Goal: Feedback & Contribution: Submit feedback/report problem

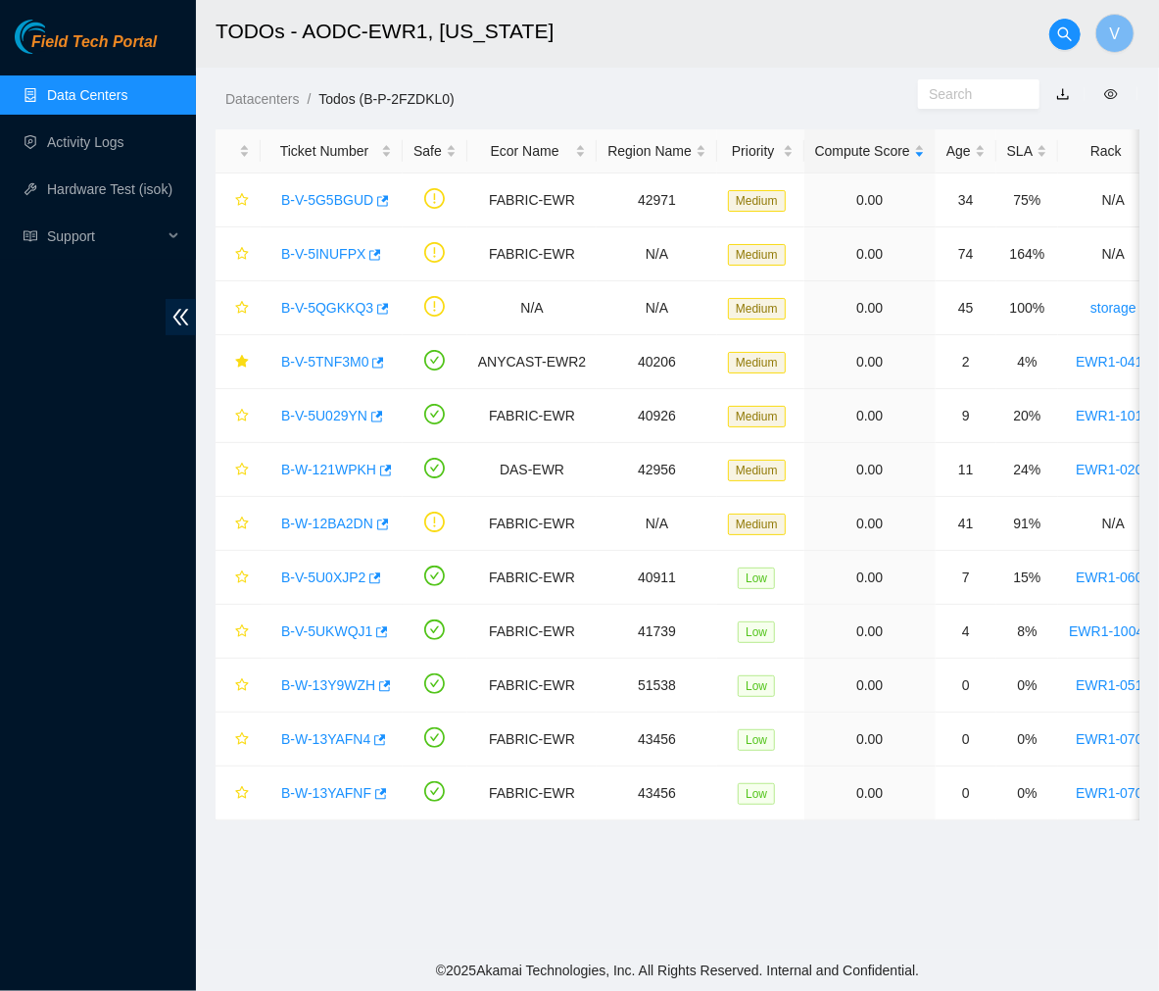
click at [838, 30] on h2 "TODOs - AODC-EWR1, [US_STATE]" at bounding box center [608, 31] width 784 height 63
click at [321, 357] on link "B-V-5TNF3M0" at bounding box center [324, 362] width 87 height 16
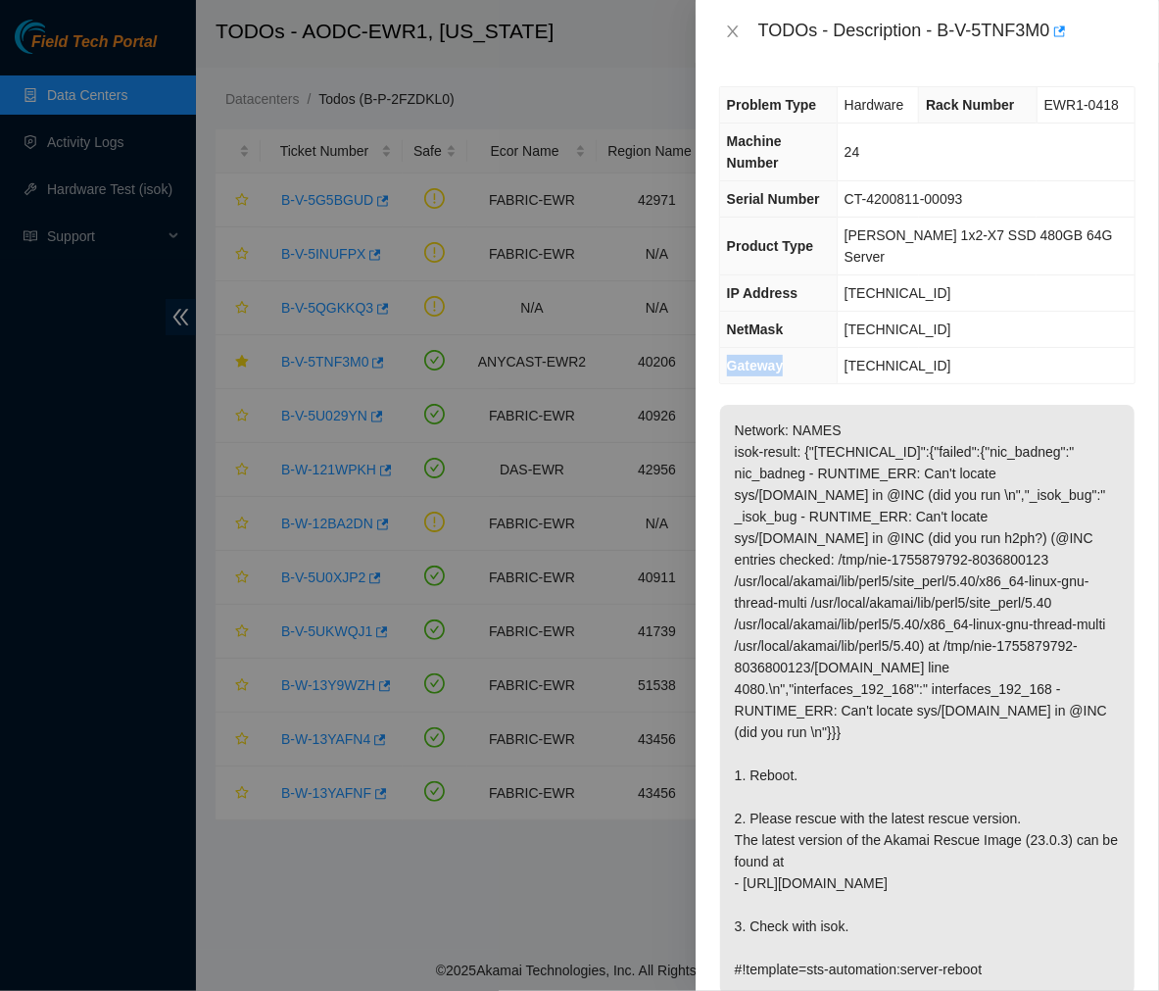
drag, startPoint x: 811, startPoint y: 335, endPoint x: 953, endPoint y: 294, distance: 148.0
click at [953, 294] on tbody "Problem Type Hardware Rack Number EWR1-0418 Machine Number 24 Serial Number CT-…" at bounding box center [927, 235] width 415 height 296
click at [311, 44] on div at bounding box center [579, 495] width 1159 height 991
click at [980, 516] on p "Network: NAMES isok-result: {"104.113.248.23":{"failed":{"nic_badneg":" nic_bad…" at bounding box center [927, 700] width 415 height 590
drag, startPoint x: 736, startPoint y: 26, endPoint x: 96, endPoint y: 25, distance: 640.0
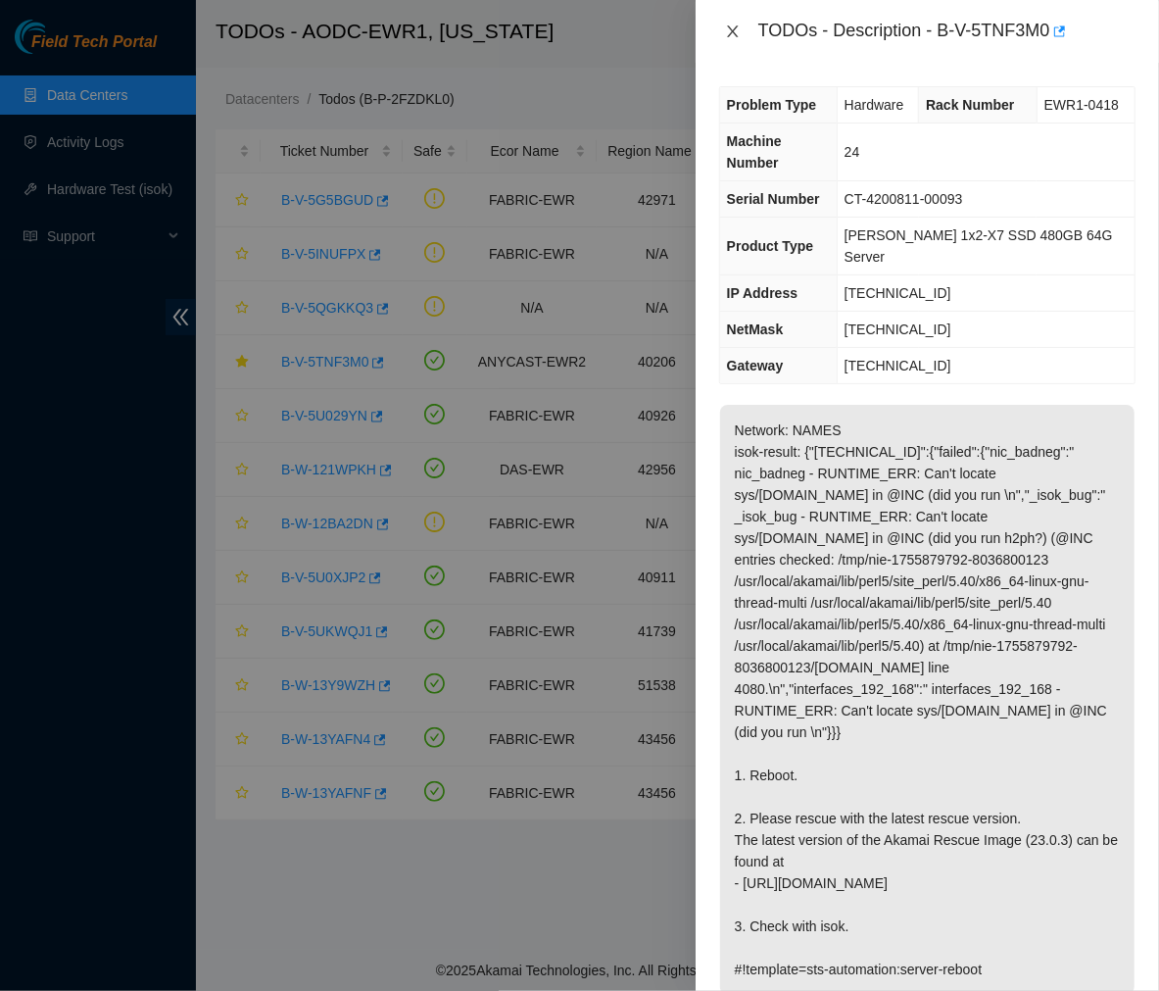
click at [736, 26] on icon "close" at bounding box center [732, 31] width 11 height 12
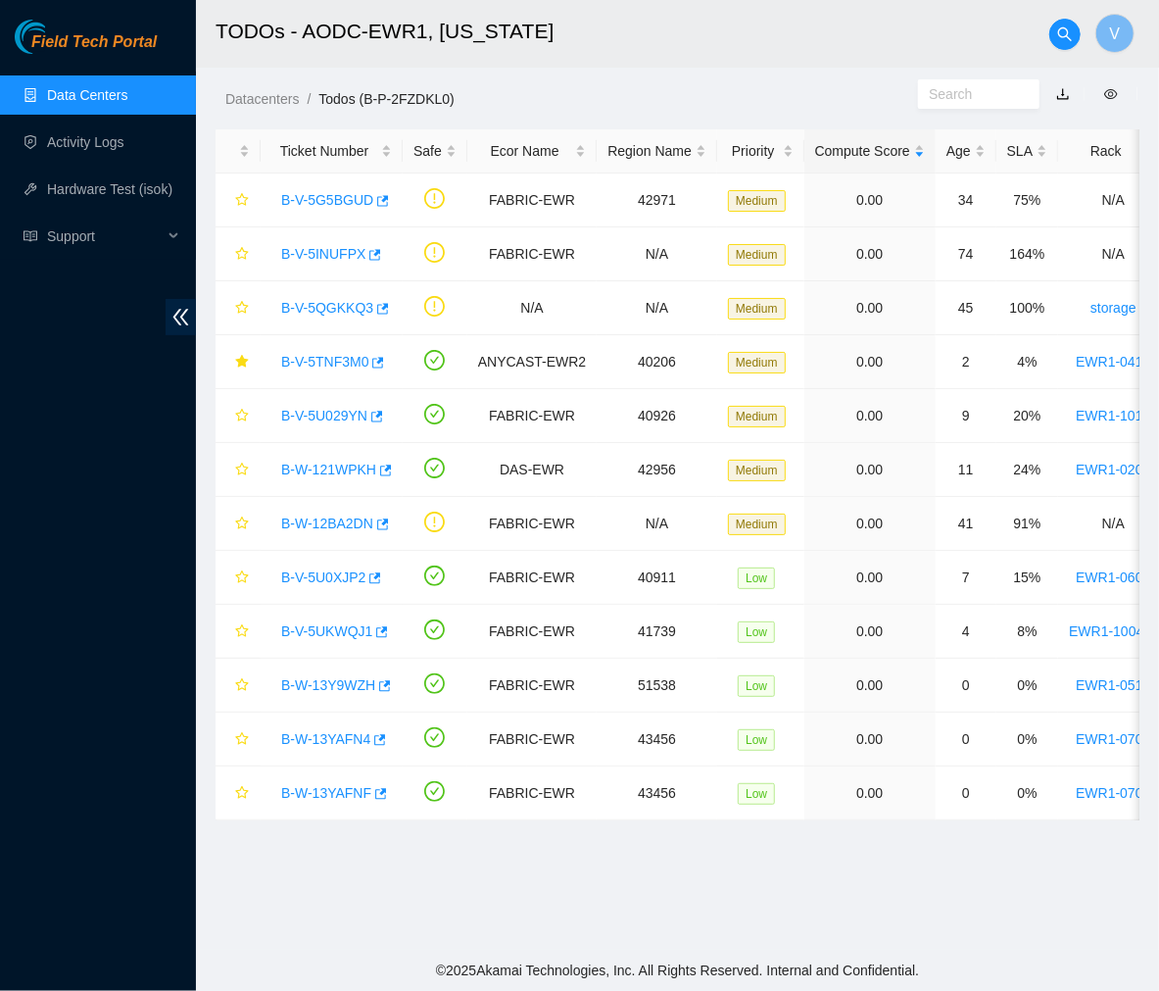
click at [125, 87] on link "Data Centers" at bounding box center [87, 95] width 80 height 16
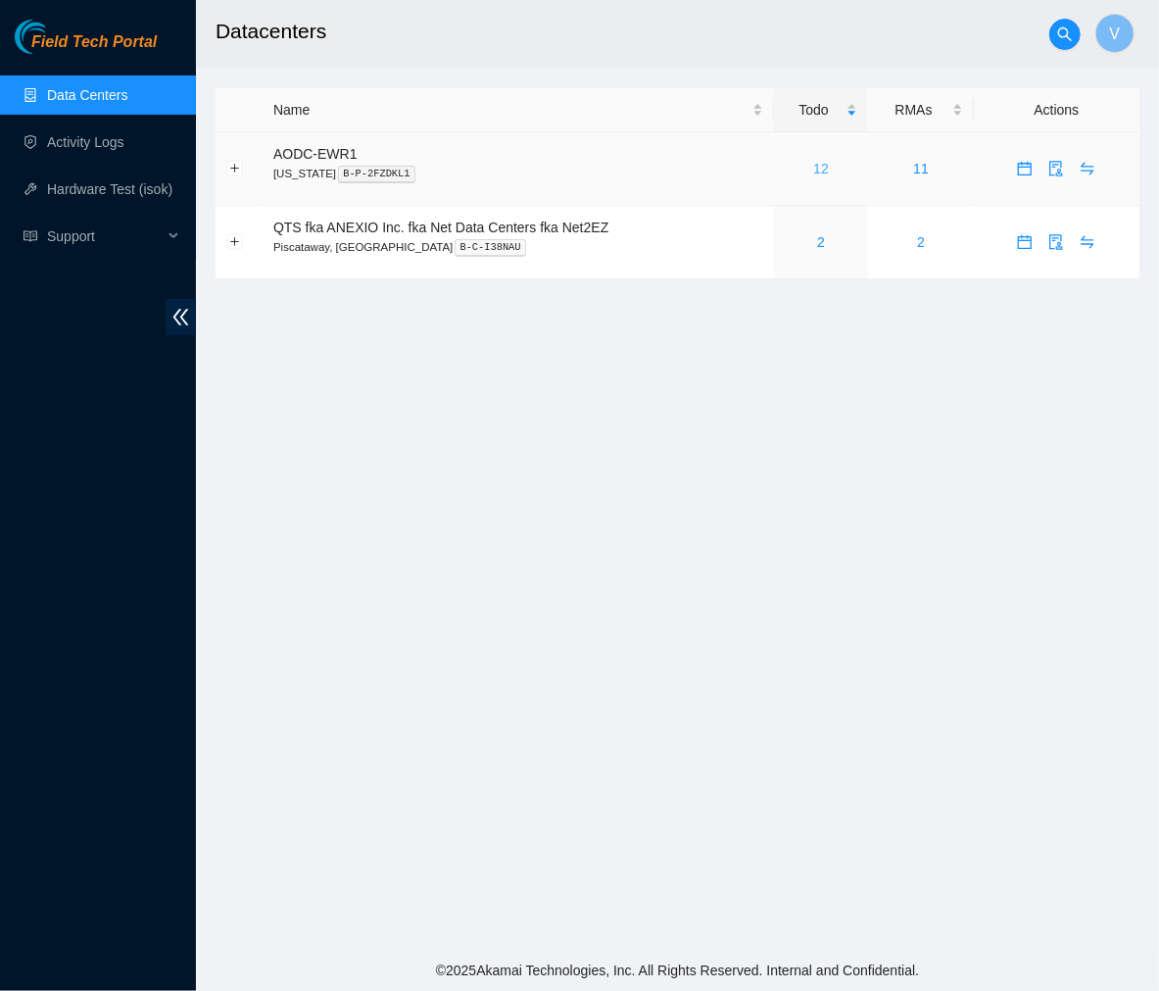
click at [816, 168] on link "12" at bounding box center [821, 169] width 16 height 16
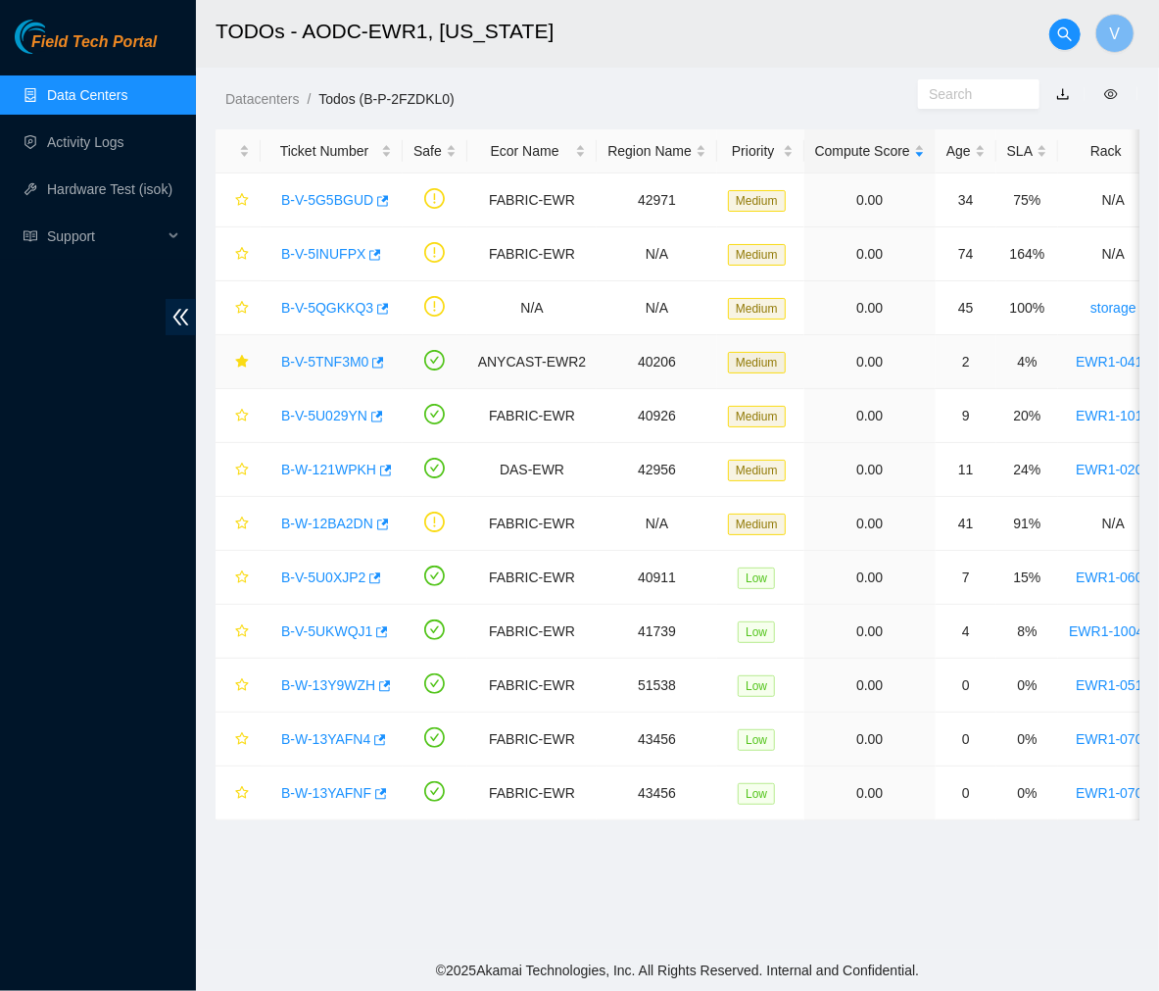
click at [341, 368] on link "B-V-5TNF3M0" at bounding box center [324, 362] width 87 height 16
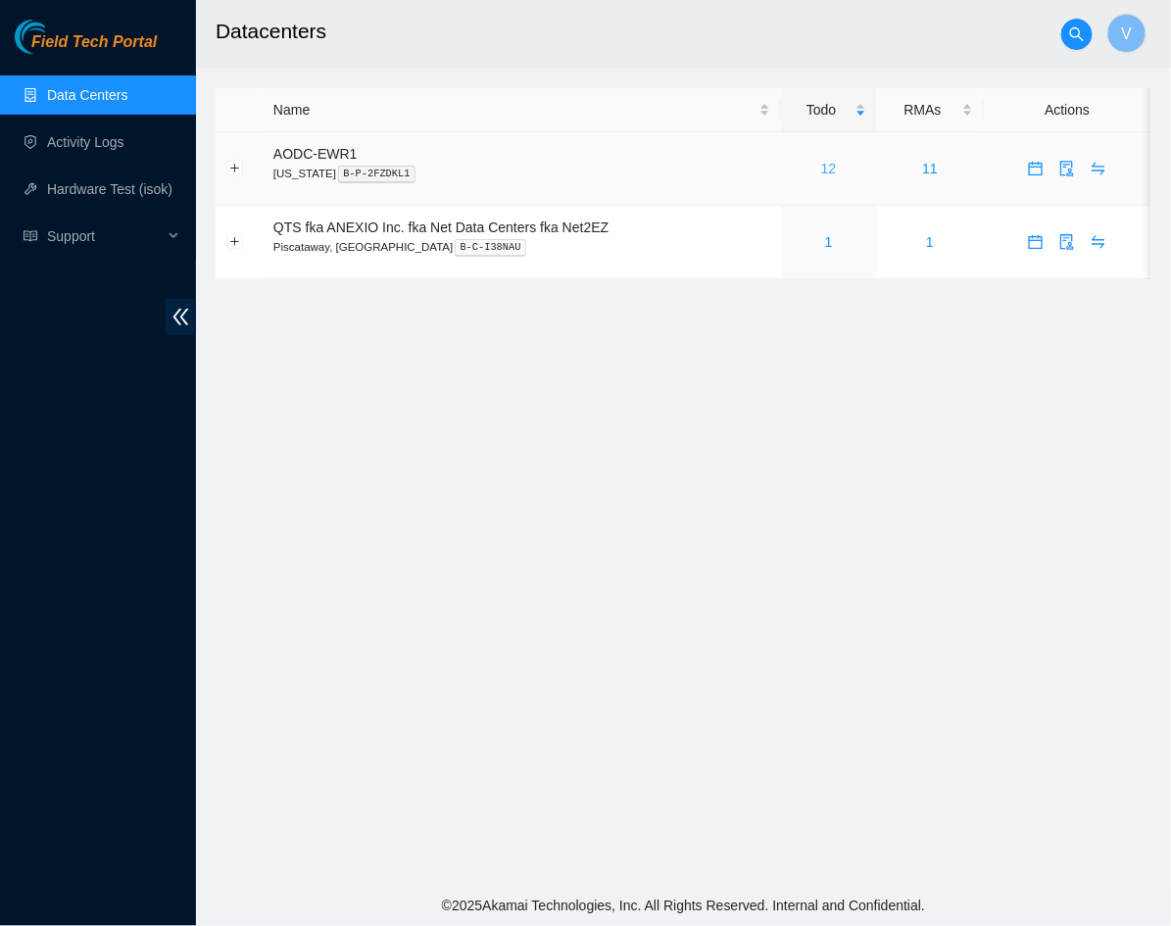
click at [824, 174] on link "12" at bounding box center [829, 169] width 16 height 16
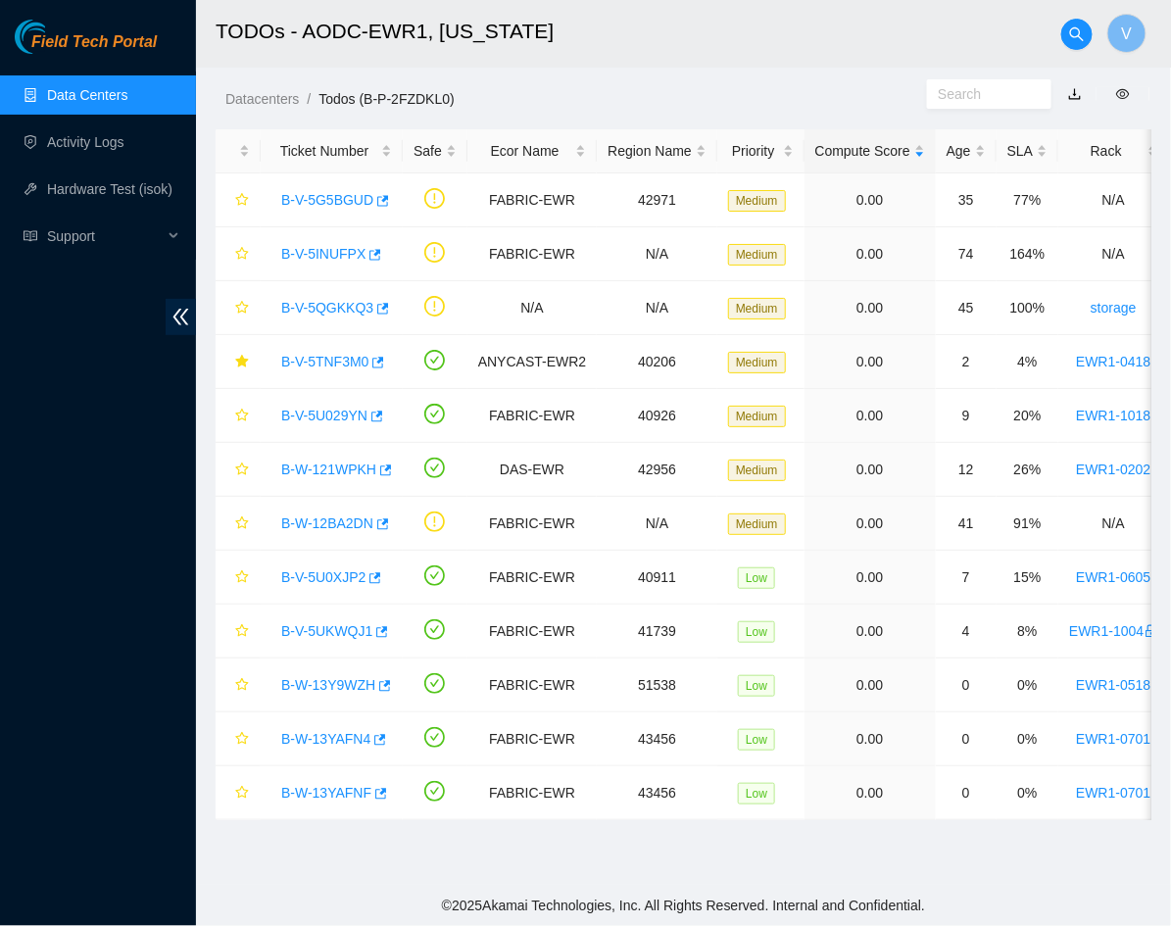
click at [780, 18] on h2 "TODOs - AODC-EWR1, New Jersey" at bounding box center [612, 31] width 793 height 63
click at [749, 31] on h2 "TODOs - AODC-EWR1, New Jersey" at bounding box center [612, 31] width 793 height 63
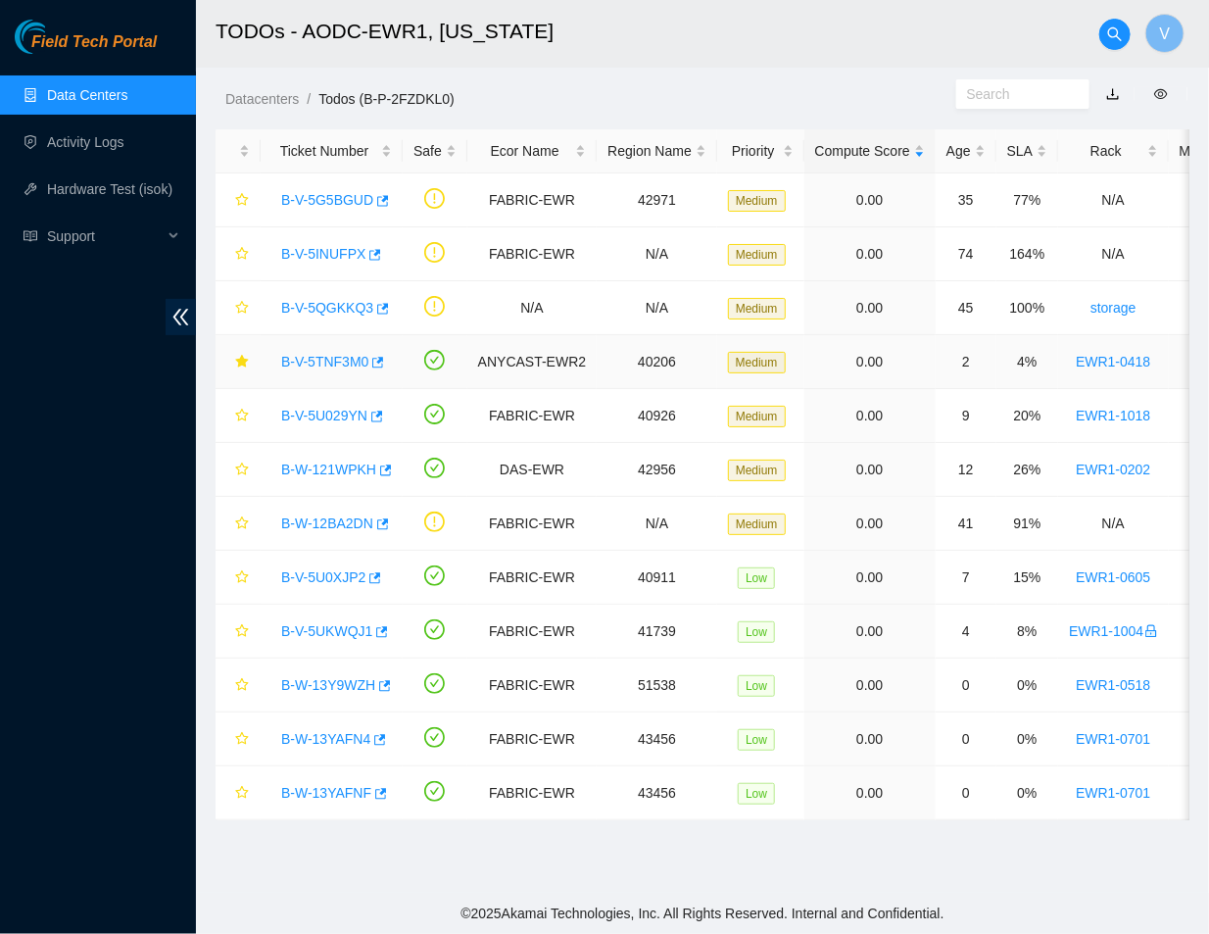
click at [336, 363] on link "B-V-5TNF3M0" at bounding box center [324, 362] width 87 height 16
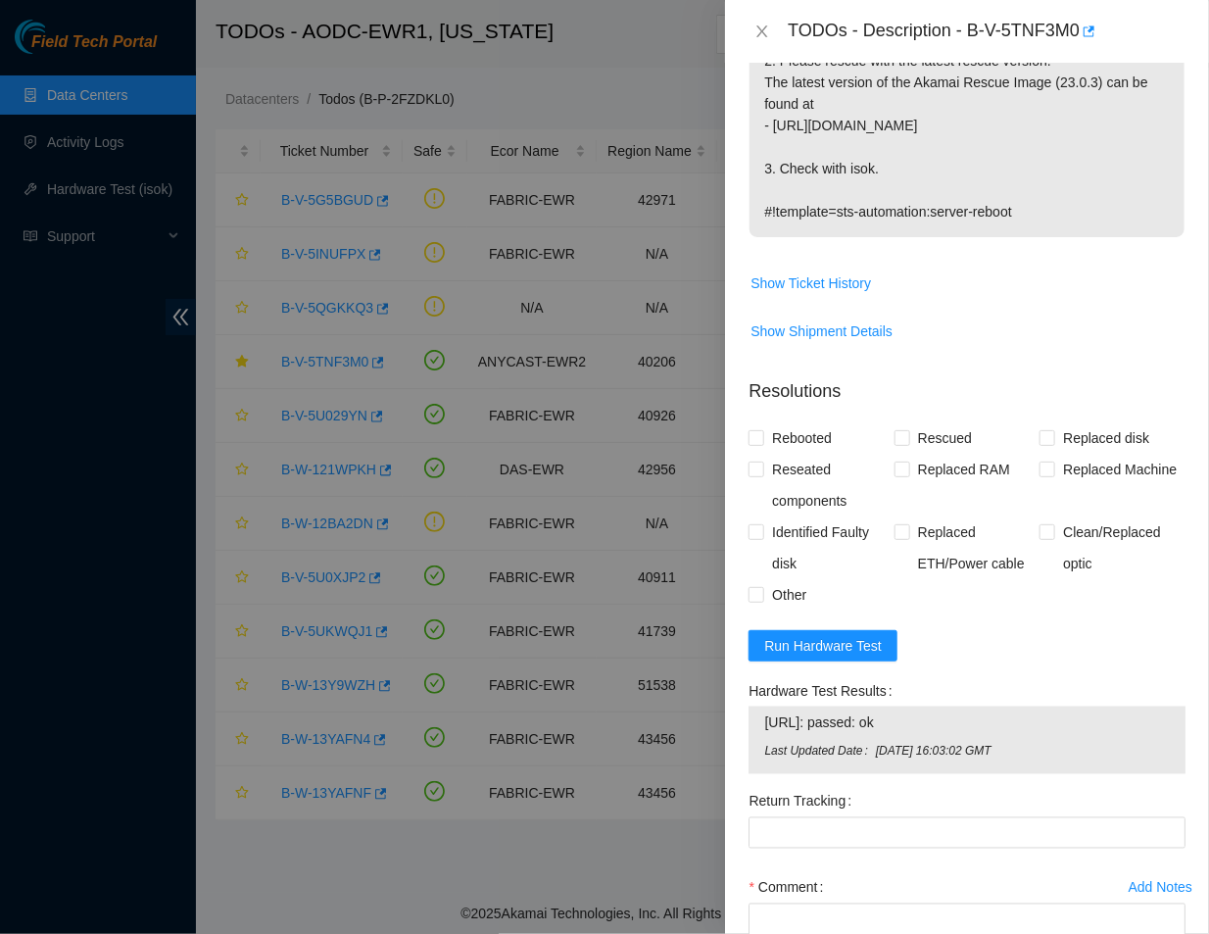
scroll to position [828, 0]
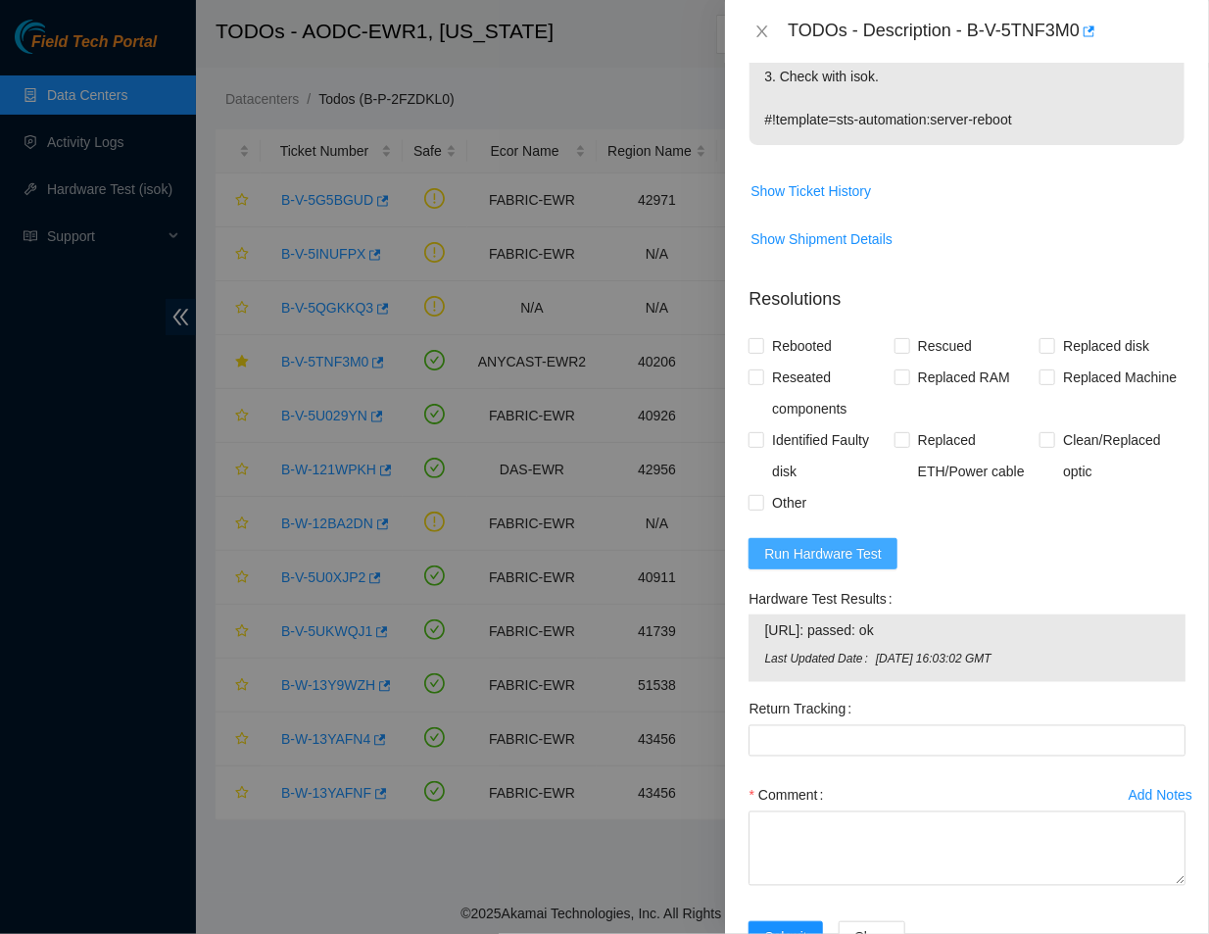
click at [854, 543] on span "Run Hardware Test" at bounding box center [823, 554] width 118 height 22
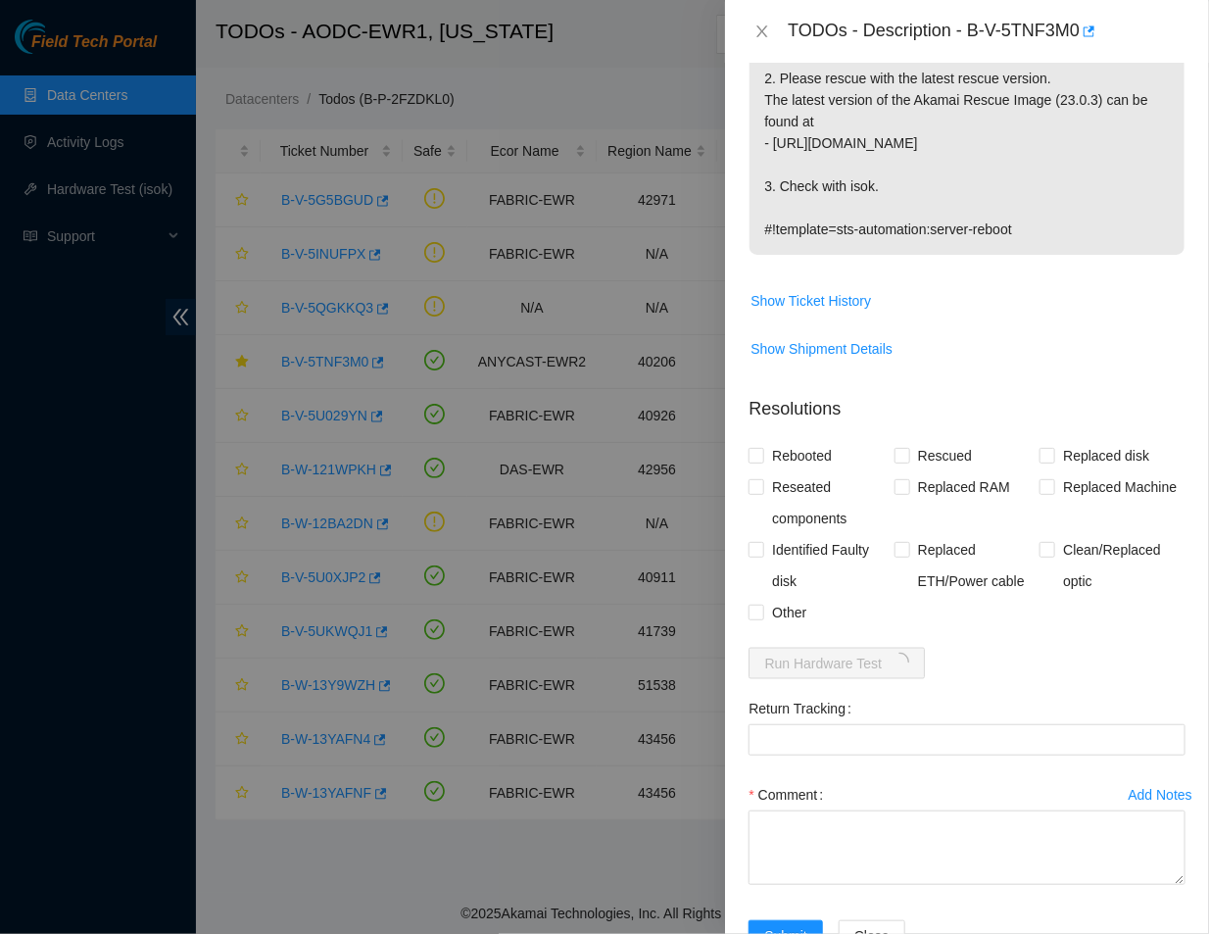
scroll to position [0, 0]
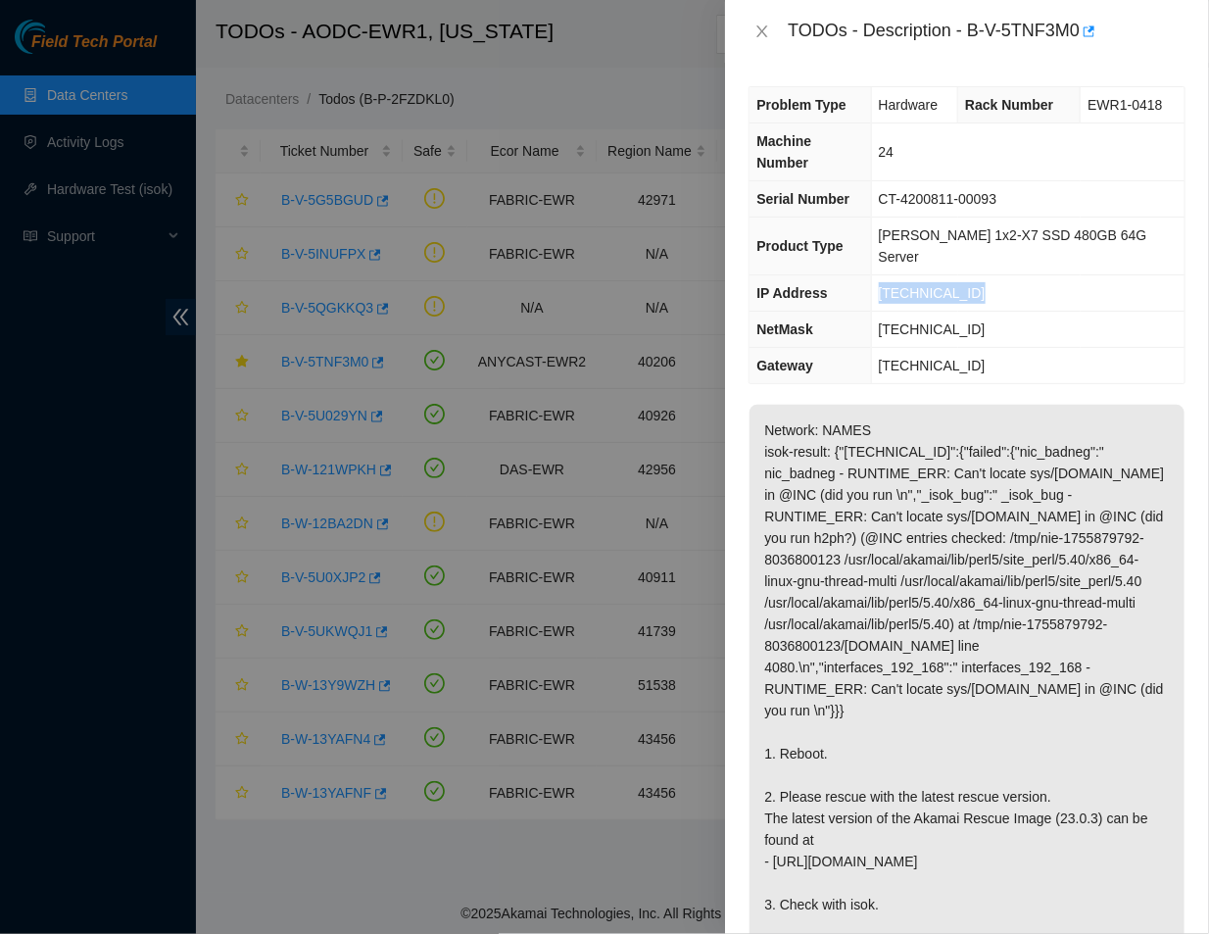
drag, startPoint x: 997, startPoint y: 246, endPoint x: 894, endPoint y: 239, distance: 103.1
click at [894, 275] on td "[TECHNICAL_ID]" at bounding box center [1028, 293] width 314 height 36
copy span "[TECHNICAL_ID]"
click at [775, 24] on button "Close" at bounding box center [762, 32] width 27 height 19
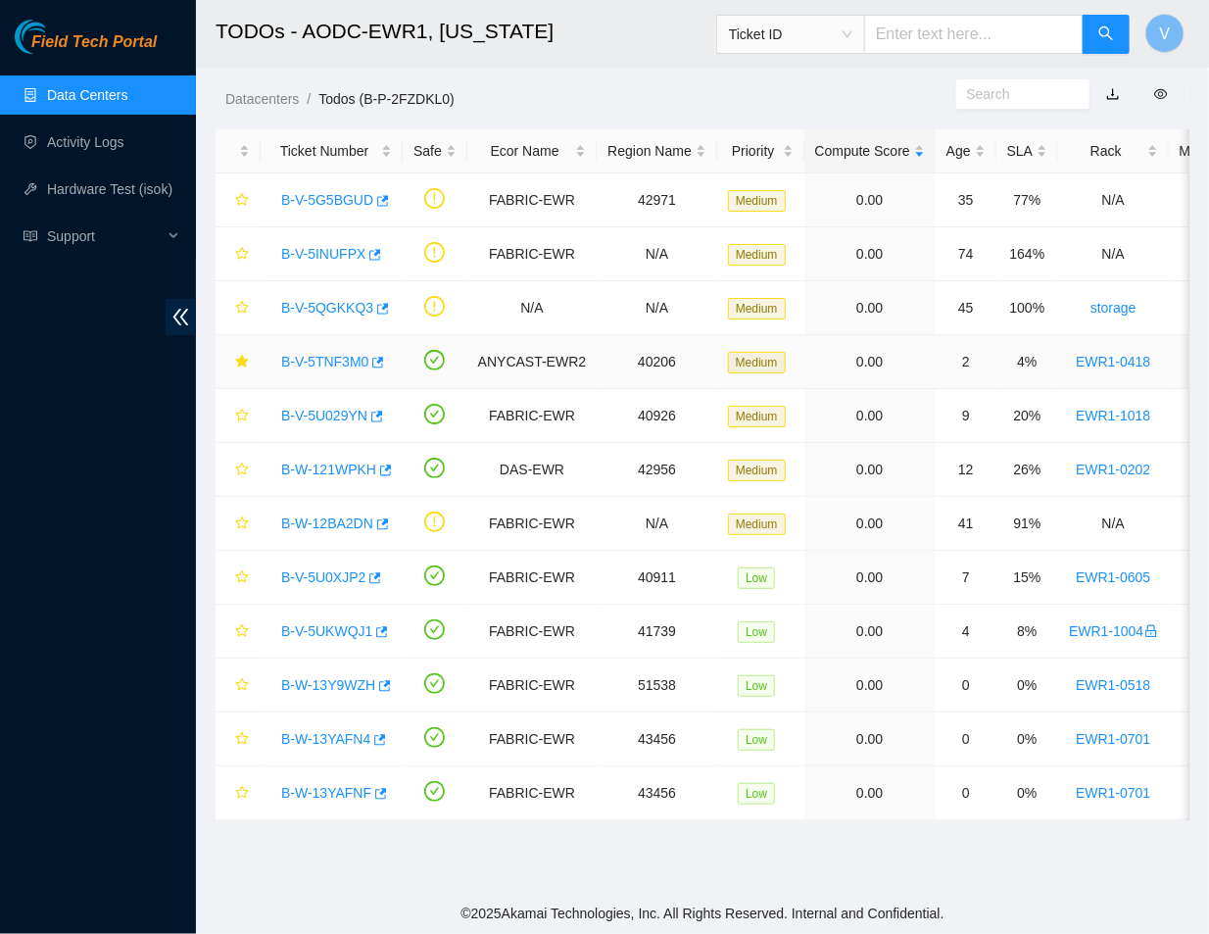
click at [334, 354] on link "B-V-5TNF3M0" at bounding box center [324, 362] width 87 height 16
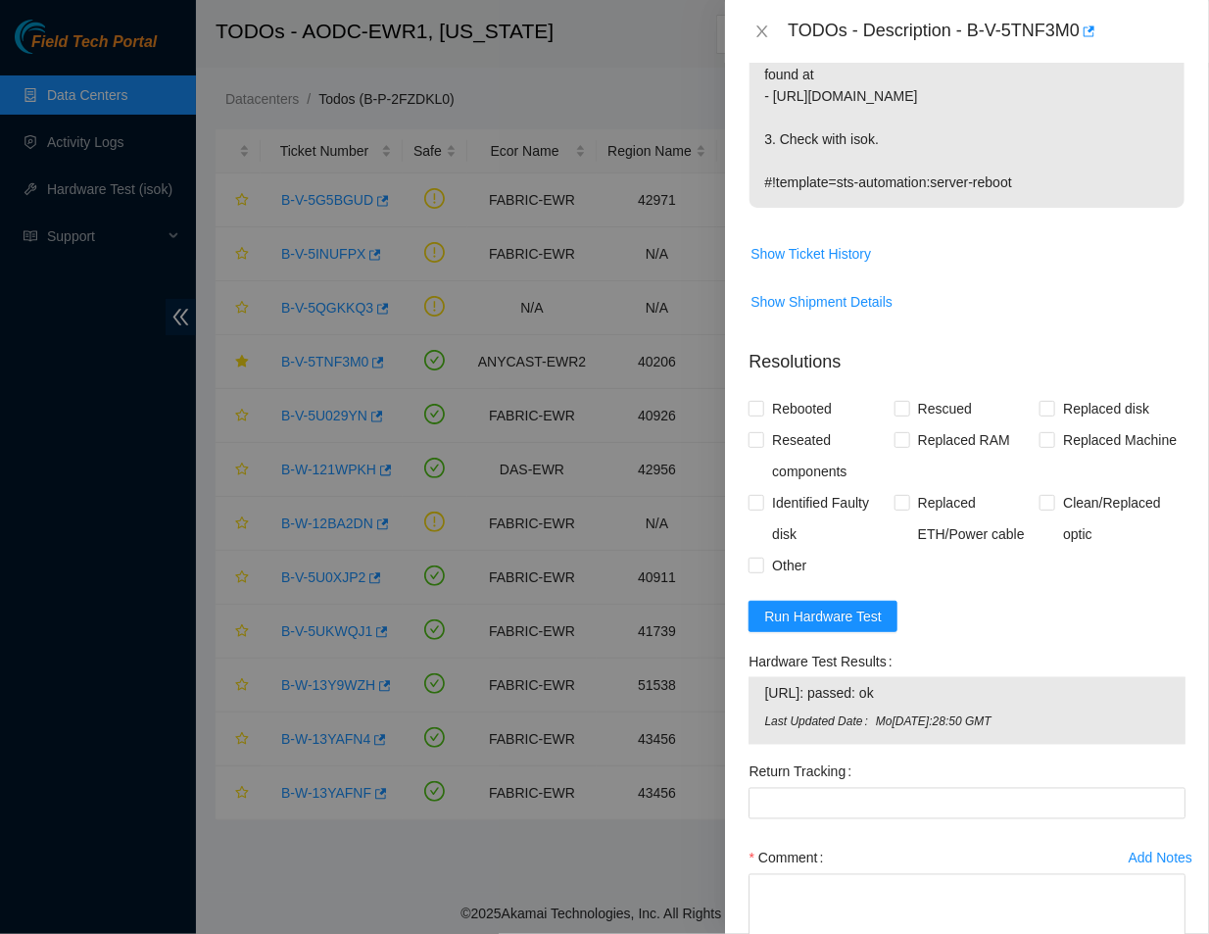
scroll to position [828, 0]
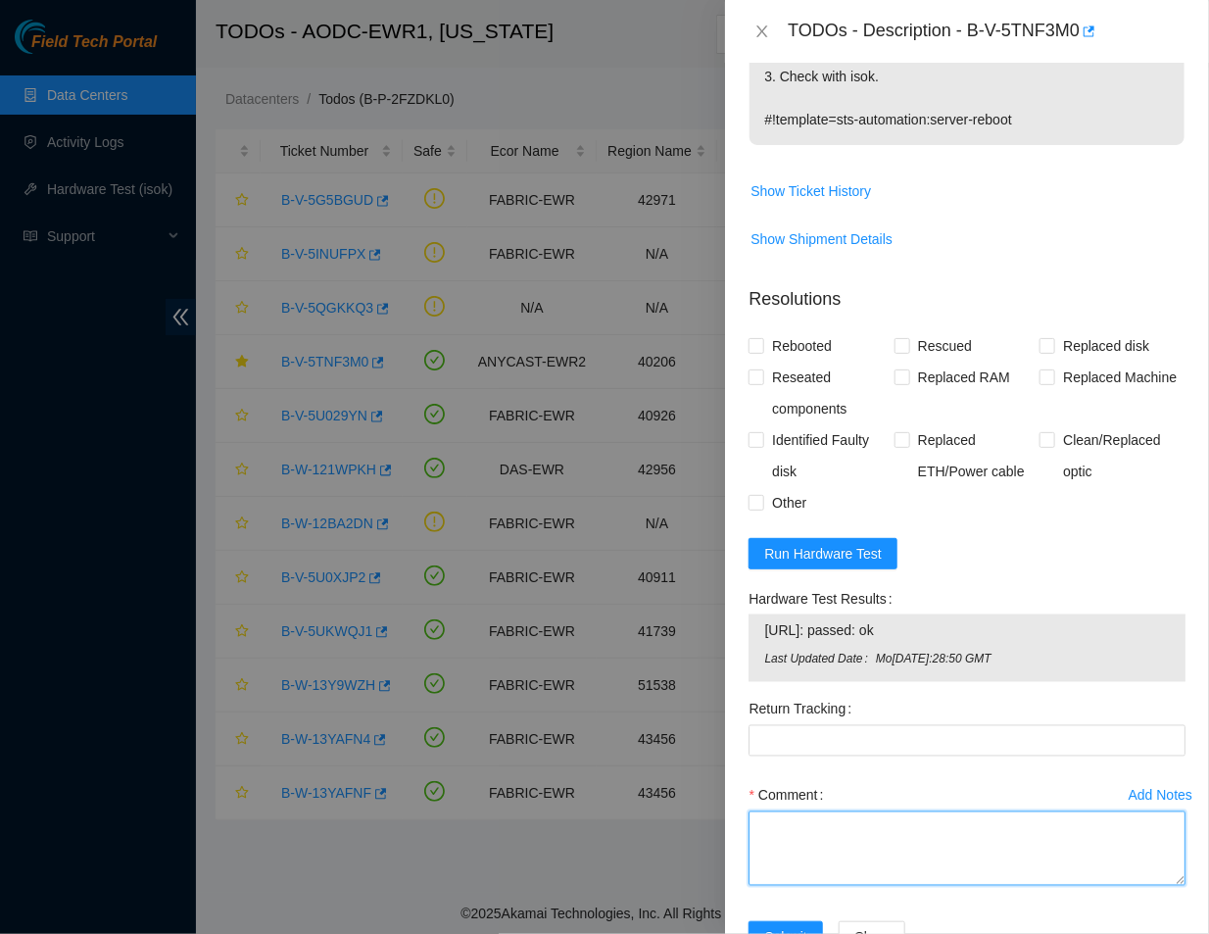
click at [799, 812] on textarea "Comment" at bounding box center [967, 849] width 437 height 74
paste textarea "Ticket #: B-V-5TNF3M0 - Ran hardware test: [URL]: failed: _isok_bug: _isok_bug …"
type textarea "Ticket #: B-V-5TNF3M0 - Ran hardware test: [URL]: failed: _isok_bug: _isok_bug …"
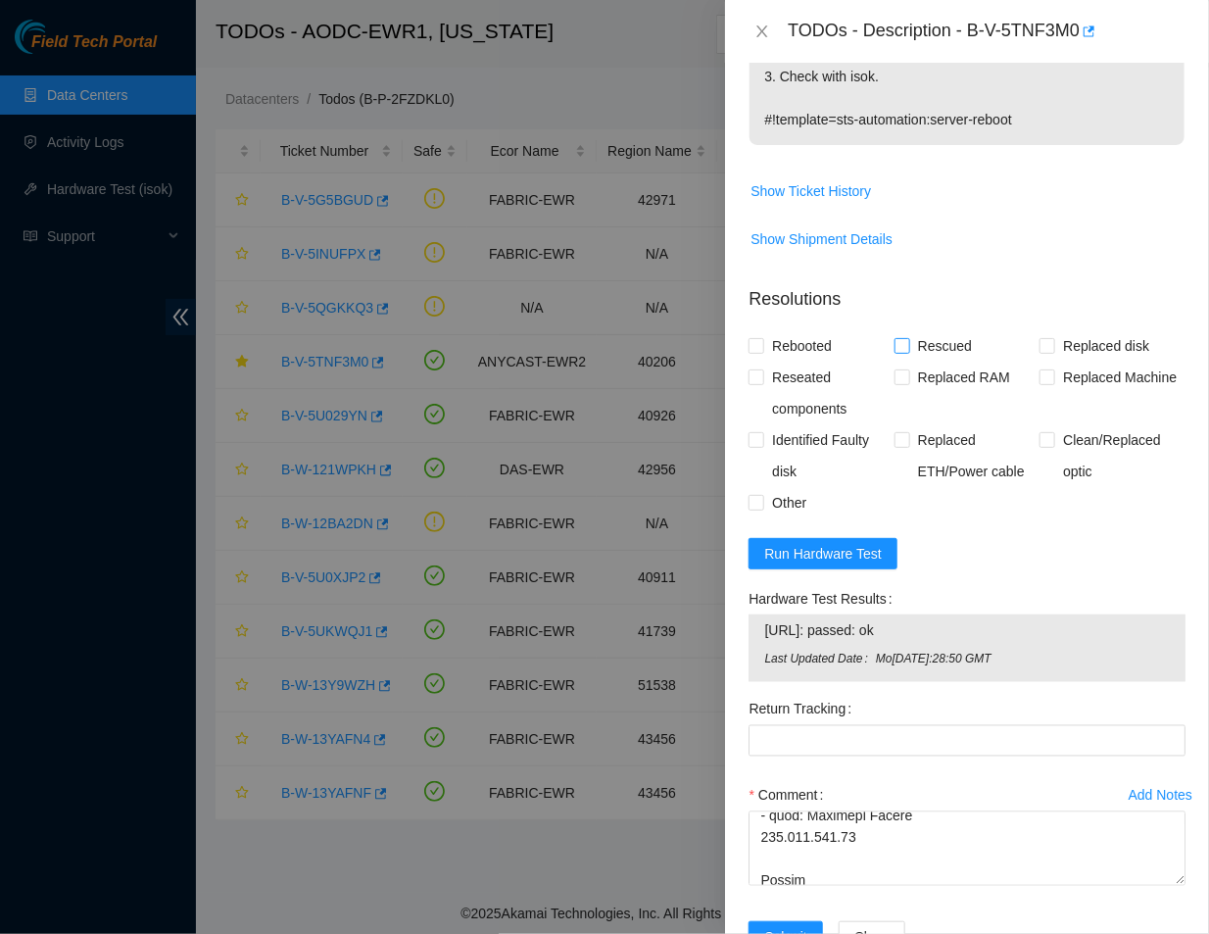
click at [897, 338] on input "Rescued" at bounding box center [902, 345] width 14 height 14
checkbox input "true"
click at [758, 338] on input "Rebooted" at bounding box center [756, 345] width 14 height 14
checkbox input "true"
click at [759, 369] on input "Reseated components" at bounding box center [756, 376] width 14 height 14
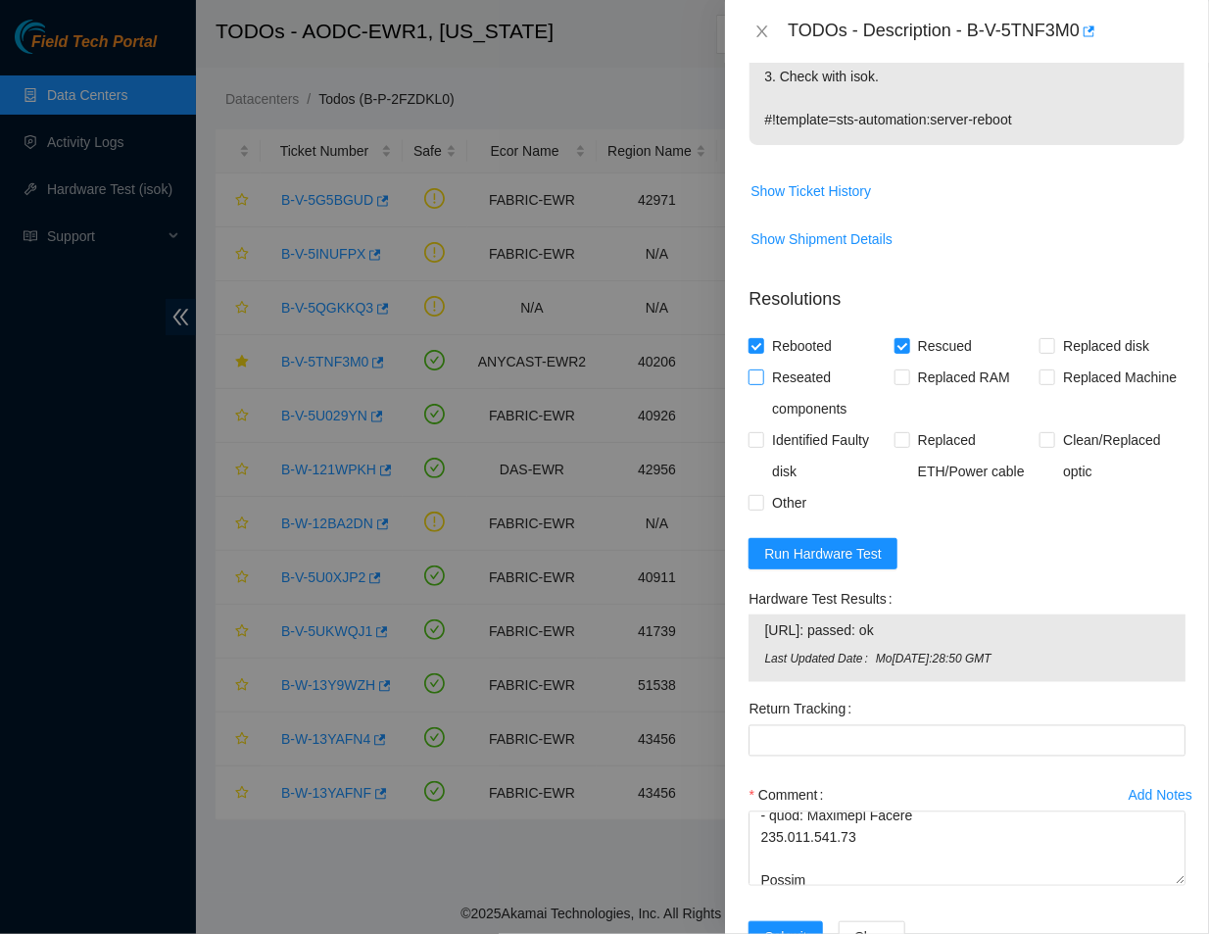
checkbox input "true"
click at [771, 925] on span "Submit" at bounding box center [785, 937] width 43 height 22
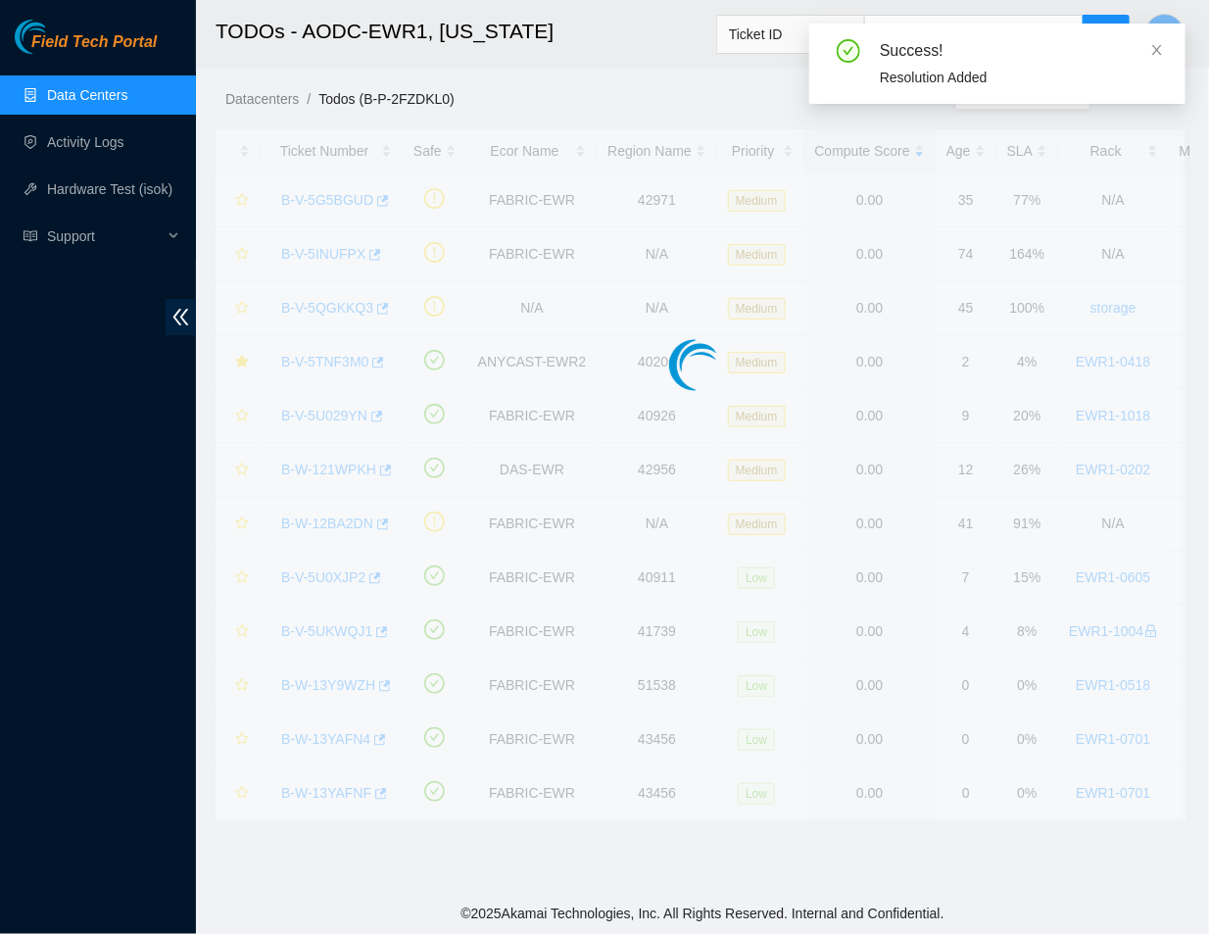
scroll to position [385, 0]
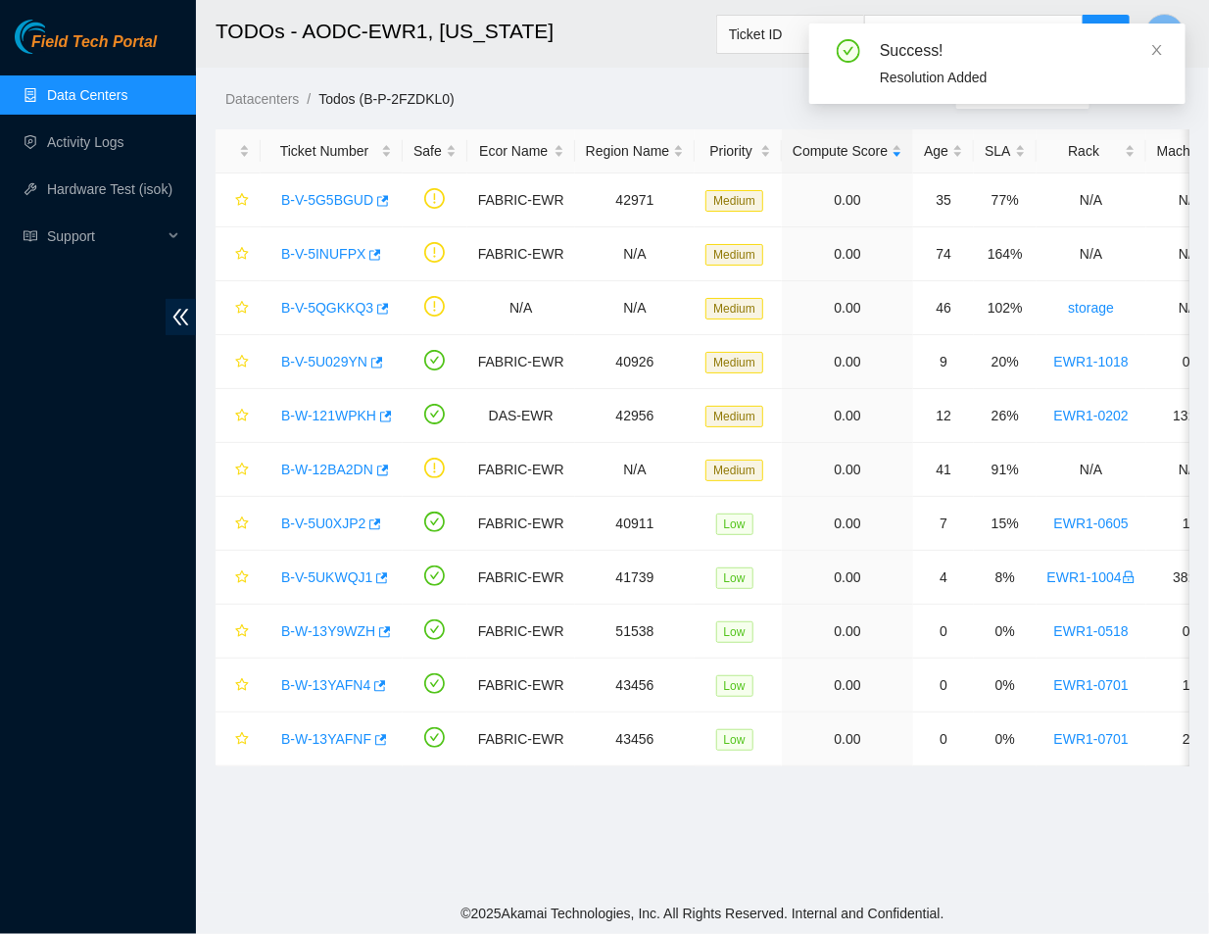
click at [119, 88] on link "Data Centers" at bounding box center [87, 95] width 80 height 16
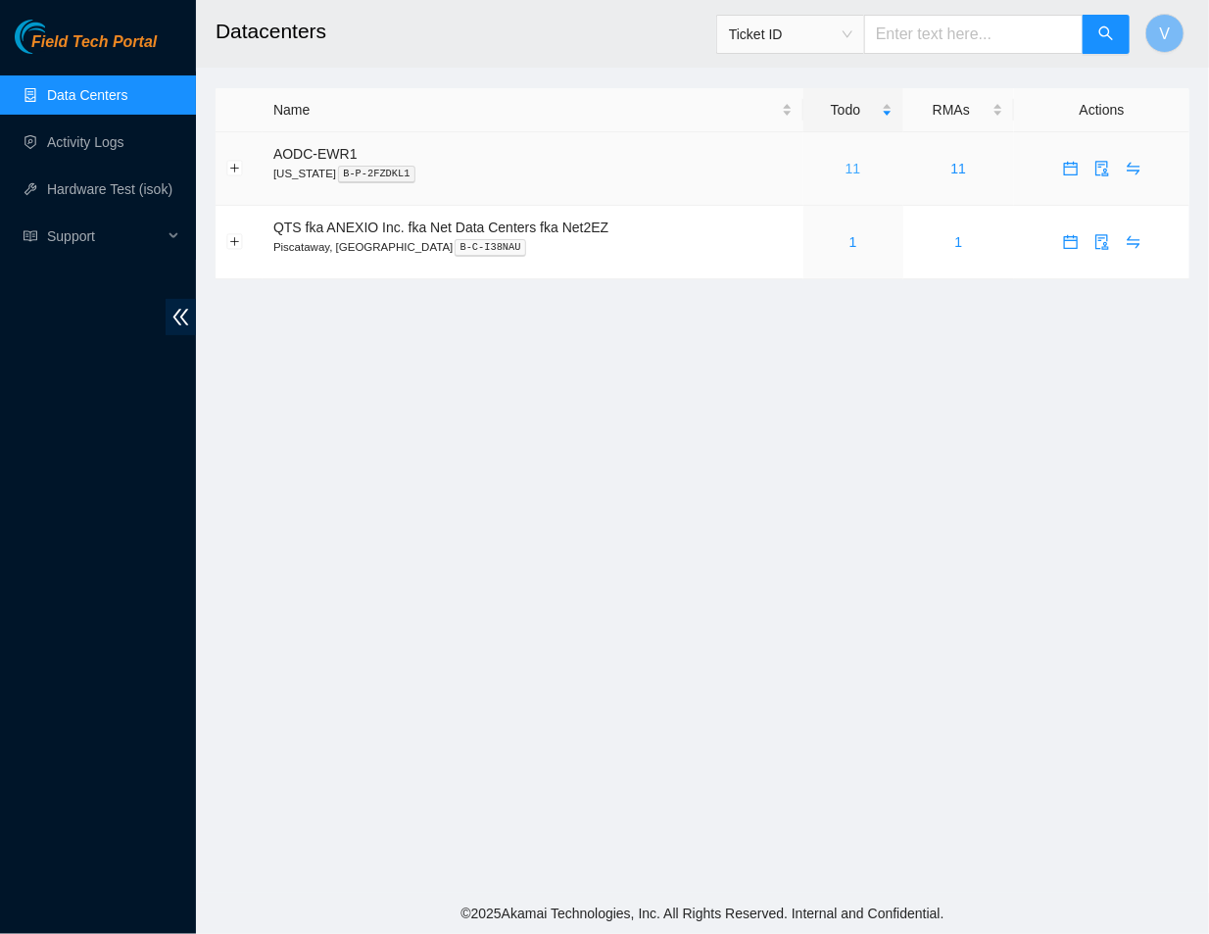
click at [857, 164] on link "11" at bounding box center [854, 169] width 16 height 16
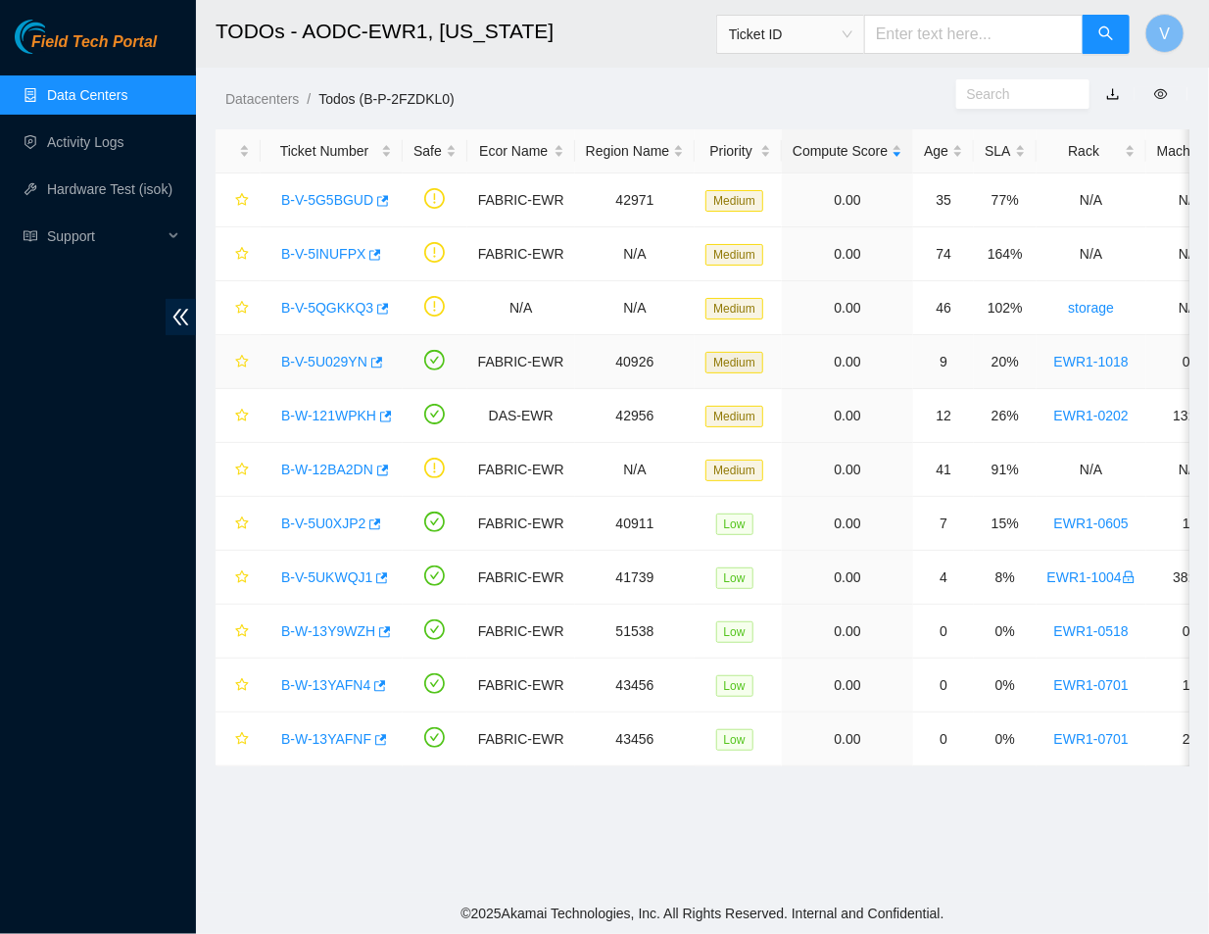
click at [325, 363] on link "B-V-5U029YN" at bounding box center [324, 362] width 86 height 16
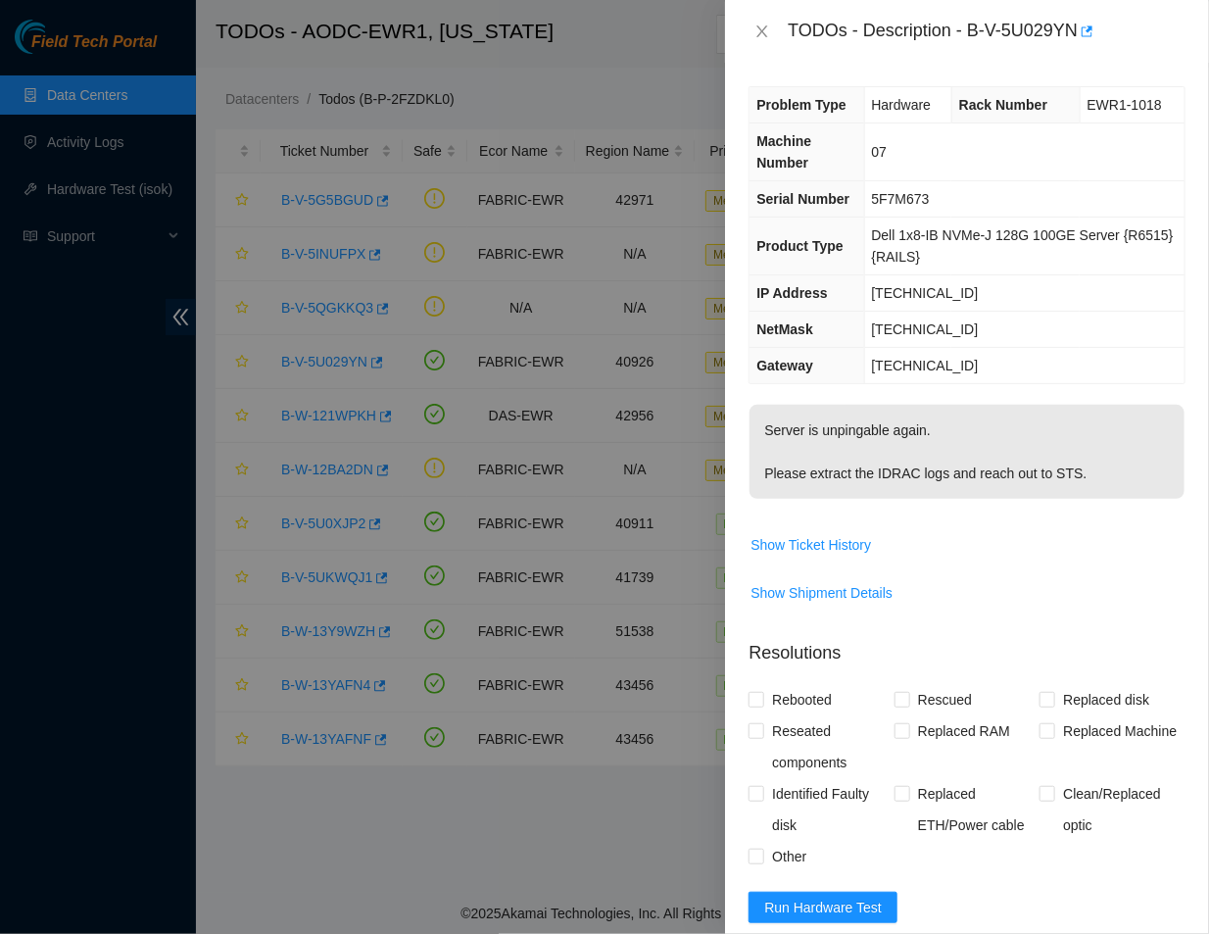
drag, startPoint x: 970, startPoint y: 29, endPoint x: 1084, endPoint y: 47, distance: 115.1
click at [1084, 47] on div "TODOs - Description - B-V-5U029YN" at bounding box center [967, 31] width 484 height 63
copy div "B-V-5U029YN"
click at [810, 915] on span "Run Hardware Test" at bounding box center [823, 908] width 118 height 22
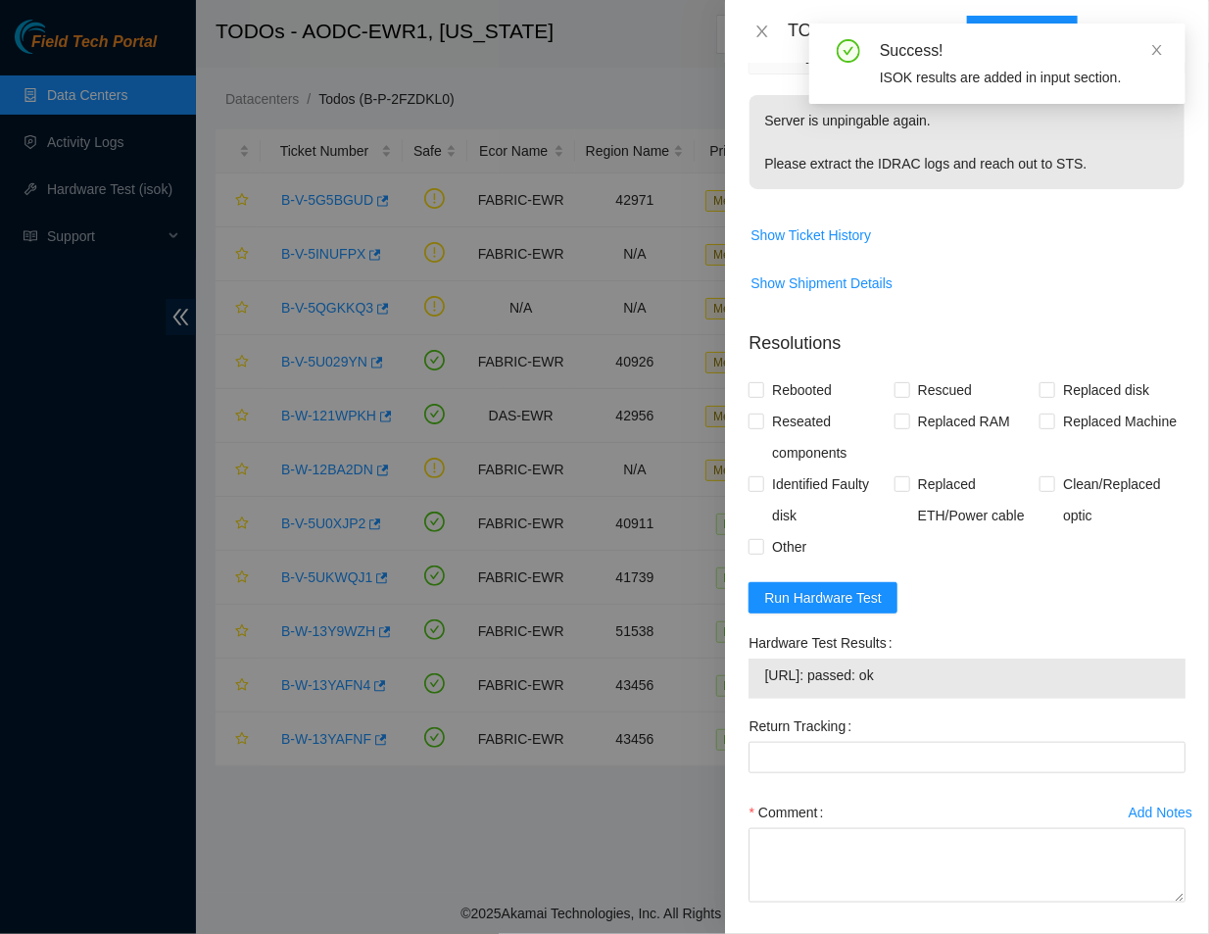
scroll to position [393, 0]
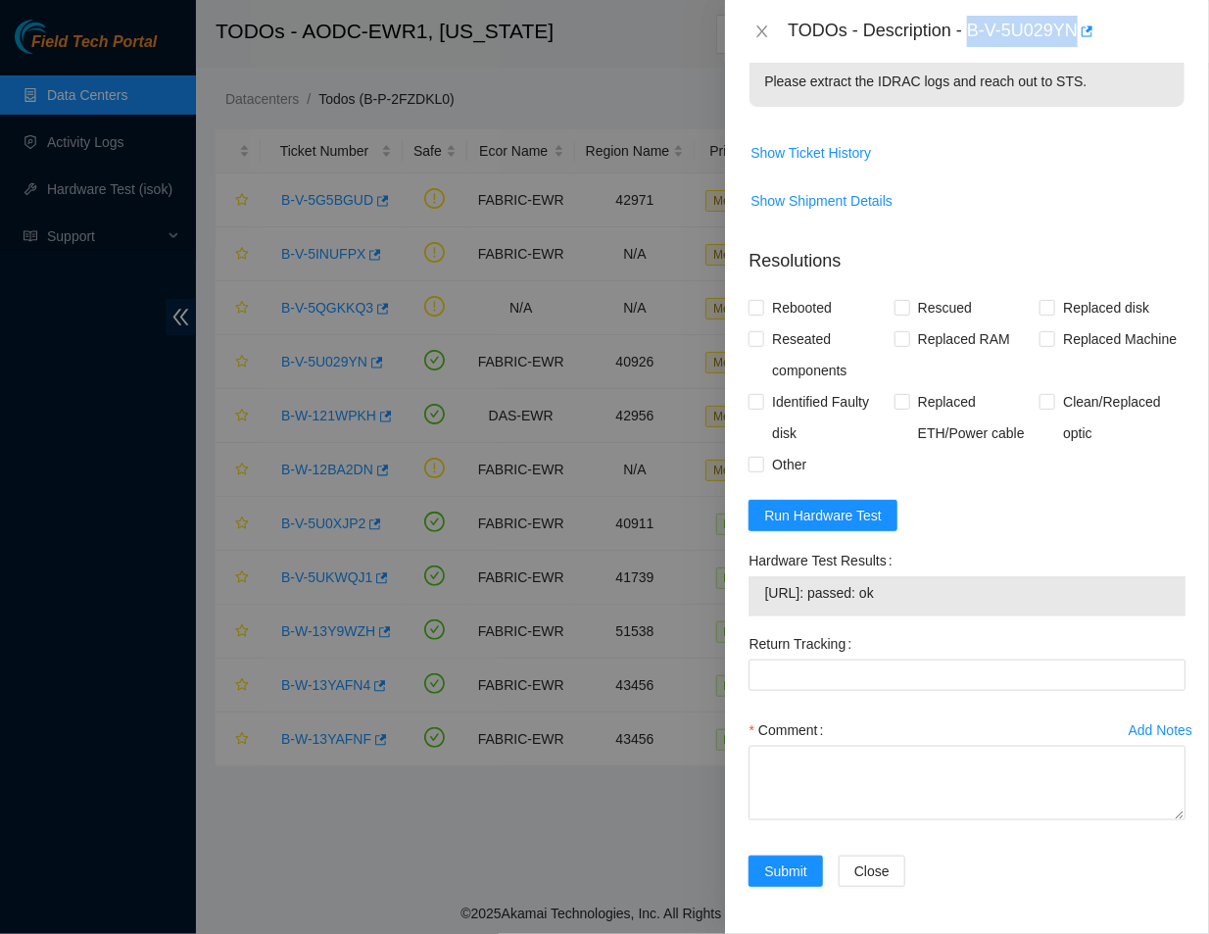
drag, startPoint x: 935, startPoint y: 580, endPoint x: 768, endPoint y: 605, distance: 168.4
click at [768, 605] on td "23.1.97.138: passed: ok" at bounding box center [967, 596] width 408 height 30
click at [910, 599] on span "23.1.97.138: passed: ok" at bounding box center [967, 593] width 406 height 22
drag, startPoint x: 910, startPoint y: 599, endPoint x: 785, endPoint y: 582, distance: 125.6
click at [785, 582] on span "23.1.97.138: passed: ok" at bounding box center [967, 593] width 406 height 22
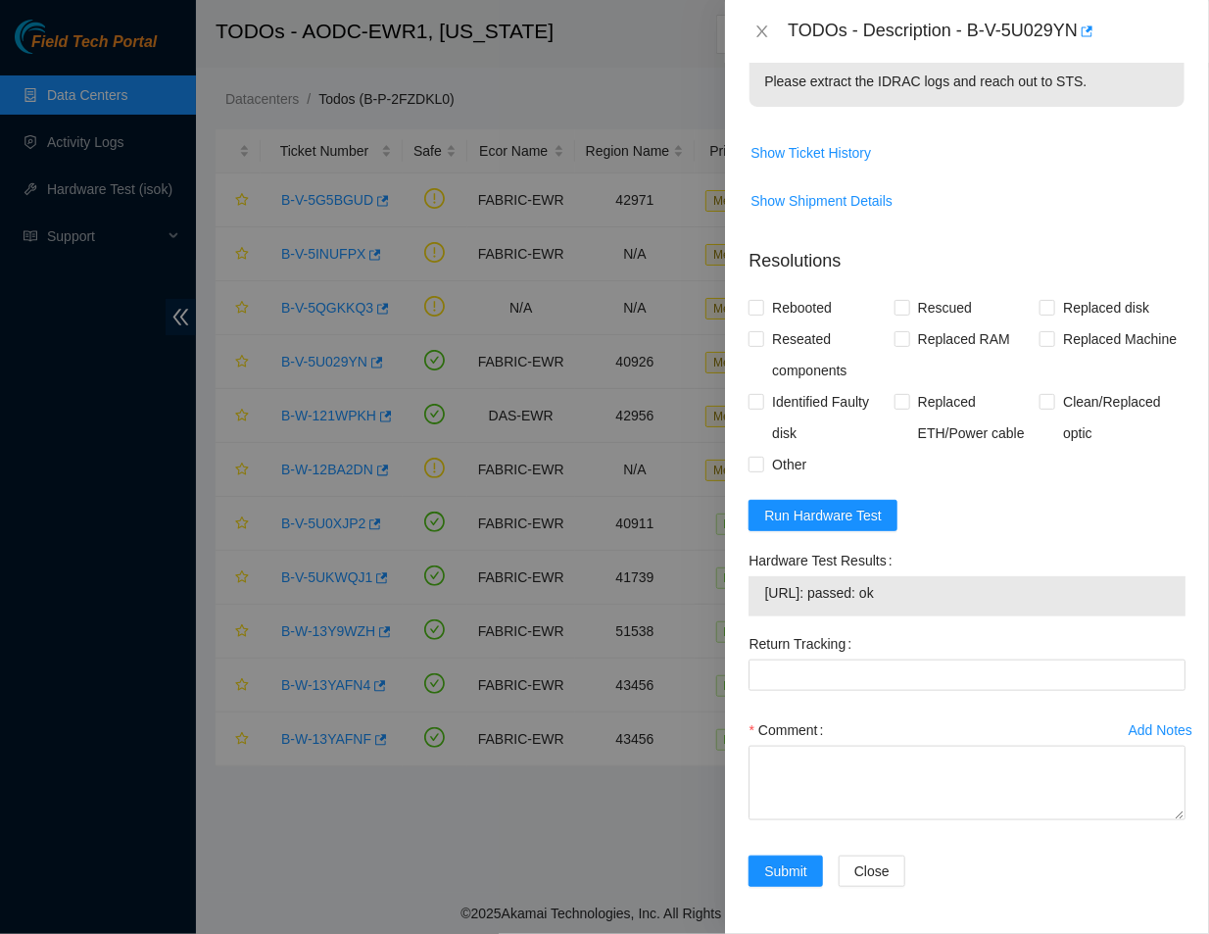
copy span "23.1.97.138: passed: ok"
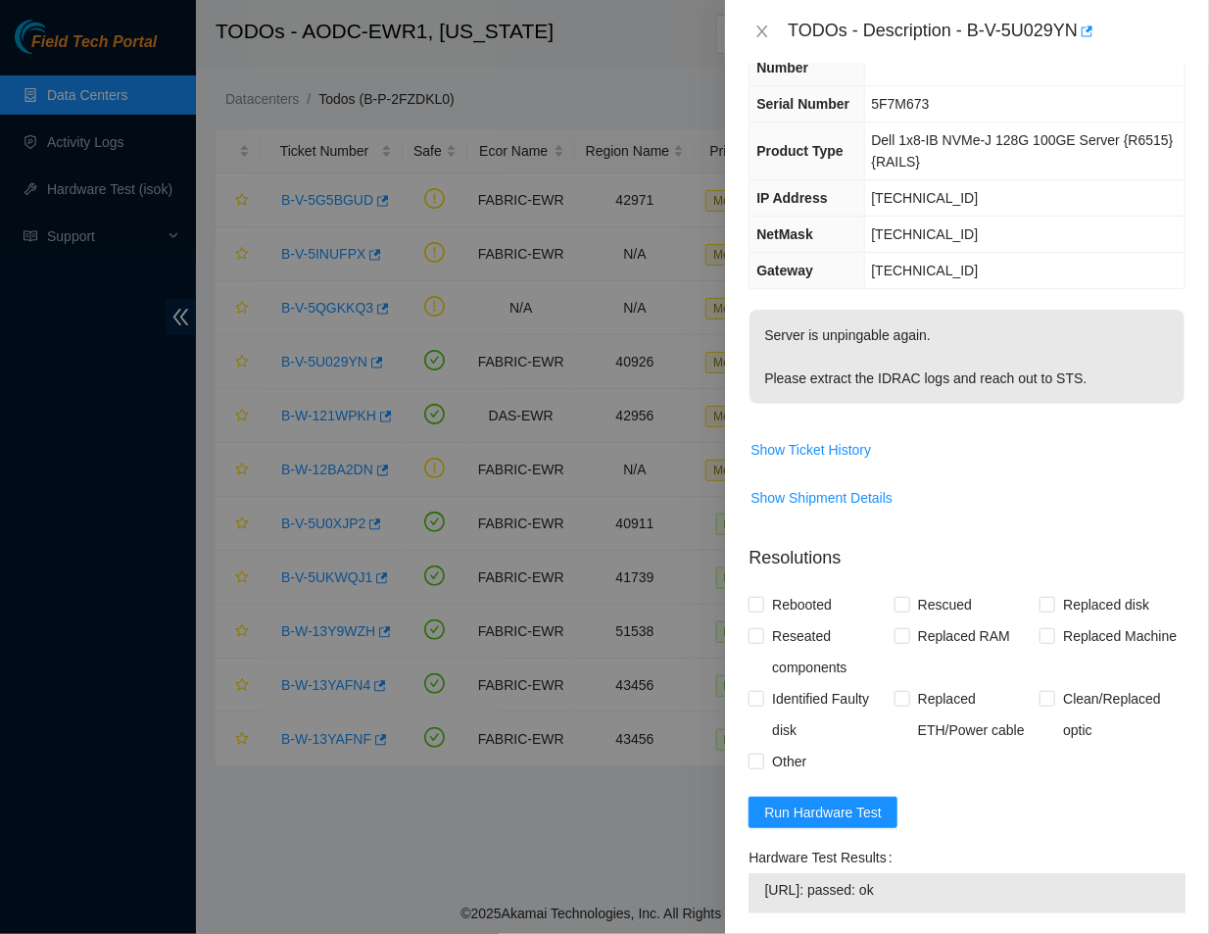
scroll to position [0, 0]
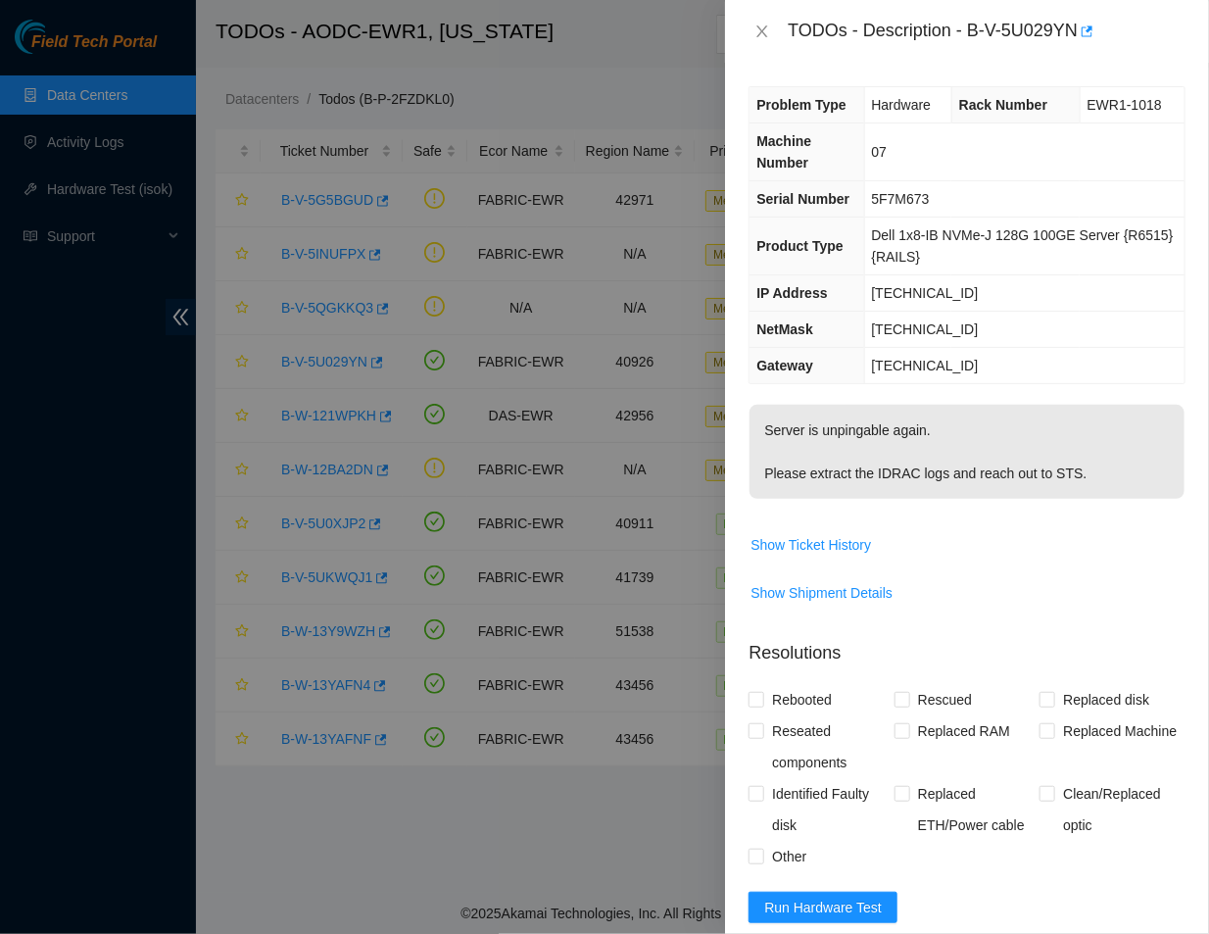
click at [972, 341] on td "255.255.255.192" at bounding box center [1024, 330] width 320 height 36
drag, startPoint x: 968, startPoint y: 29, endPoint x: 1078, endPoint y: 37, distance: 110.0
click at [1078, 37] on div "TODOs - Description - B-V-5U029YN" at bounding box center [987, 31] width 398 height 31
copy div "B-V-5U029YN"
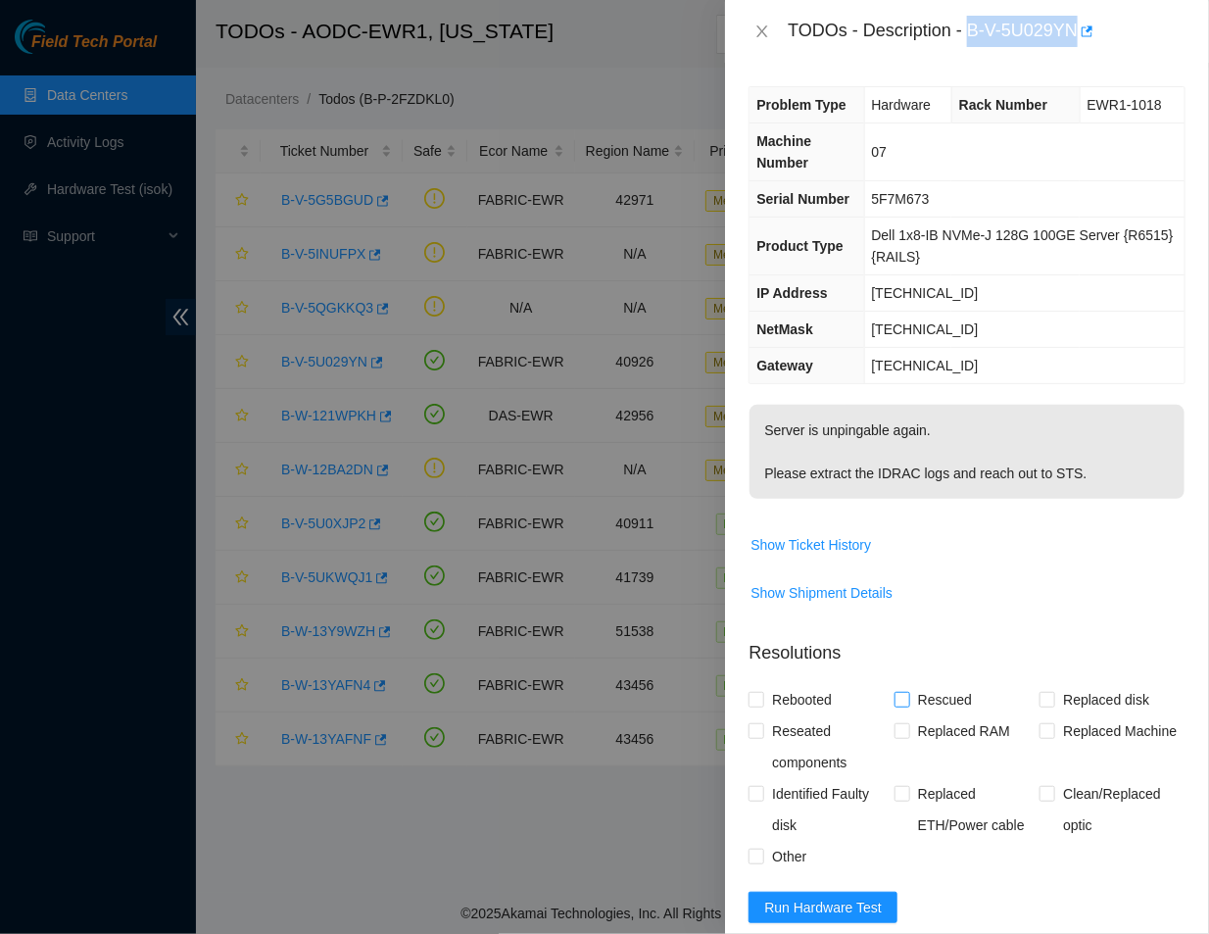
scroll to position [393, 0]
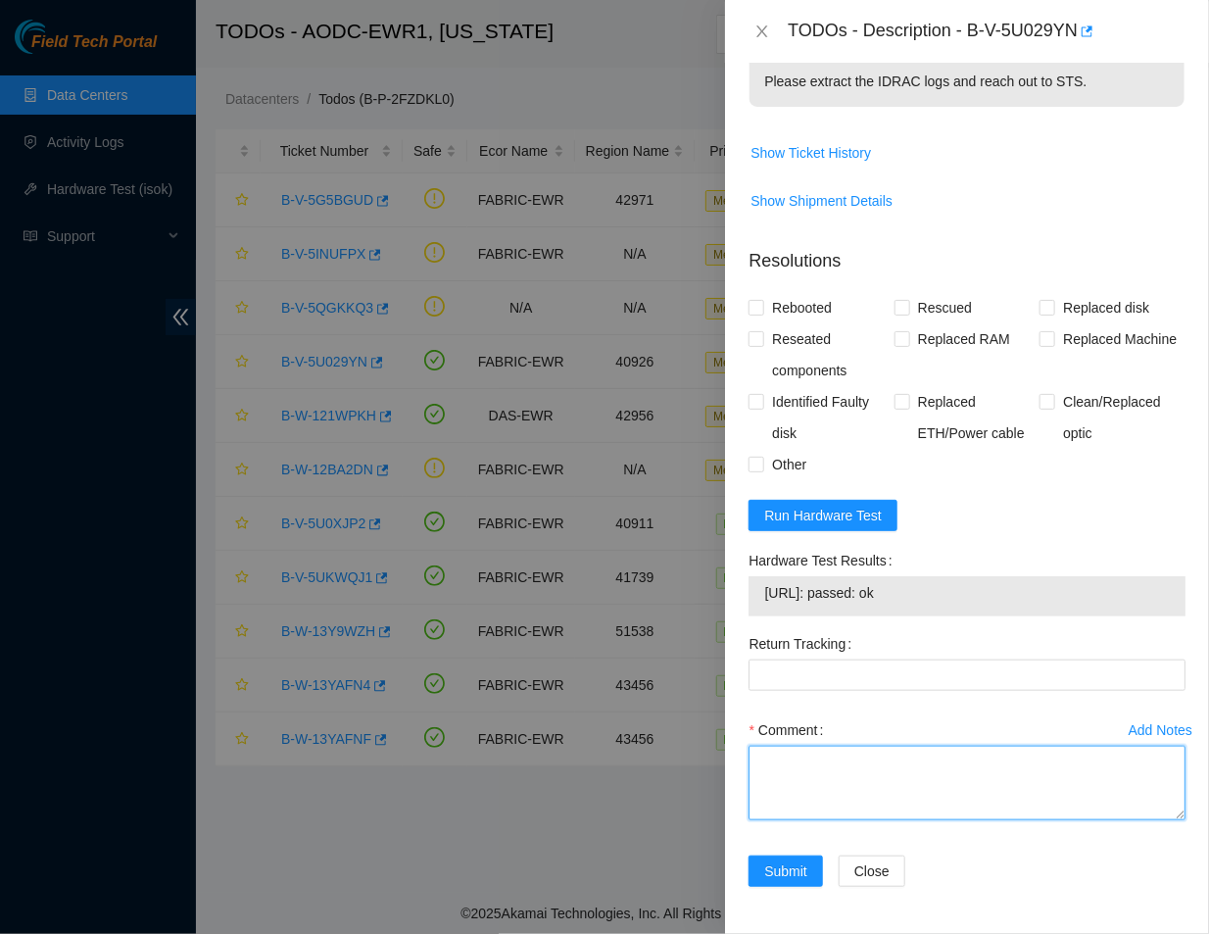
click at [818, 759] on textarea "Comment" at bounding box center [967, 783] width 437 height 74
paste textarea "Ticket #: B-V-5U029YN - Ran hardware test: 23.1.97.138: passed: ok - The server…"
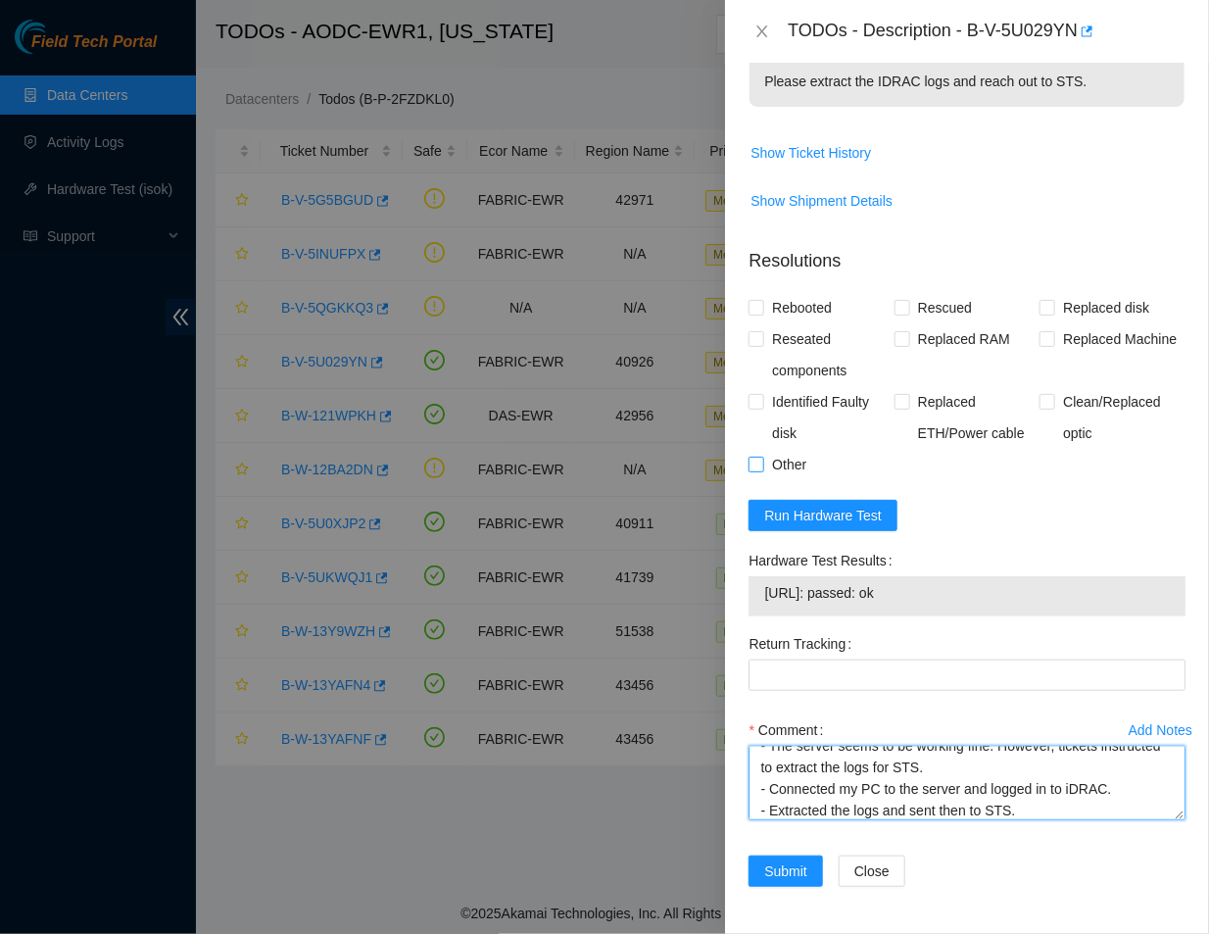
type textarea "Ticket #: B-V-5U029YN - Ran hardware test: 23.1.97.138: passed: ok - The server…"
click at [764, 457] on span at bounding box center [757, 465] width 16 height 16
click at [763, 457] on input "Other" at bounding box center [756, 464] width 14 height 14
checkbox input "true"
click at [784, 884] on button "Submit" at bounding box center [786, 871] width 74 height 31
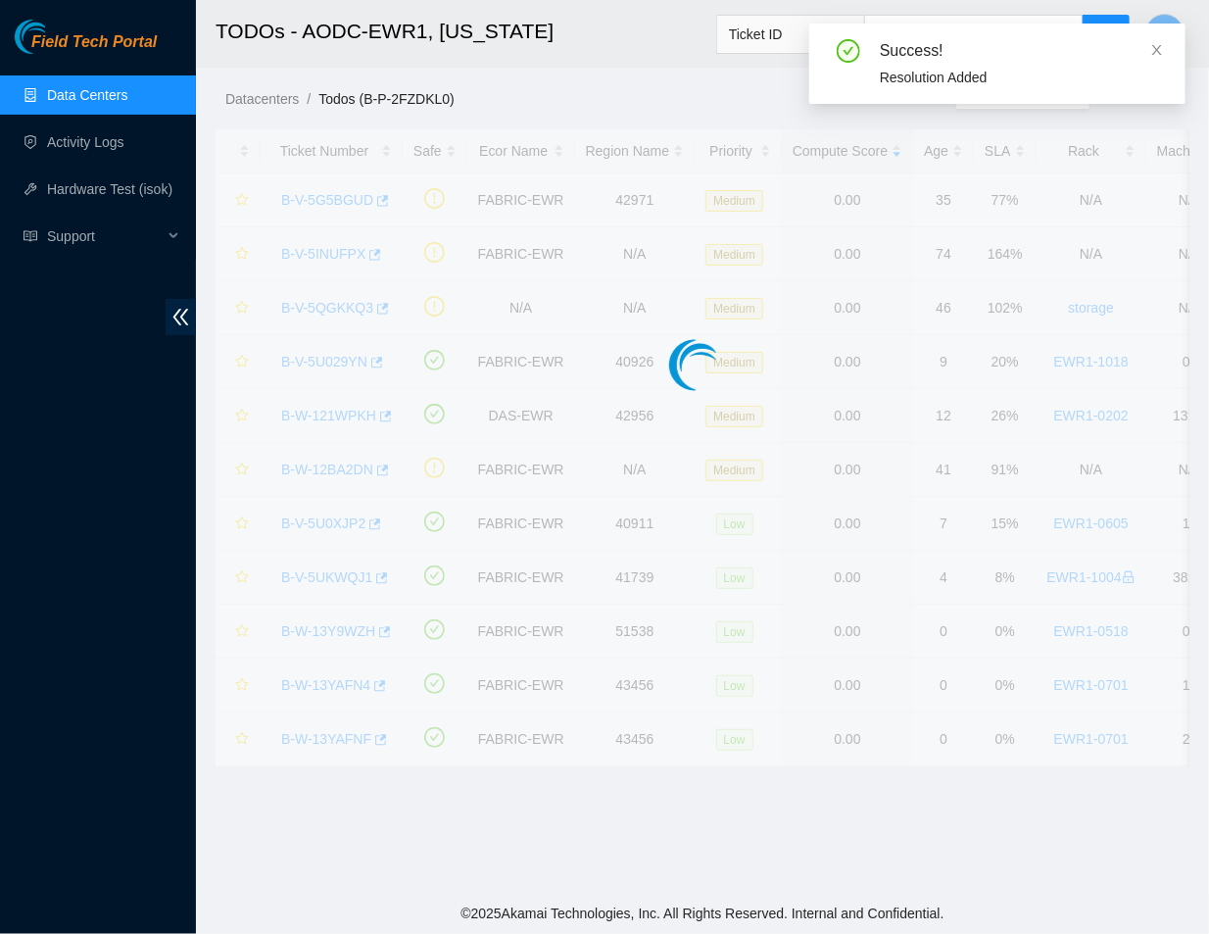
scroll to position [385, 0]
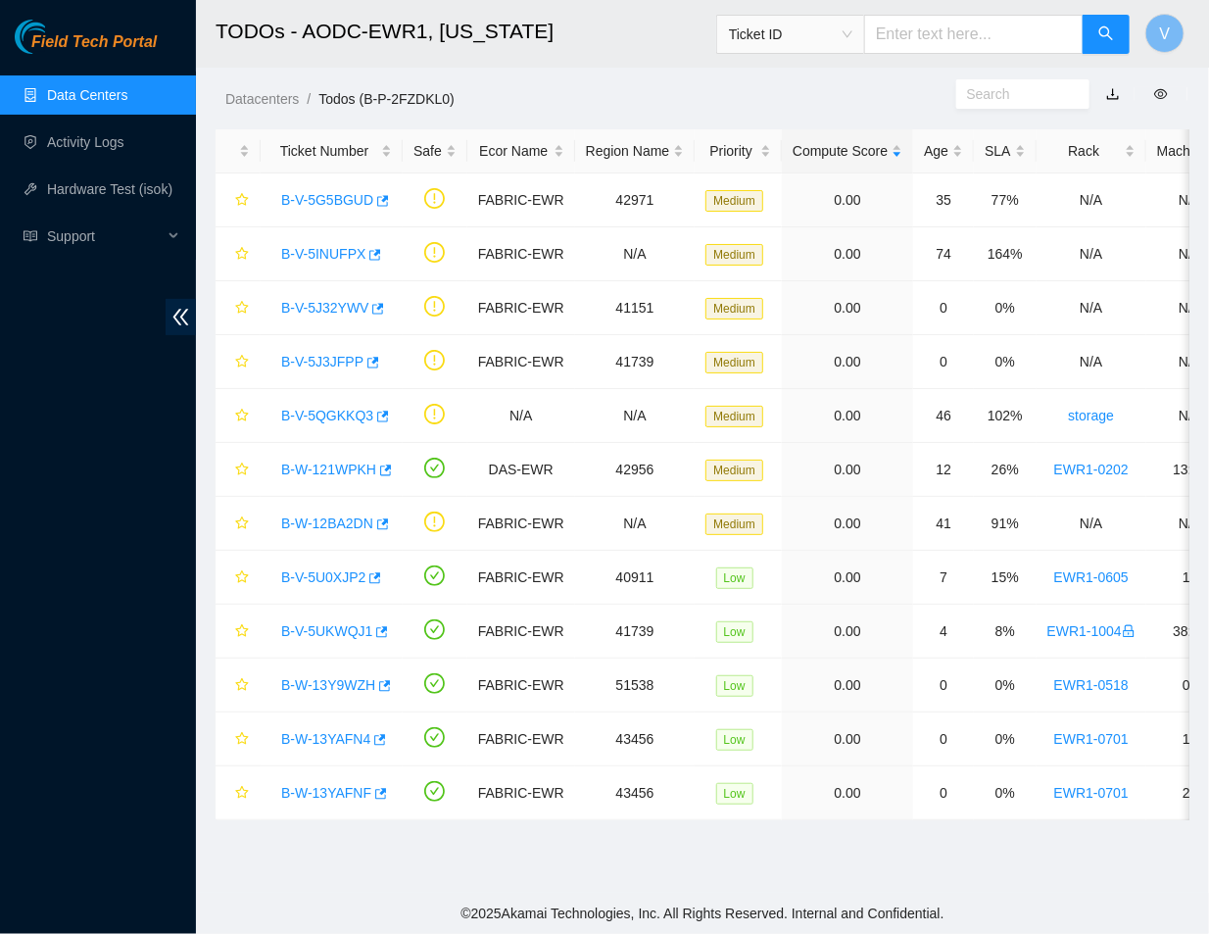
click at [127, 95] on link "Data Centers" at bounding box center [87, 95] width 80 height 16
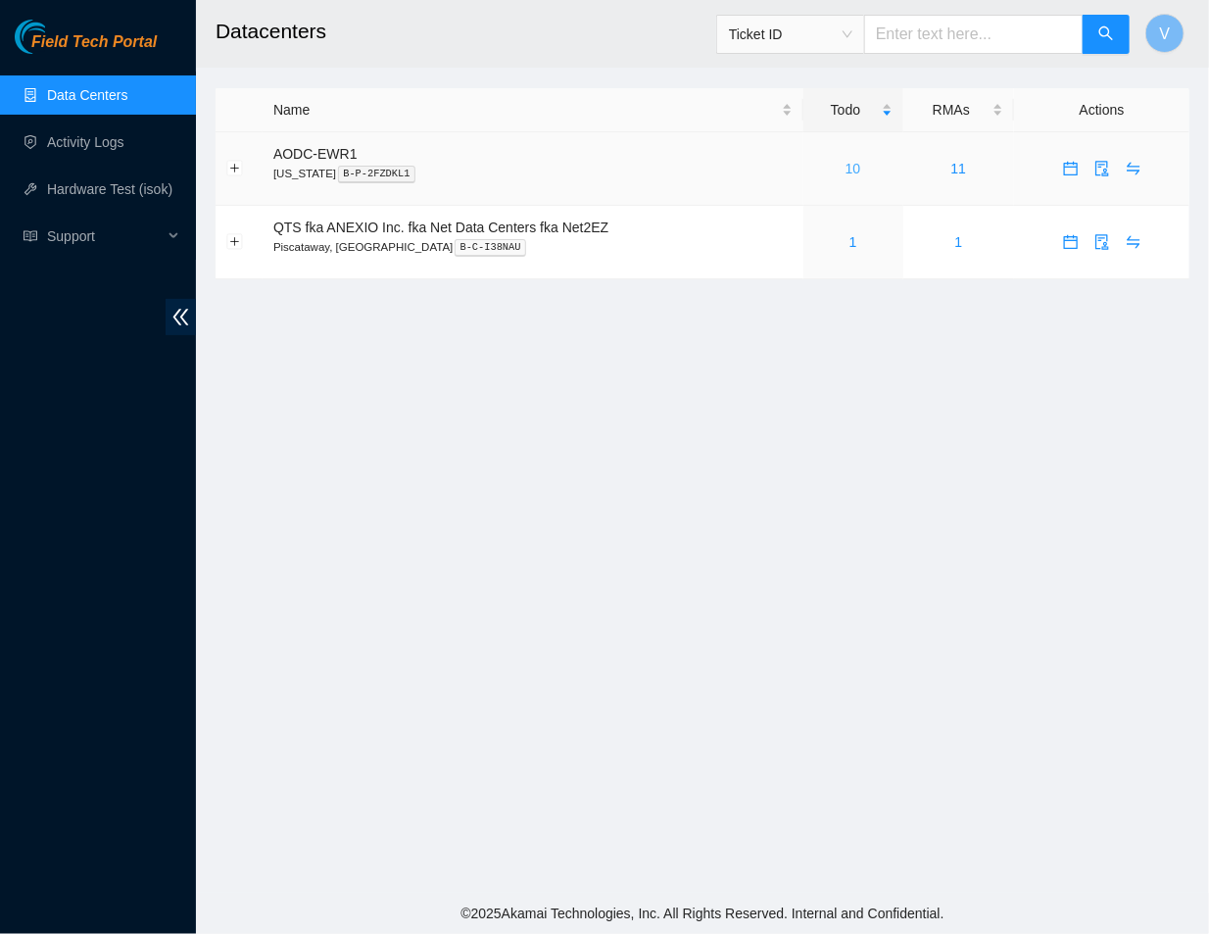
click at [856, 164] on link "10" at bounding box center [854, 169] width 16 height 16
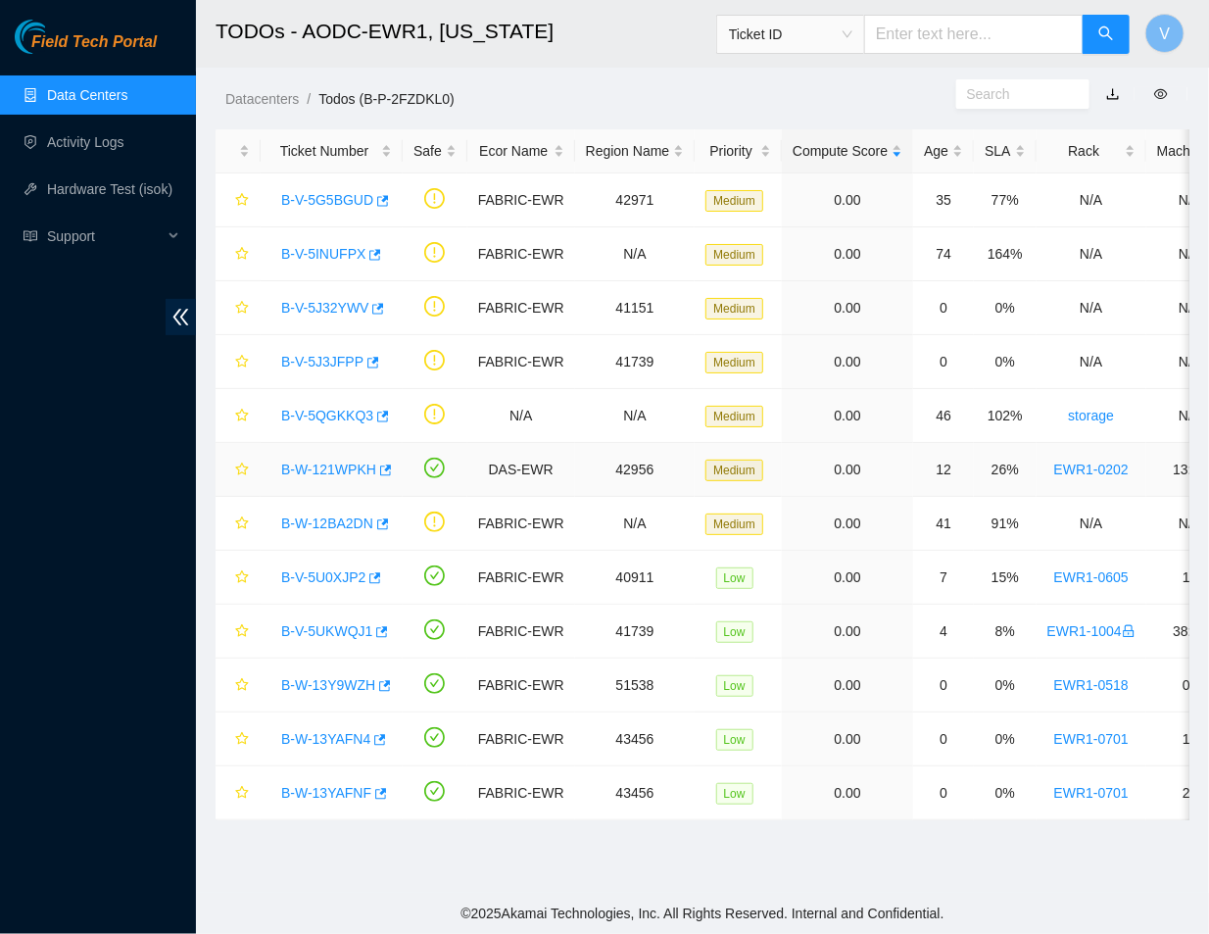
click at [338, 471] on link "B-W-121WPKH" at bounding box center [328, 470] width 95 height 16
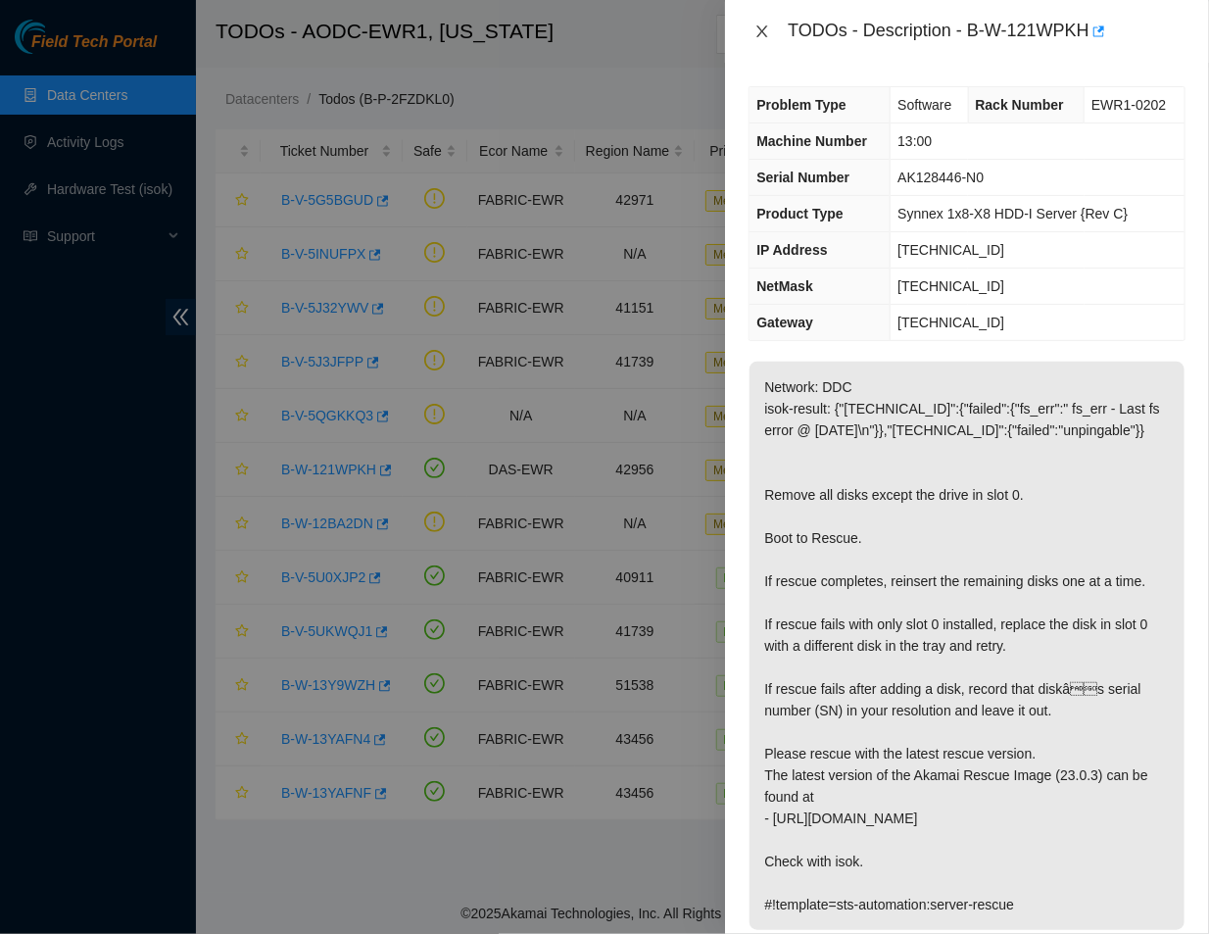
click at [756, 30] on icon "close" at bounding box center [763, 32] width 16 height 16
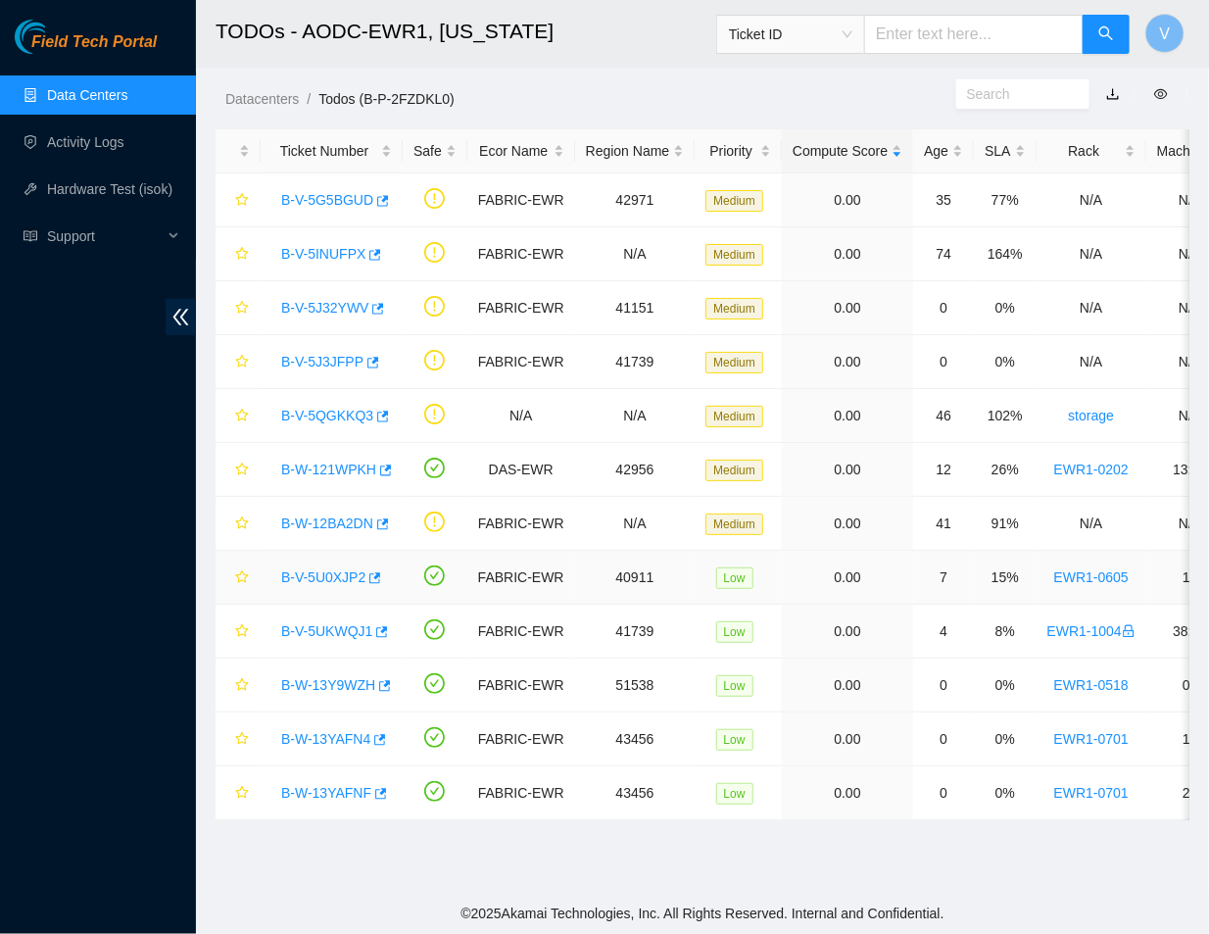
click at [326, 574] on link "B-V-5U0XJP2" at bounding box center [323, 577] width 84 height 16
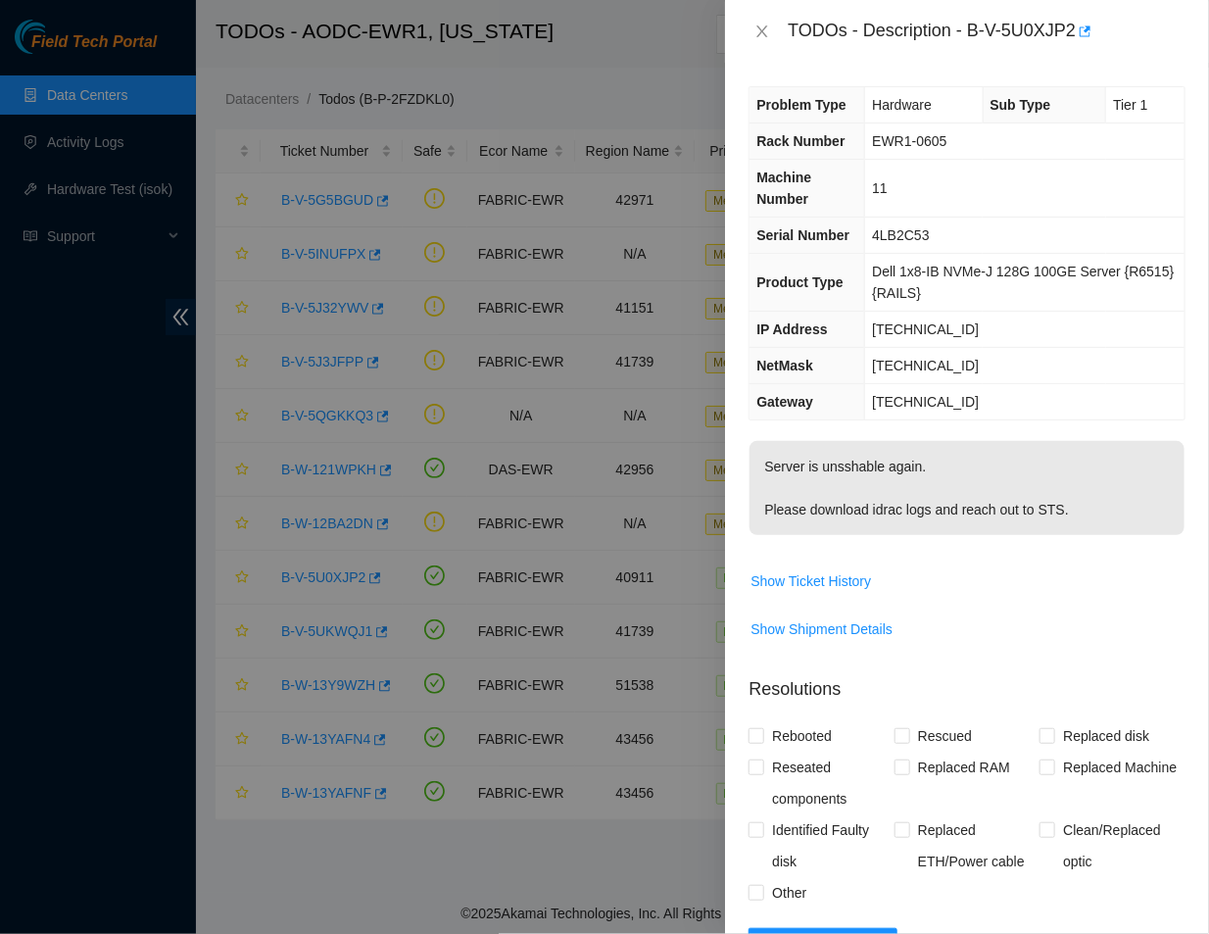
click at [995, 256] on td "Dell 1x8-IB NVMe-J 128G 100GE Server {R6515} {RAILS}" at bounding box center [1025, 283] width 320 height 58
click at [759, 25] on icon "close" at bounding box center [763, 31] width 11 height 12
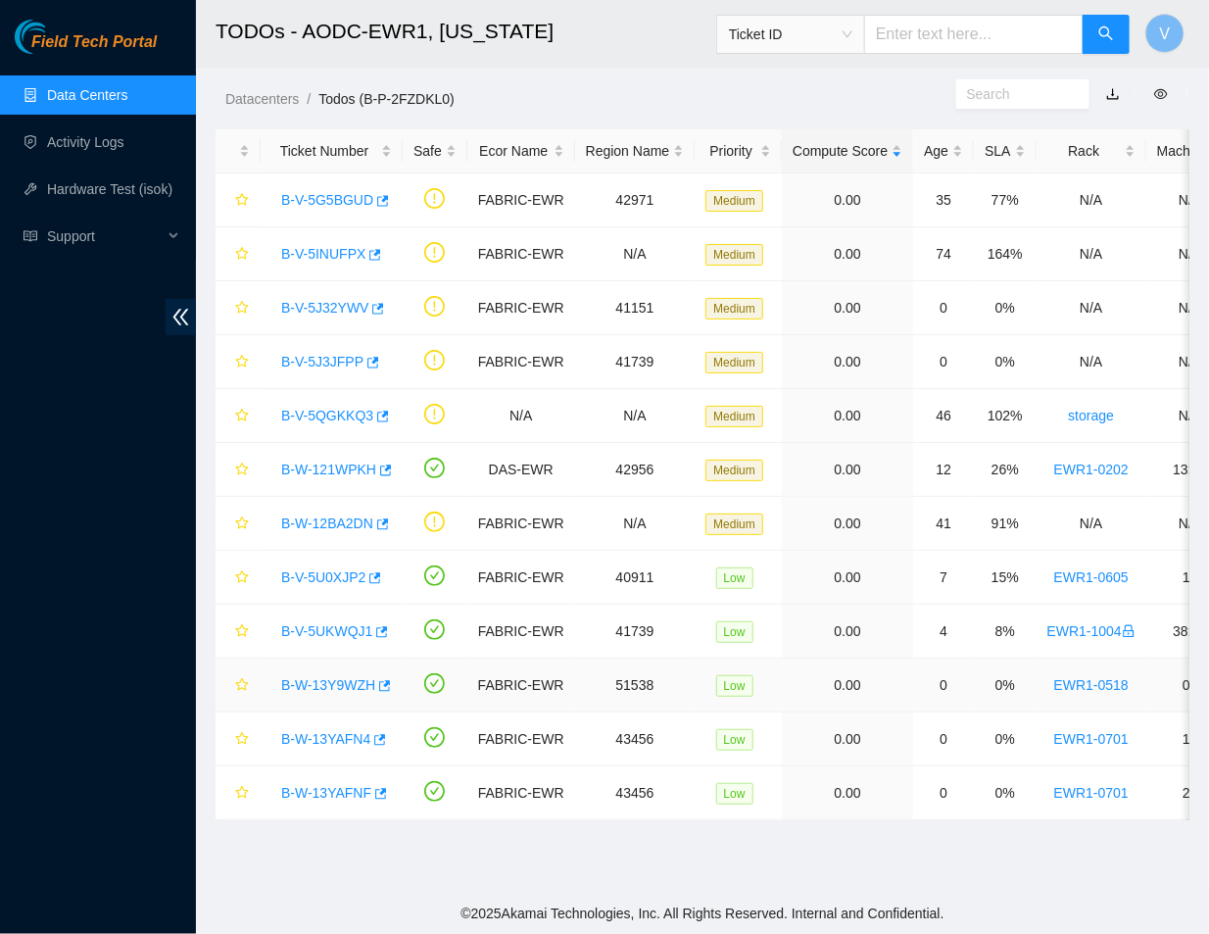
click at [324, 687] on link "B-W-13Y9WZH" at bounding box center [328, 685] width 94 height 16
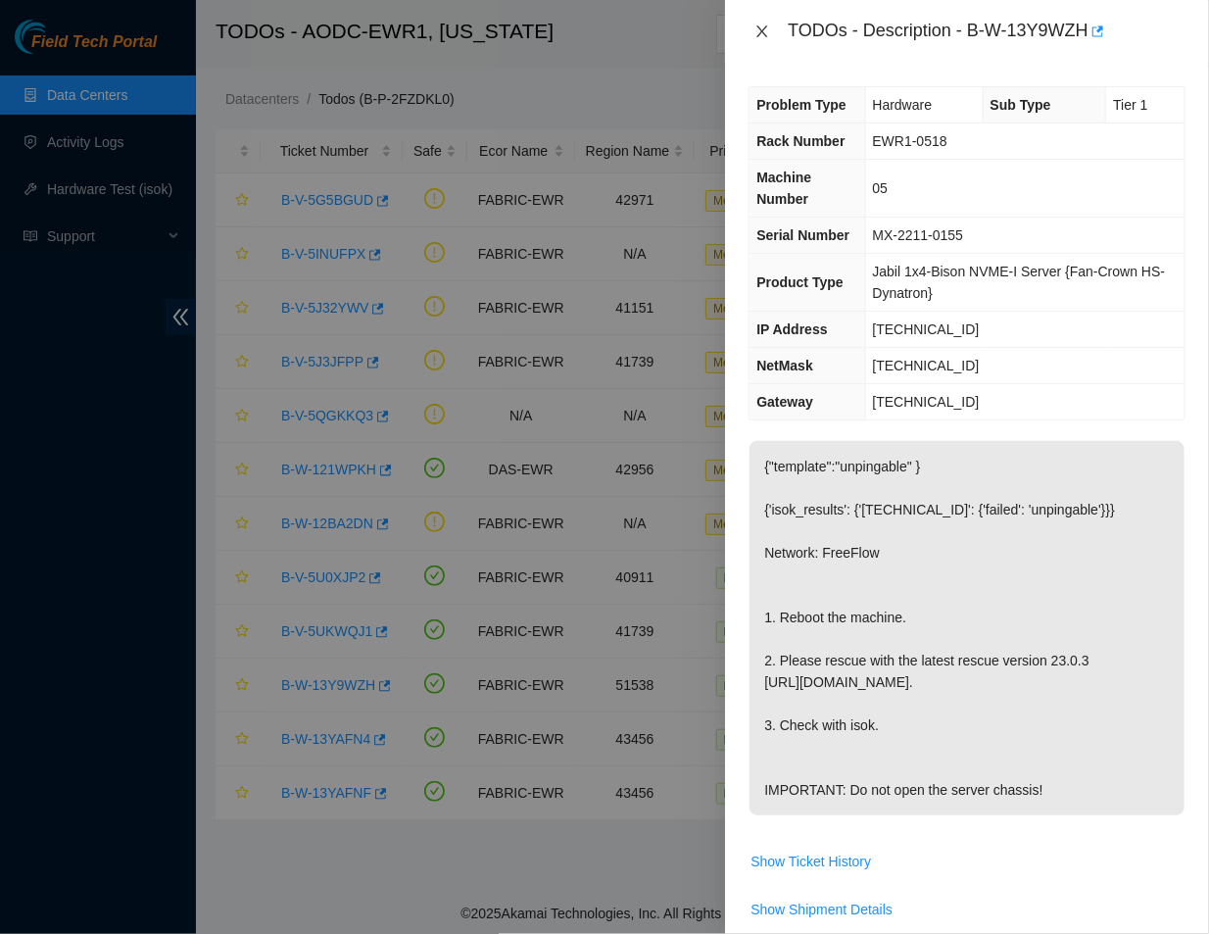
click at [758, 27] on icon "close" at bounding box center [763, 32] width 16 height 16
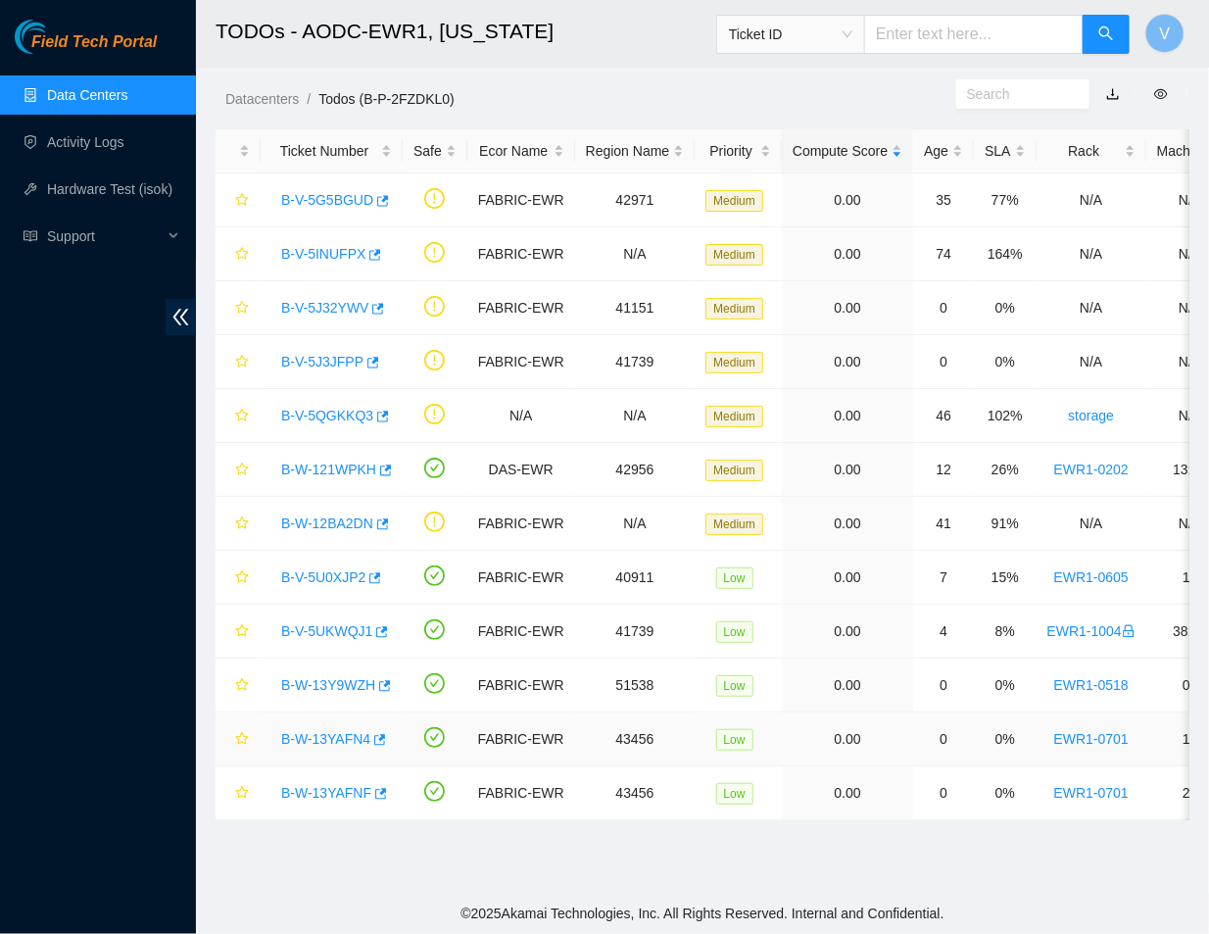
click at [347, 737] on link "B-W-13YAFN4" at bounding box center [325, 739] width 89 height 16
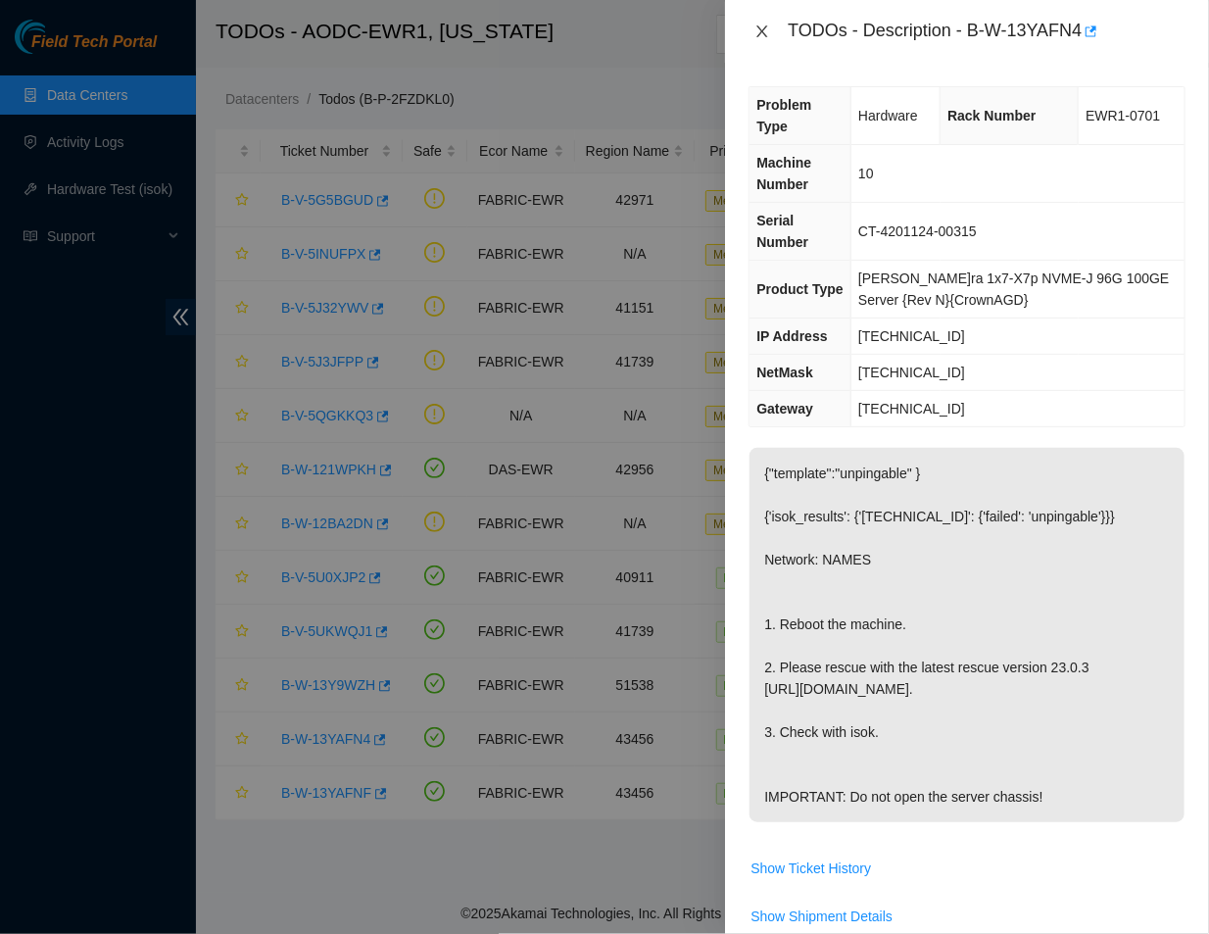
click at [760, 27] on icon "close" at bounding box center [763, 31] width 11 height 12
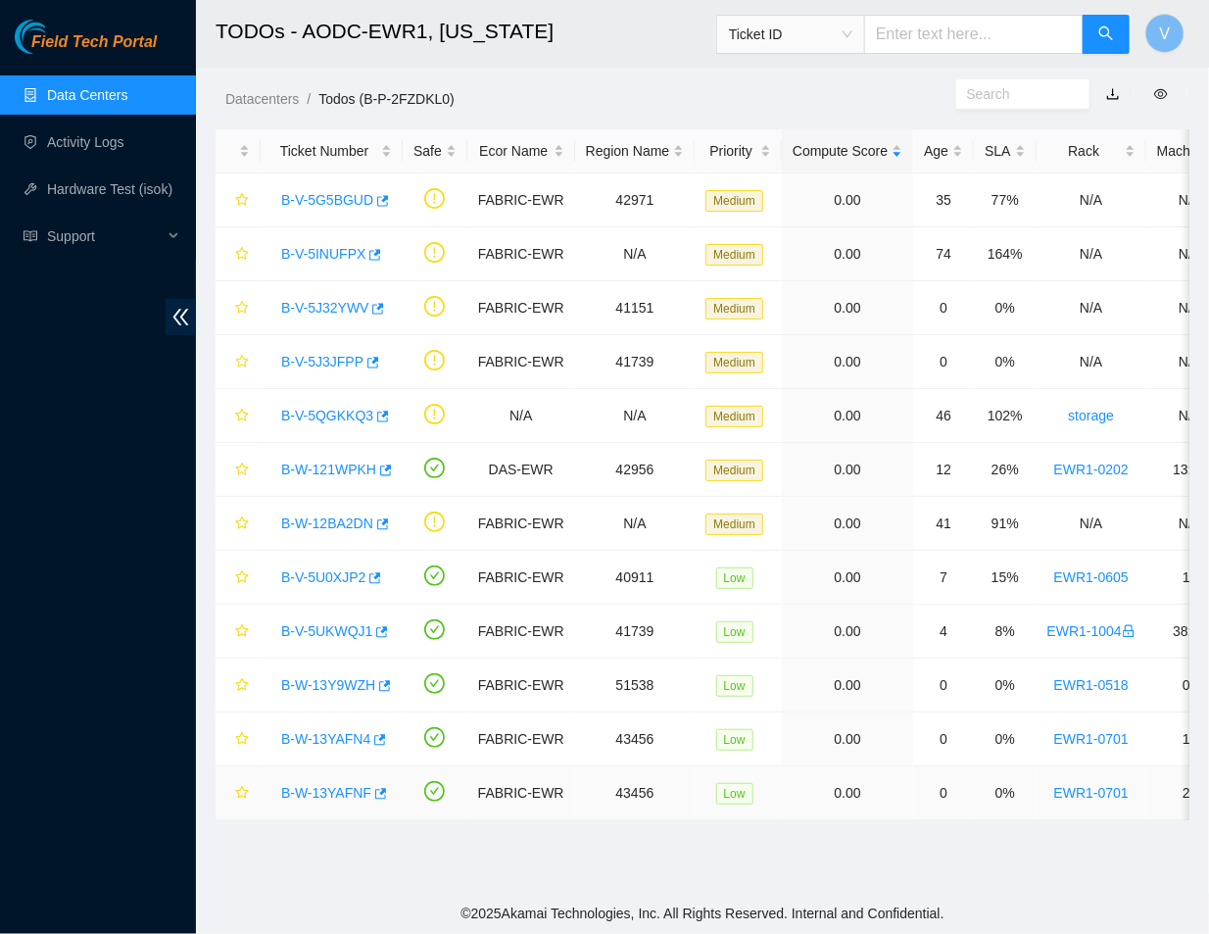
click at [324, 796] on link "B-W-13YAFNF" at bounding box center [326, 793] width 90 height 16
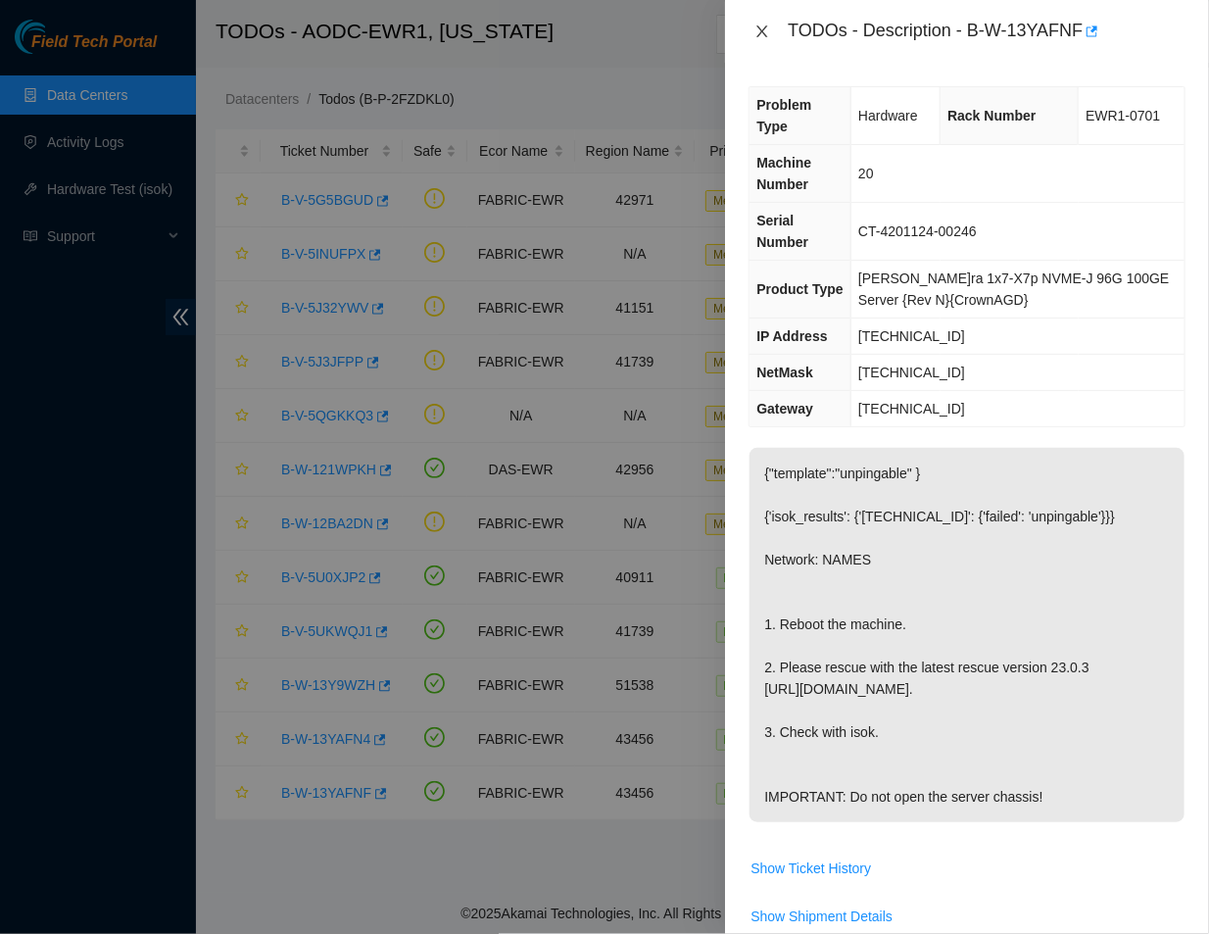
click at [766, 26] on icon "close" at bounding box center [763, 31] width 11 height 12
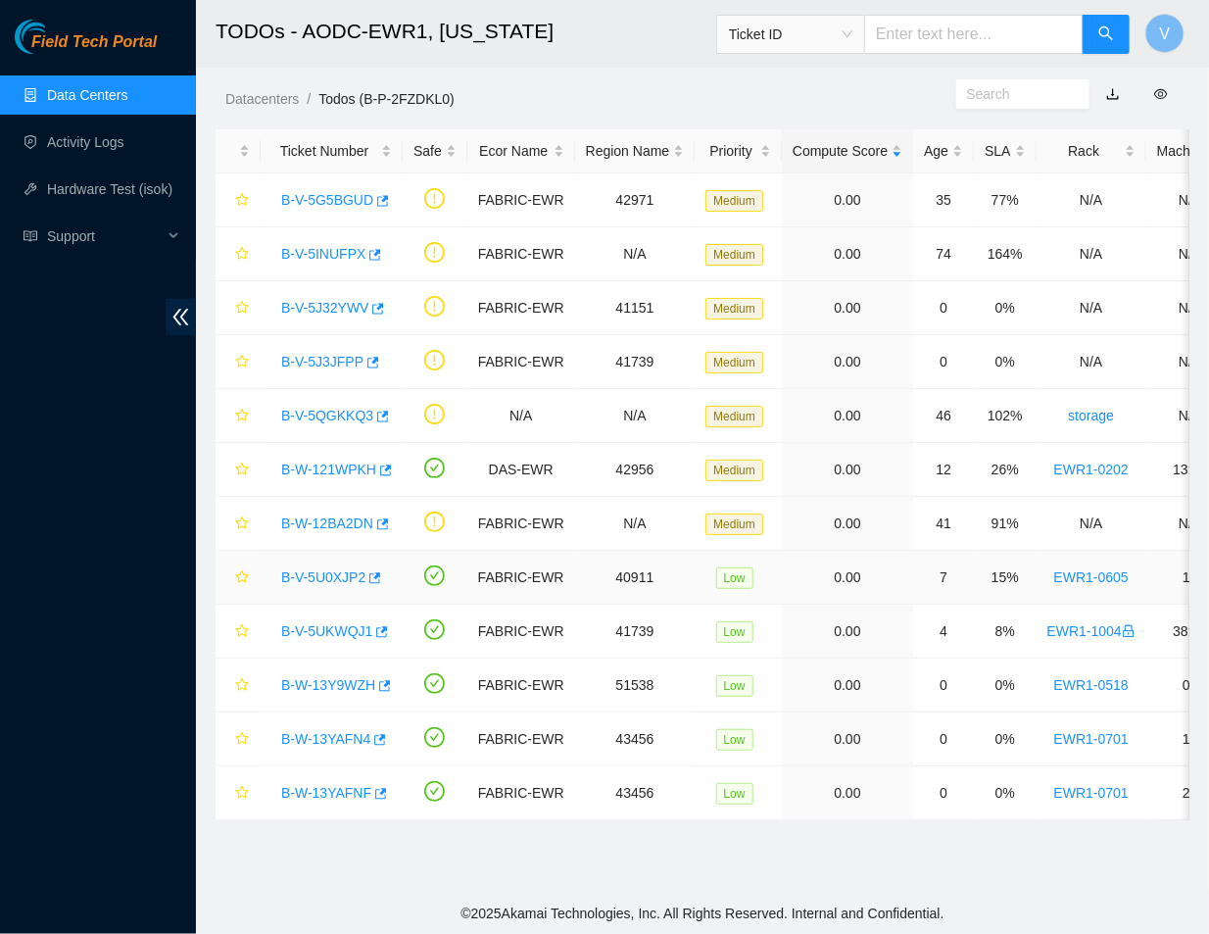
click at [338, 575] on link "B-V-5U0XJP2" at bounding box center [323, 577] width 84 height 16
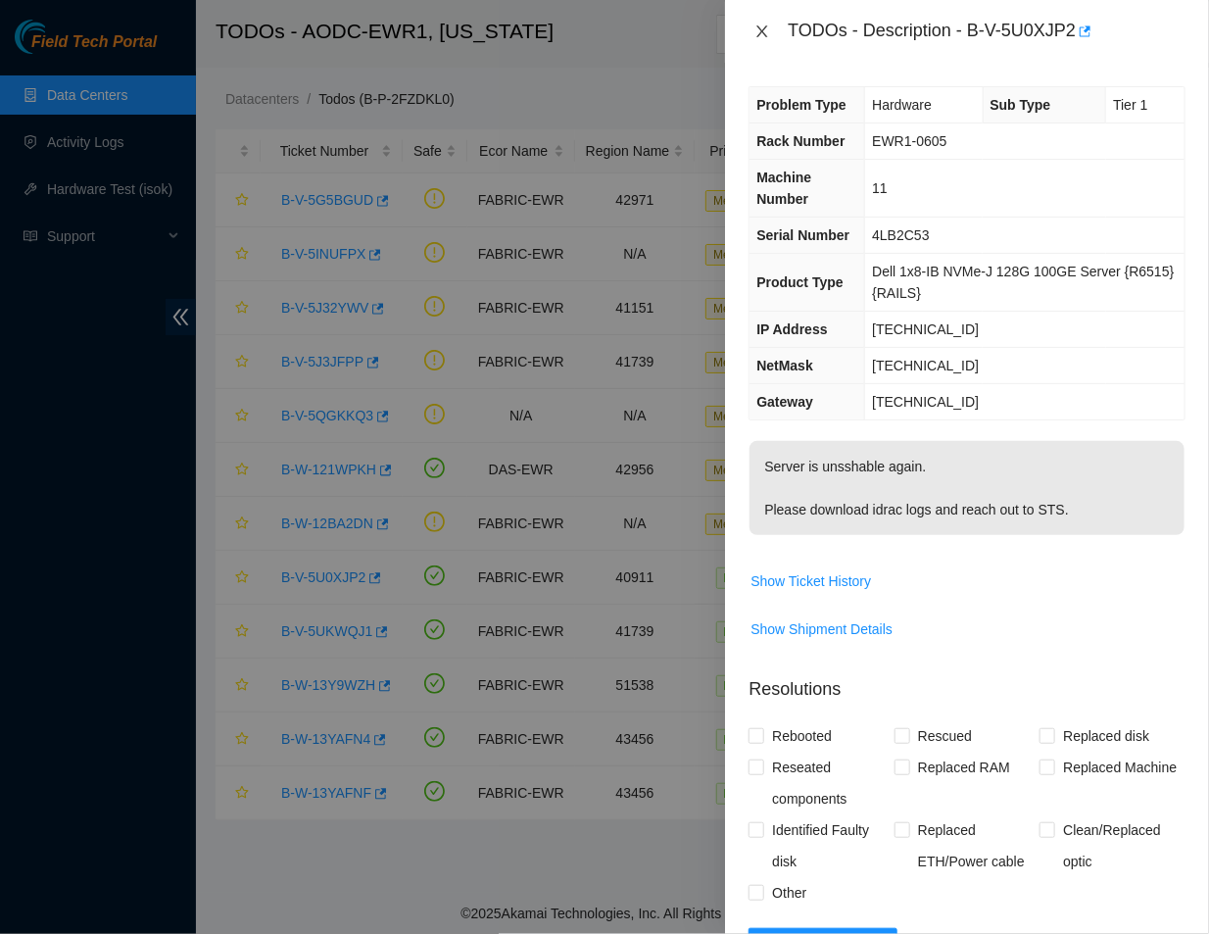
click at [766, 26] on icon "close" at bounding box center [763, 31] width 11 height 12
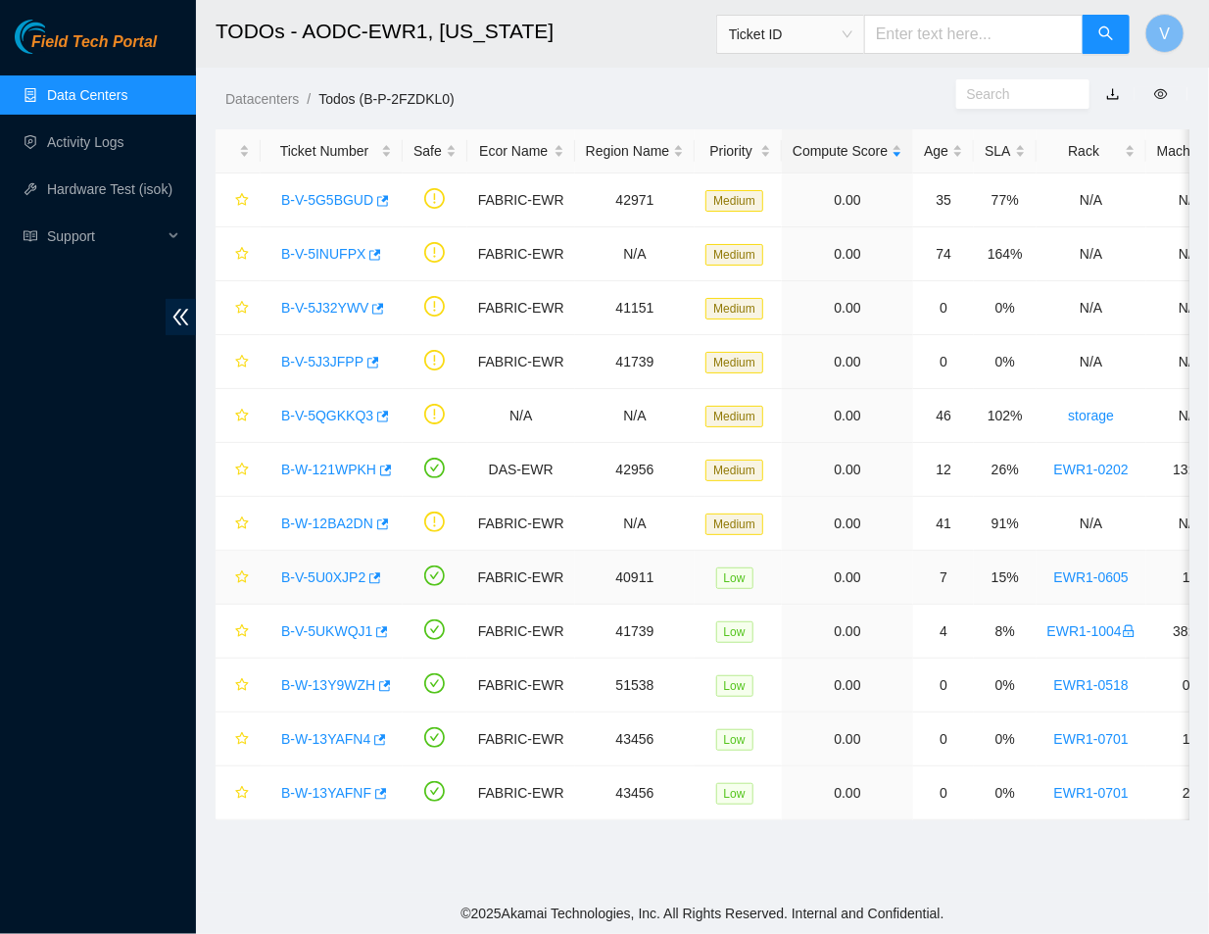
click at [338, 578] on link "B-V-5U0XJP2" at bounding box center [323, 577] width 84 height 16
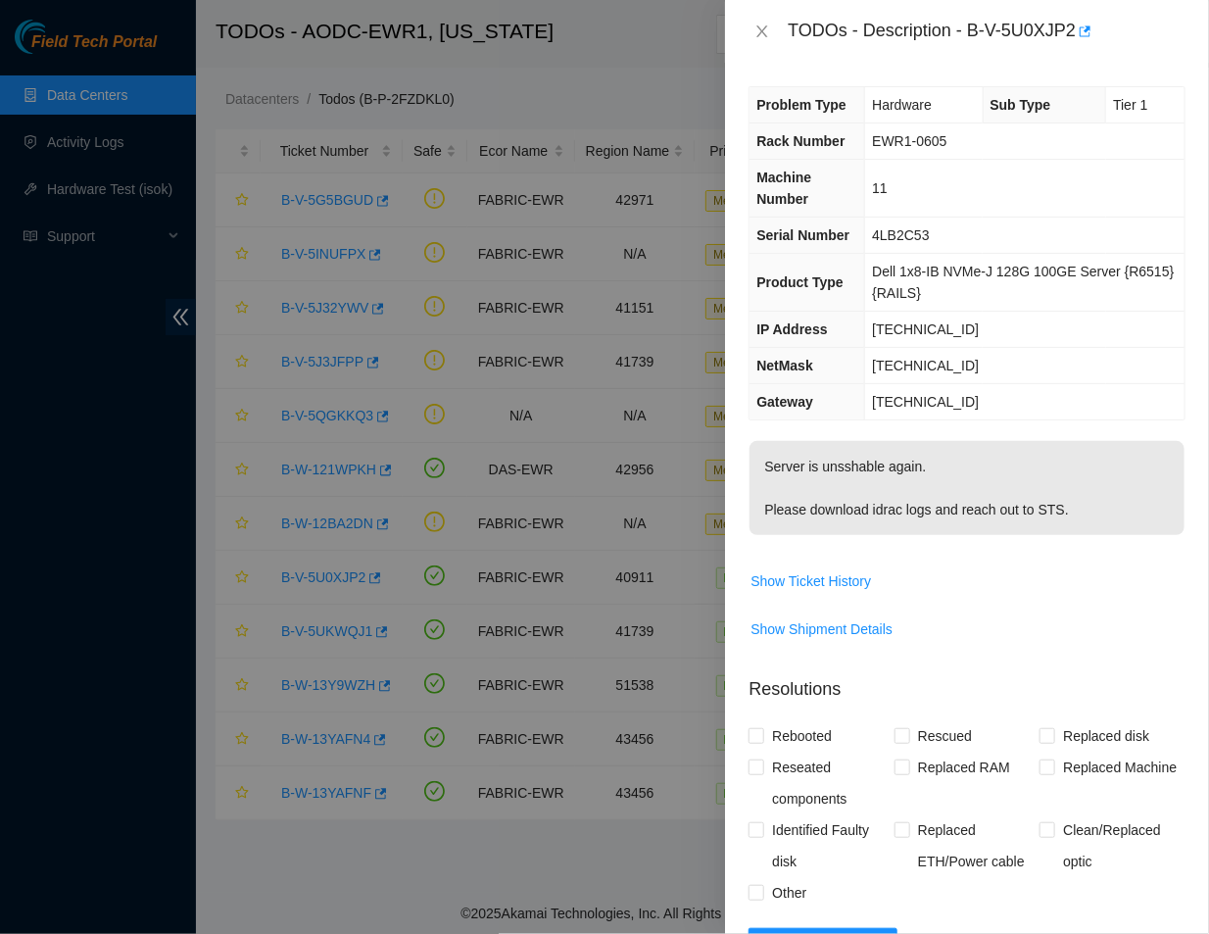
scroll to position [345, 0]
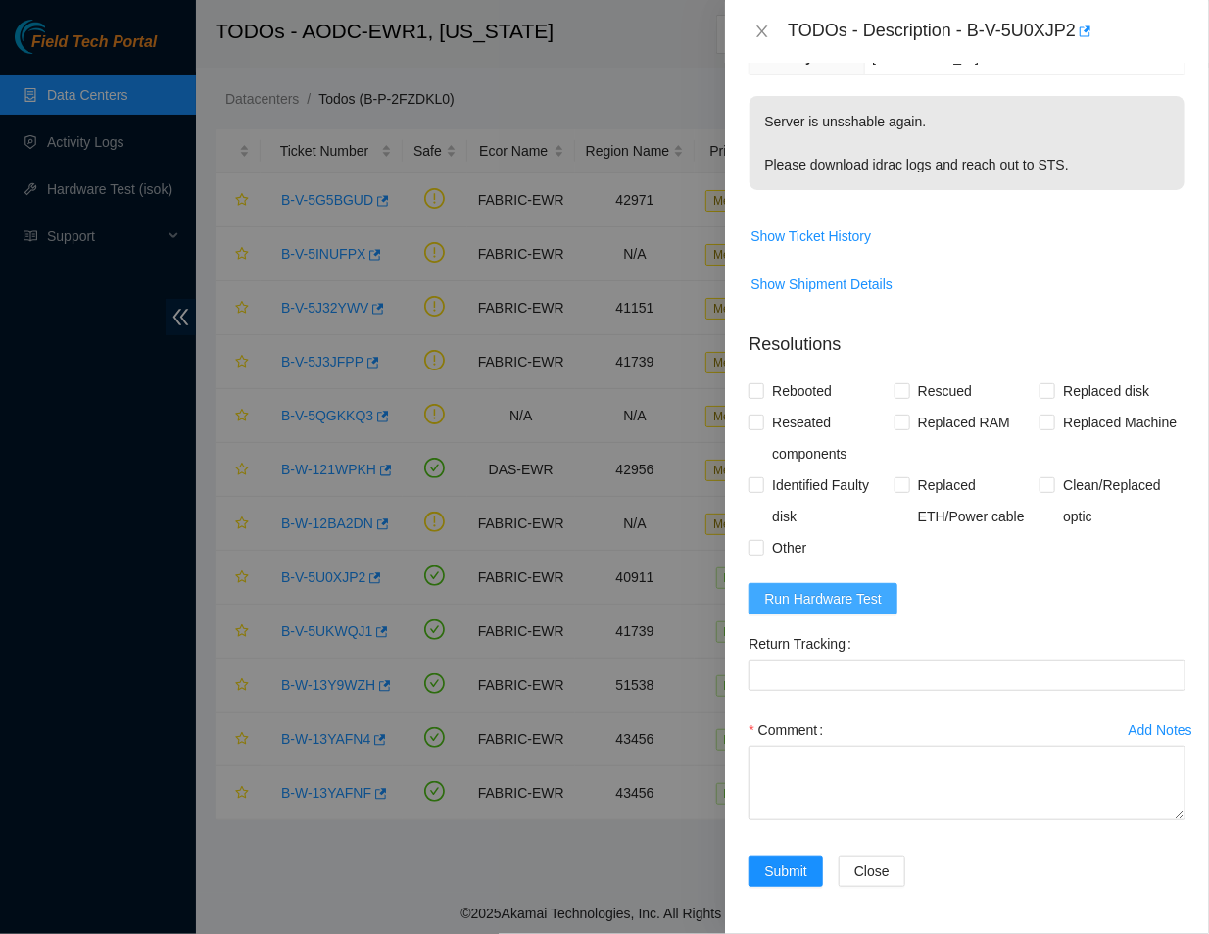
click at [810, 608] on span "Run Hardware Test" at bounding box center [823, 599] width 118 height 22
drag, startPoint x: 976, startPoint y: 32, endPoint x: 1030, endPoint y: 52, distance: 57.4
click at [1030, 52] on div "TODOs - Description - B-V-5U0XJP2" at bounding box center [967, 31] width 484 height 63
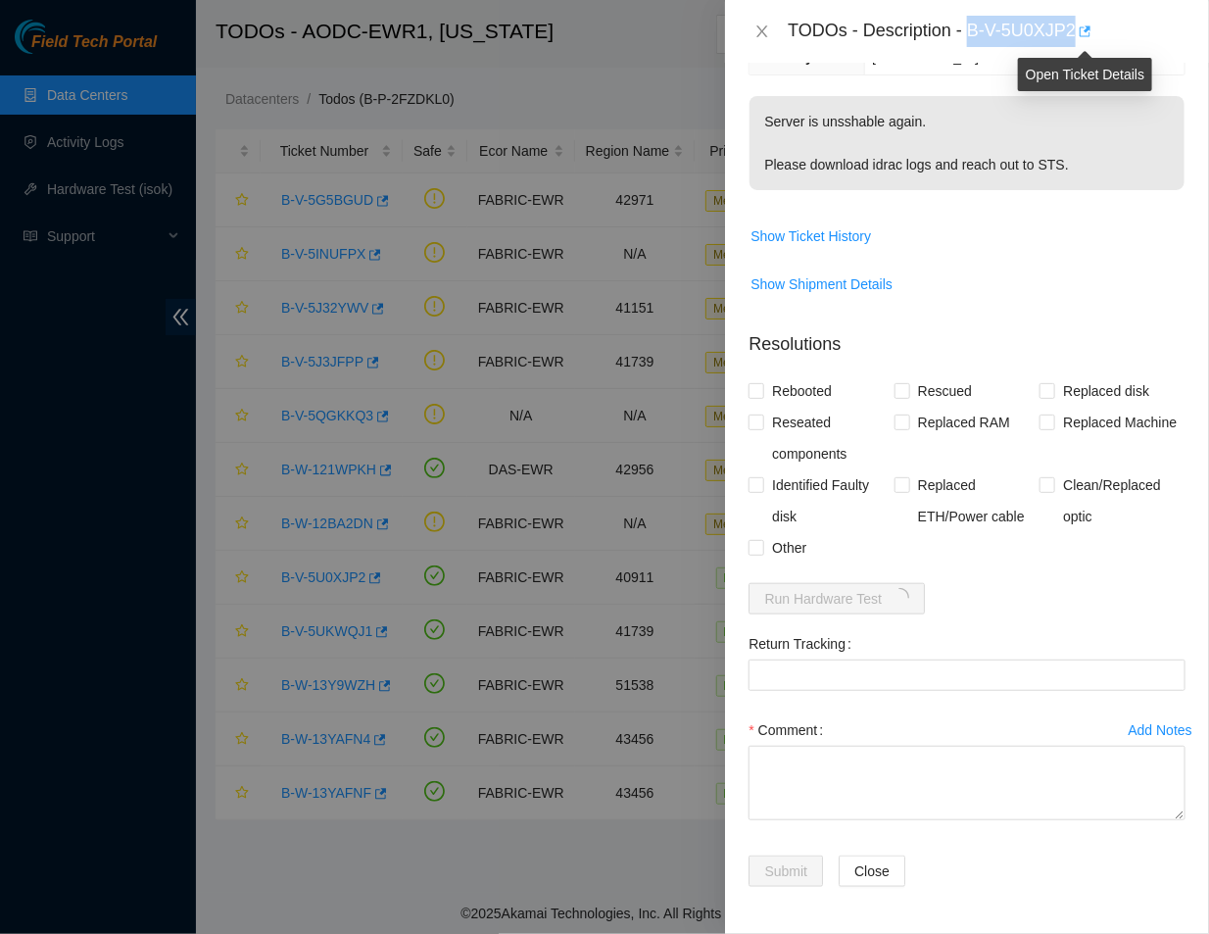
drag, startPoint x: 968, startPoint y: 32, endPoint x: 1084, endPoint y: 36, distance: 115.7
click at [1084, 36] on div "TODOs - Description - B-V-5U0XJP2" at bounding box center [987, 31] width 398 height 31
copy div "B-V-5U0XJP2"
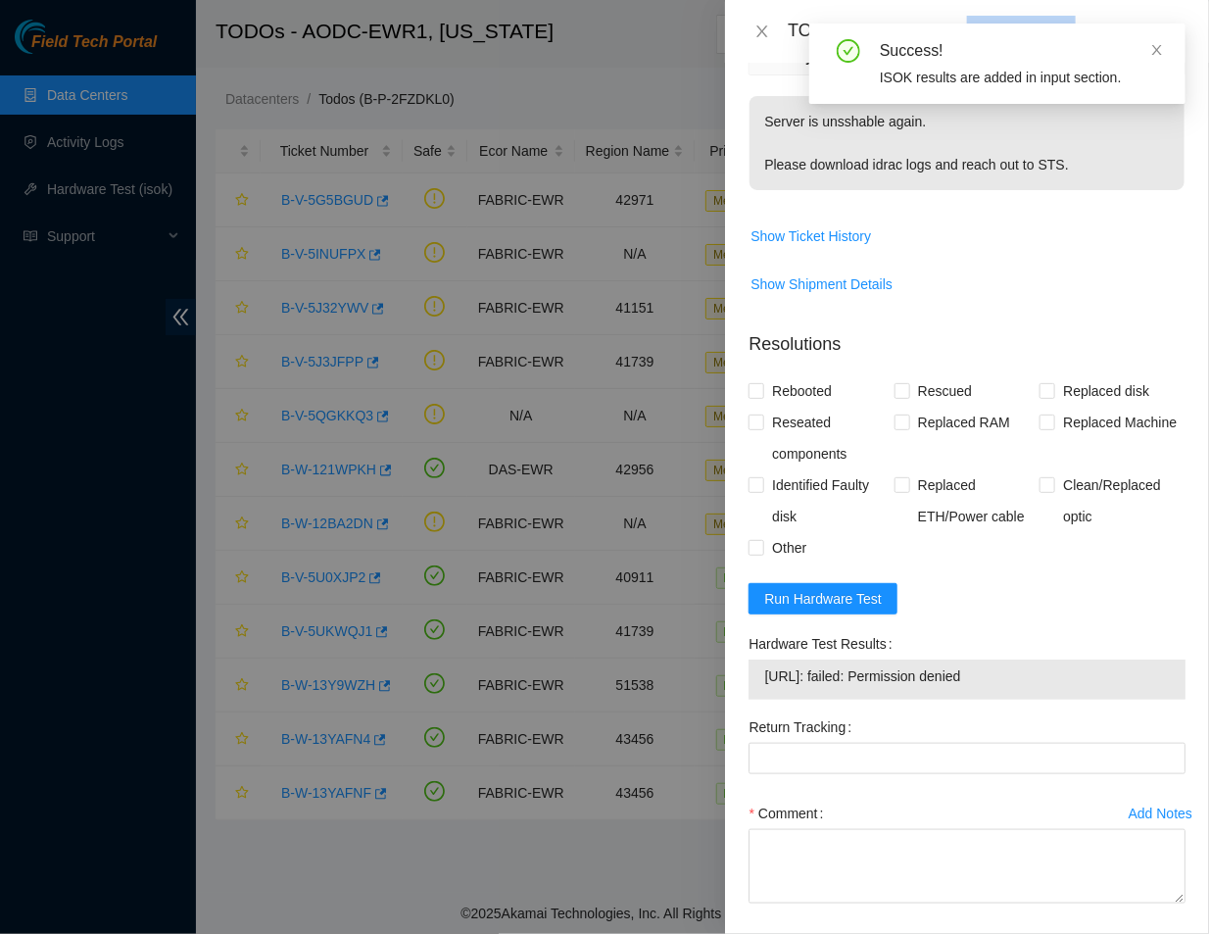
drag, startPoint x: 1009, startPoint y: 680, endPoint x: 761, endPoint y: 664, distance: 249.4
click at [761, 664] on div "23.1.97.14: failed: Permission denied" at bounding box center [967, 680] width 437 height 40
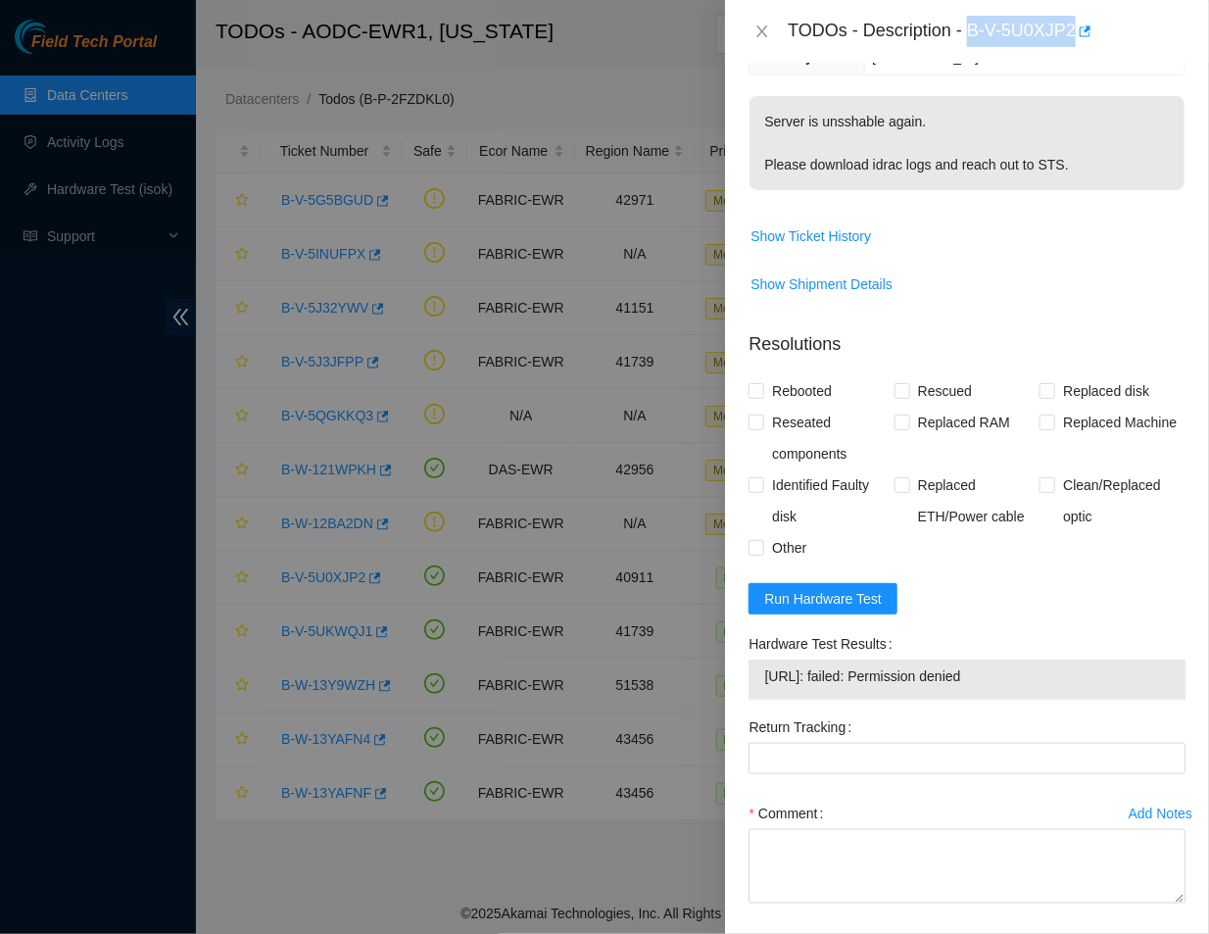
copy tbody "23.1.97.14: failed: Permission denied"
click at [967, 181] on p "Server is unsshable again. Please download idrac logs and reach out to STS." at bounding box center [967, 143] width 435 height 94
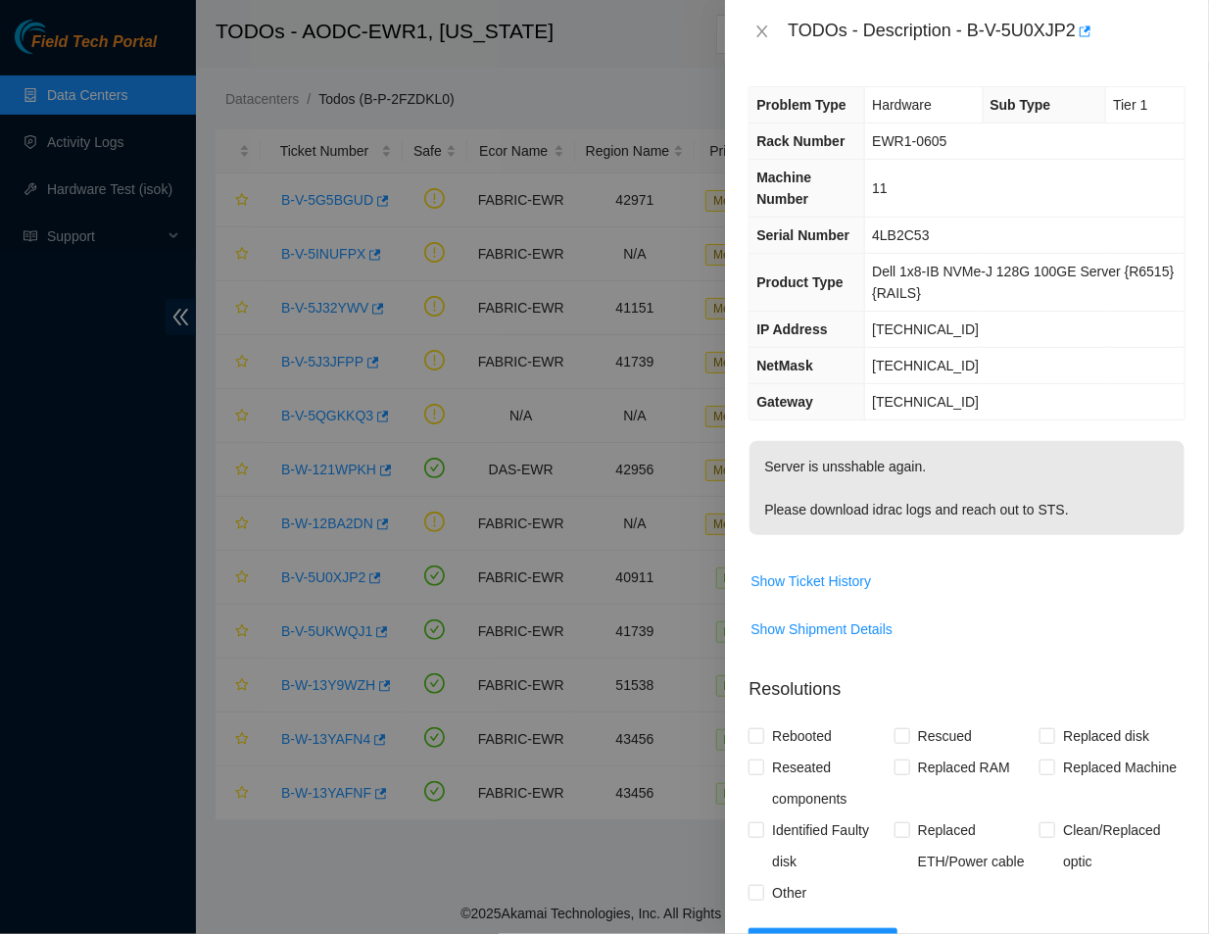
click at [987, 417] on td "23.1.97.1" at bounding box center [1025, 402] width 320 height 36
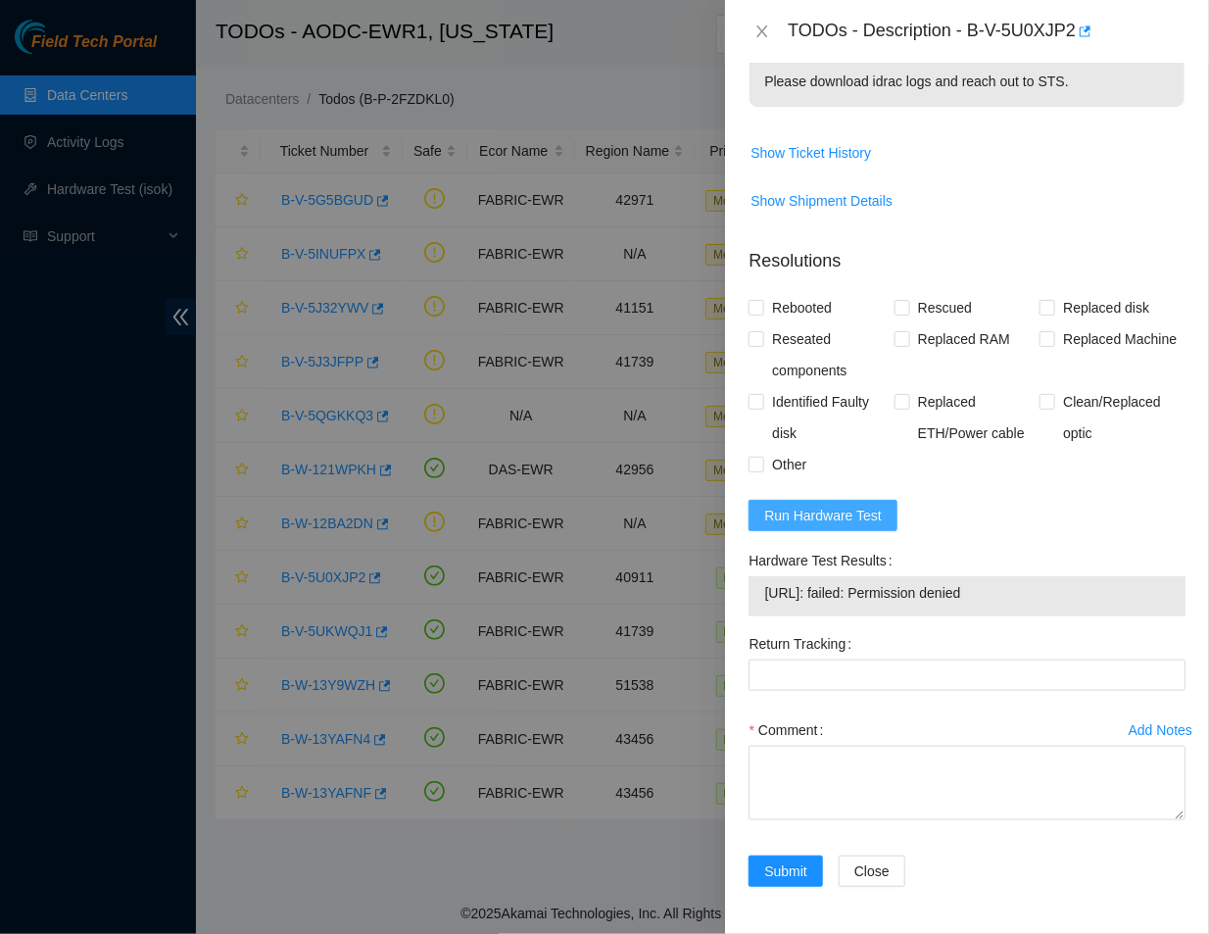
click at [805, 511] on span "Run Hardware Test" at bounding box center [823, 516] width 118 height 22
click at [761, 31] on icon "close" at bounding box center [763, 32] width 16 height 16
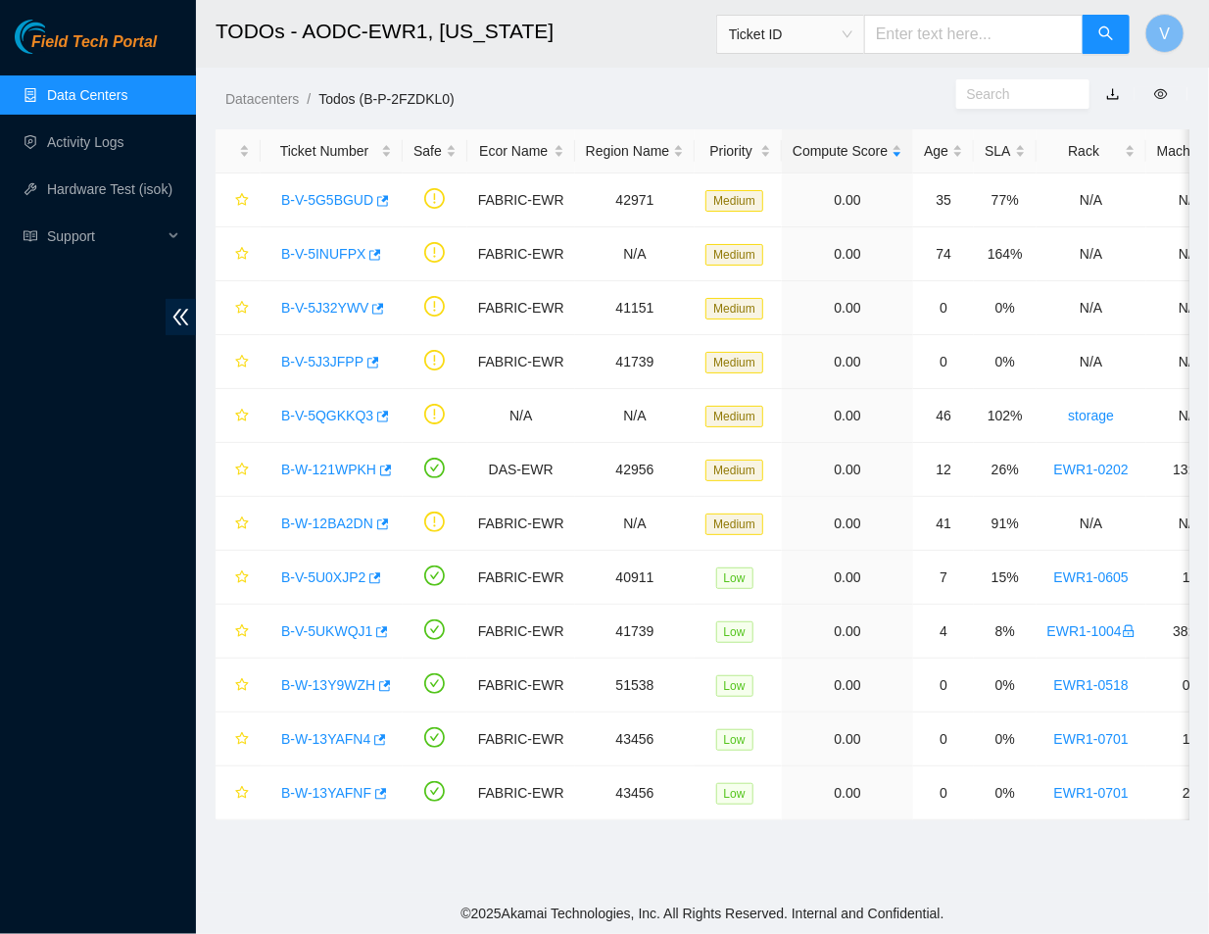
scroll to position [385, 0]
click at [320, 574] on link "B-V-5U0XJP2" at bounding box center [323, 577] width 84 height 16
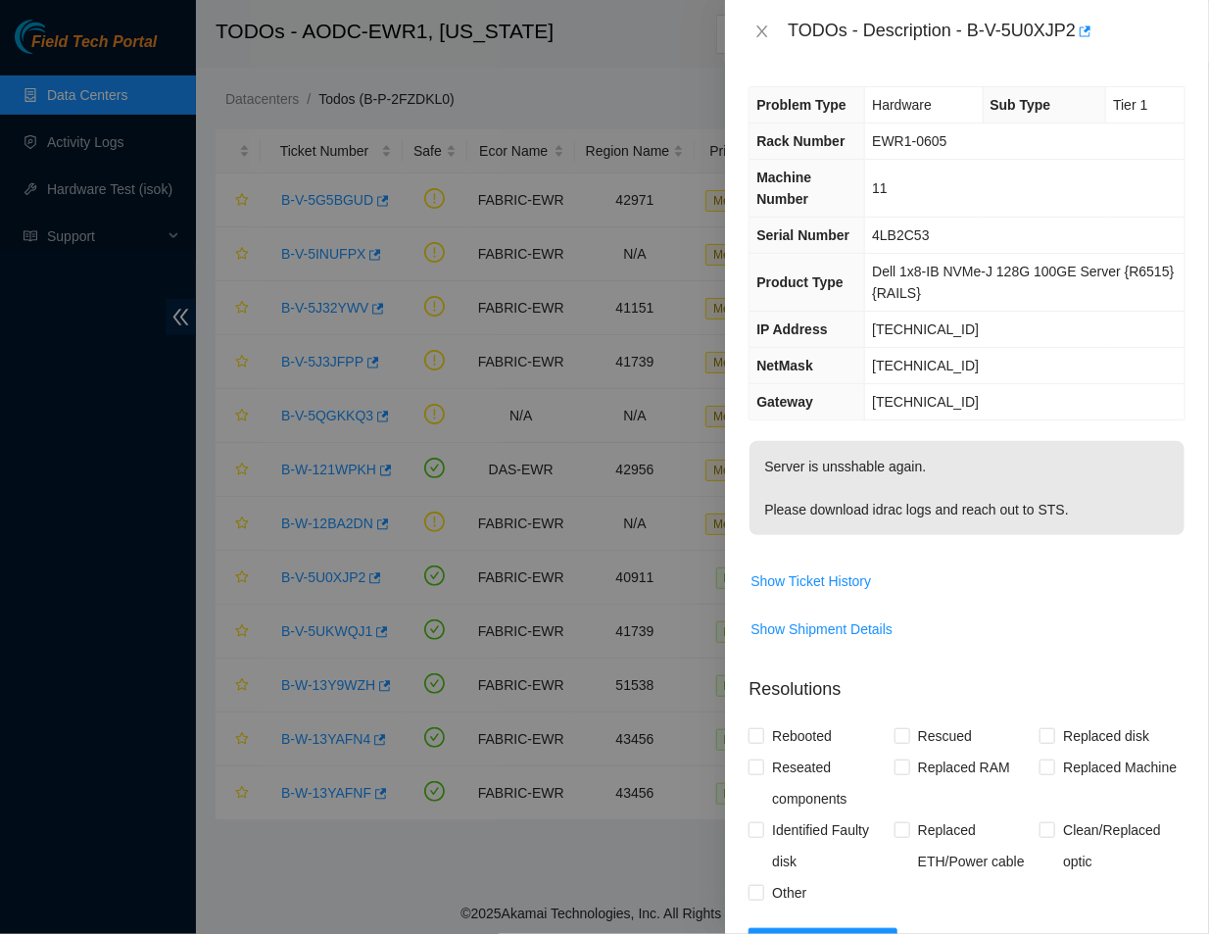
scroll to position [456, 0]
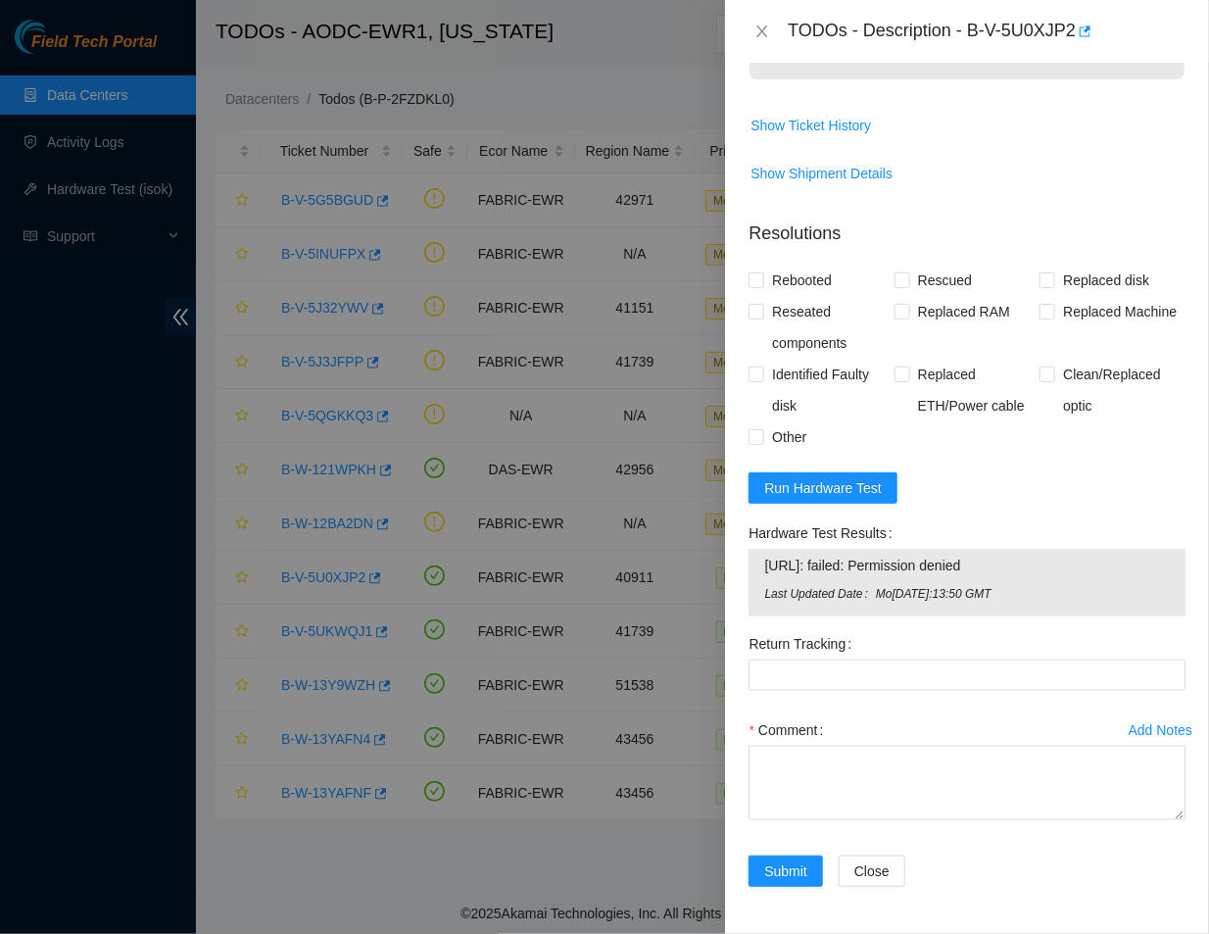
click at [1122, 238] on p "Resolutions" at bounding box center [967, 226] width 437 height 42
click at [755, 24] on icon "close" at bounding box center [763, 32] width 16 height 16
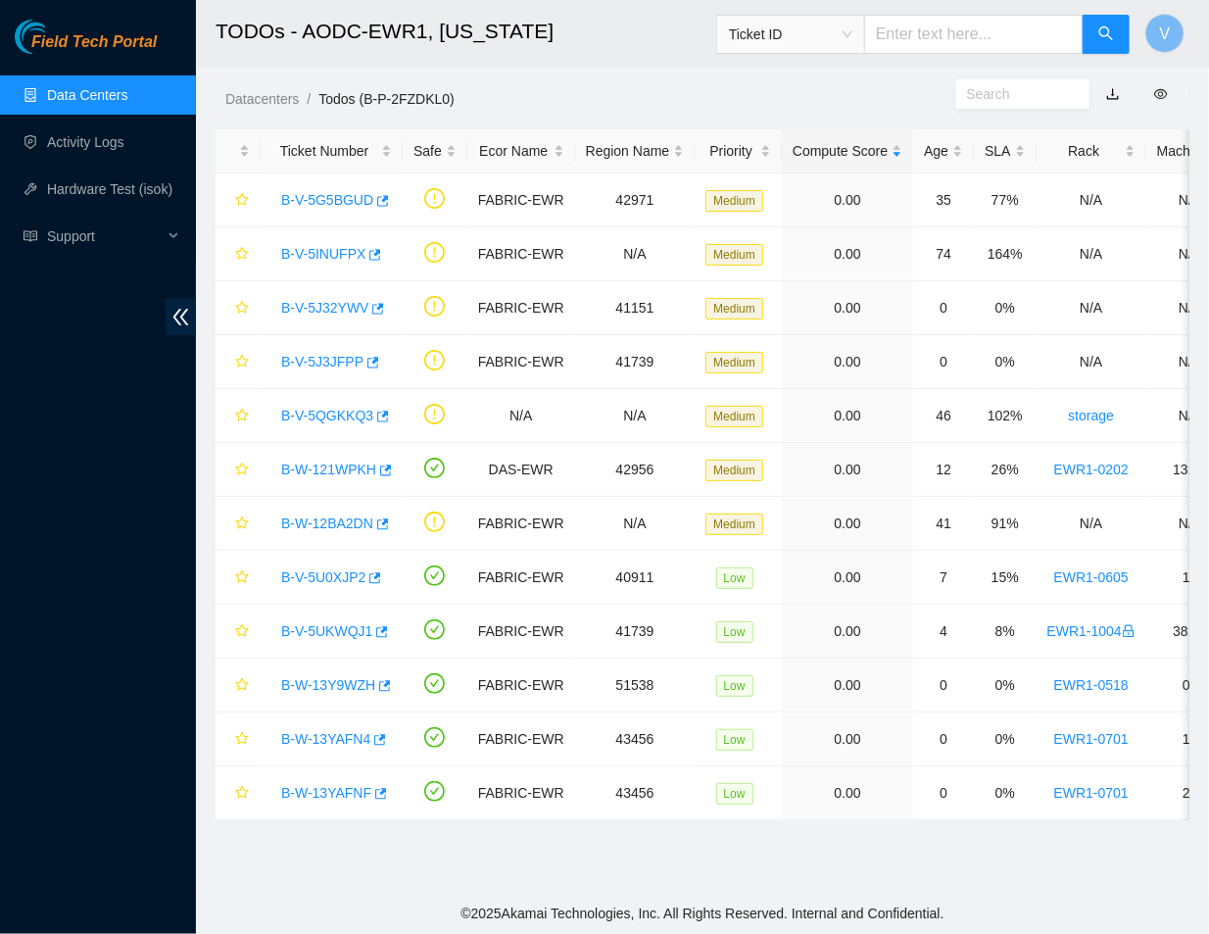
scroll to position [385, 0]
click at [341, 688] on link "B-W-13Y9WZH" at bounding box center [328, 685] width 94 height 16
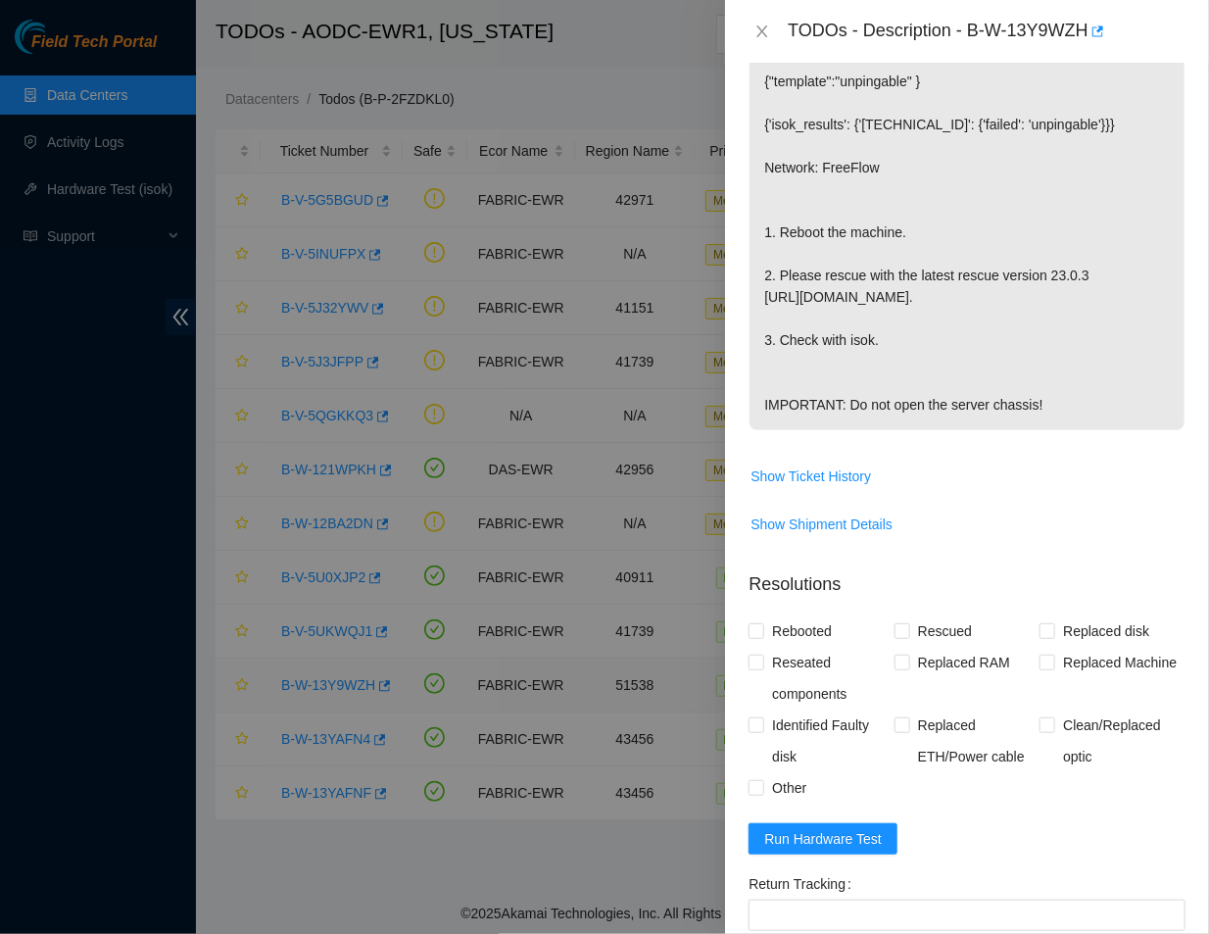
scroll to position [456, 0]
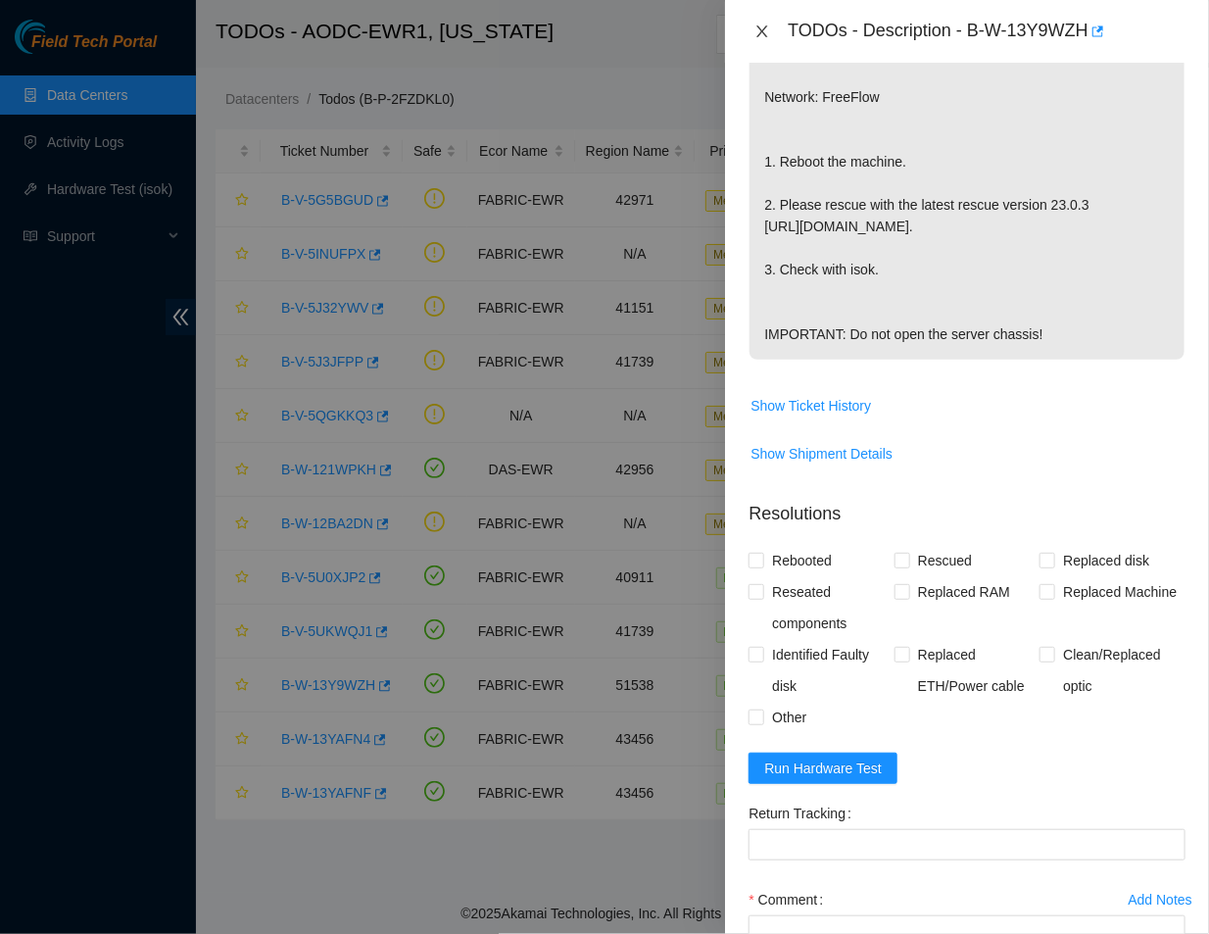
click at [757, 35] on icon "close" at bounding box center [763, 32] width 16 height 16
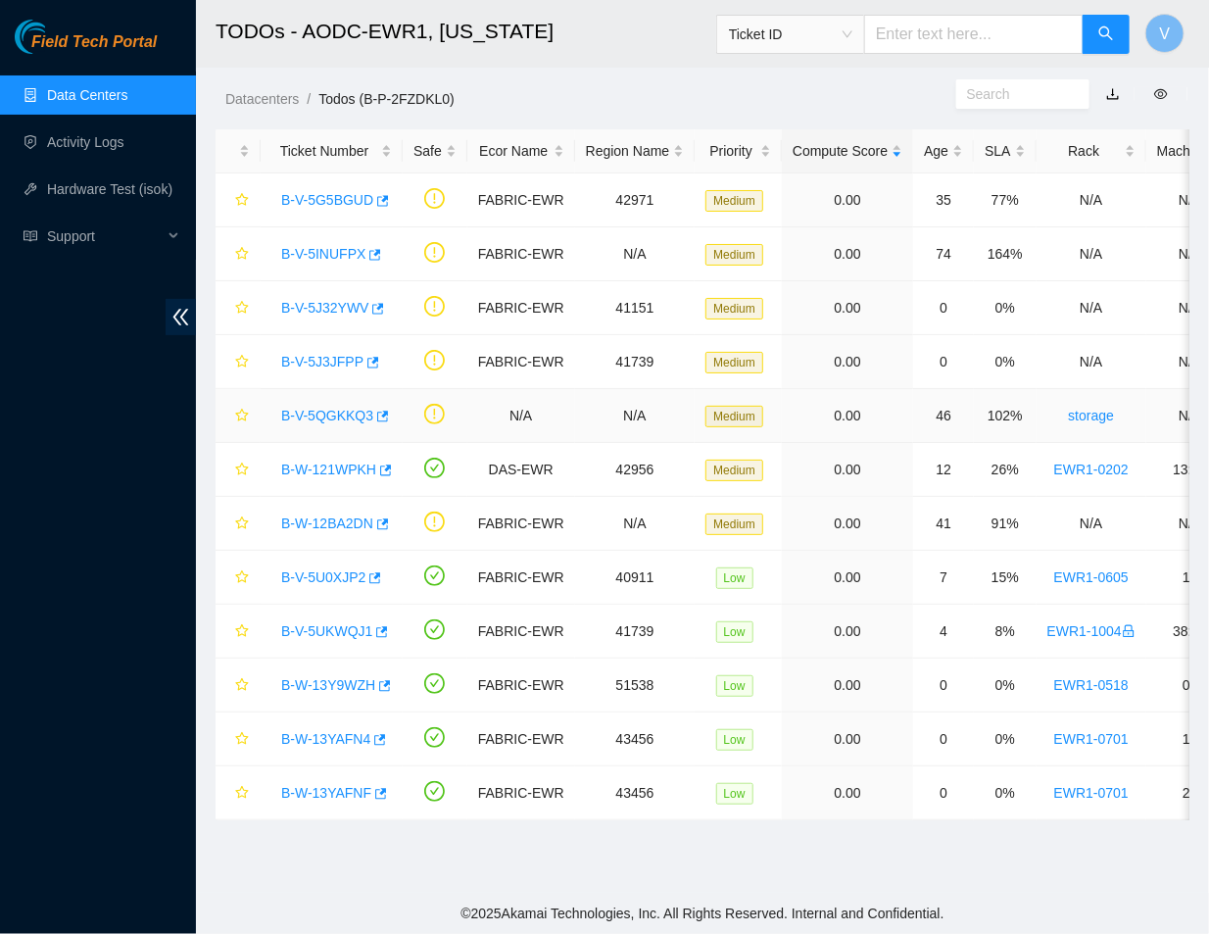
scroll to position [385, 0]
click at [333, 739] on link "B-W-13YAFN4" at bounding box center [325, 739] width 89 height 16
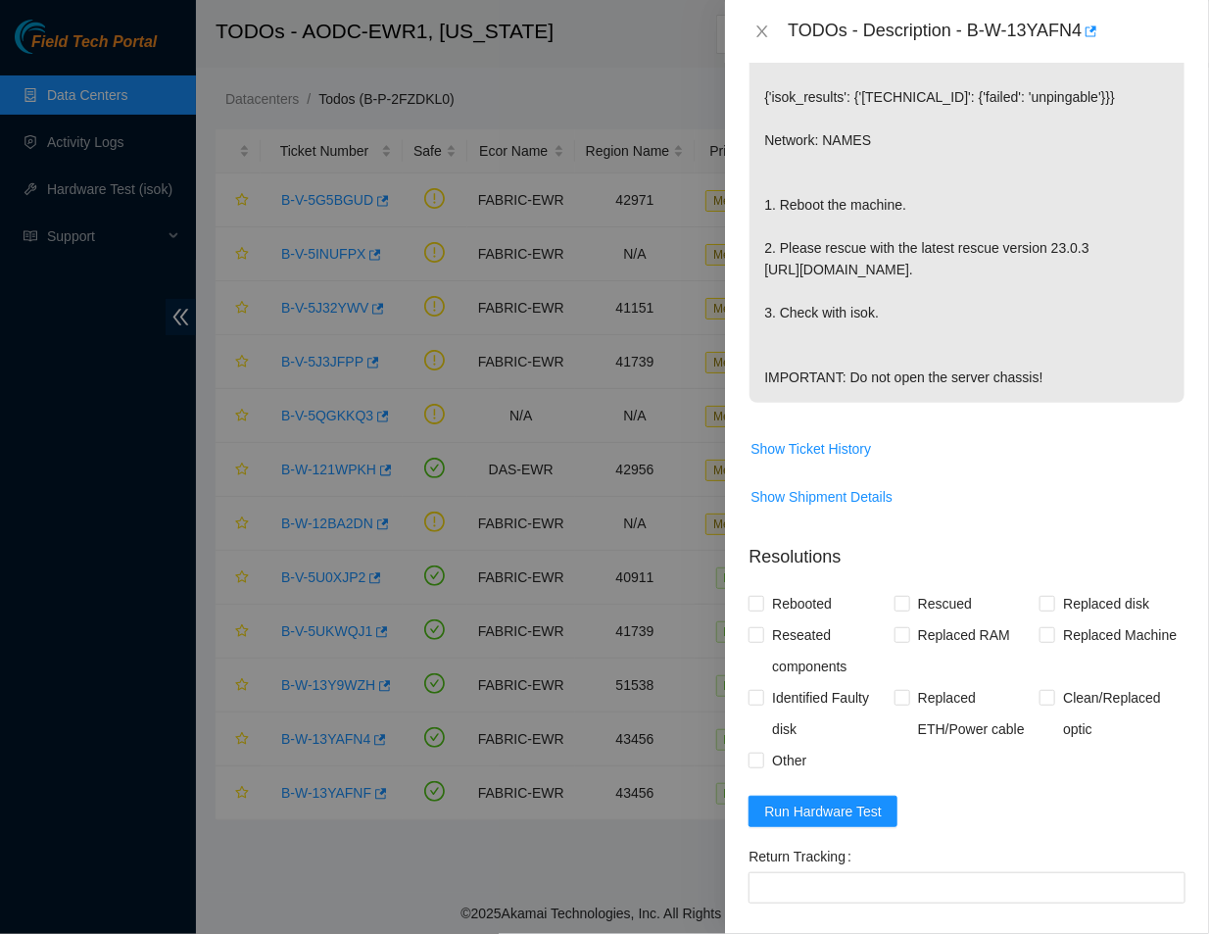
scroll to position [0, 0]
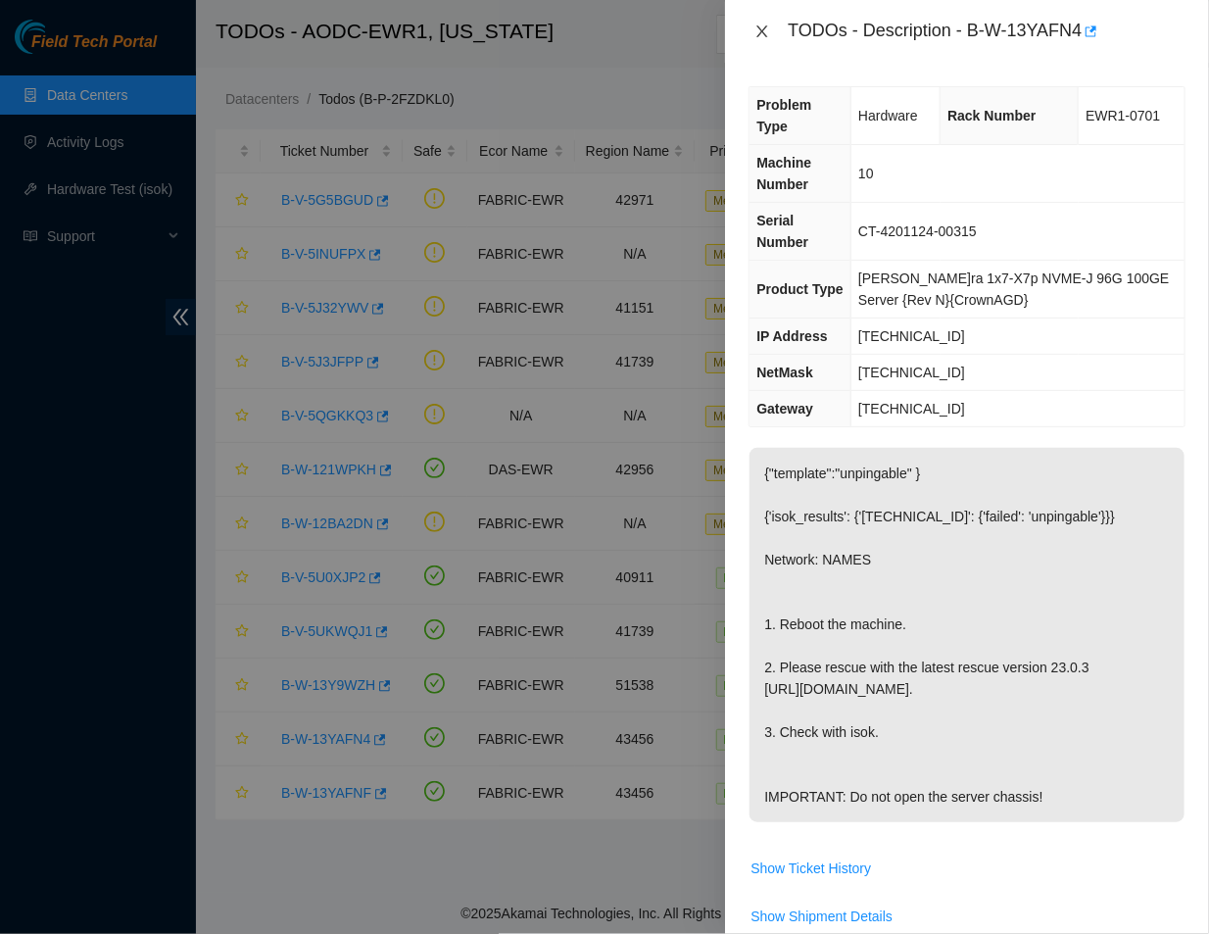
click at [766, 30] on icon "close" at bounding box center [763, 32] width 16 height 16
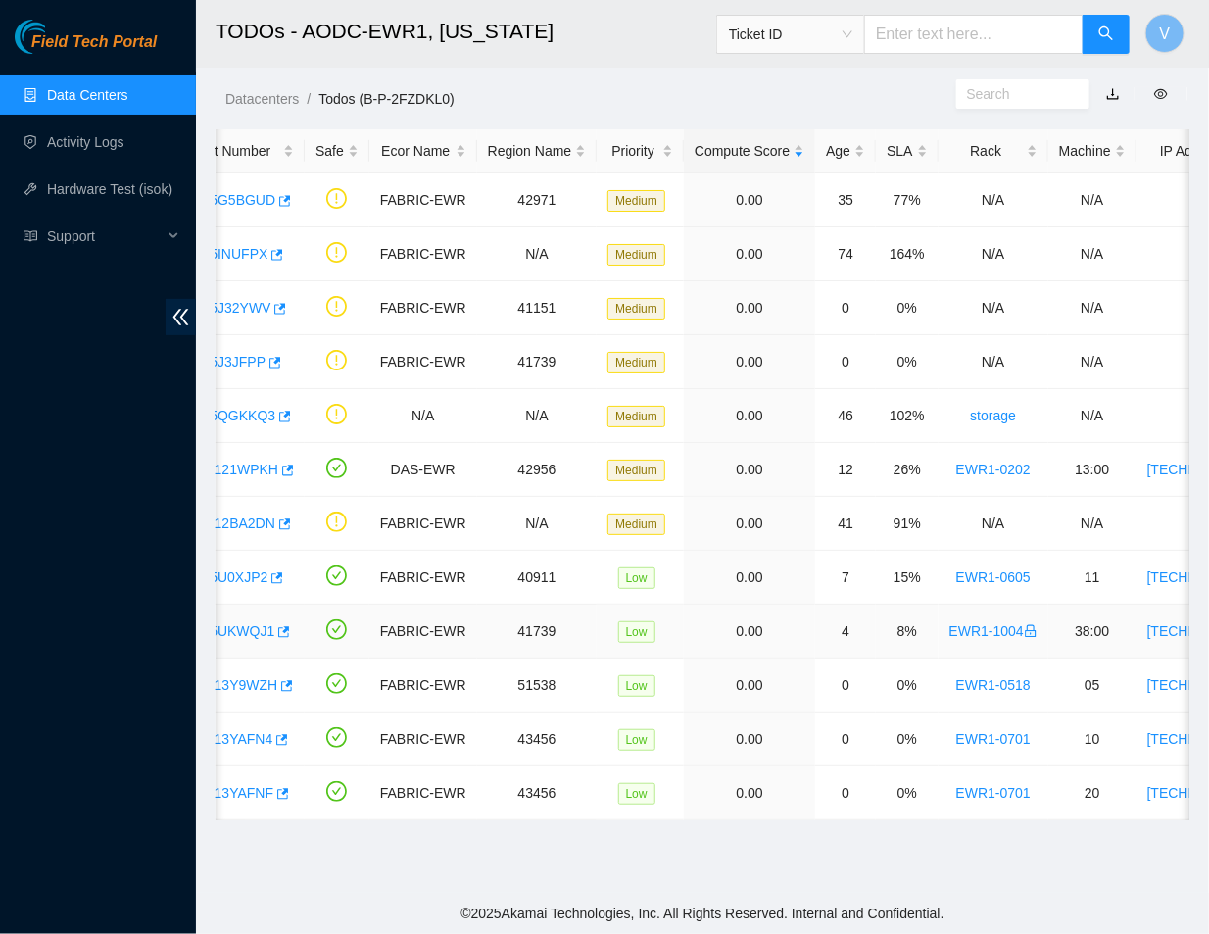
scroll to position [0, 96]
click at [241, 472] on link "B-W-121WPKH" at bounding box center [232, 470] width 95 height 16
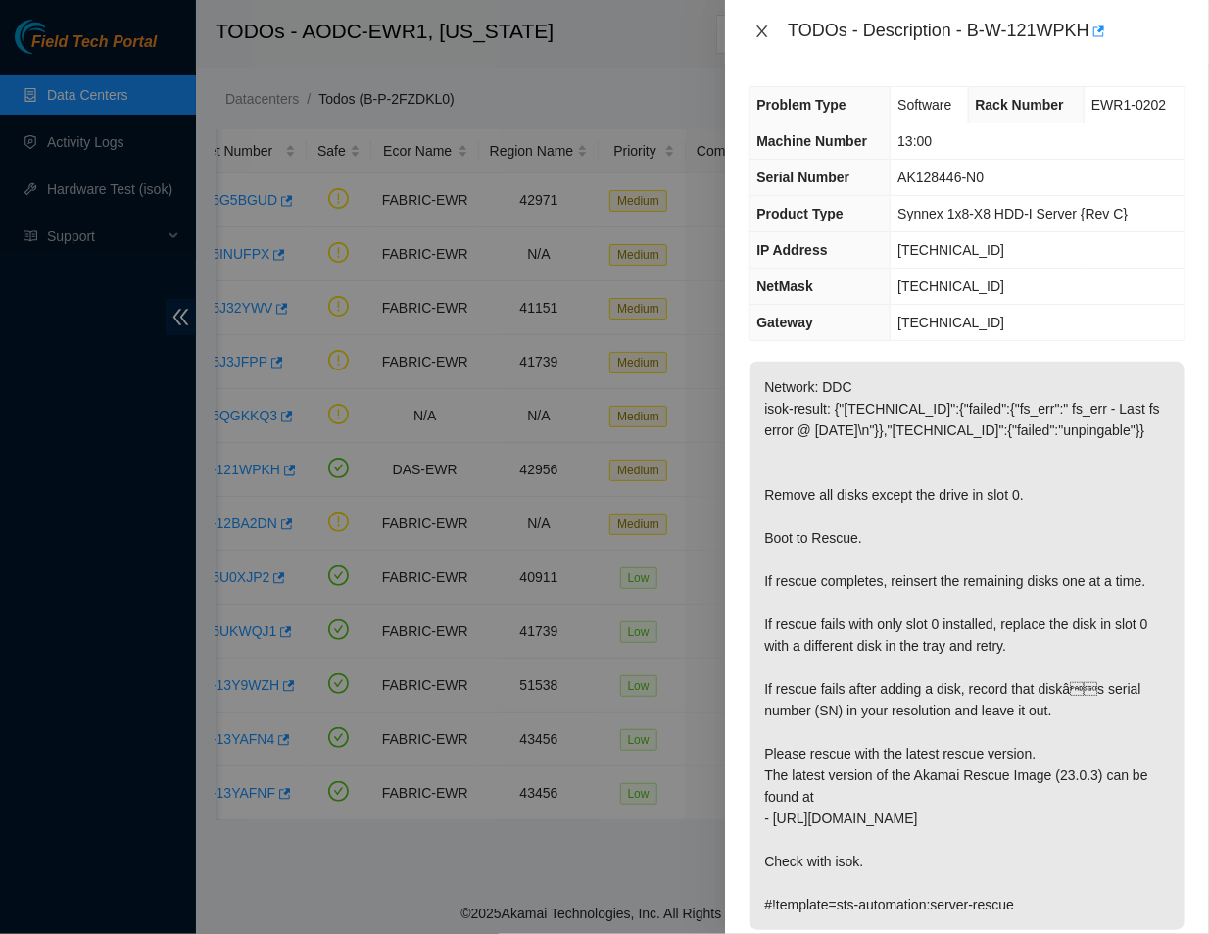
click at [758, 36] on icon "close" at bounding box center [763, 31] width 11 height 12
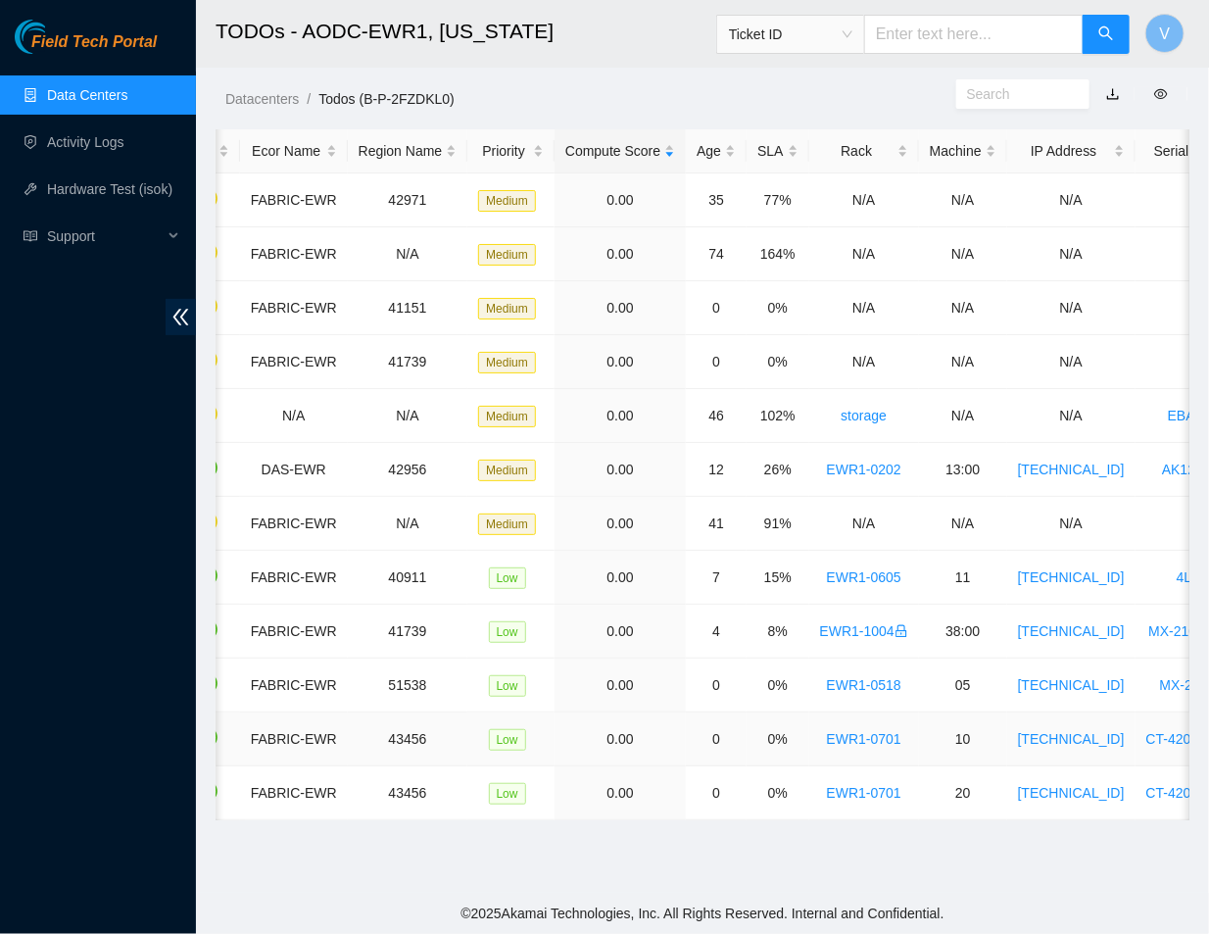
scroll to position [0, 0]
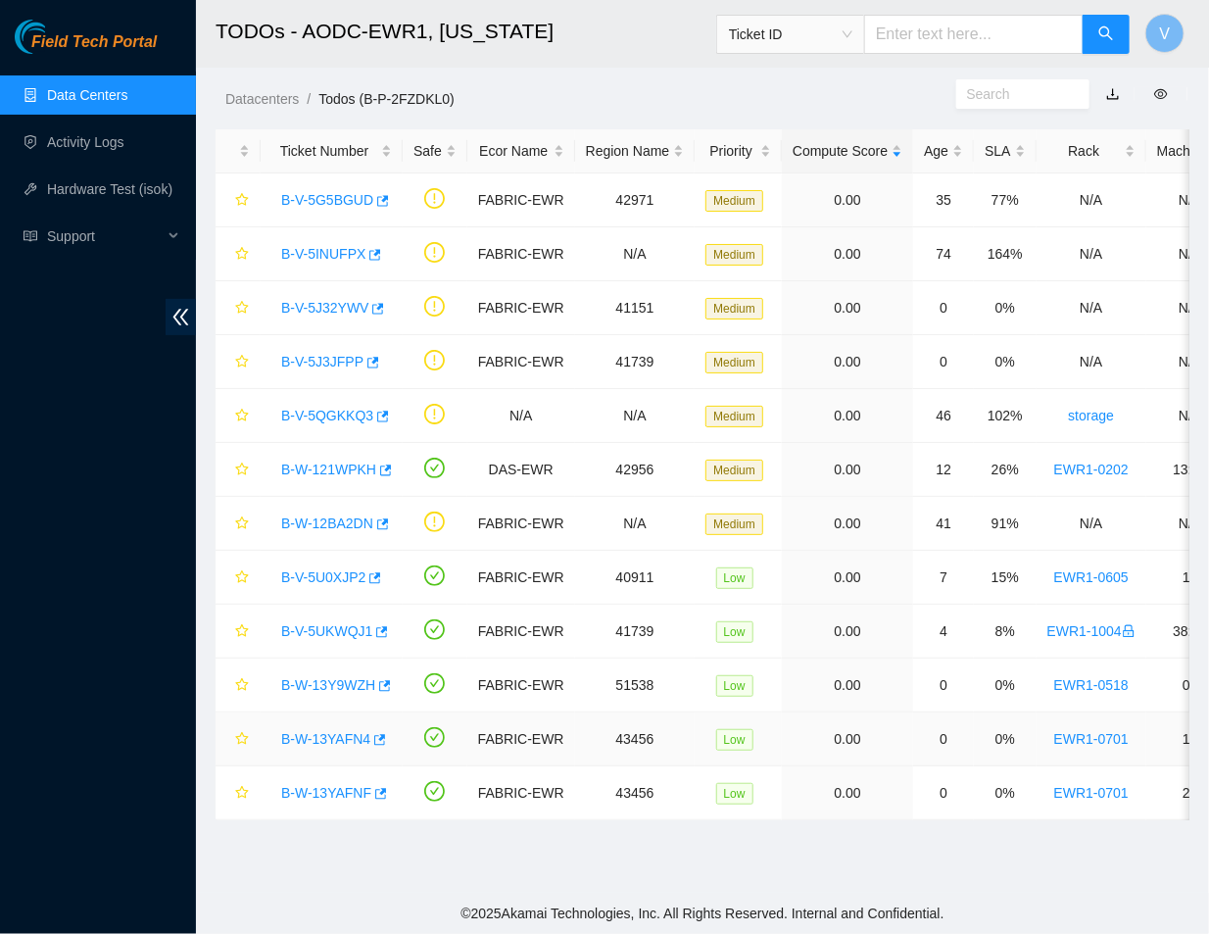
click at [325, 735] on link "B-W-13YAFN4" at bounding box center [325, 739] width 89 height 16
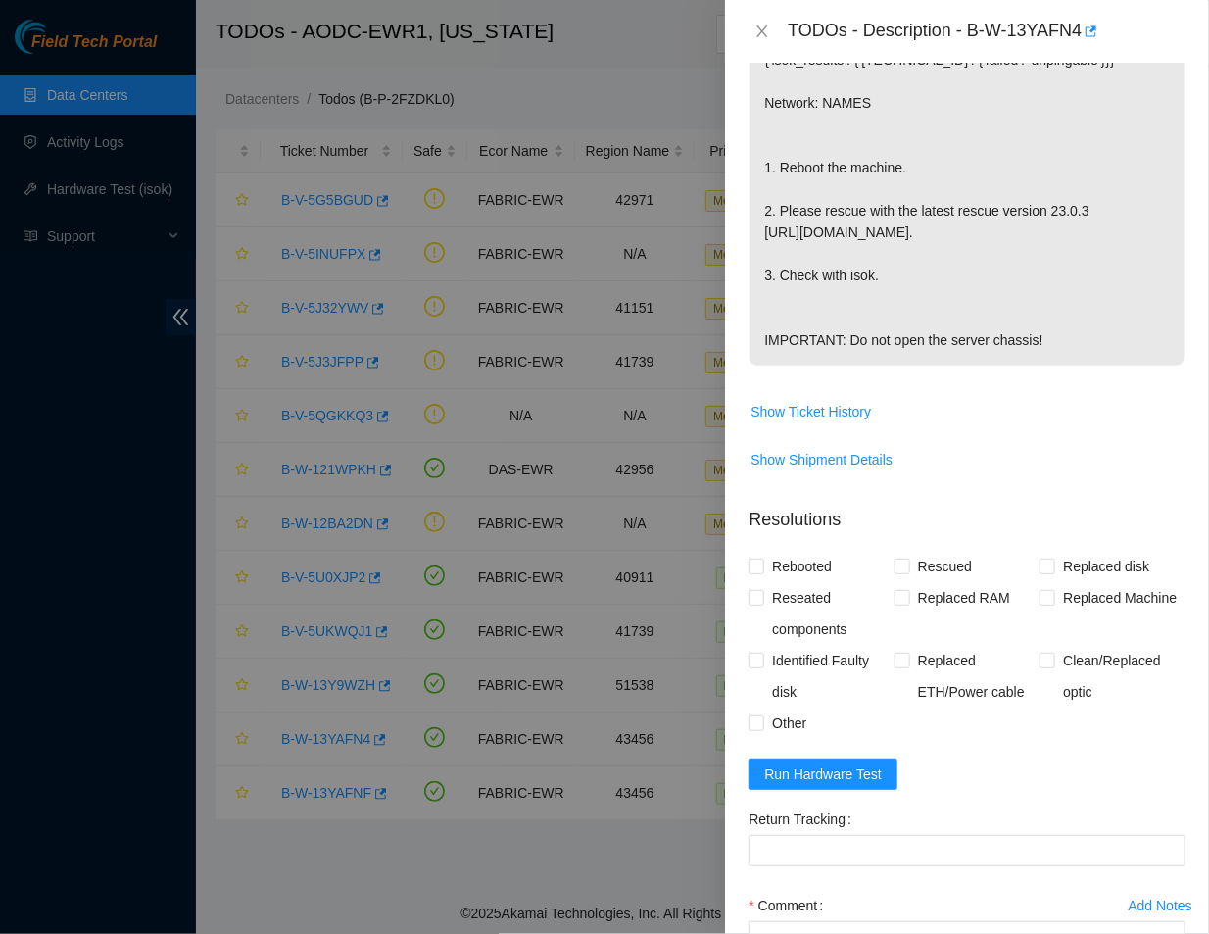
scroll to position [461, 0]
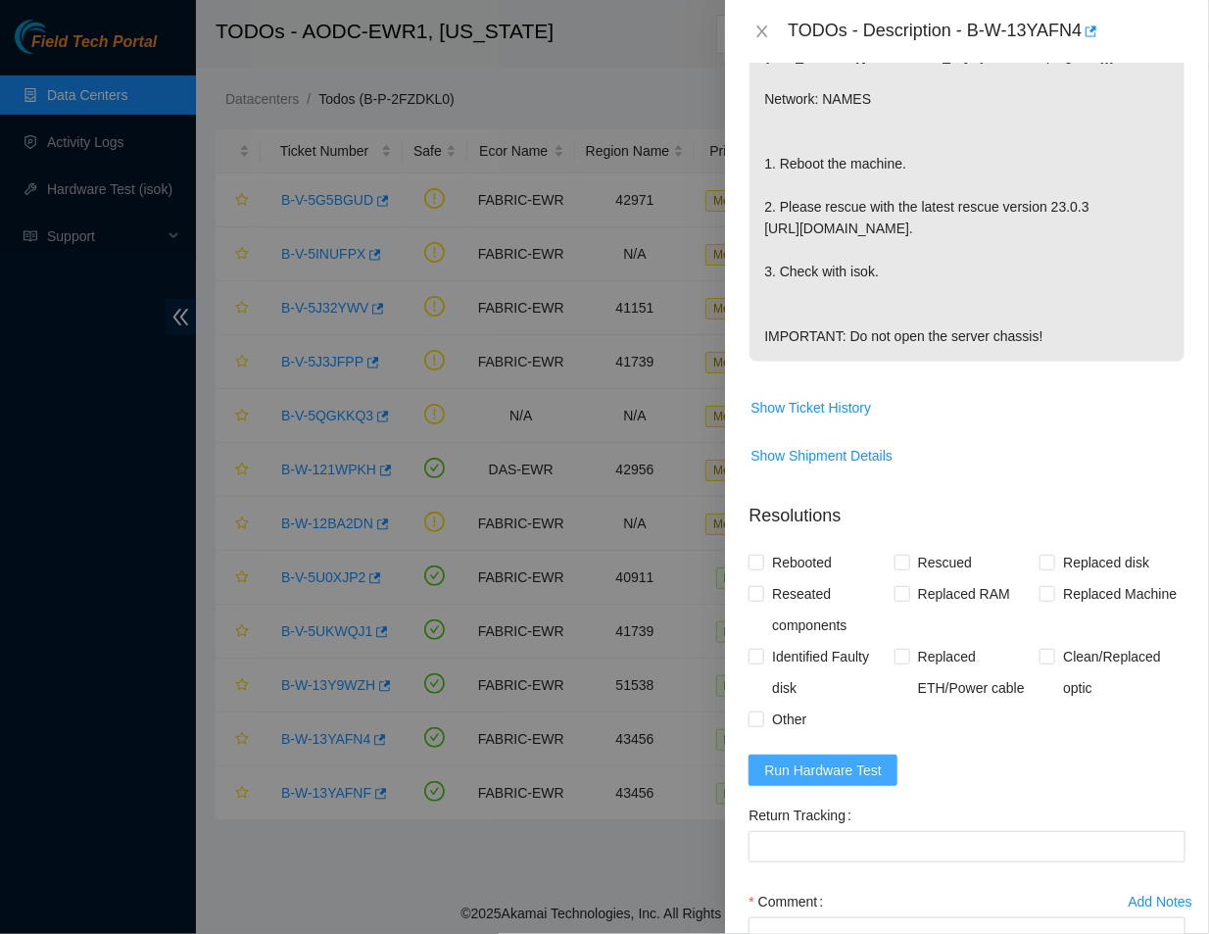
click at [821, 780] on span "Run Hardware Test" at bounding box center [823, 771] width 118 height 22
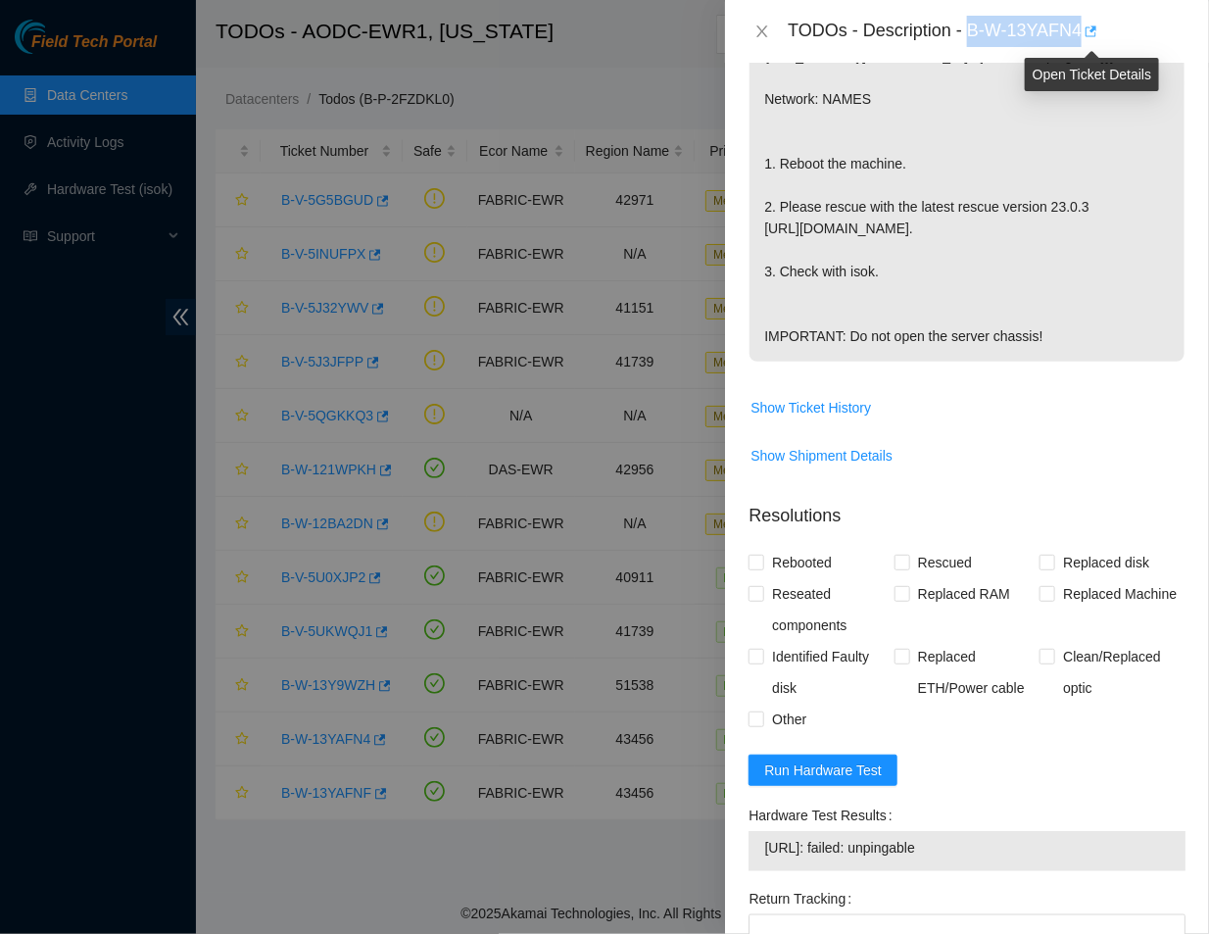
drag, startPoint x: 970, startPoint y: 29, endPoint x: 1092, endPoint y: 30, distance: 121.5
click at [1092, 30] on div "TODOs - Description - B-W-13YAFN4" at bounding box center [987, 31] width 398 height 31
copy div "B-W-13YAFN4"
drag, startPoint x: 981, startPoint y: 849, endPoint x: 750, endPoint y: 855, distance: 231.4
click at [750, 855] on div "23.49.249.101: failed: unpingable" at bounding box center [967, 851] width 437 height 40
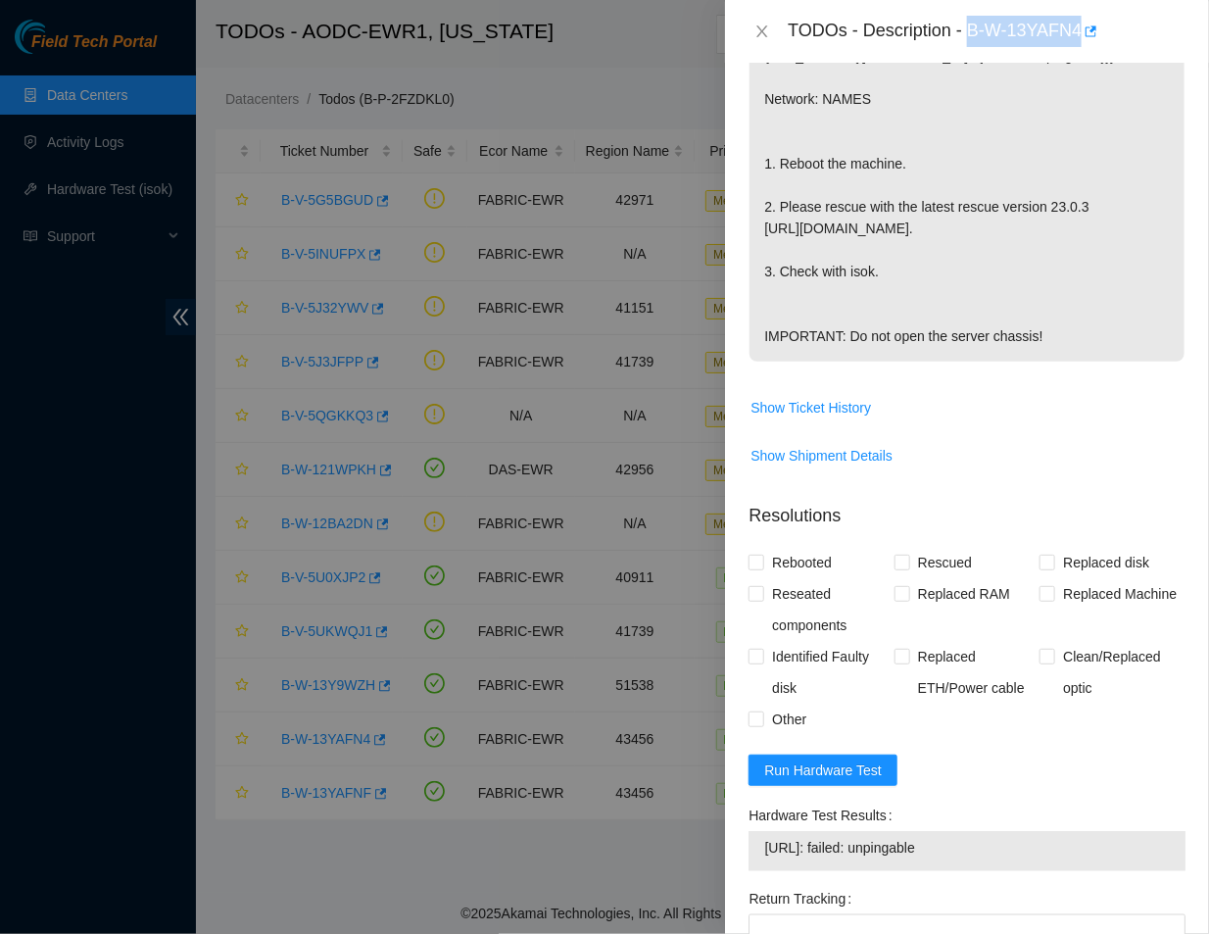
copy tbody "23.49.249.101: failed: unpingable"
click at [823, 250] on p "{"template":"unpingable" } {'isok_results': {'23.49.249.101': {'failed': 'unpin…" at bounding box center [967, 174] width 435 height 374
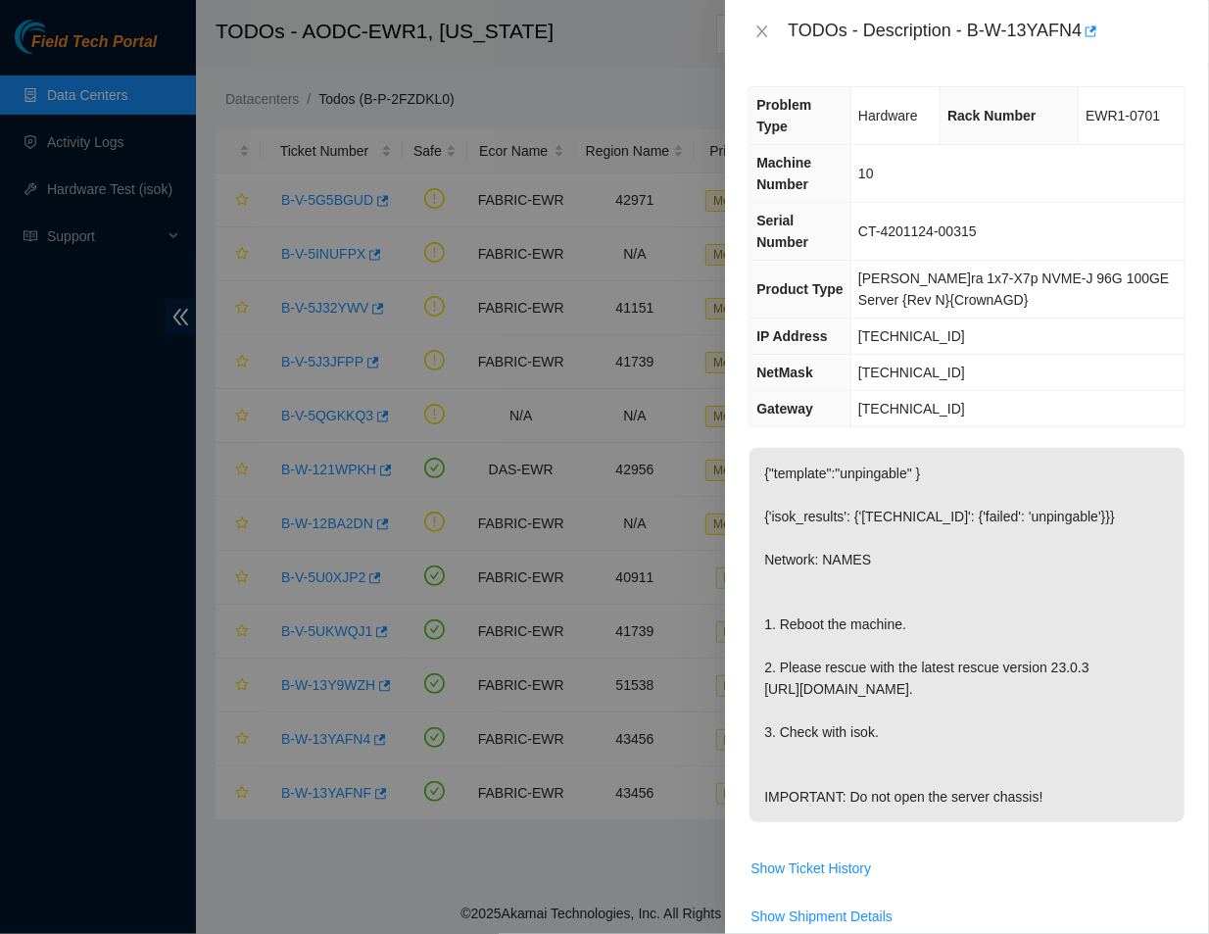
click at [886, 108] on span "Hardware" at bounding box center [889, 116] width 60 height 16
click at [755, 30] on icon "close" at bounding box center [763, 32] width 16 height 16
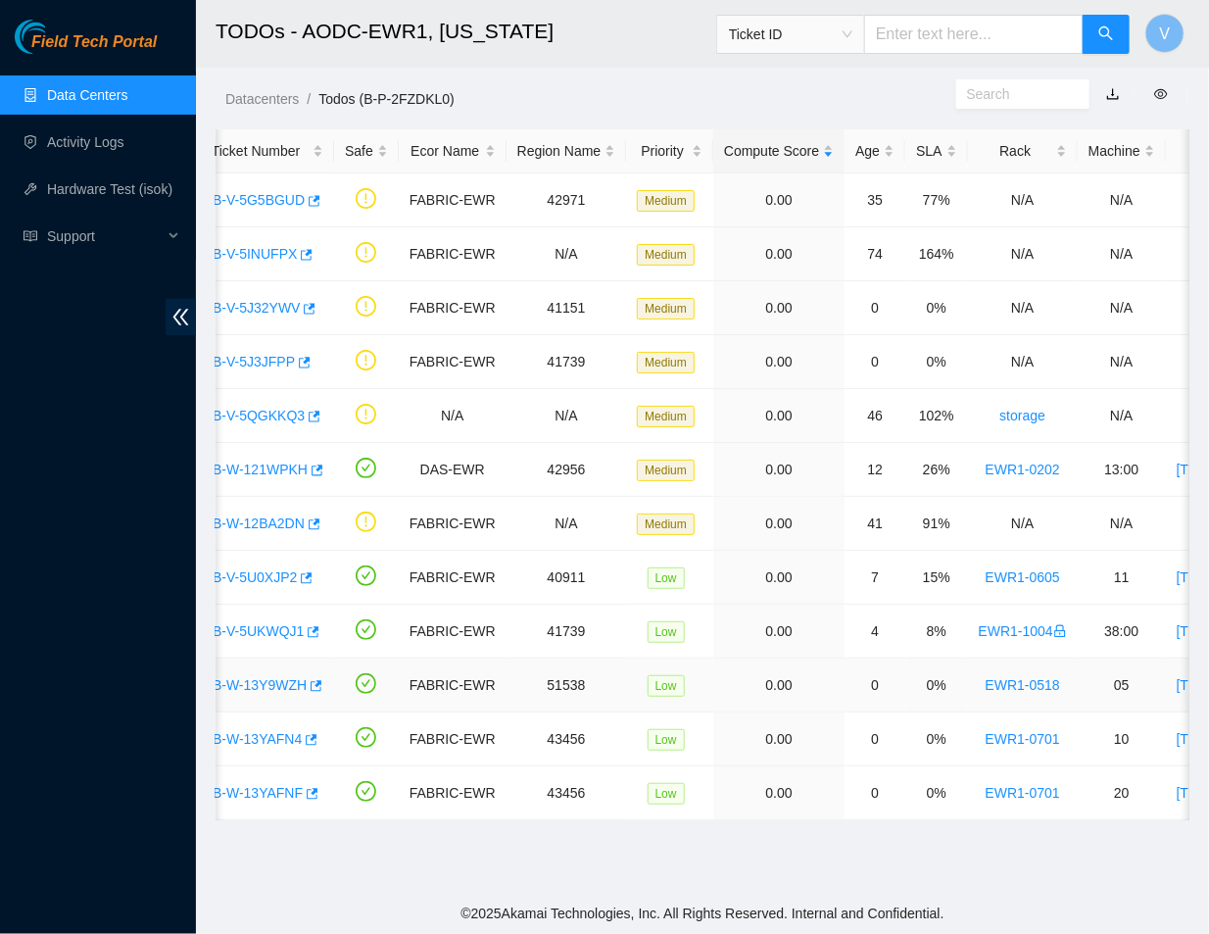
scroll to position [0, 71]
click at [258, 796] on link "B-W-13YAFNF" at bounding box center [256, 793] width 90 height 16
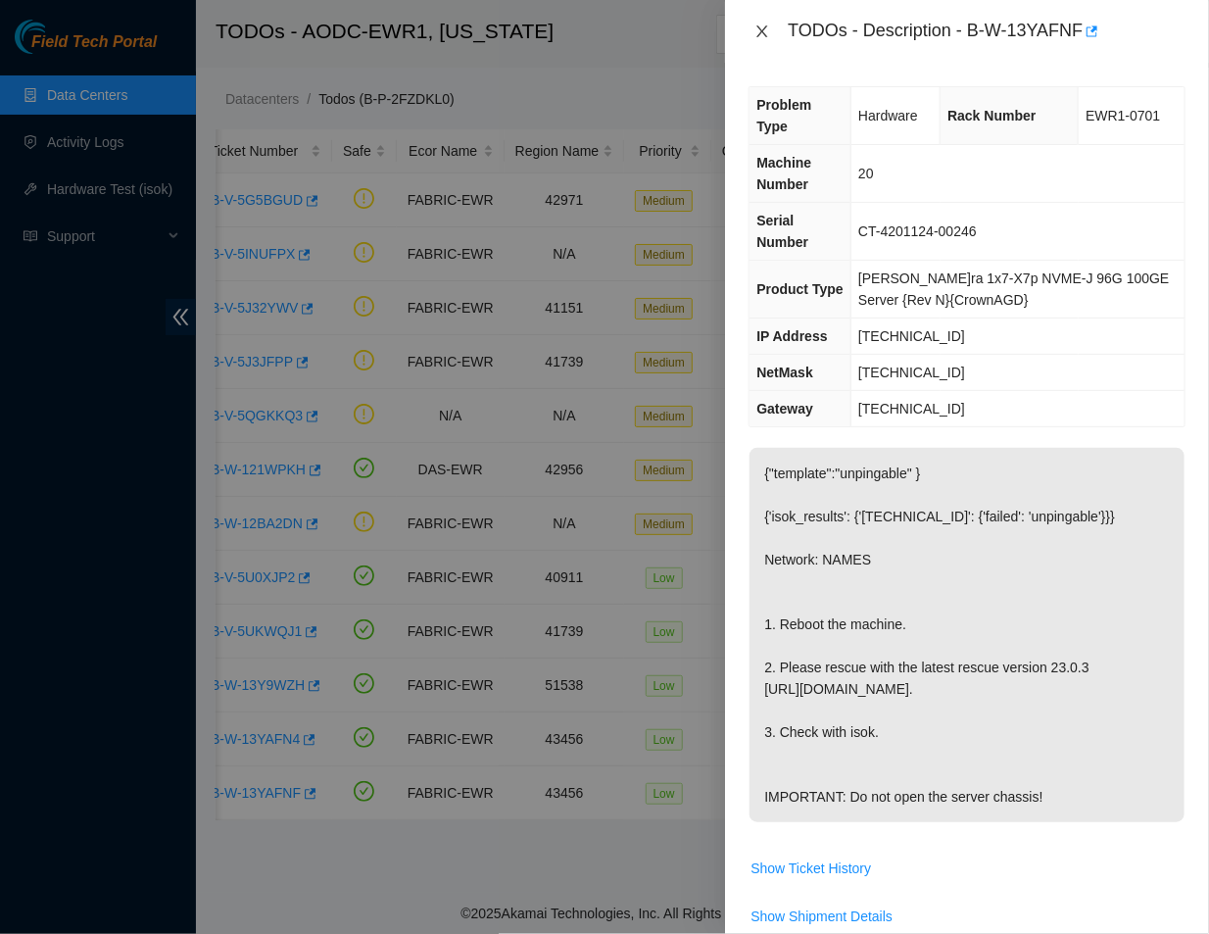
click at [757, 30] on icon "close" at bounding box center [763, 32] width 16 height 16
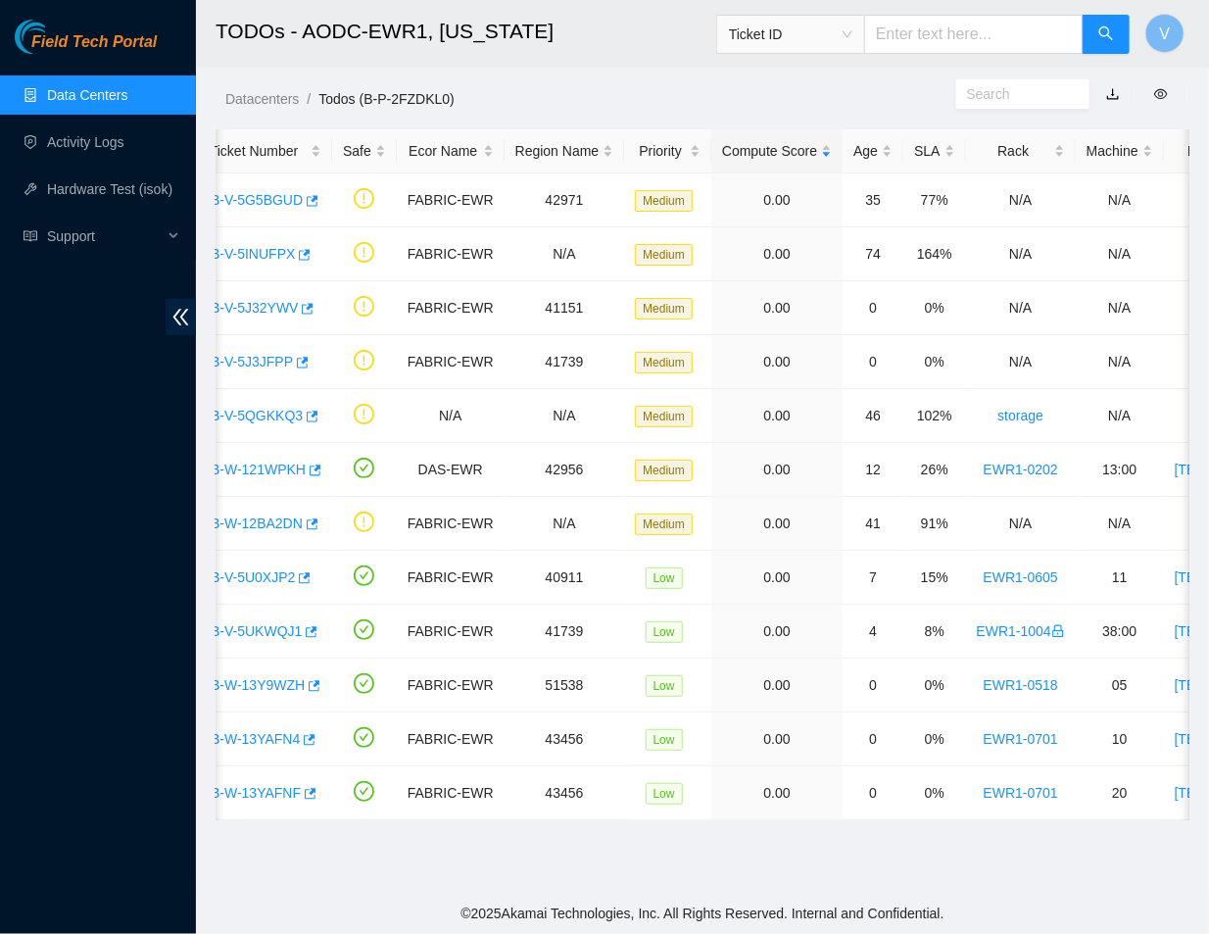
click at [874, 91] on ol "Datacenters / Todos (B-P-2FZDKL0) /" at bounding box center [590, 99] width 731 height 22
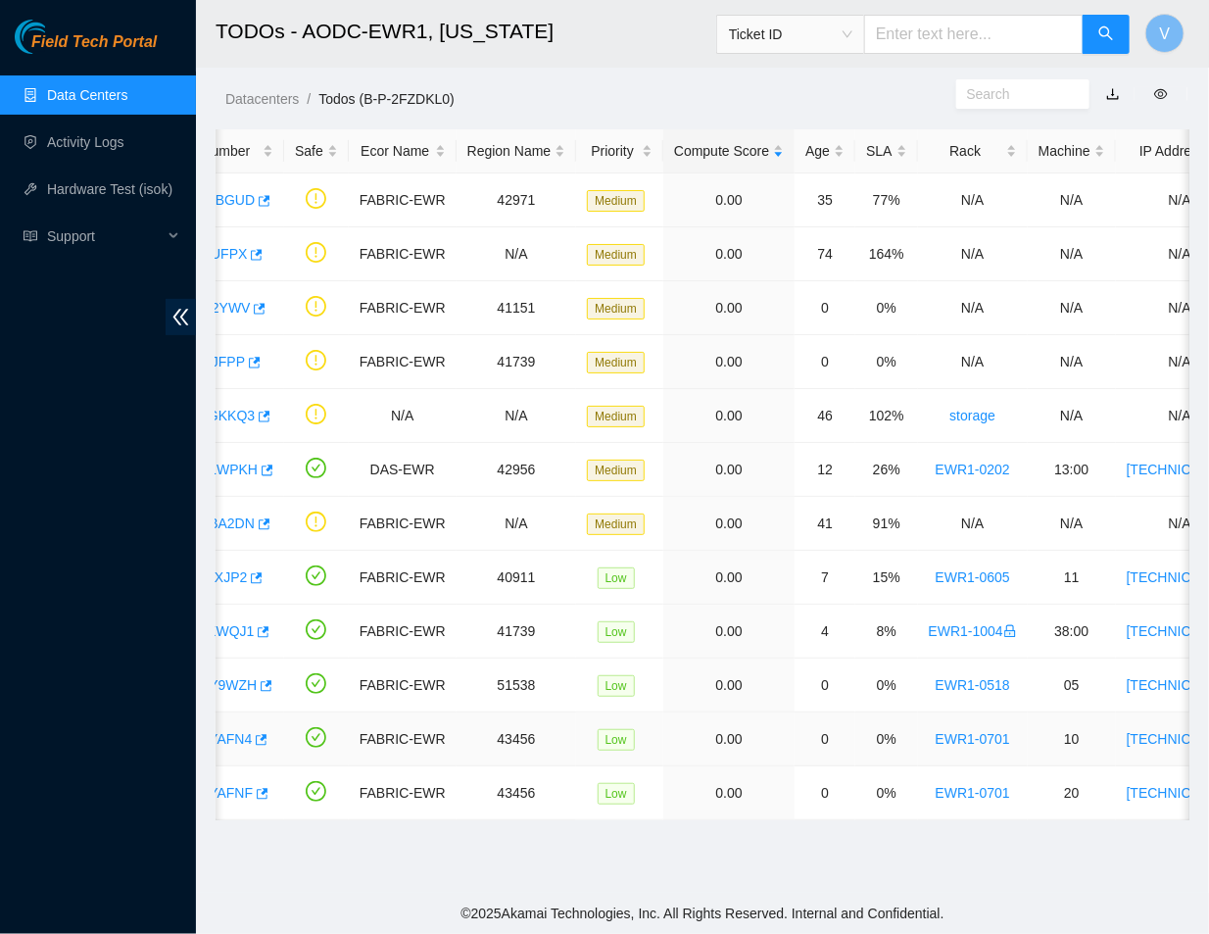
scroll to position [0, 0]
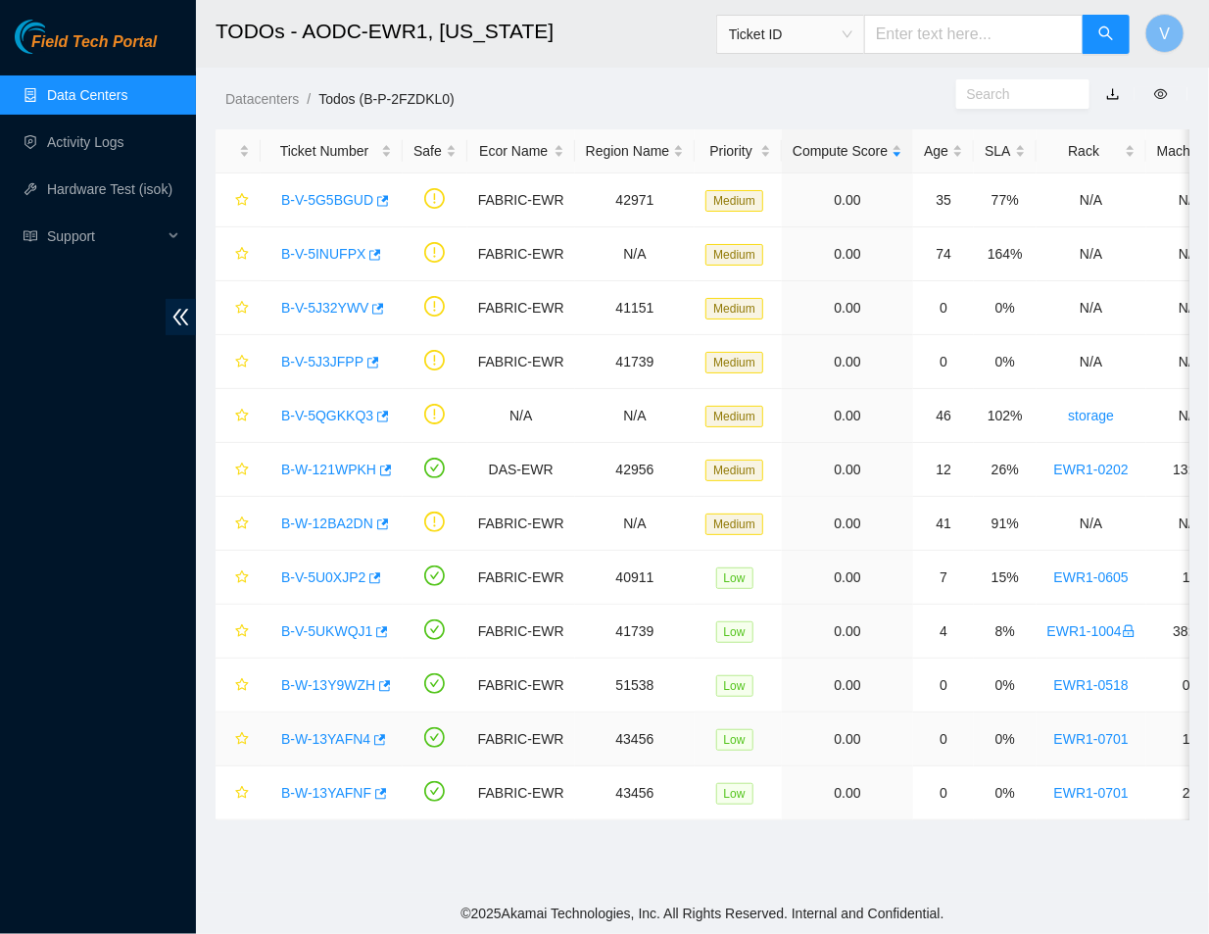
click at [314, 740] on link "B-W-13YAFN4" at bounding box center [325, 739] width 89 height 16
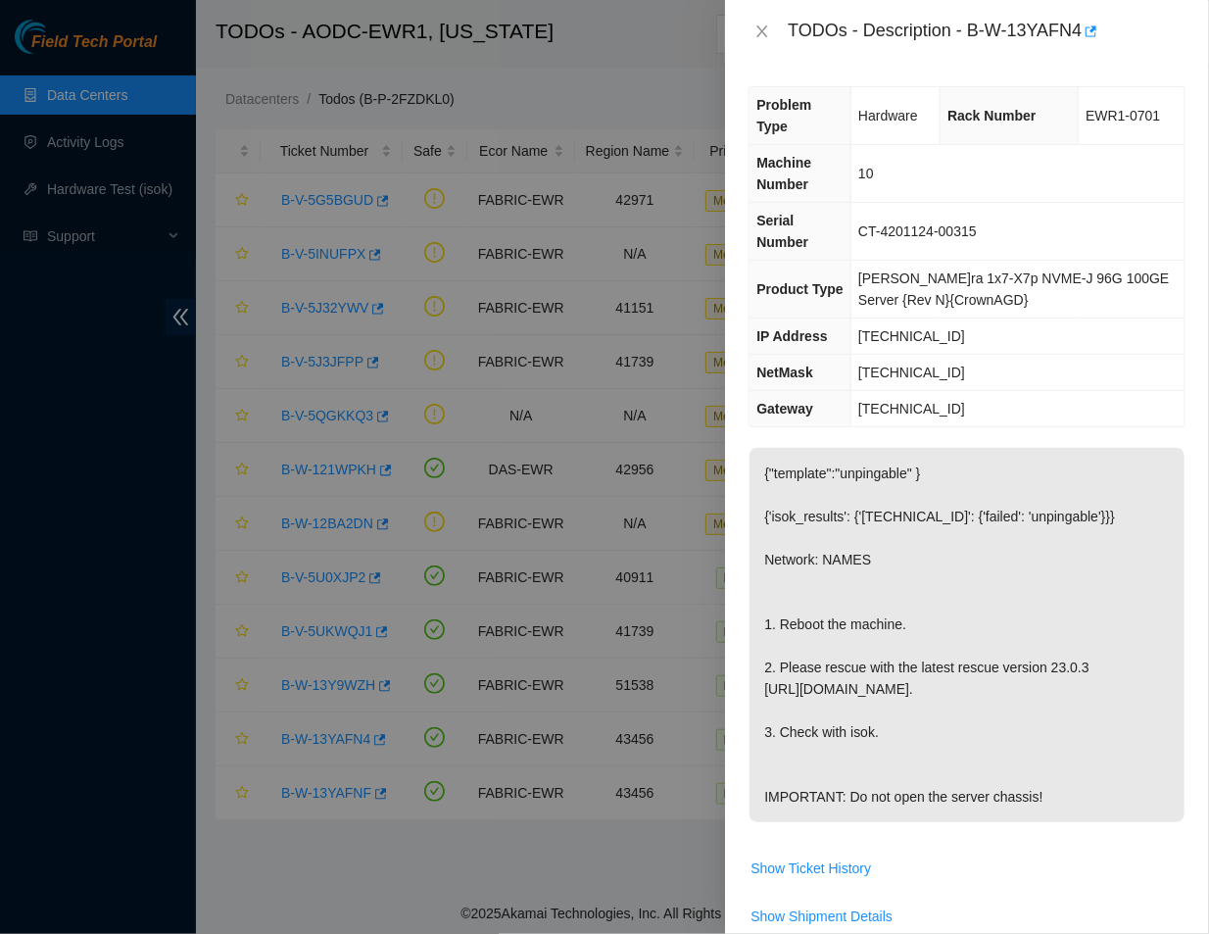
click at [840, 718] on p "{"template":"unpingable" } {'isok_results': {'23.49.249.101': {'failed': 'unpin…" at bounding box center [967, 635] width 435 height 374
drag, startPoint x: 959, startPoint y: 297, endPoint x: 869, endPoint y: 296, distance: 89.2
click at [869, 319] on td "23.49.249.101" at bounding box center [1018, 337] width 333 height 36
copy span "23.49.249.101"
click at [841, 470] on p "{"template":"unpingable" } {'isok_results': {'23.49.249.101': {'failed': 'unpin…" at bounding box center [967, 635] width 435 height 374
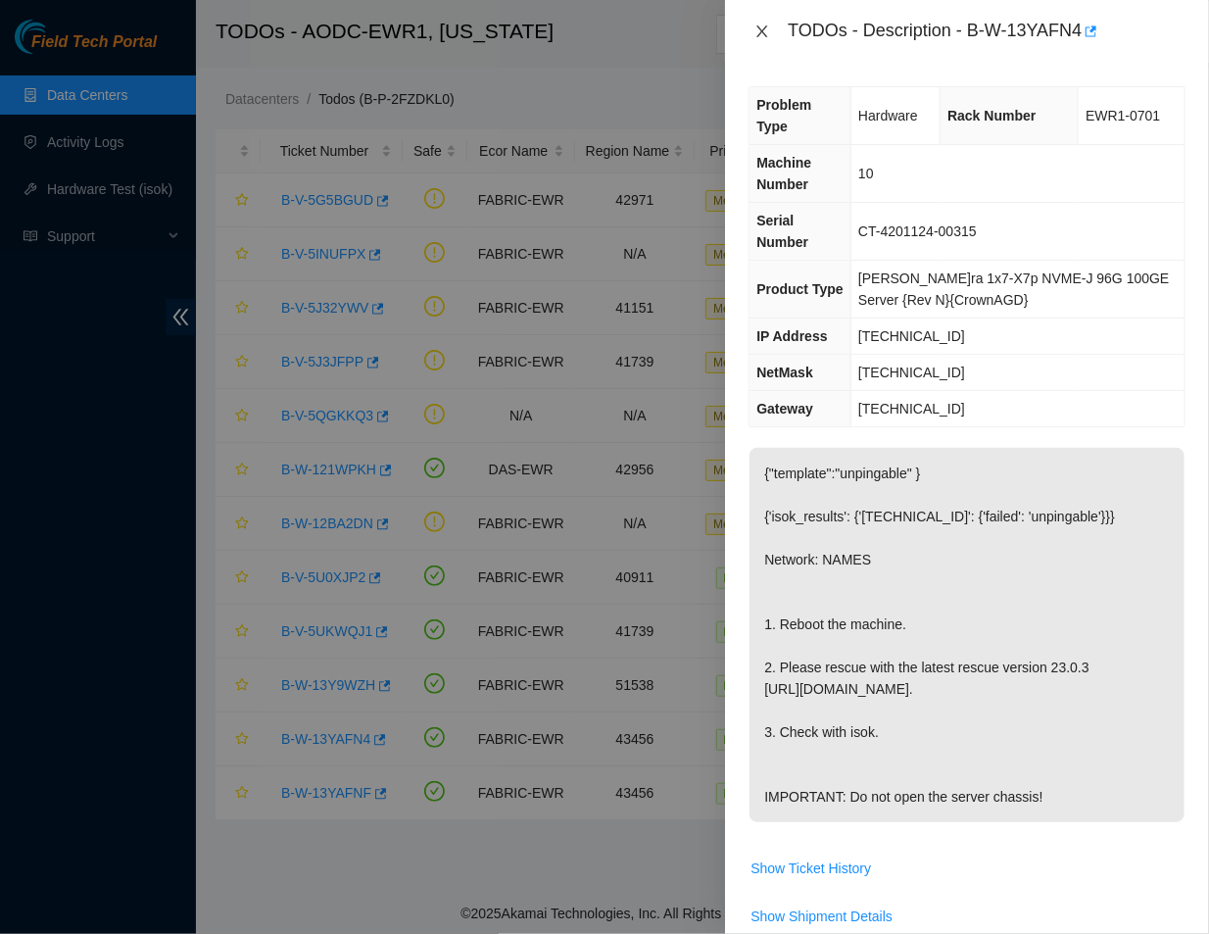
click at [757, 29] on icon "close" at bounding box center [763, 32] width 16 height 16
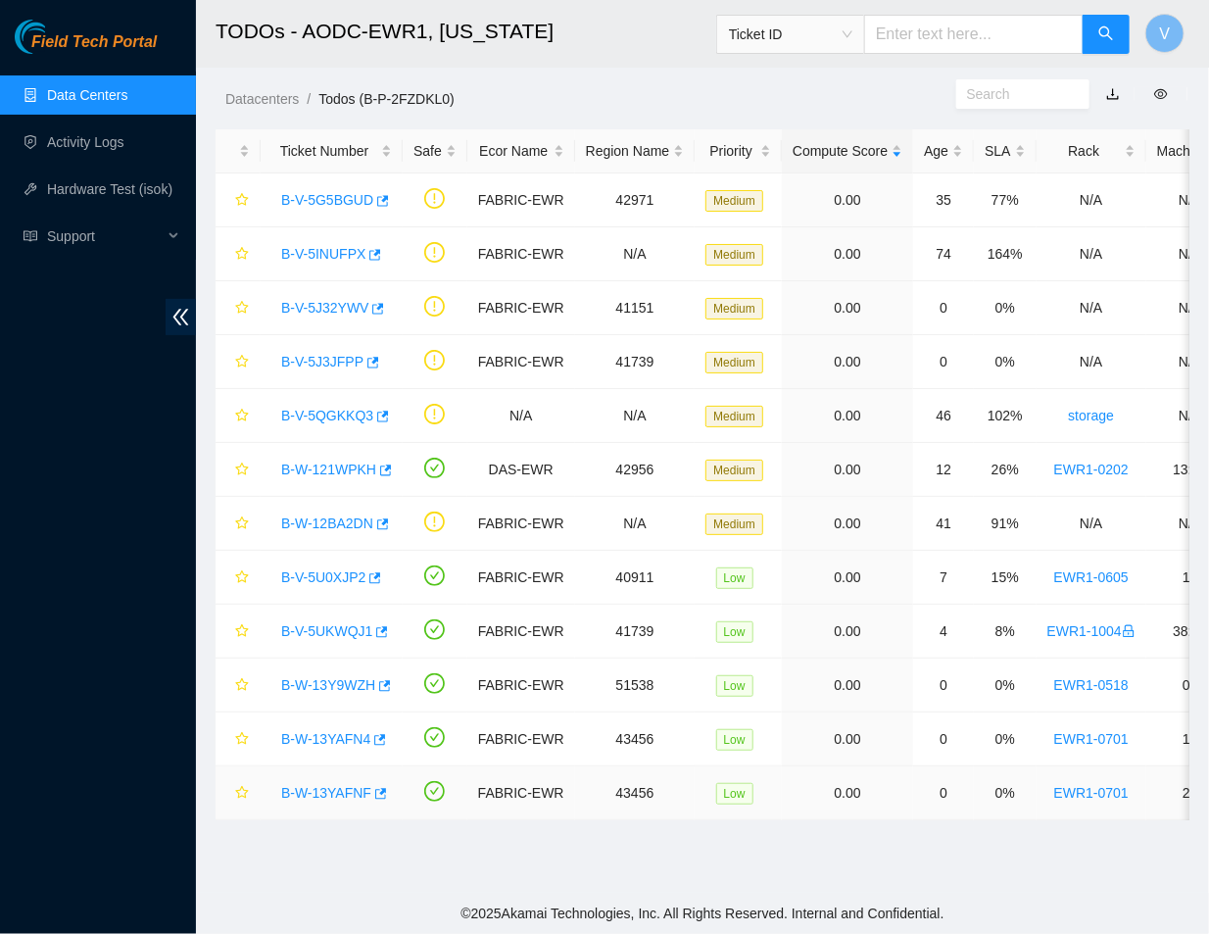
click at [314, 800] on link "B-W-13YAFNF" at bounding box center [326, 793] width 90 height 16
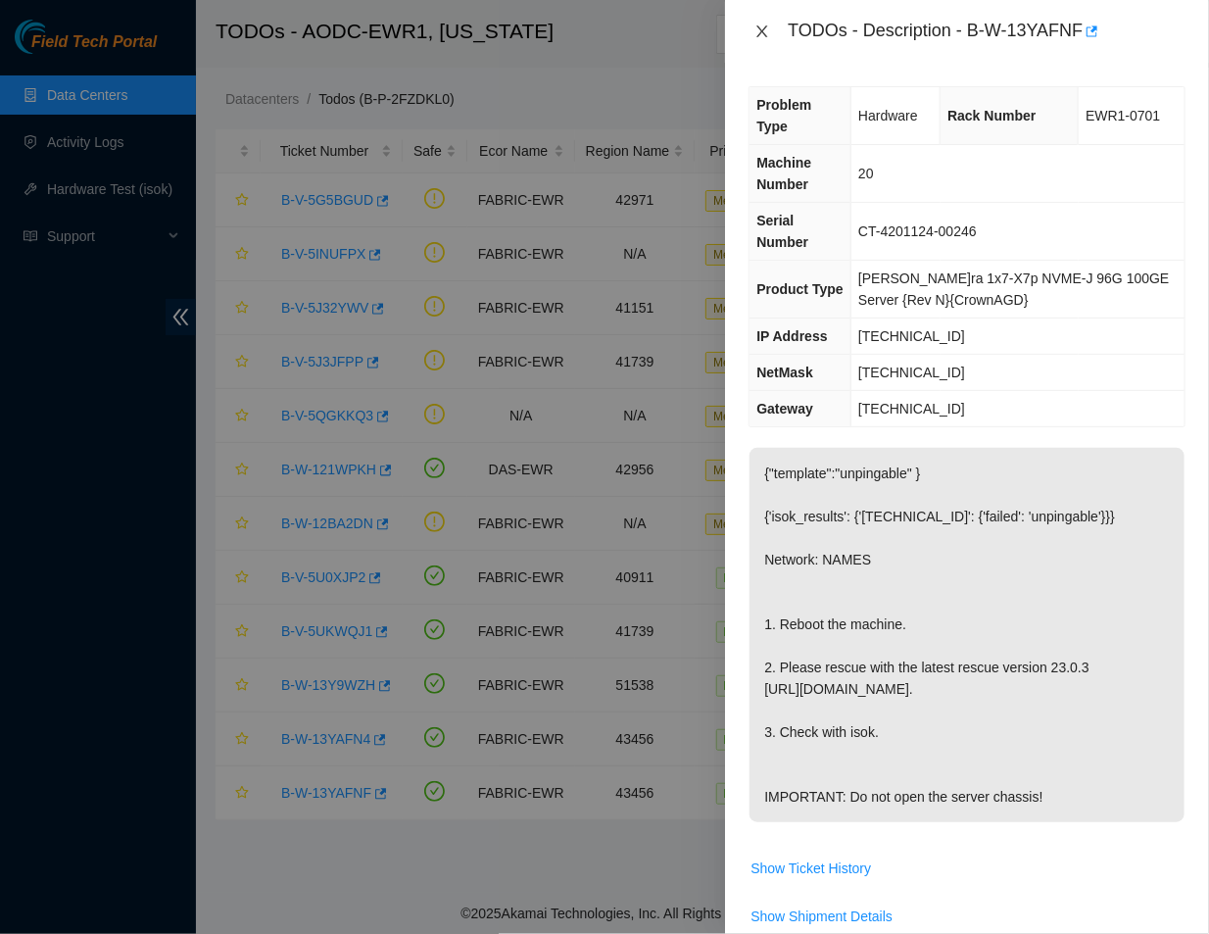
click at [763, 34] on icon "close" at bounding box center [763, 32] width 16 height 16
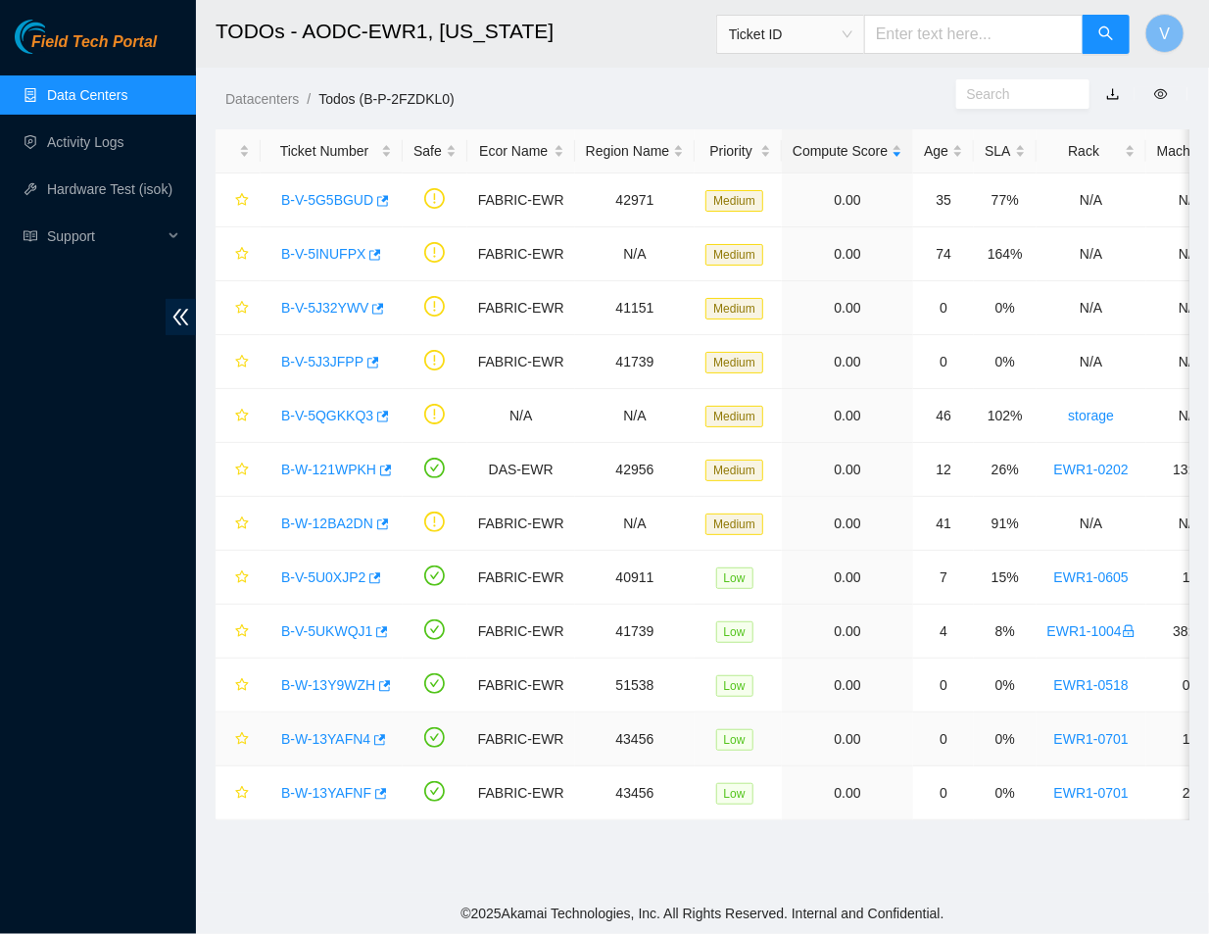
click at [319, 738] on link "B-W-13YAFN4" at bounding box center [325, 739] width 89 height 16
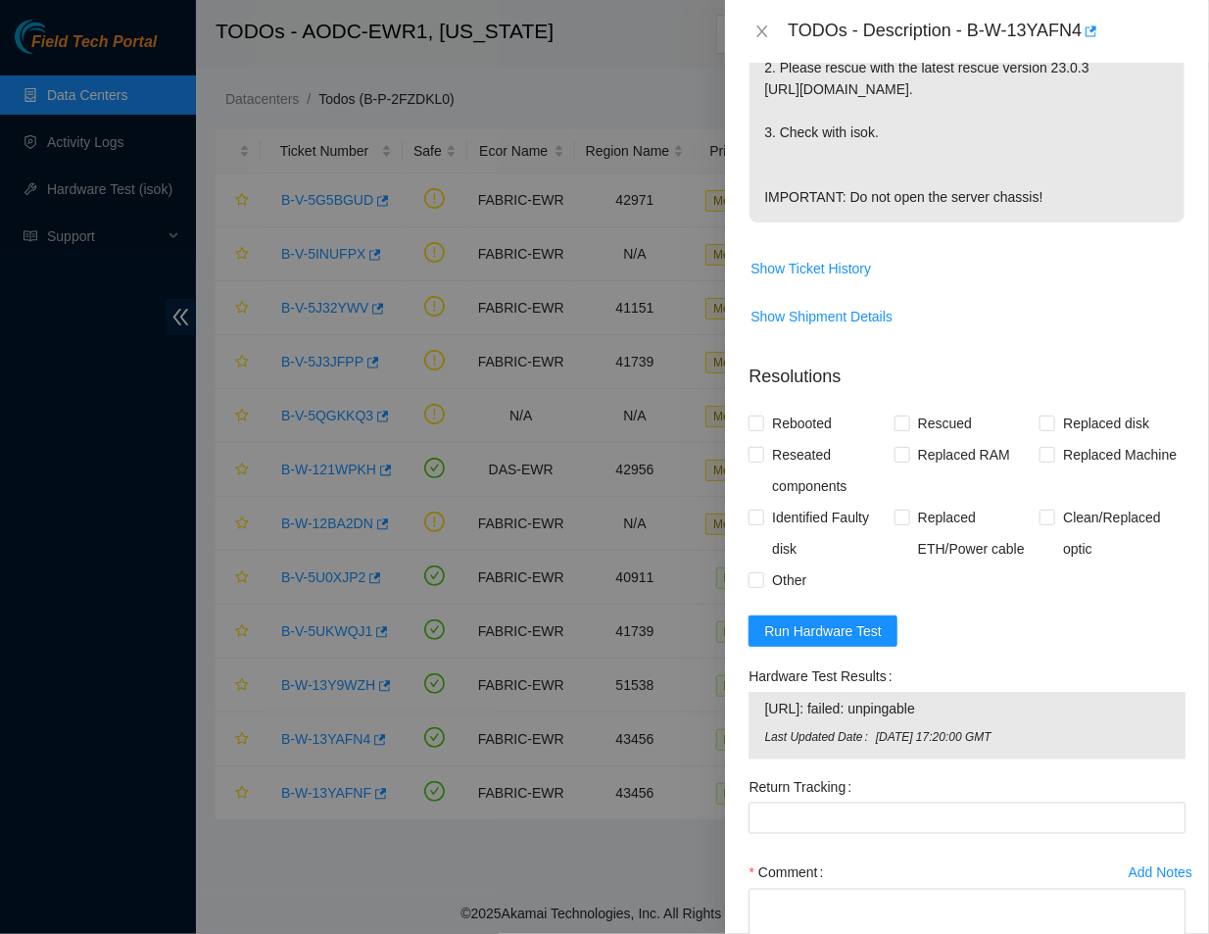
scroll to position [601, 0]
click at [876, 647] on form "Resolutions Rebooted Rescued Replaced disk Reseated components Replaced RAM Rep…" at bounding box center [967, 700] width 437 height 706
click at [854, 639] on span "Run Hardware Test" at bounding box center [823, 630] width 118 height 22
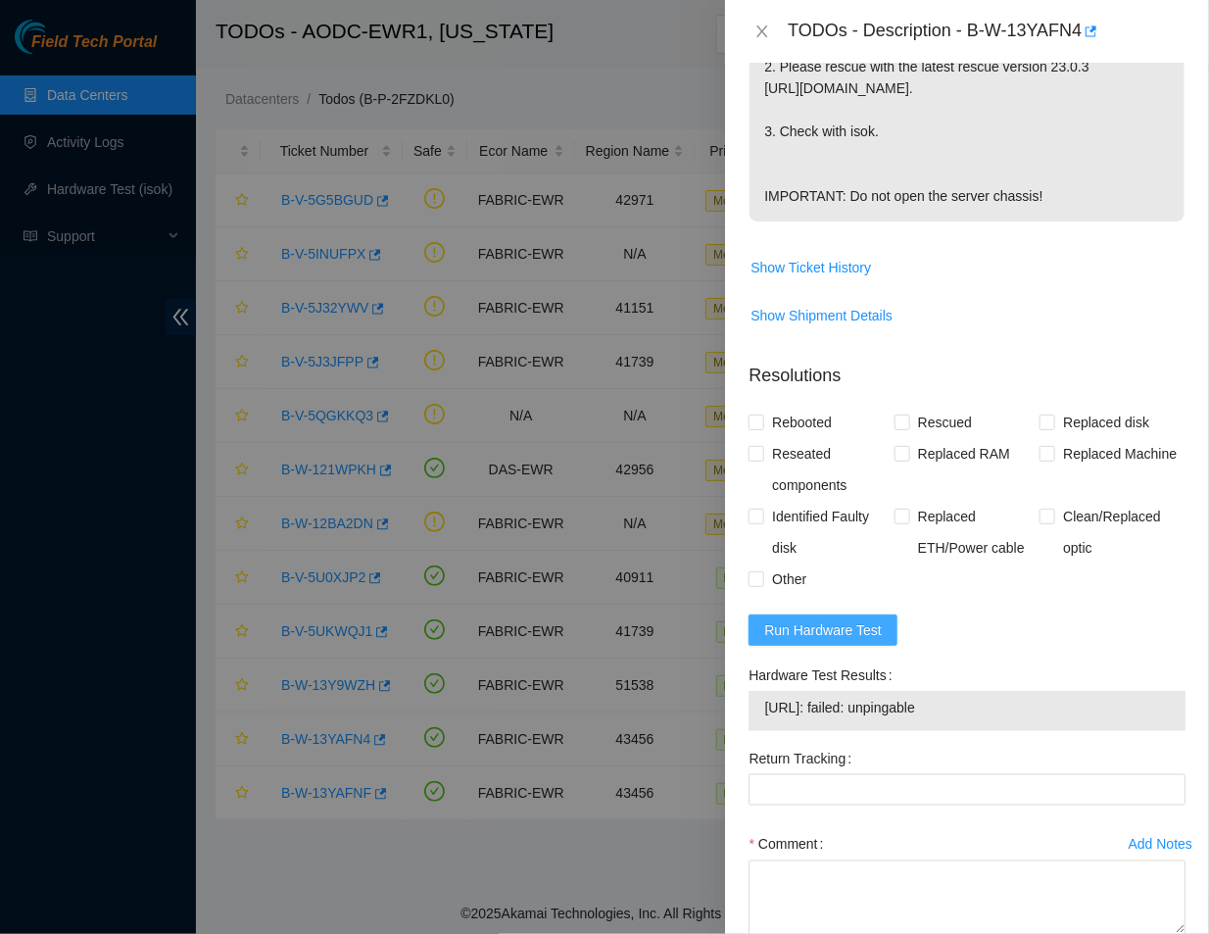
click at [854, 629] on span "Run Hardware Test" at bounding box center [823, 630] width 118 height 22
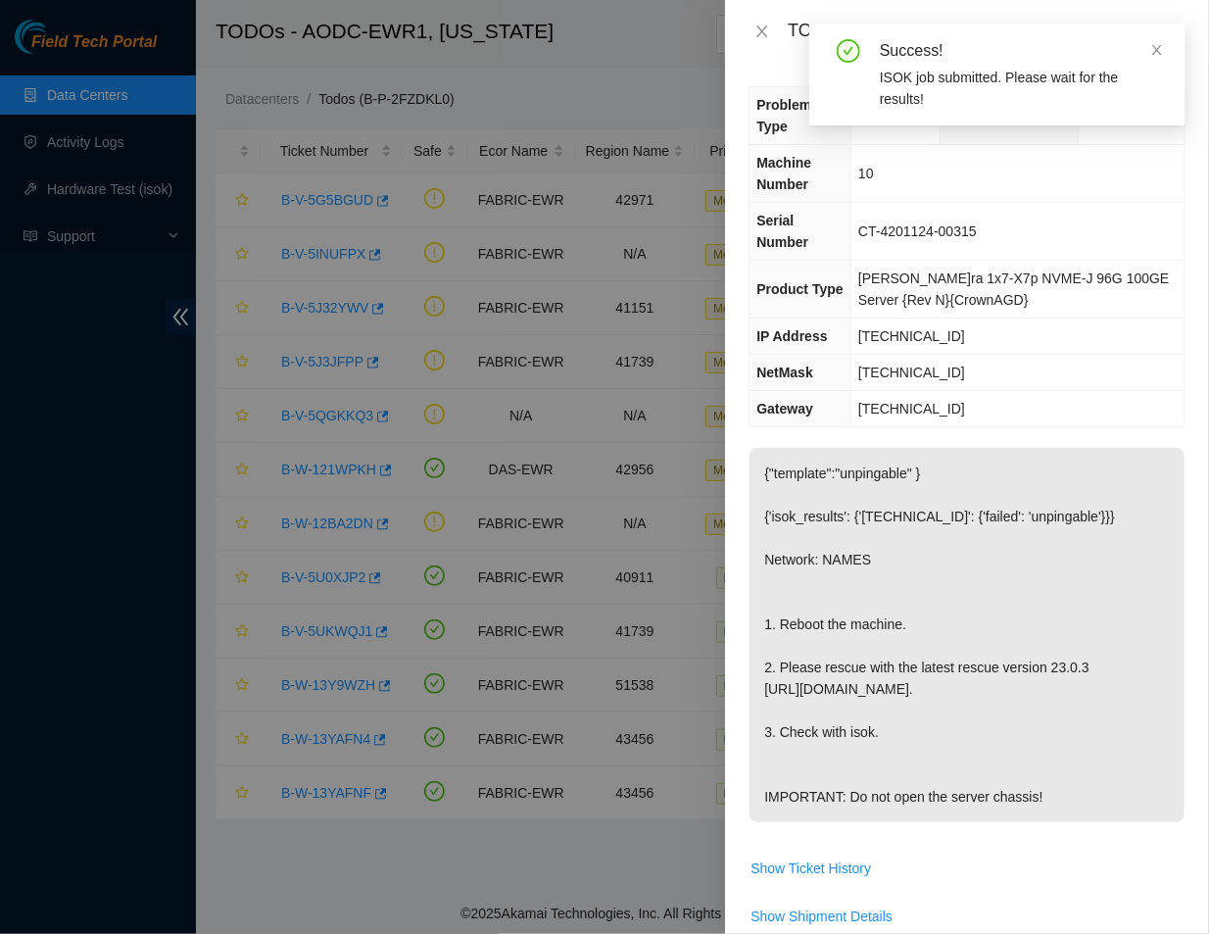
scroll to position [632, 0]
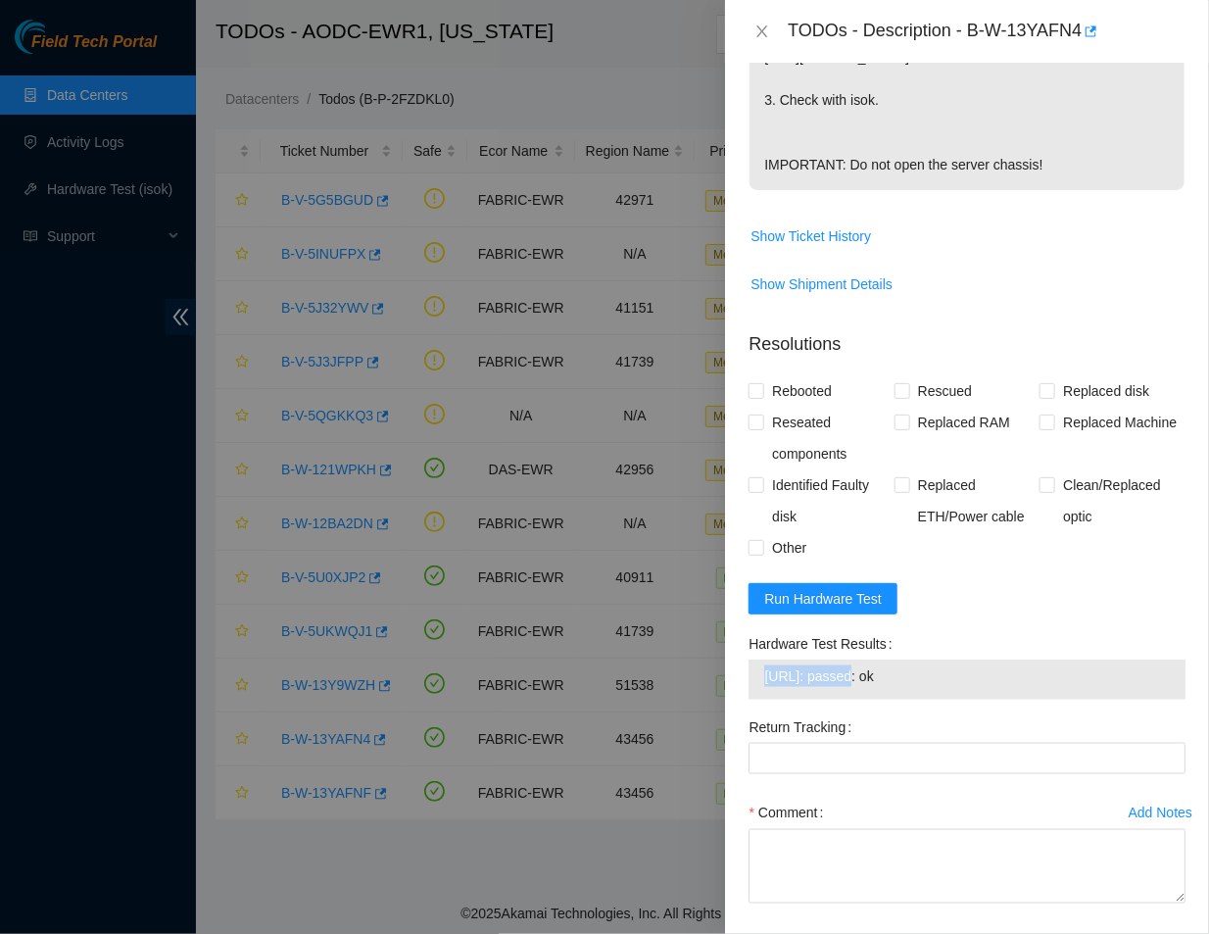
drag, startPoint x: 845, startPoint y: 677, endPoint x: 764, endPoint y: 680, distance: 80.4
click at [764, 680] on span "23.49.249.101: passed: ok" at bounding box center [967, 676] width 406 height 22
copy span "23.49.249.101"
click at [895, 394] on input "Rescued" at bounding box center [902, 390] width 14 height 14
checkbox input "true"
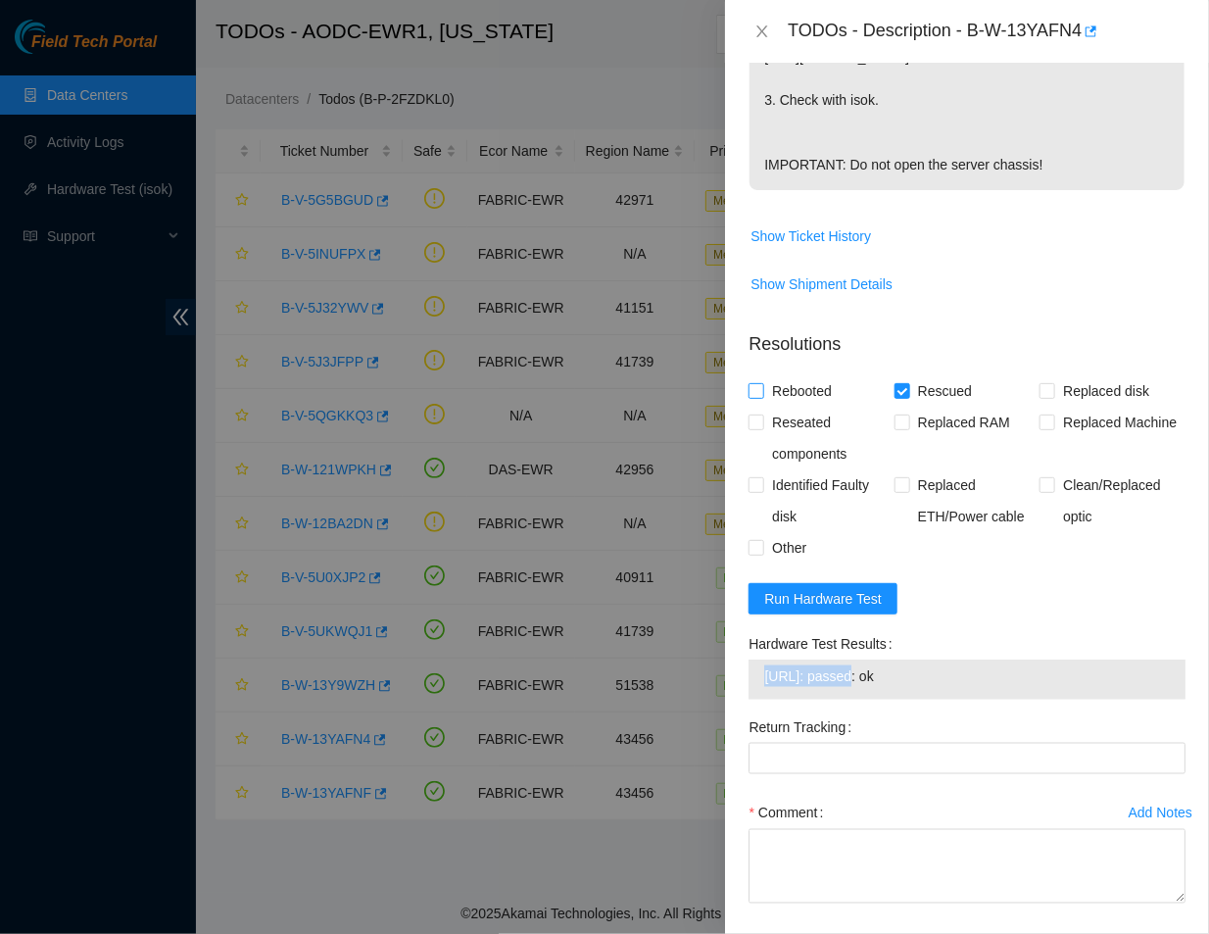
click at [753, 385] on input "Rebooted" at bounding box center [756, 390] width 14 height 14
checkbox input "true"
click at [756, 425] on input "Reseated components" at bounding box center [756, 422] width 14 height 14
checkbox input "true"
click at [761, 549] on input "Other" at bounding box center [756, 547] width 14 height 14
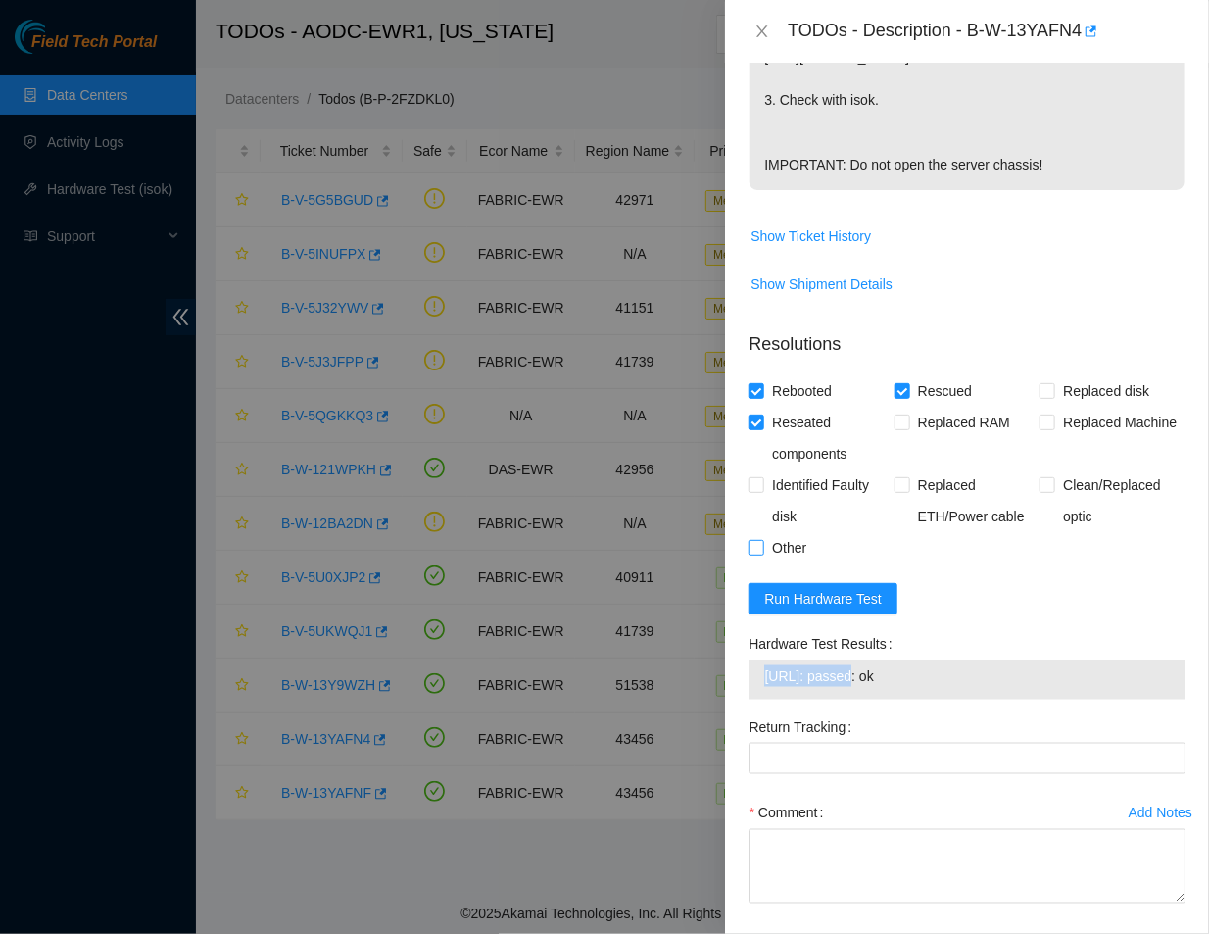
checkbox input "true"
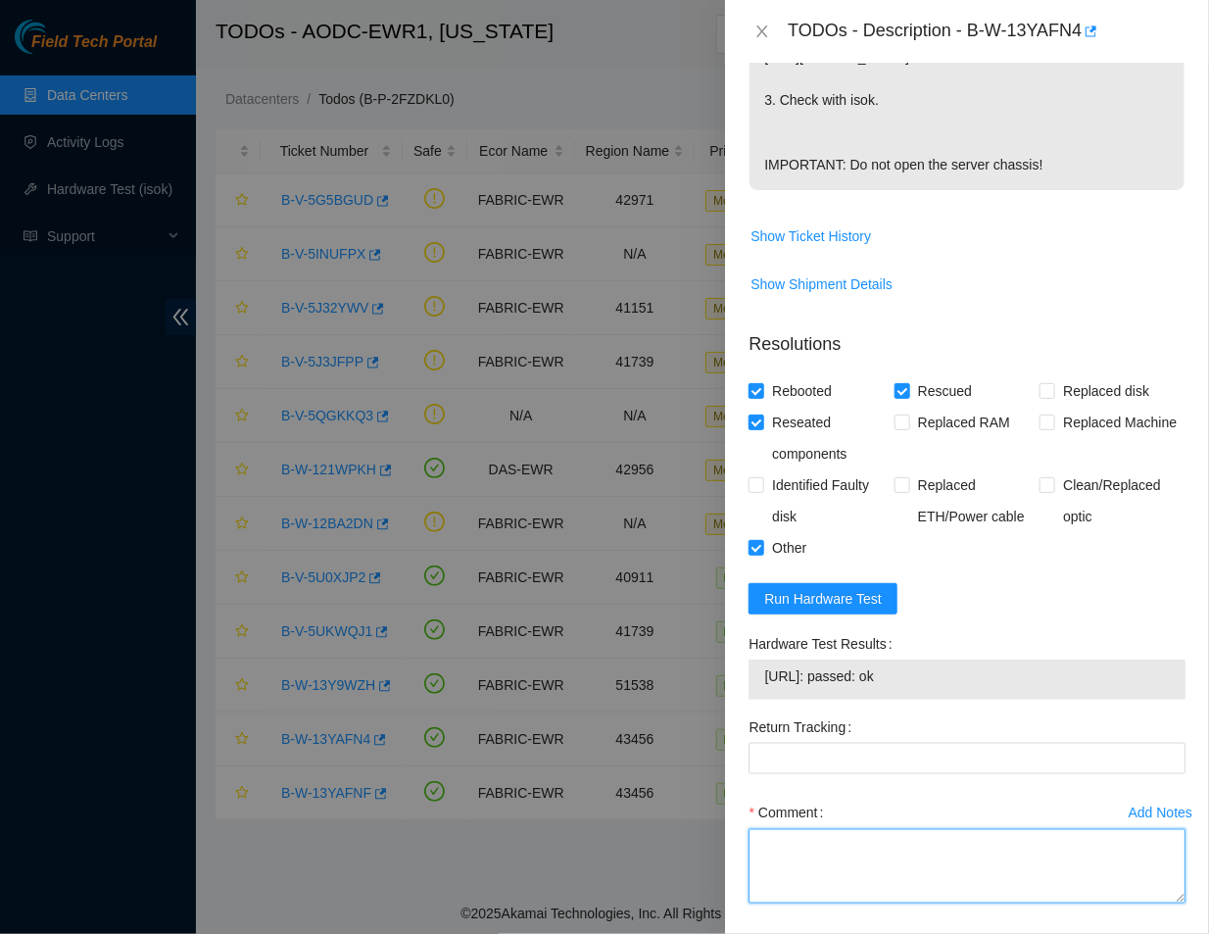
click at [811, 858] on textarea "Comment" at bounding box center [967, 866] width 437 height 74
paste textarea "Ticket #: B-W-13YAFN4 - Ran hardware test: 23.49.249.101: failed: unpingable - …"
type textarea "Ticket #: B-W-13YAFN4 - Ran hardware test: 23.49.249.101: failed: unpingable - …"
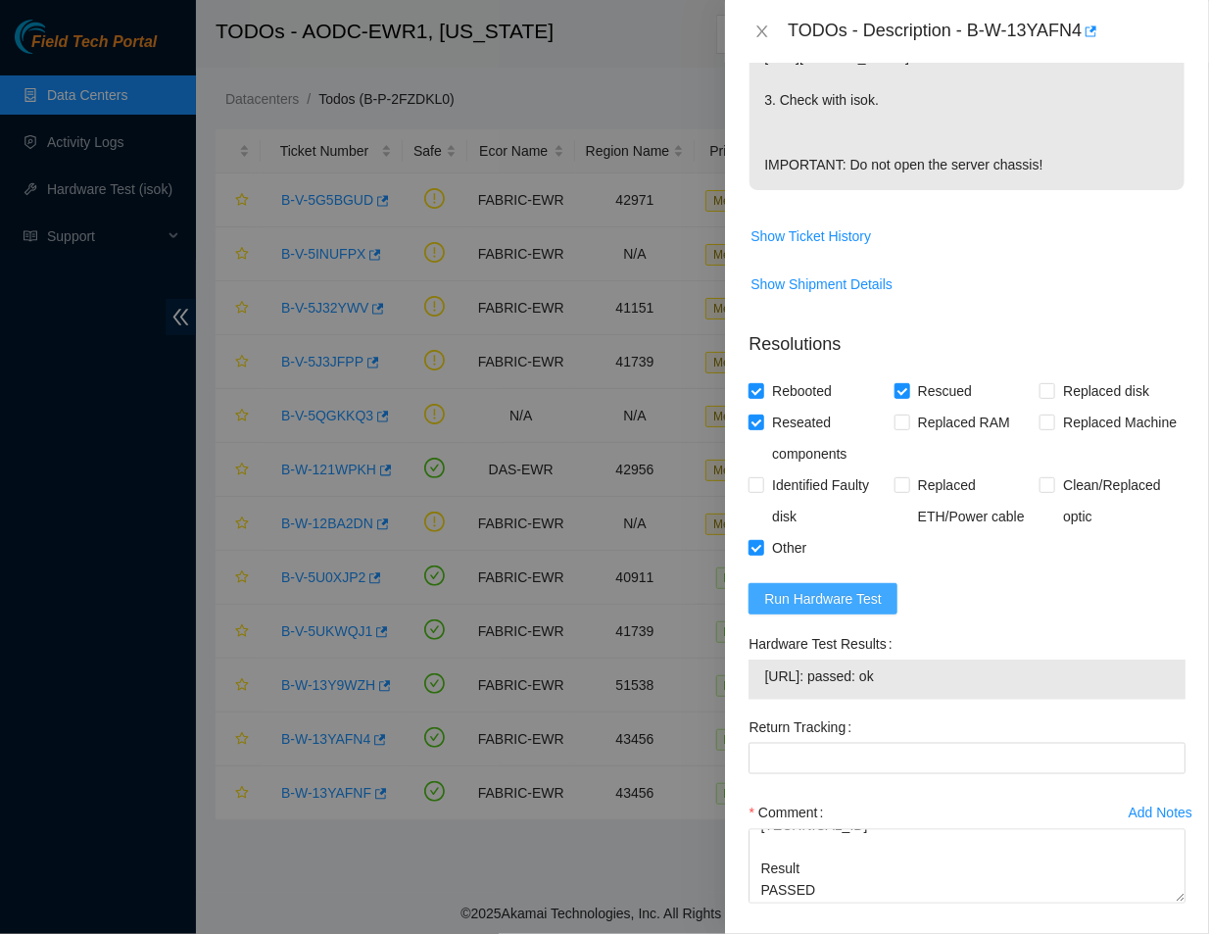
drag, startPoint x: 821, startPoint y: 608, endPoint x: 1112, endPoint y: 602, distance: 291.1
click at [1112, 602] on form "Resolutions Rebooted Rescued Replaced disk Reseated components Replaced RAM Rep…" at bounding box center [967, 655] width 437 height 678
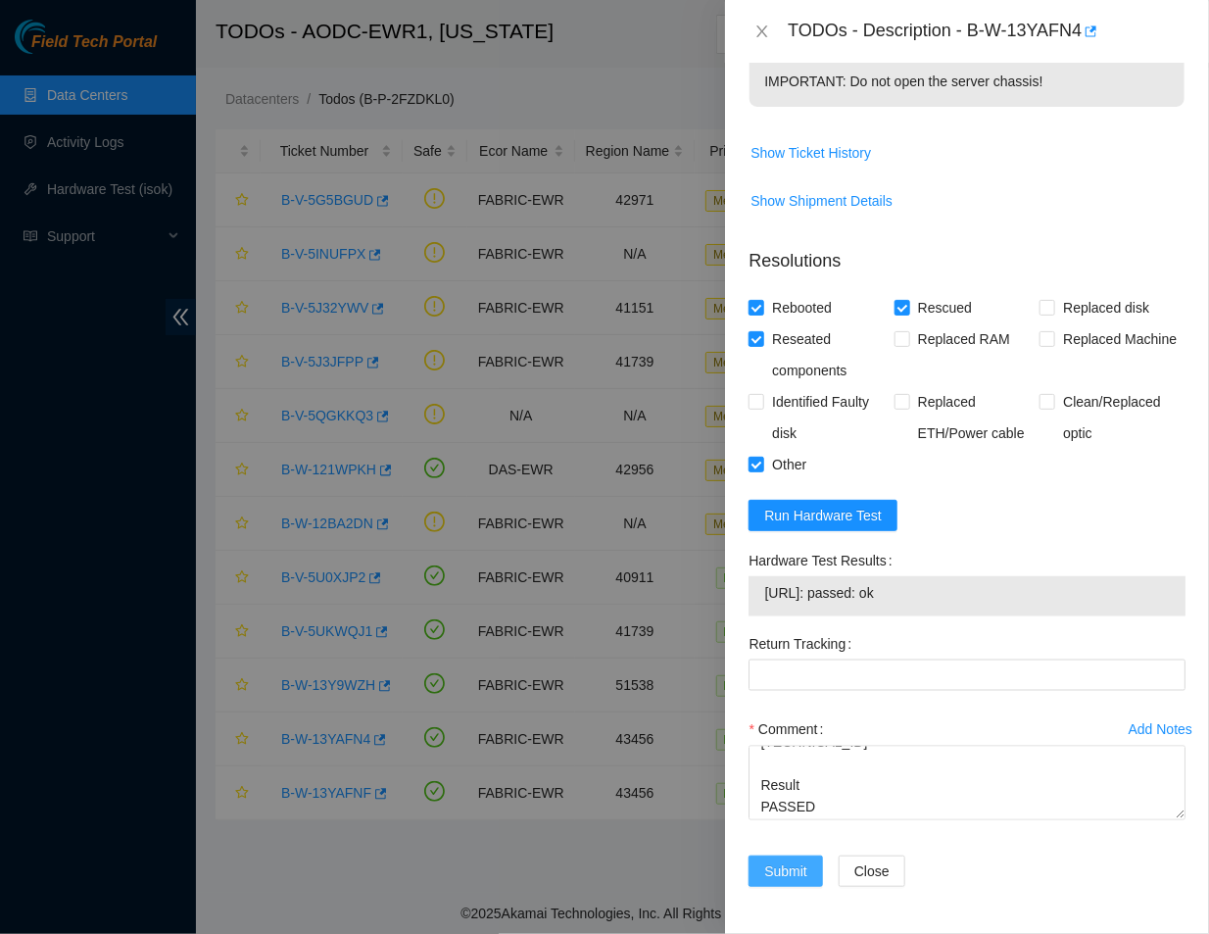
click at [786, 867] on span "Submit" at bounding box center [785, 872] width 43 height 22
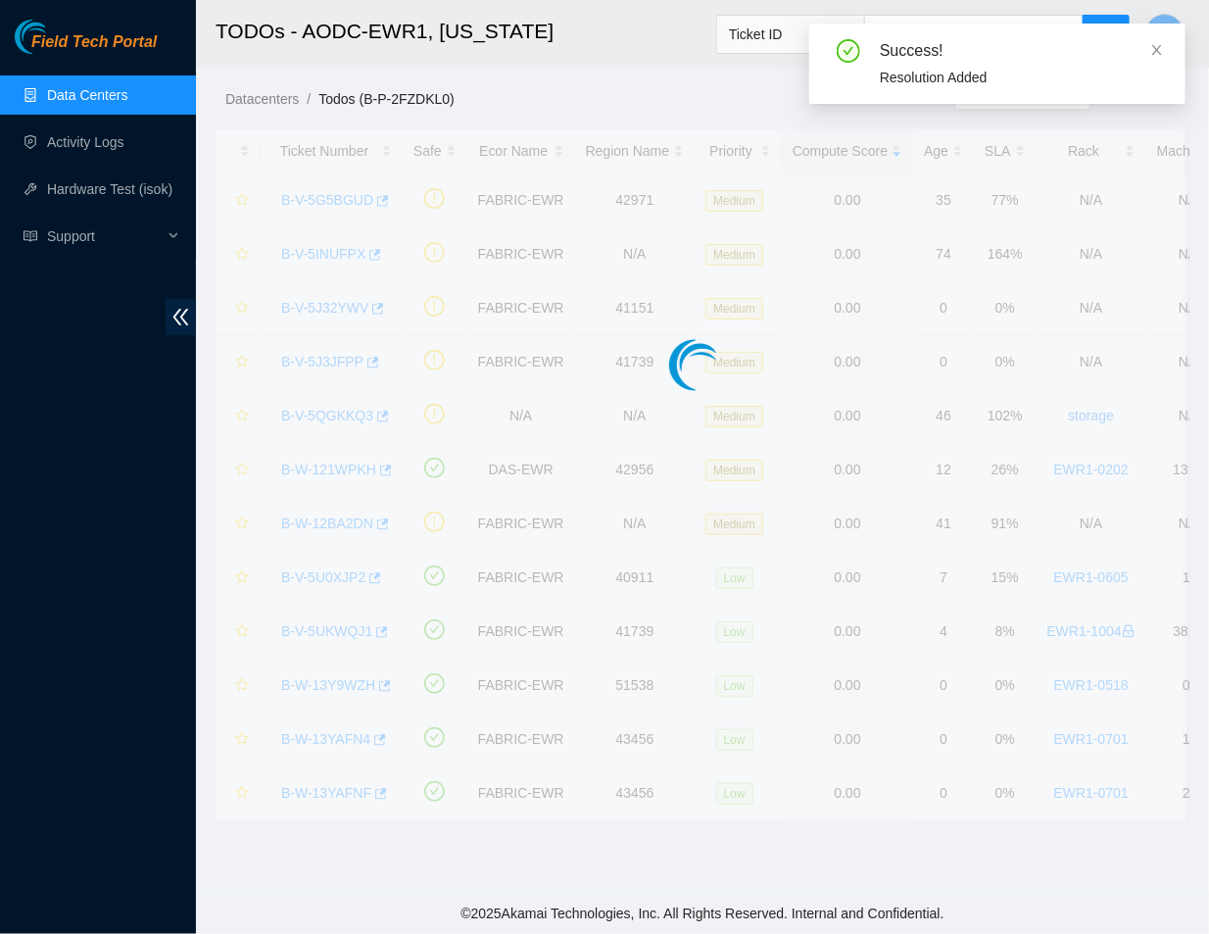
scroll to position [385, 0]
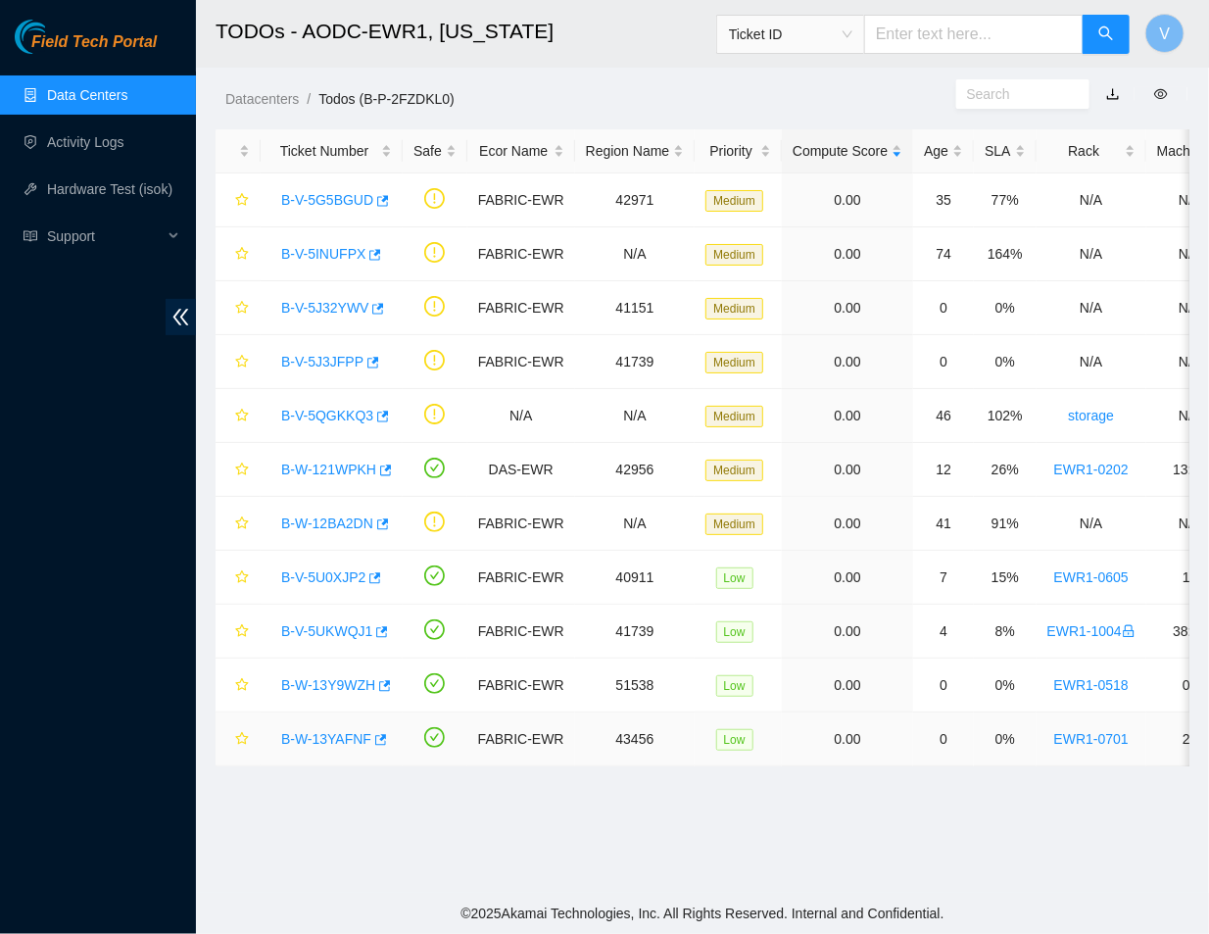
click at [326, 740] on link "B-W-13YAFNF" at bounding box center [326, 739] width 90 height 16
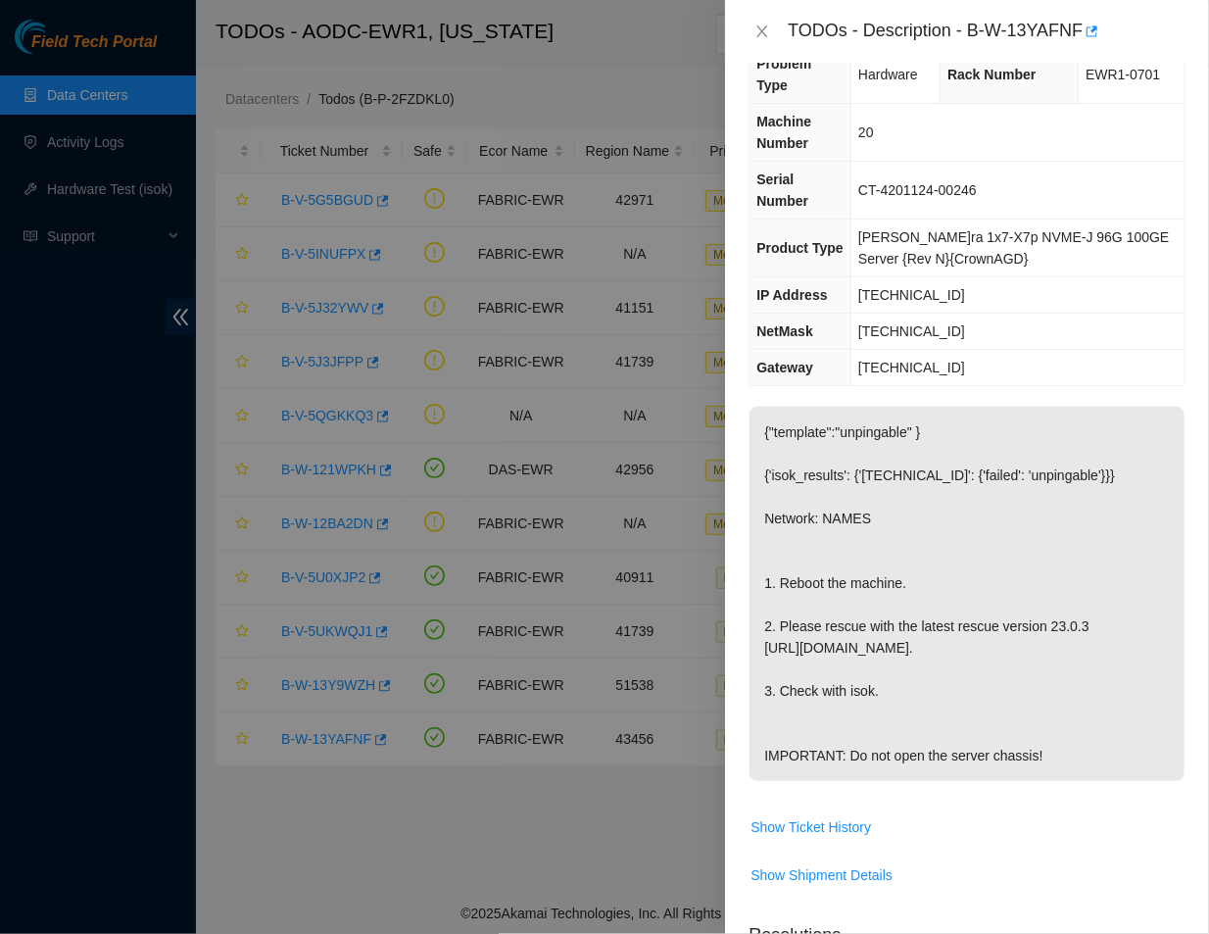
scroll to position [0, 0]
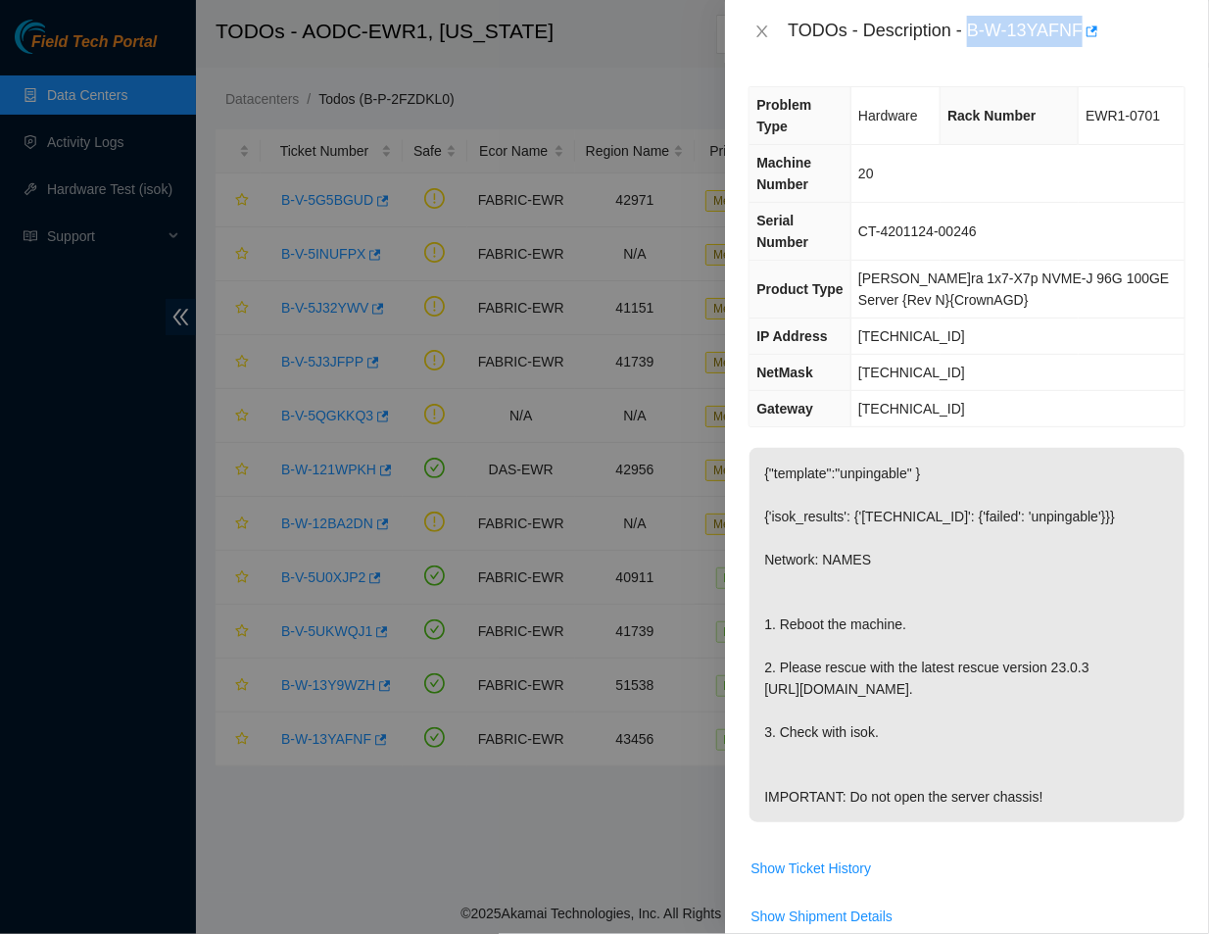
drag, startPoint x: 968, startPoint y: 29, endPoint x: 1124, endPoint y: 24, distance: 155.9
click at [1124, 24] on div "TODOs - Description - B-W-13YAFNF" at bounding box center [987, 31] width 398 height 31
click at [947, 328] on span "23.49.249.111" at bounding box center [912, 336] width 107 height 16
drag, startPoint x: 967, startPoint y: 297, endPoint x: 865, endPoint y: 295, distance: 101.9
click at [865, 319] on td "23.49.249.111" at bounding box center [1018, 337] width 333 height 36
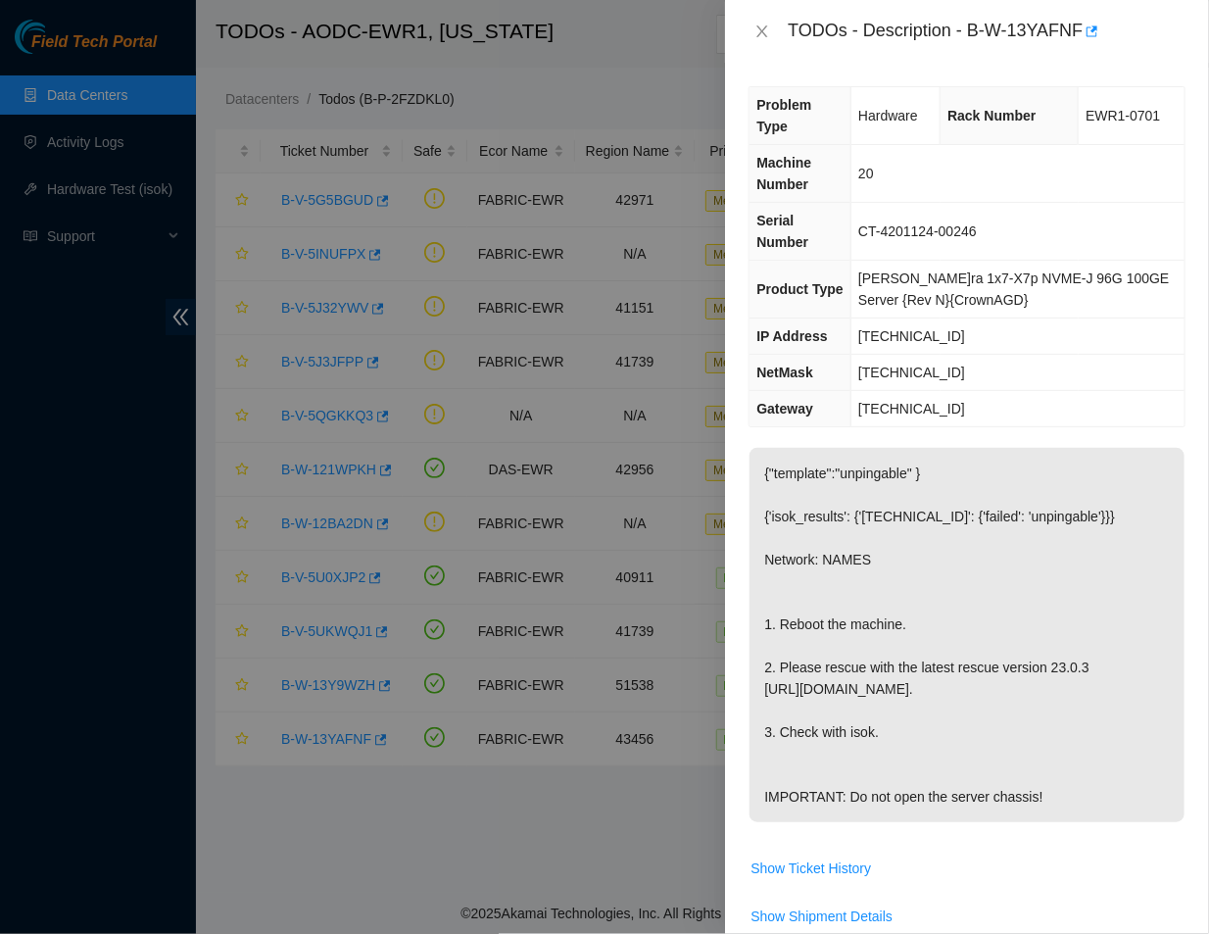
click at [955, 723] on p "{"template":"unpingable" } {'isok_results': {'23.49.249.111': {'failed': 'unpin…" at bounding box center [967, 635] width 435 height 374
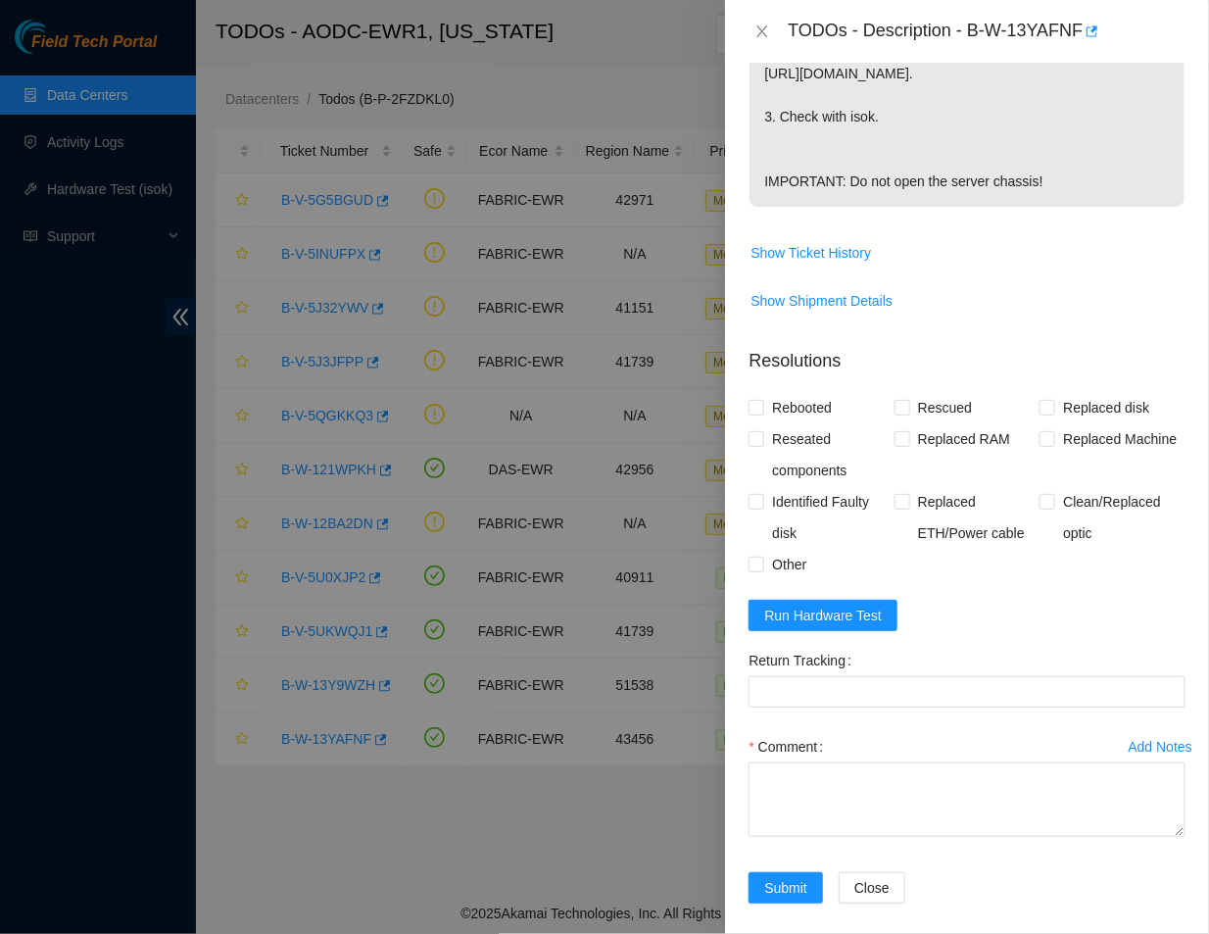
scroll to position [632, 0]
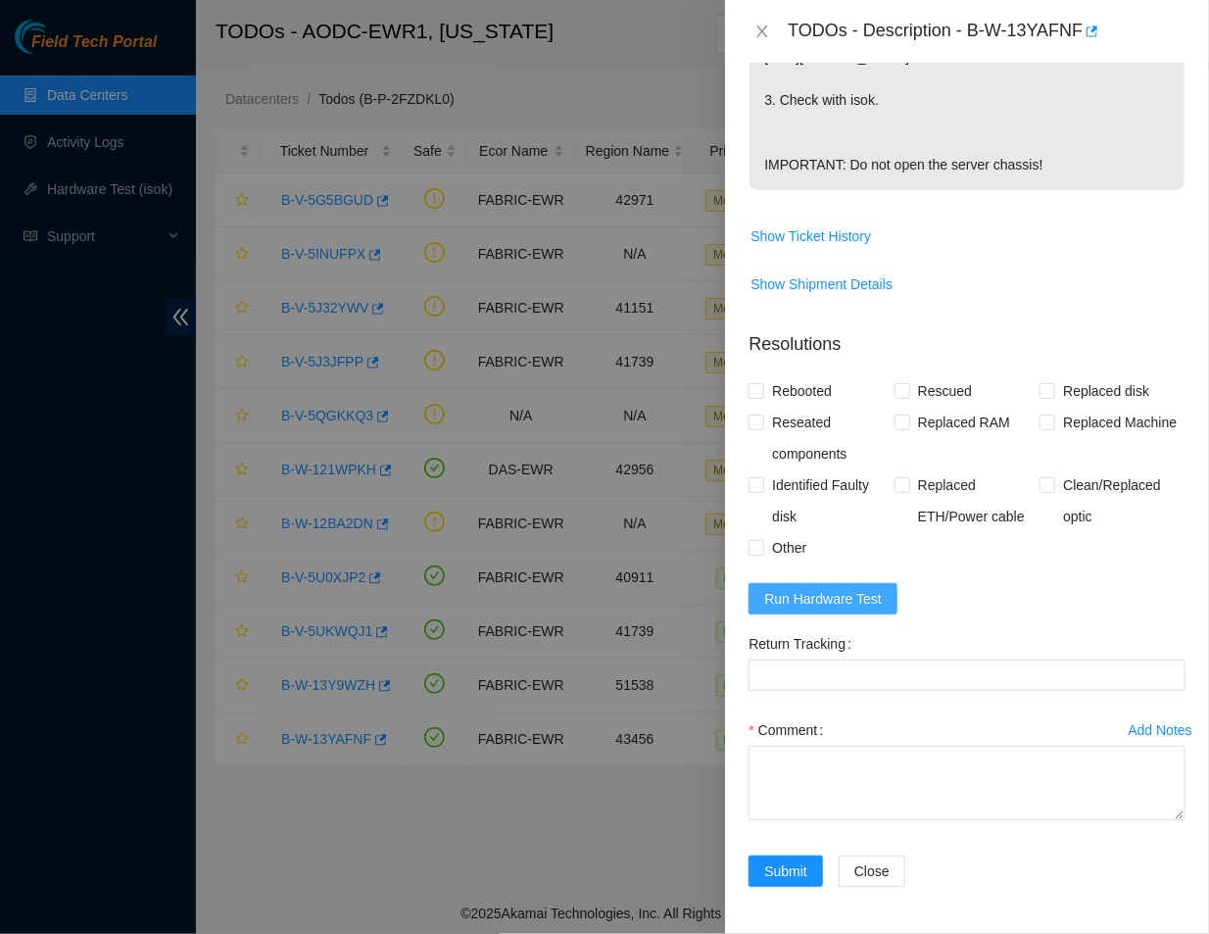
click at [866, 603] on span "Run Hardware Test" at bounding box center [823, 599] width 118 height 22
click at [956, 127] on p "{"template":"unpingable" } {'isok_results': {'23.49.249.111': {'failed': 'unpin…" at bounding box center [967, 3] width 435 height 374
click at [1073, 160] on p "{"template":"unpingable" } {'isok_results': {'23.49.249.111': {'failed': 'unpin…" at bounding box center [967, 3] width 435 height 374
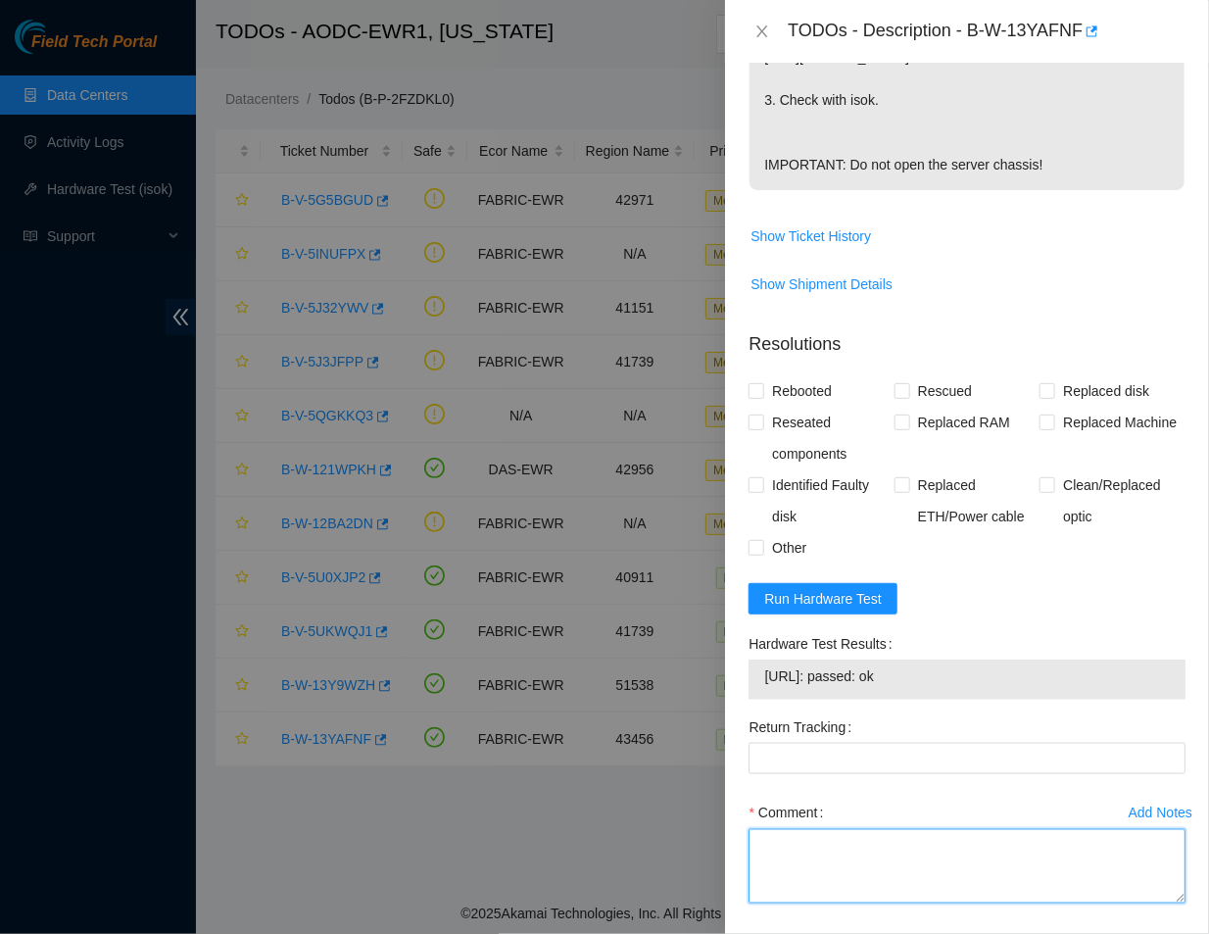
click at [812, 847] on textarea "Comment" at bounding box center [967, 866] width 437 height 74
paste textarea "Ticket #: B-W-13YAFNF - Ran hardware test: 23.49.249.111: failed: unpingable - …"
click at [812, 847] on textarea "Ticket #: B-W-13YAFNF - Ran hardware test: 23.49.249.111: failed: unpingable - …" at bounding box center [967, 866] width 437 height 74
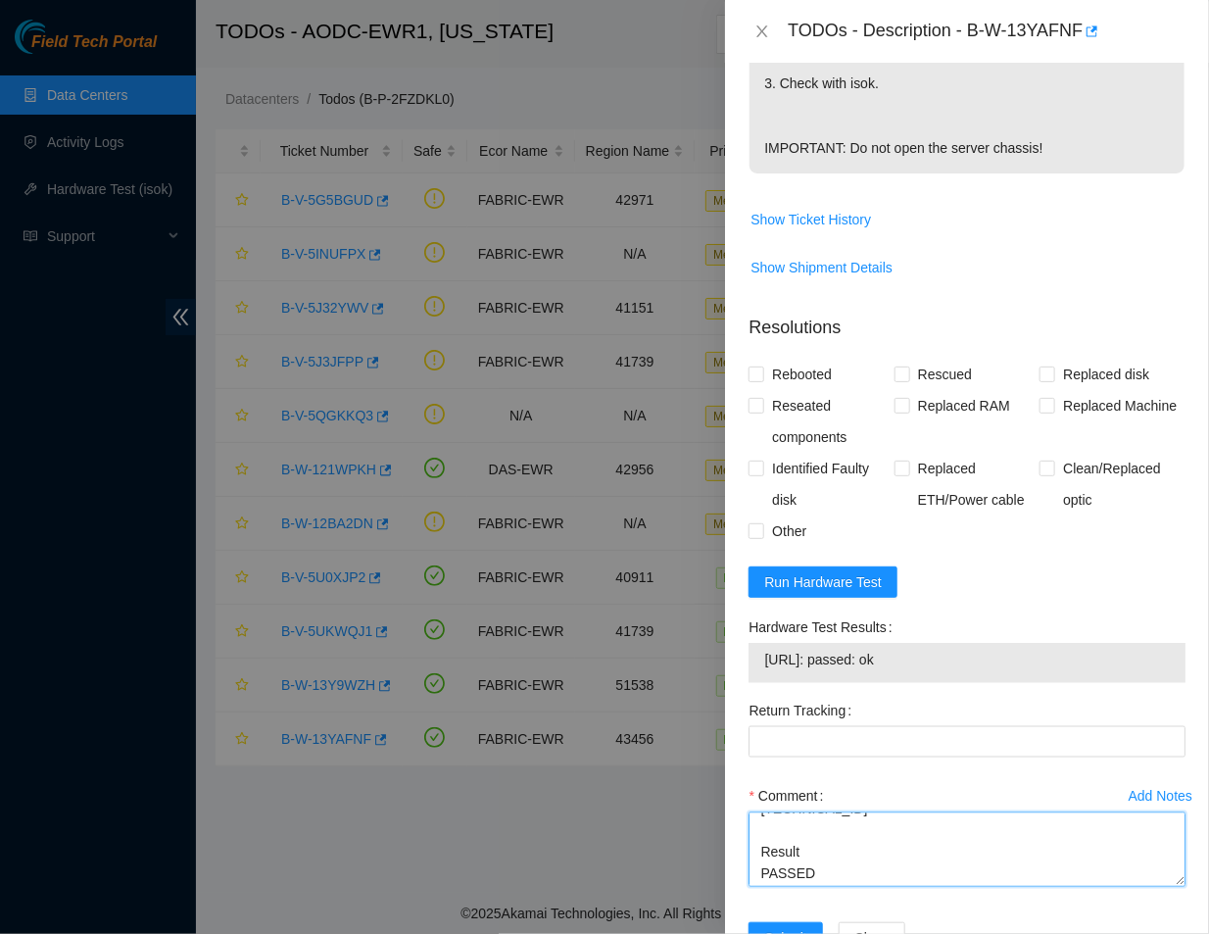
scroll to position [715, 0]
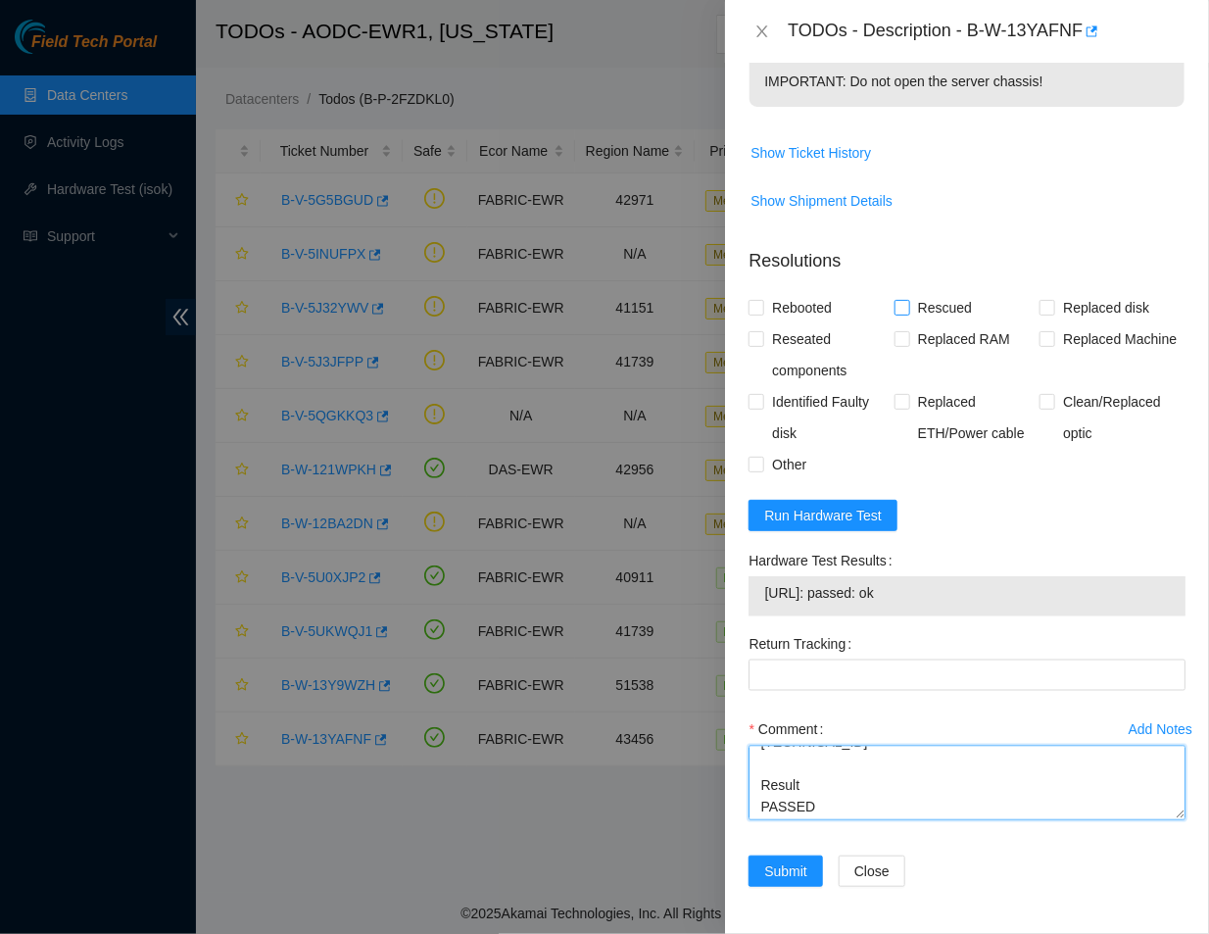
type textarea "Ticket #: B-W-13YAFNF - Ran hardware test: 23.49.249.111: failed: unpingable - …"
click at [903, 307] on input "Rescued" at bounding box center [902, 307] width 14 height 14
checkbox input "true"
click at [757, 314] on input "Rebooted" at bounding box center [756, 307] width 14 height 14
checkbox input "true"
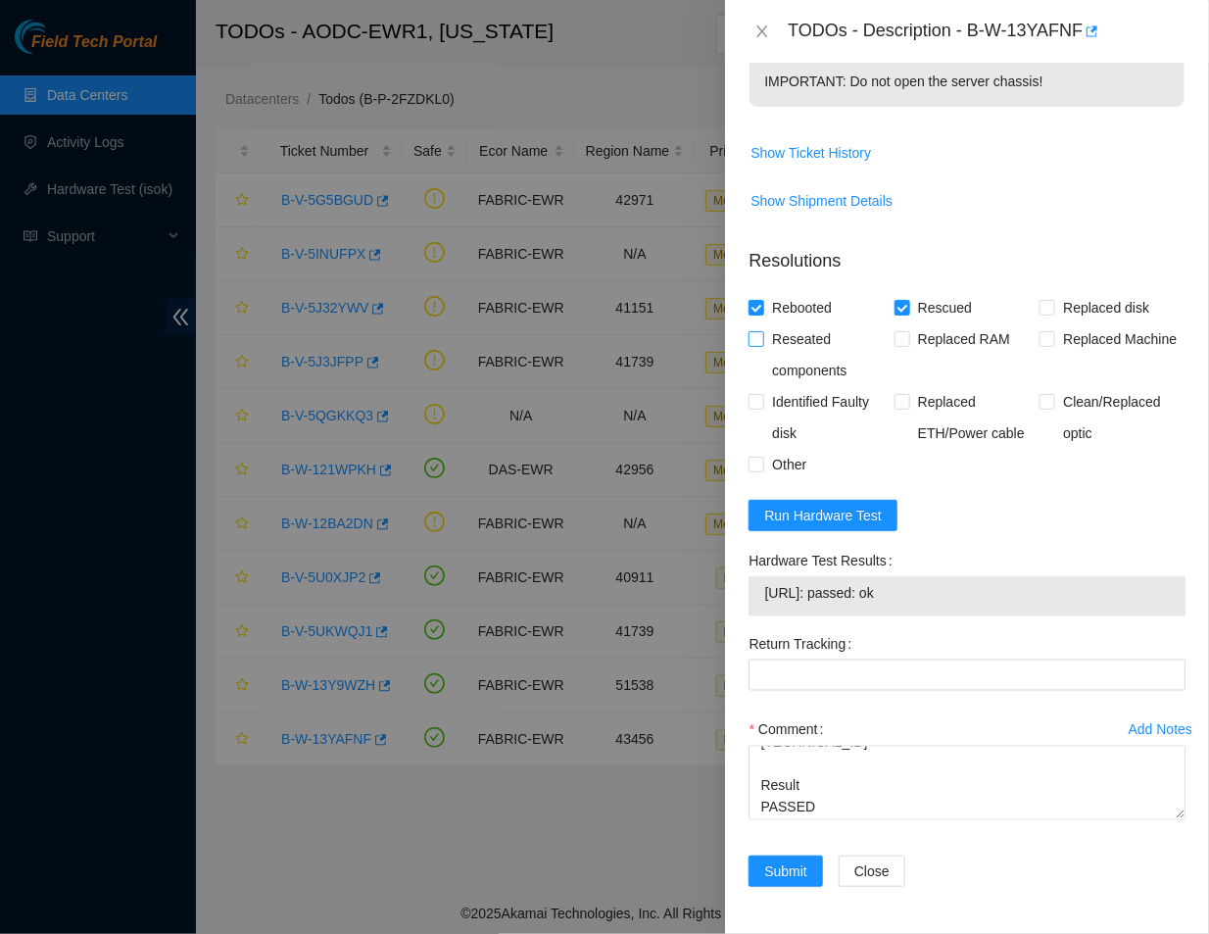
click at [753, 331] on input "Reseated components" at bounding box center [756, 338] width 14 height 14
checkbox input "true"
click at [758, 457] on input "Other" at bounding box center [756, 464] width 14 height 14
checkbox input "true"
click at [790, 877] on span "Submit" at bounding box center [785, 872] width 43 height 22
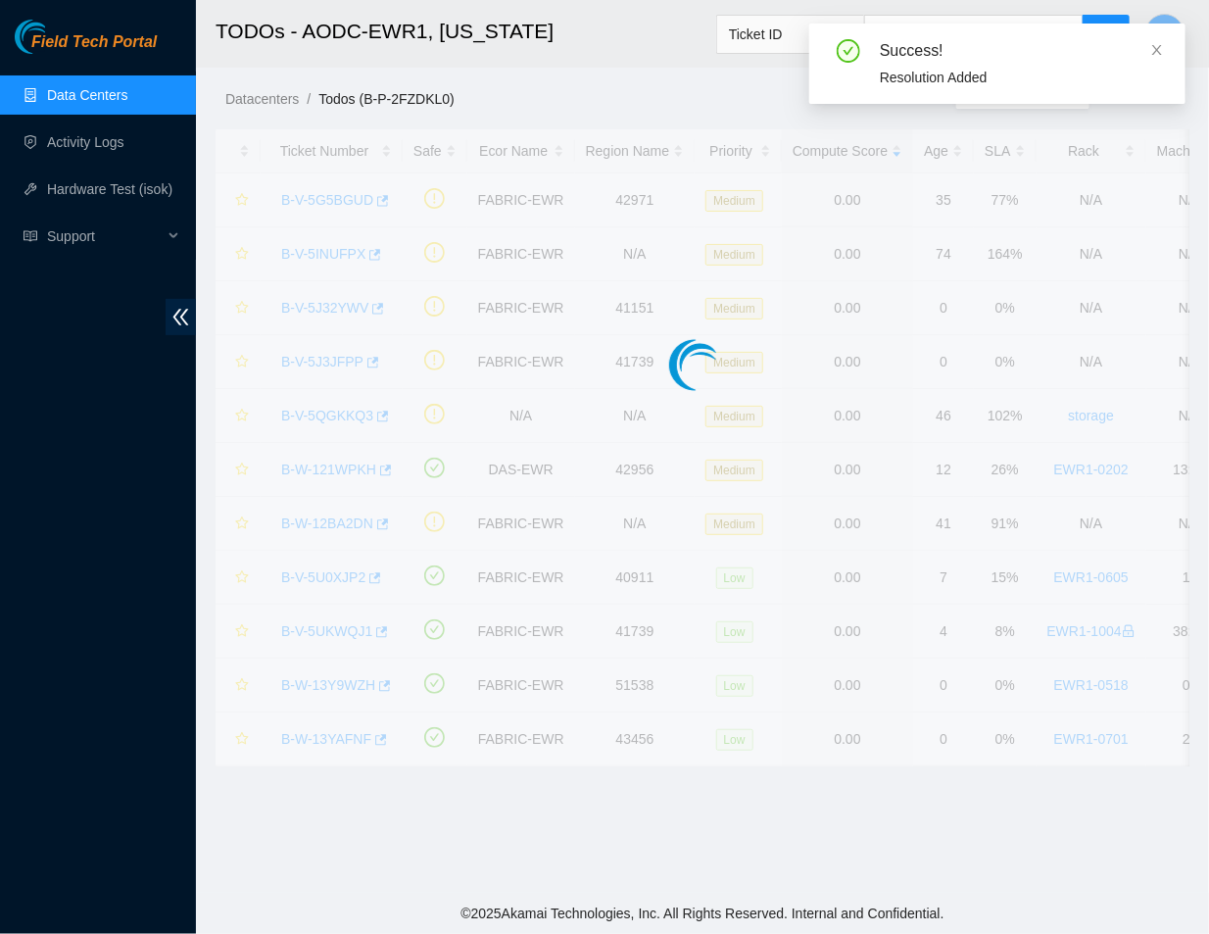
scroll to position [385, 0]
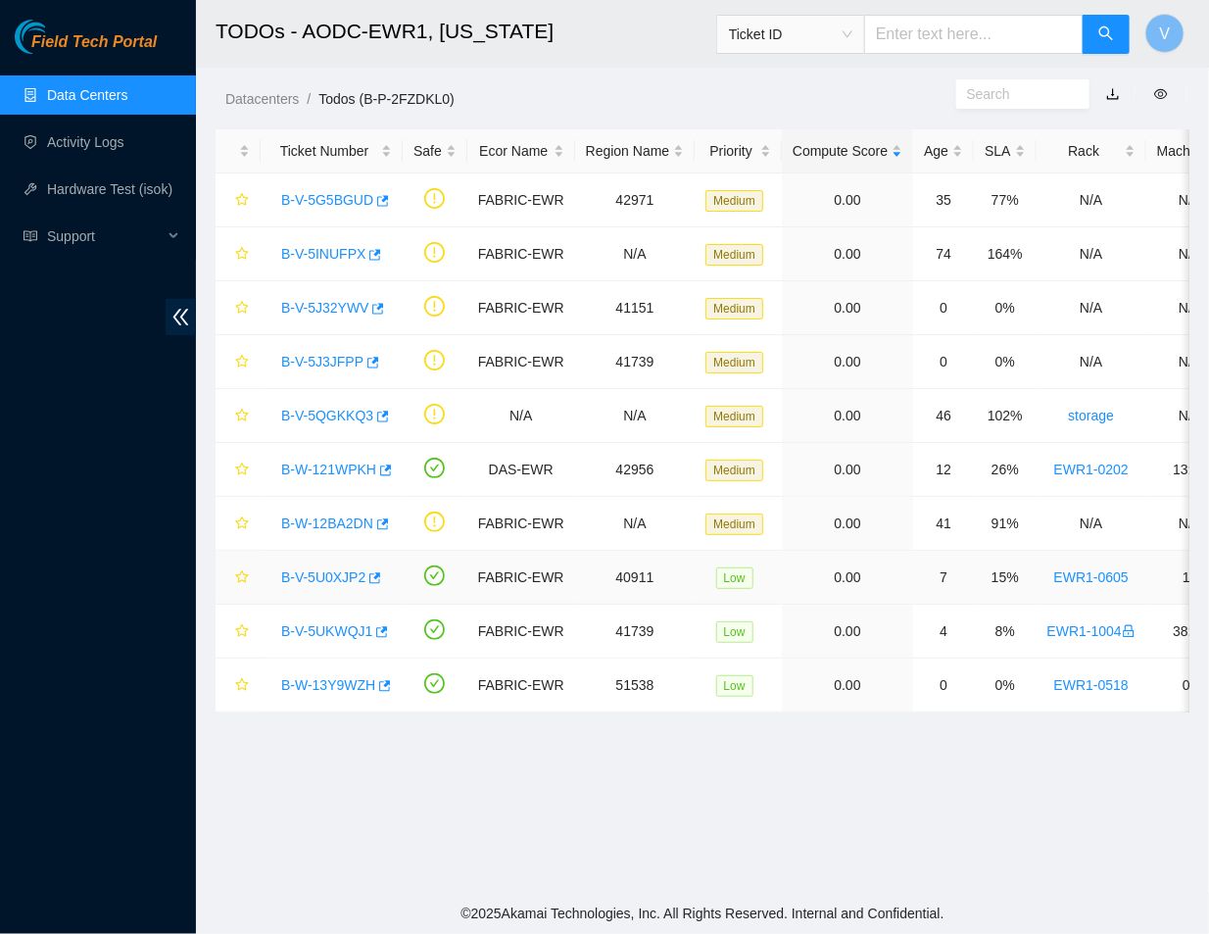
click at [325, 576] on link "B-V-5U0XJP2" at bounding box center [323, 577] width 84 height 16
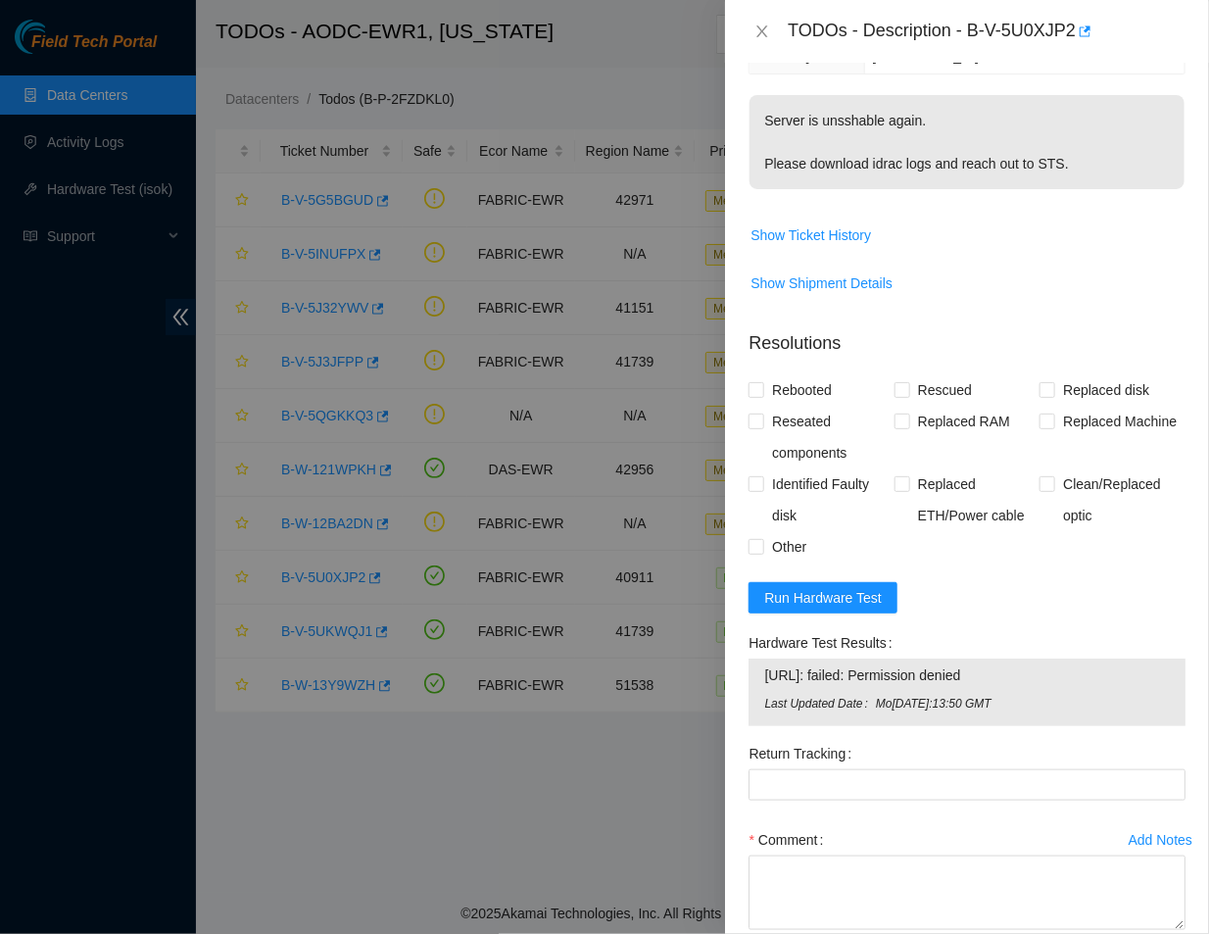
scroll to position [456, 0]
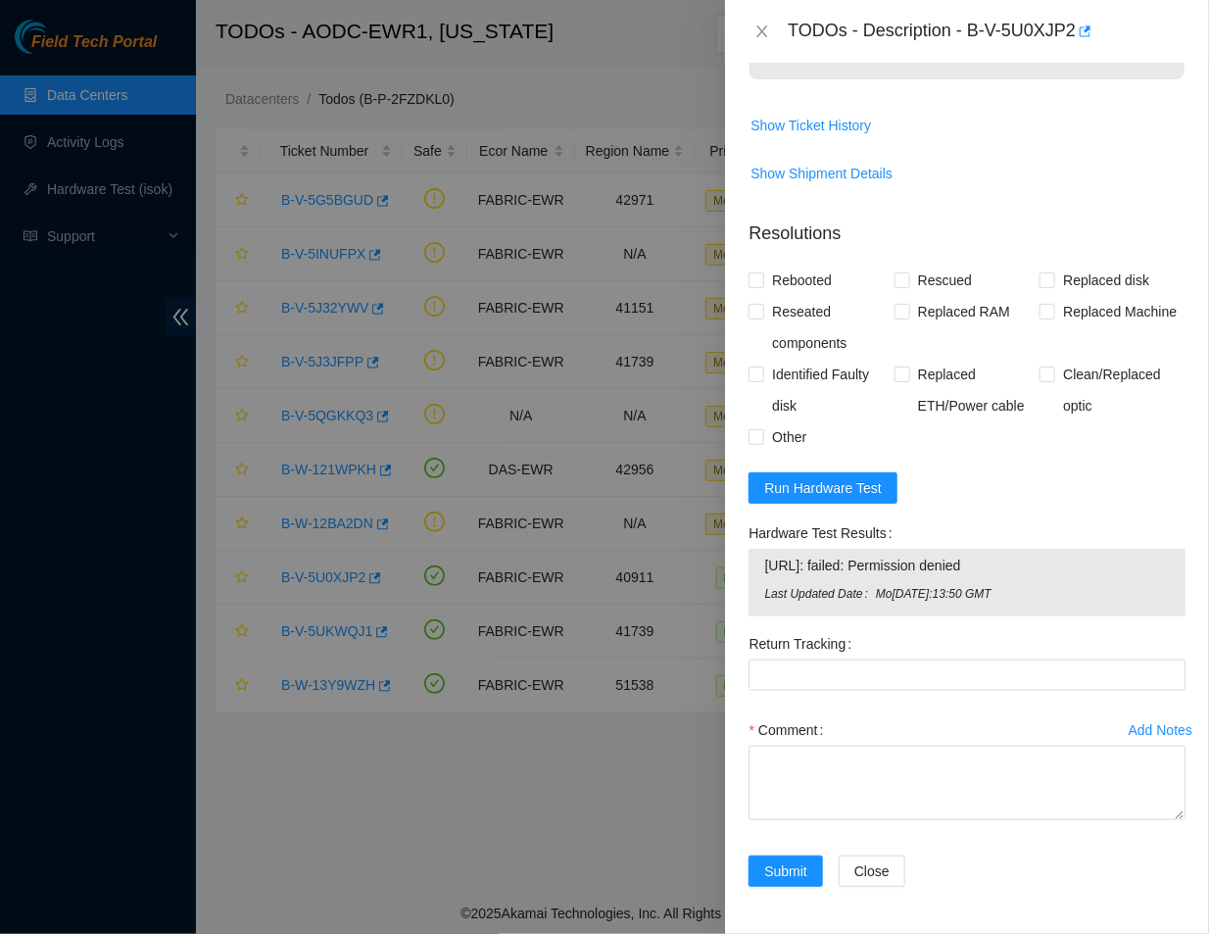
click at [829, 595] on span "Last Updated Date" at bounding box center [819, 594] width 111 height 19
click at [851, 472] on button "Run Hardware Test" at bounding box center [823, 487] width 149 height 31
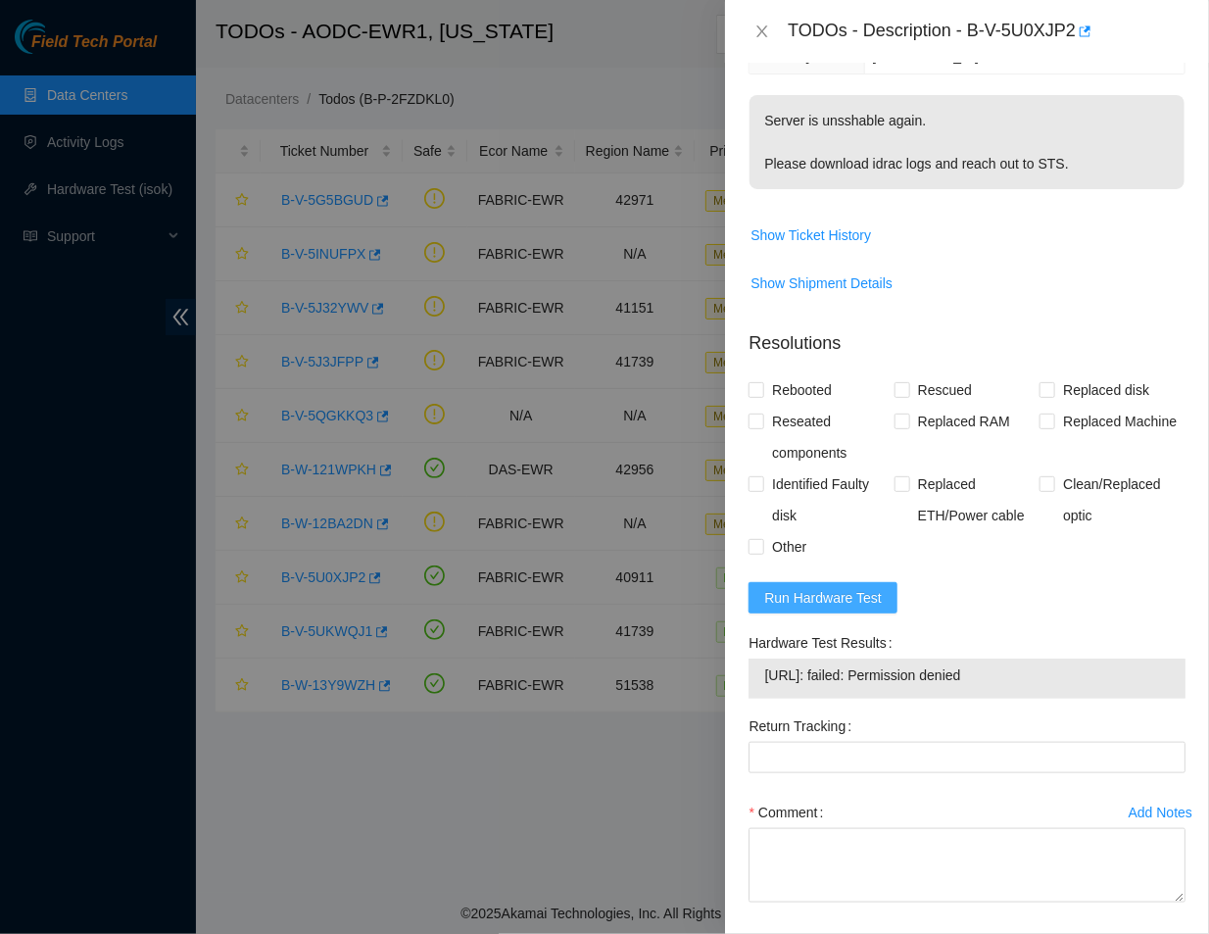
scroll to position [428, 0]
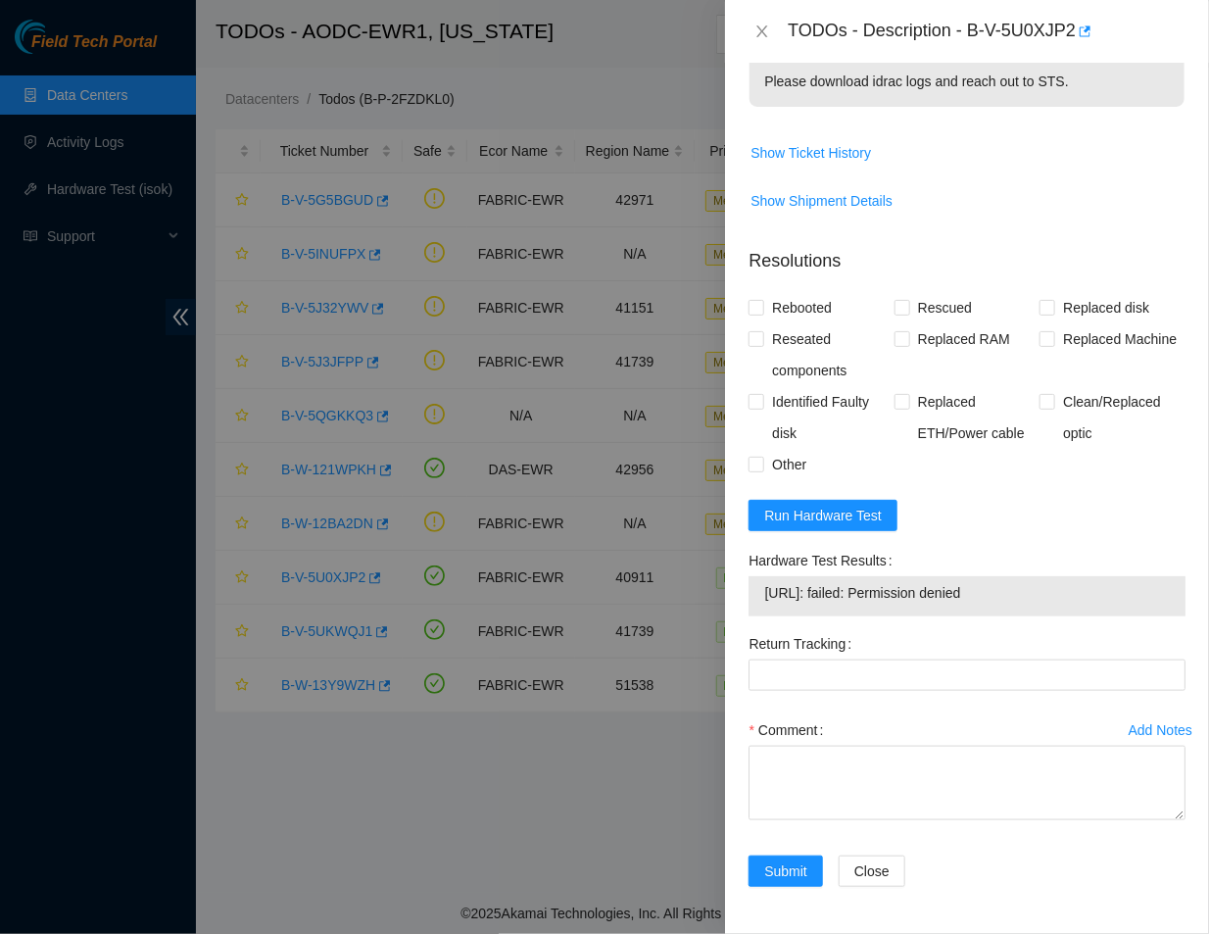
click at [992, 150] on span "Show Ticket History" at bounding box center [967, 152] width 435 height 31
click at [840, 514] on span "Run Hardware Test" at bounding box center [823, 516] width 118 height 22
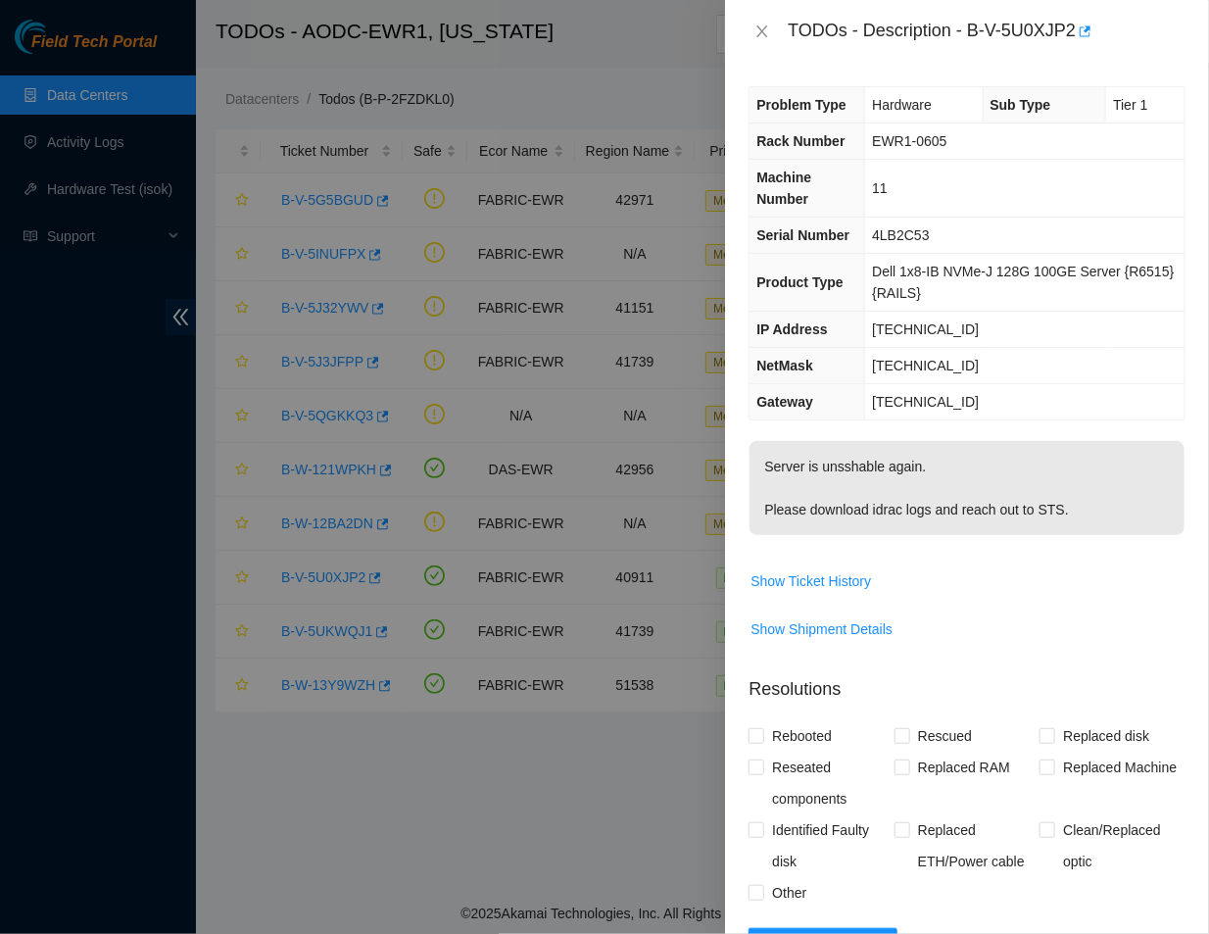
click at [995, 288] on td "Dell 1x8-IB NVMe-J 128G 100GE Server {R6515} {RAILS}" at bounding box center [1025, 283] width 320 height 58
click at [1054, 629] on span "Show Shipment Details" at bounding box center [967, 629] width 435 height 31
click at [759, 36] on icon "close" at bounding box center [763, 31] width 11 height 12
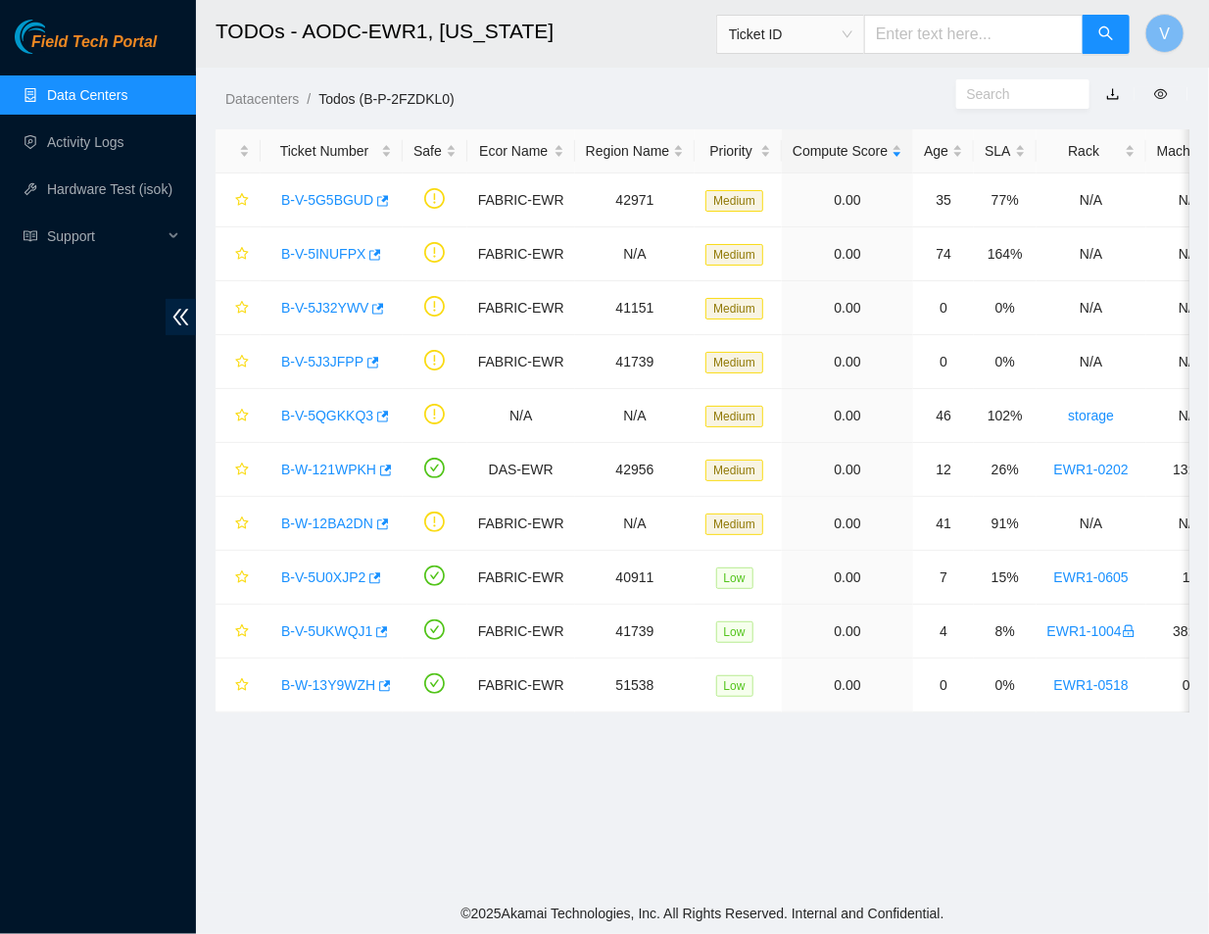
click at [111, 87] on link "Data Centers" at bounding box center [87, 95] width 80 height 16
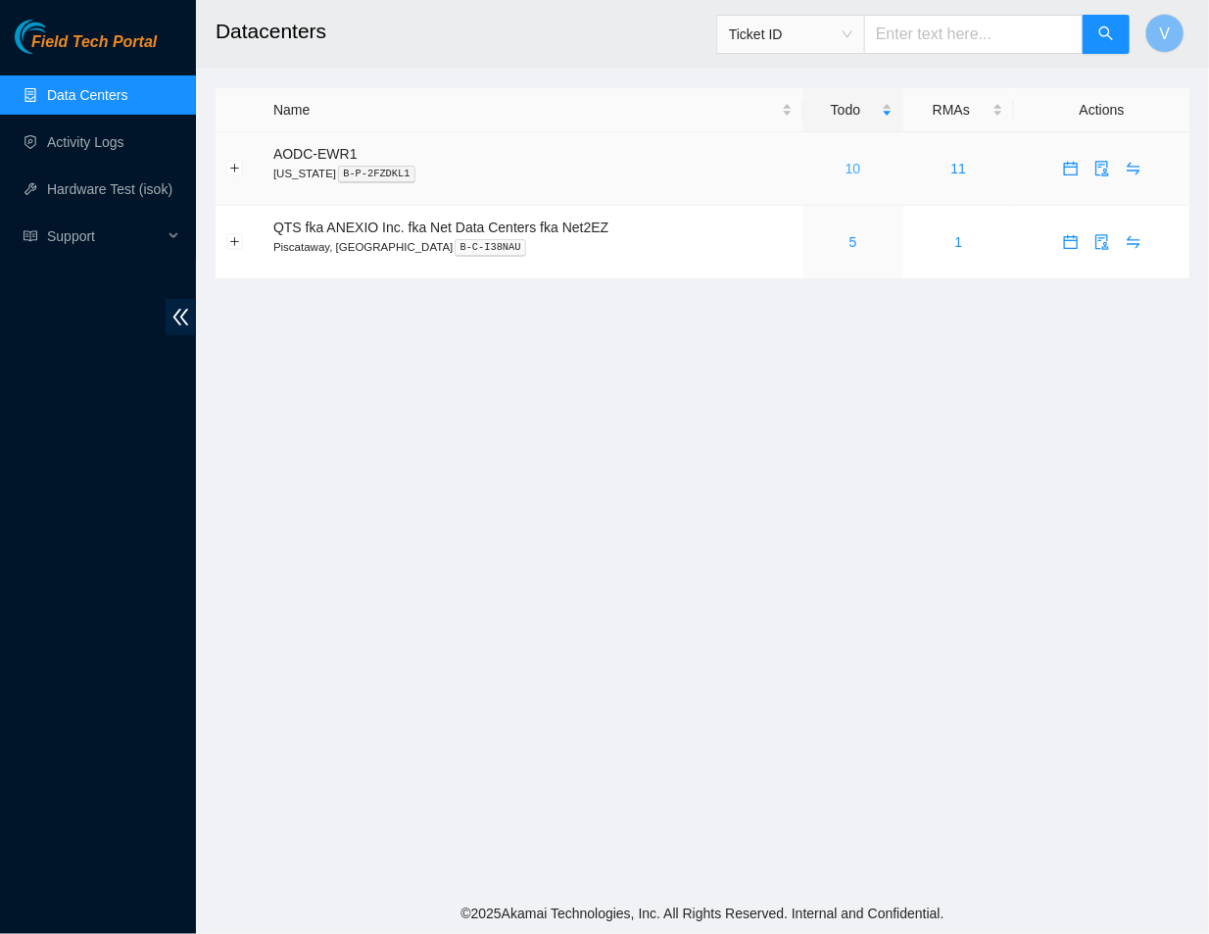
click at [847, 168] on link "10" at bounding box center [854, 169] width 16 height 16
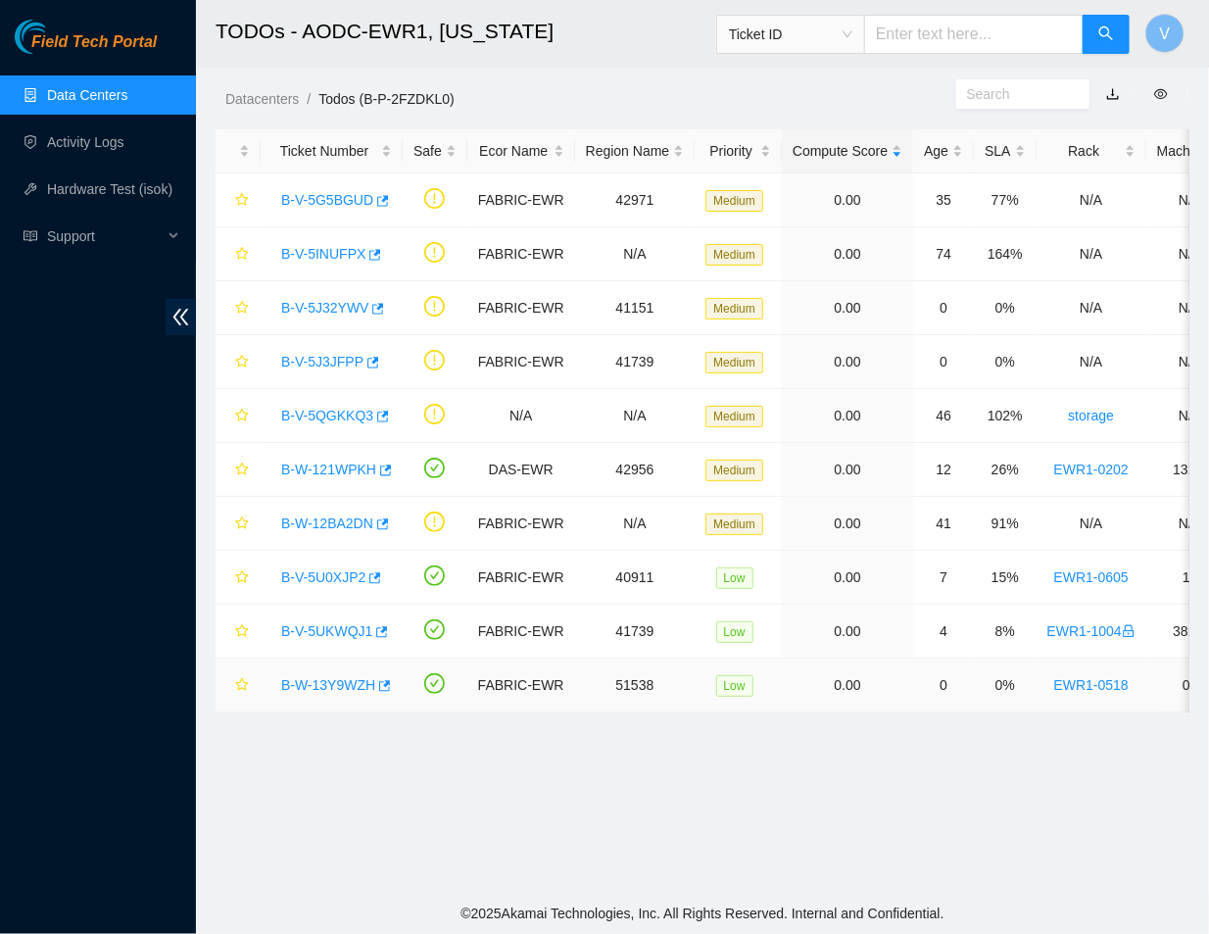
click at [341, 684] on link "B-W-13Y9WZH" at bounding box center [328, 685] width 94 height 16
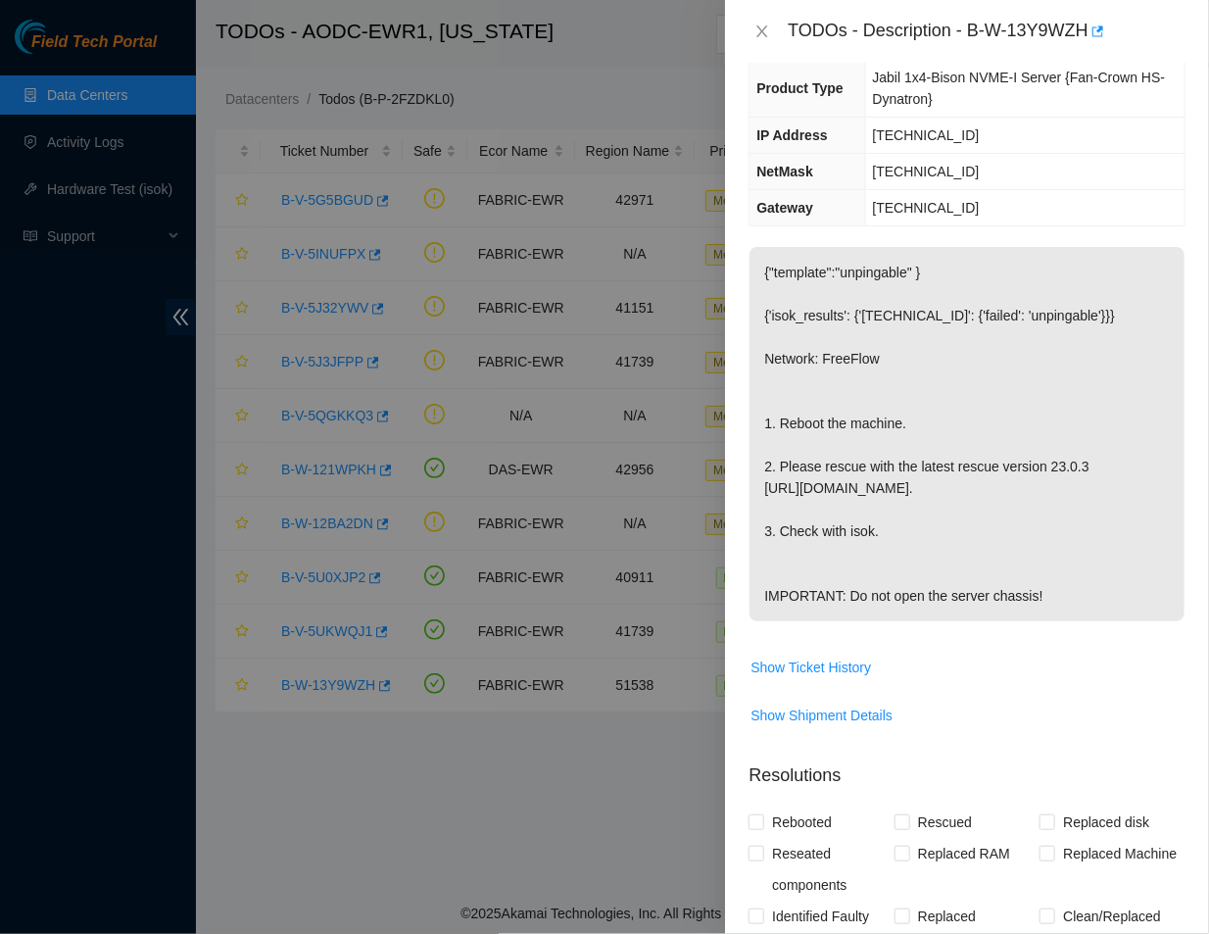
scroll to position [196, 0]
drag, startPoint x: 987, startPoint y: 134, endPoint x: 865, endPoint y: 118, distance: 122.7
click at [865, 118] on td "23.195.117.136" at bounding box center [1025, 134] width 320 height 36
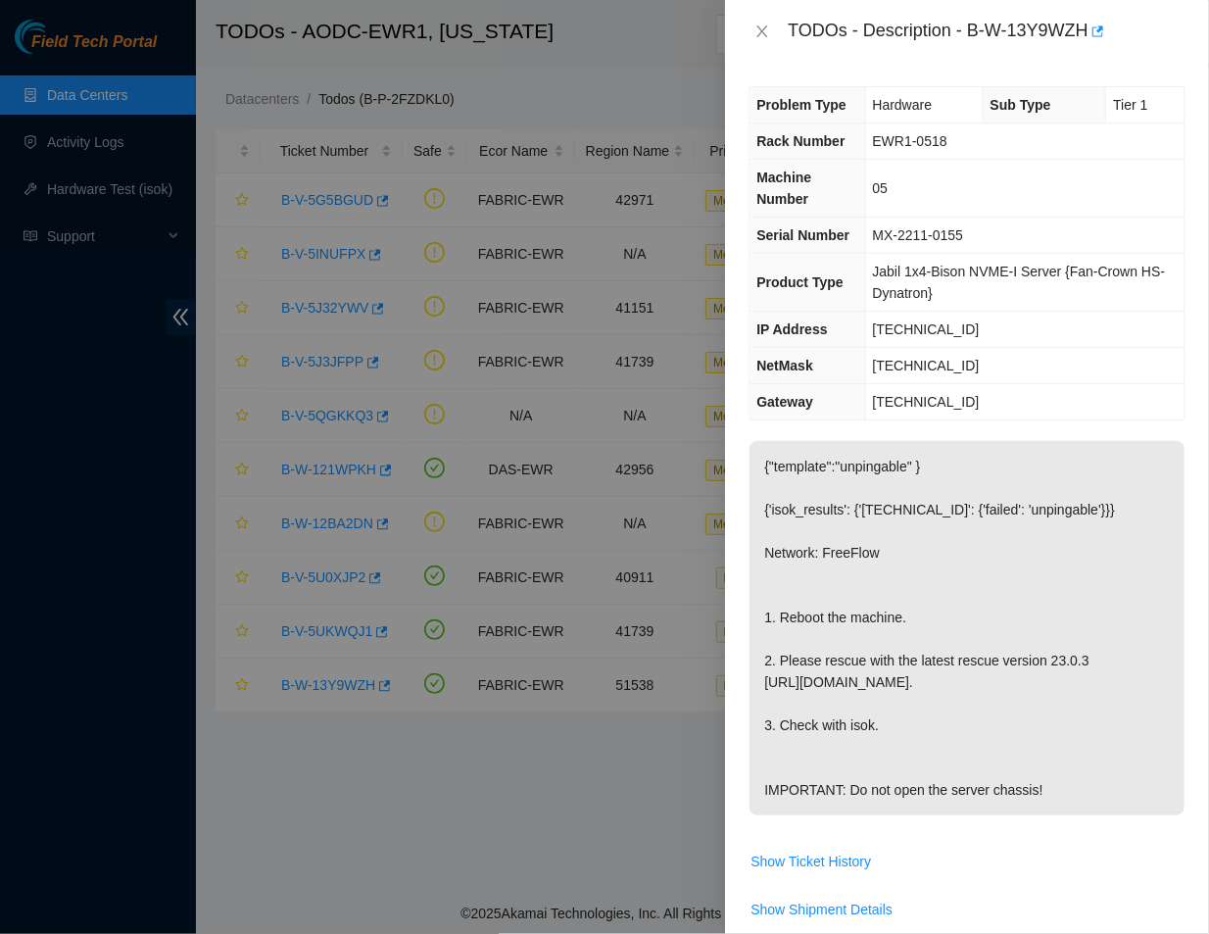
click at [1059, 586] on p "{"template":"unpingable" } {'isok_results': {'23.195.117.136': {'failed': 'unpi…" at bounding box center [967, 628] width 435 height 374
click at [949, 583] on p "{"template":"unpingable" } {'isok_results': {'23.195.117.136': {'failed': 'unpi…" at bounding box center [967, 628] width 435 height 374
click at [804, 254] on th "Product Type" at bounding box center [808, 283] width 116 height 58
click at [761, 31] on icon "close" at bounding box center [763, 32] width 16 height 16
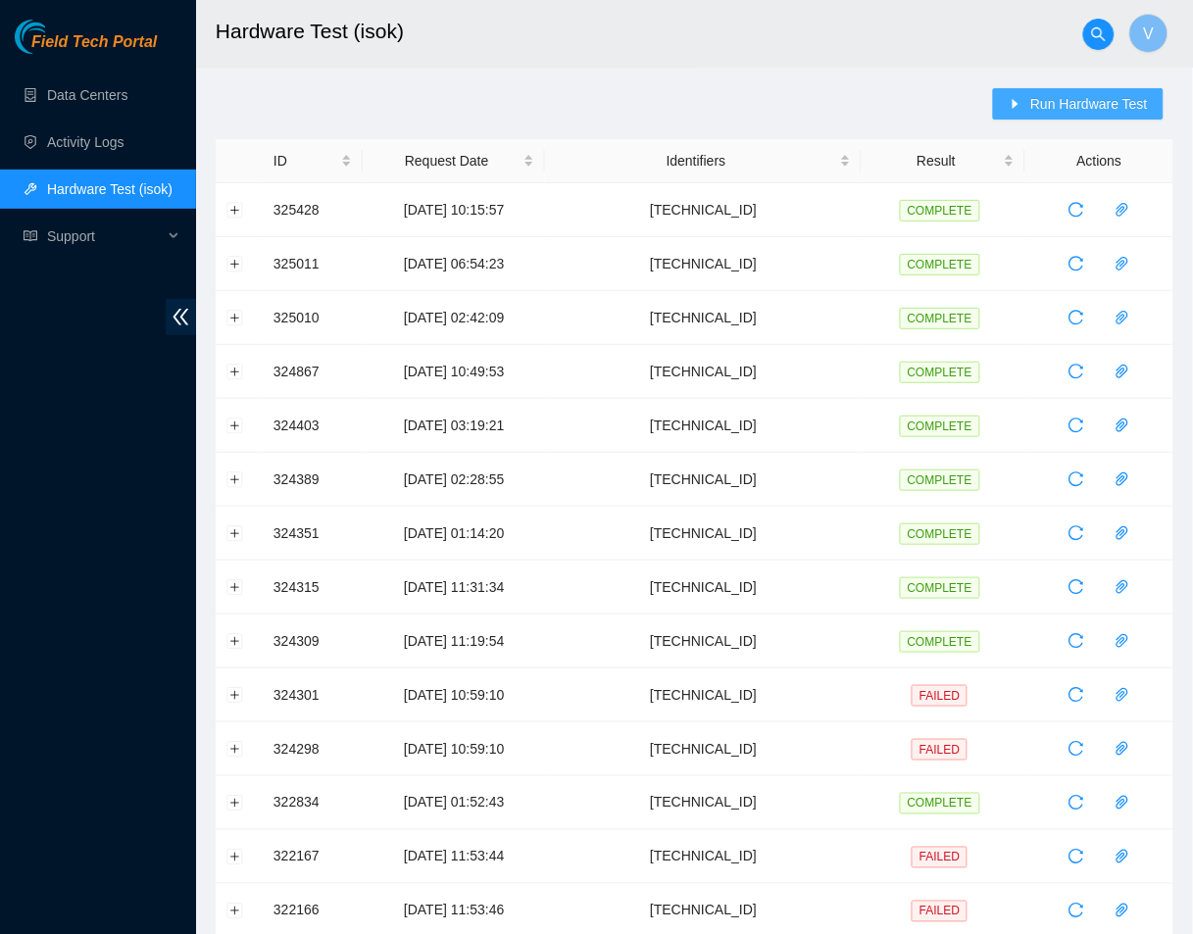
click at [1070, 99] on span "Run Hardware Test" at bounding box center [1089, 104] width 118 height 22
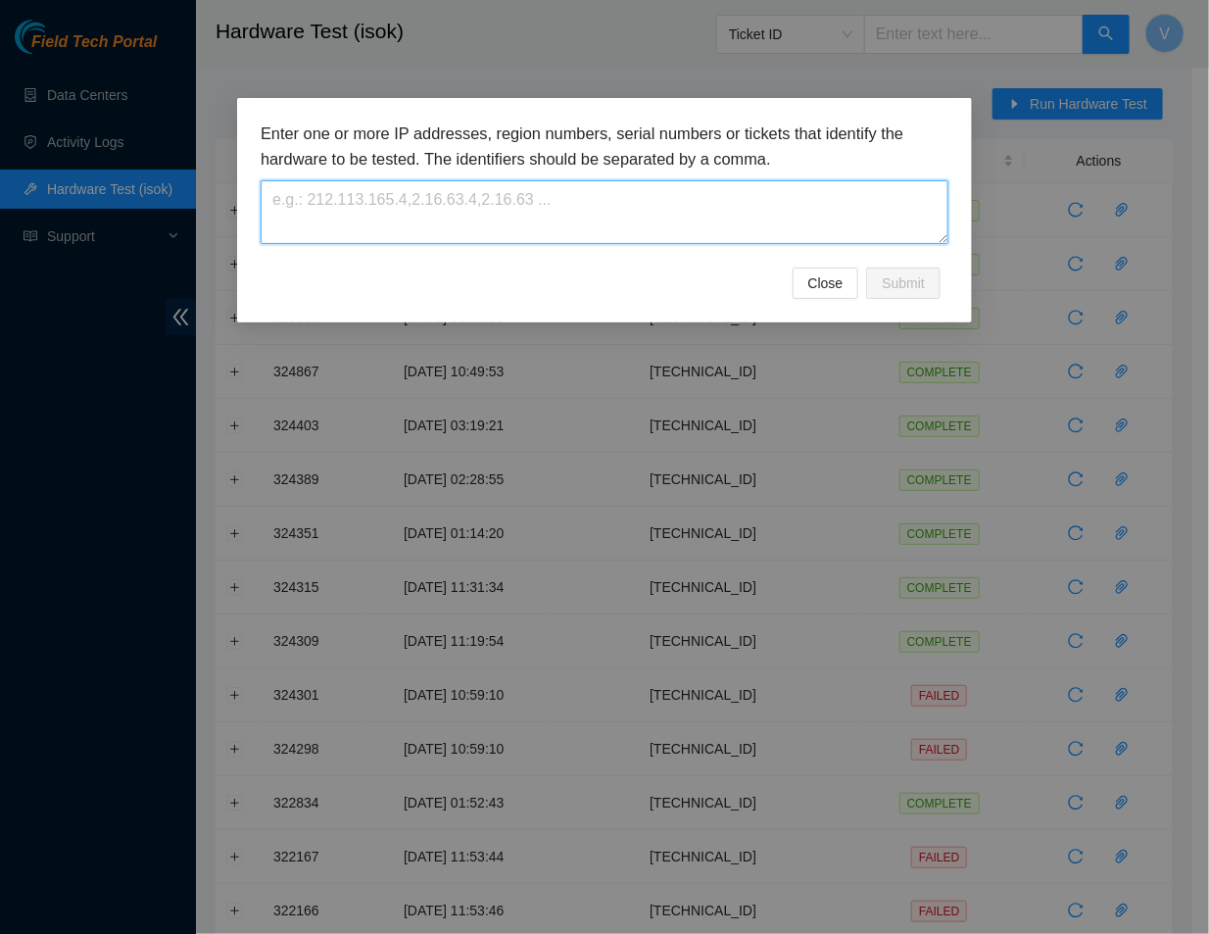
click at [662, 193] on textarea at bounding box center [605, 212] width 688 height 64
paste textarea "[TECHNICAL_ID]"
type textarea "[TECHNICAL_ID]"
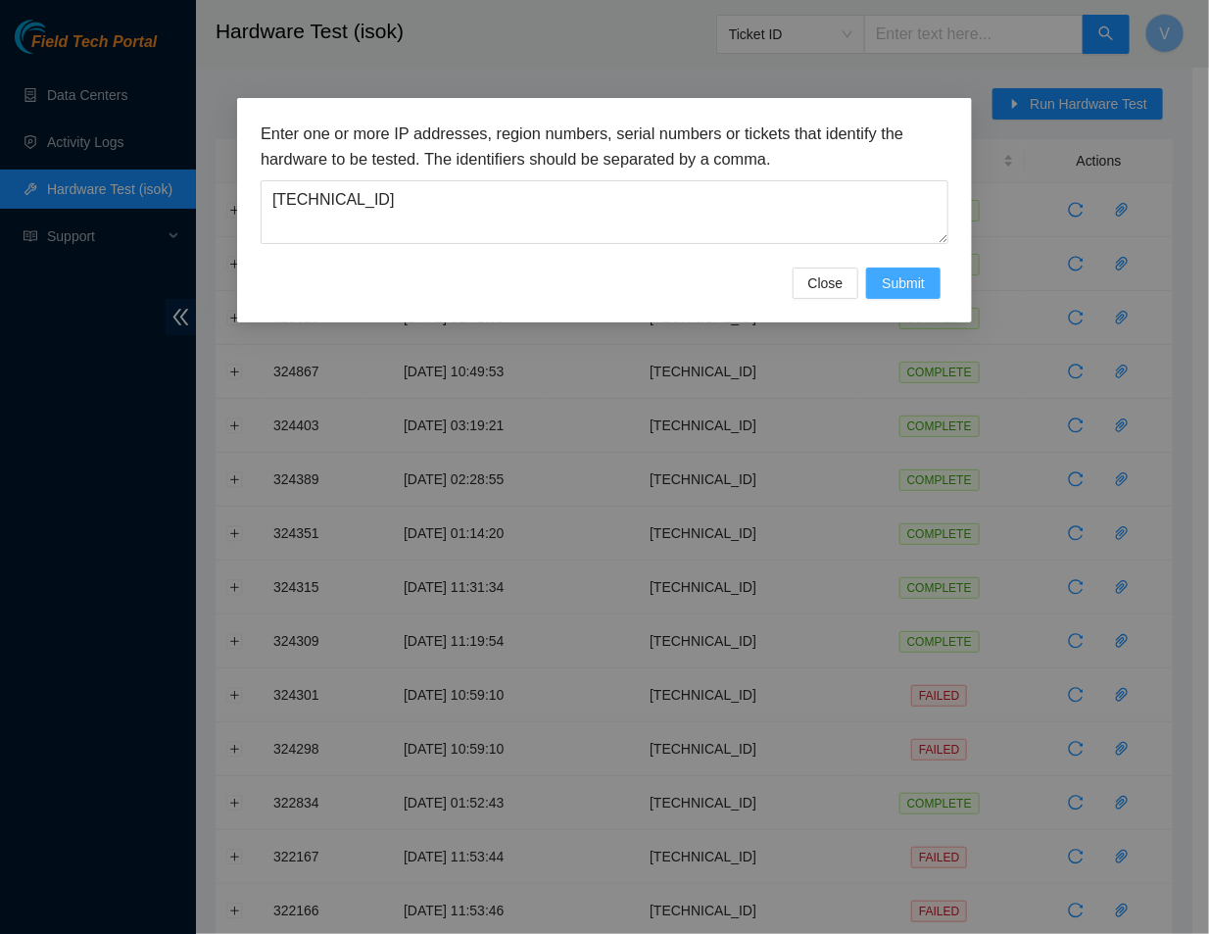
click at [893, 275] on span "Submit" at bounding box center [903, 283] width 43 height 22
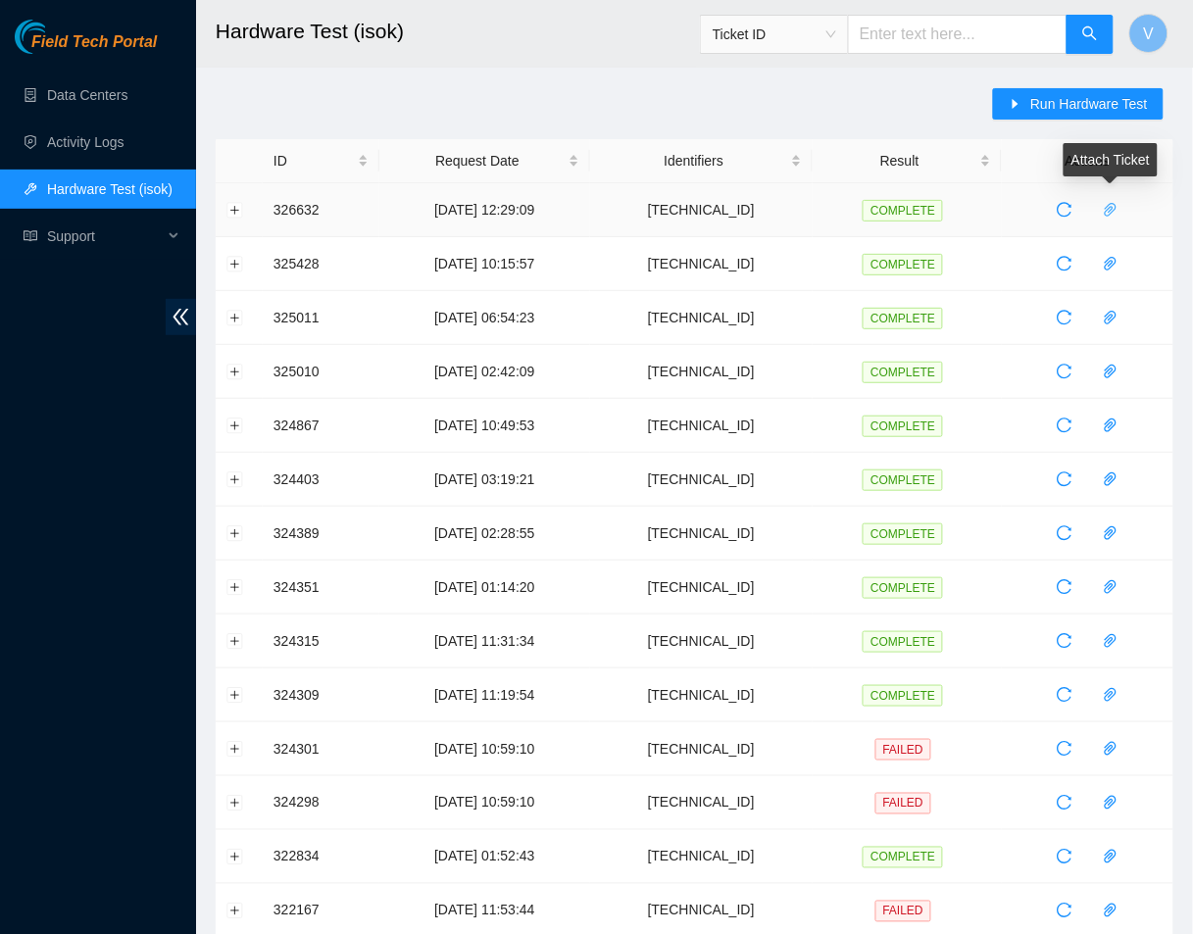
click at [1112, 211] on icon "paper-clip" at bounding box center [1111, 210] width 12 height 14
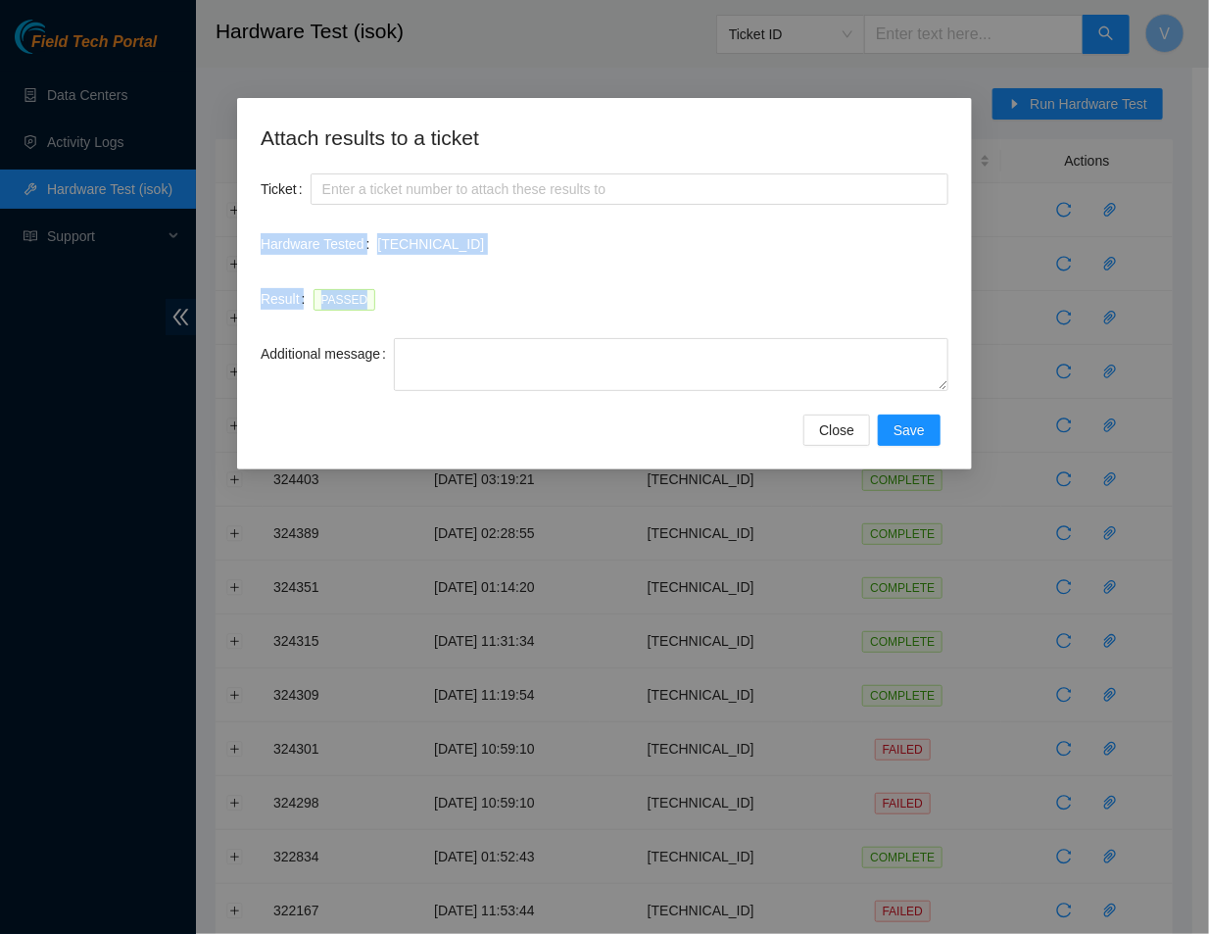
drag, startPoint x: 253, startPoint y: 233, endPoint x: 351, endPoint y: 312, distance: 125.5
click at [351, 312] on div "Attach results to a ticket Ticket Hardware Tested 104.113.248.23 Result PASSED …" at bounding box center [604, 283] width 735 height 371
click at [845, 443] on button "Close" at bounding box center [837, 430] width 67 height 31
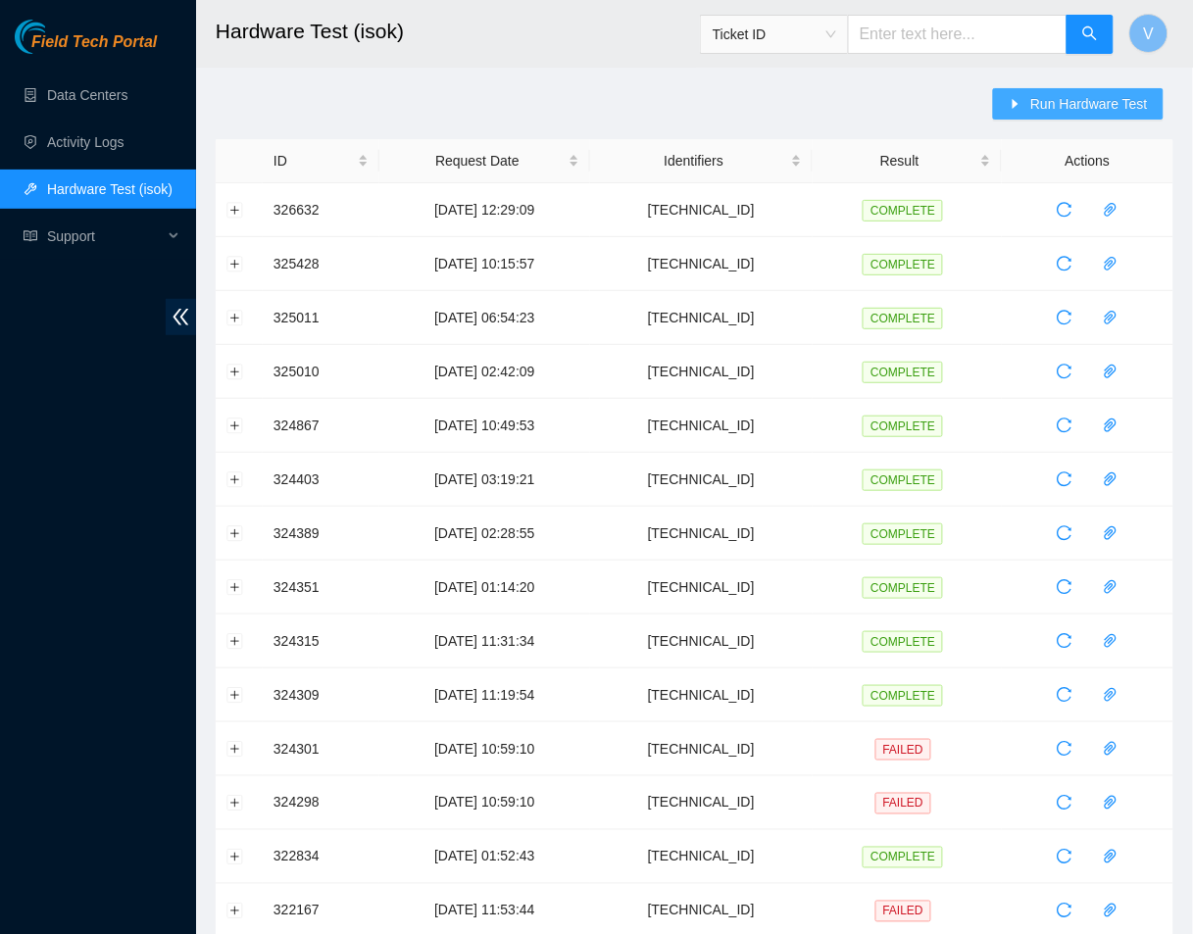
click at [1036, 98] on span "Run Hardware Test" at bounding box center [1089, 104] width 118 height 22
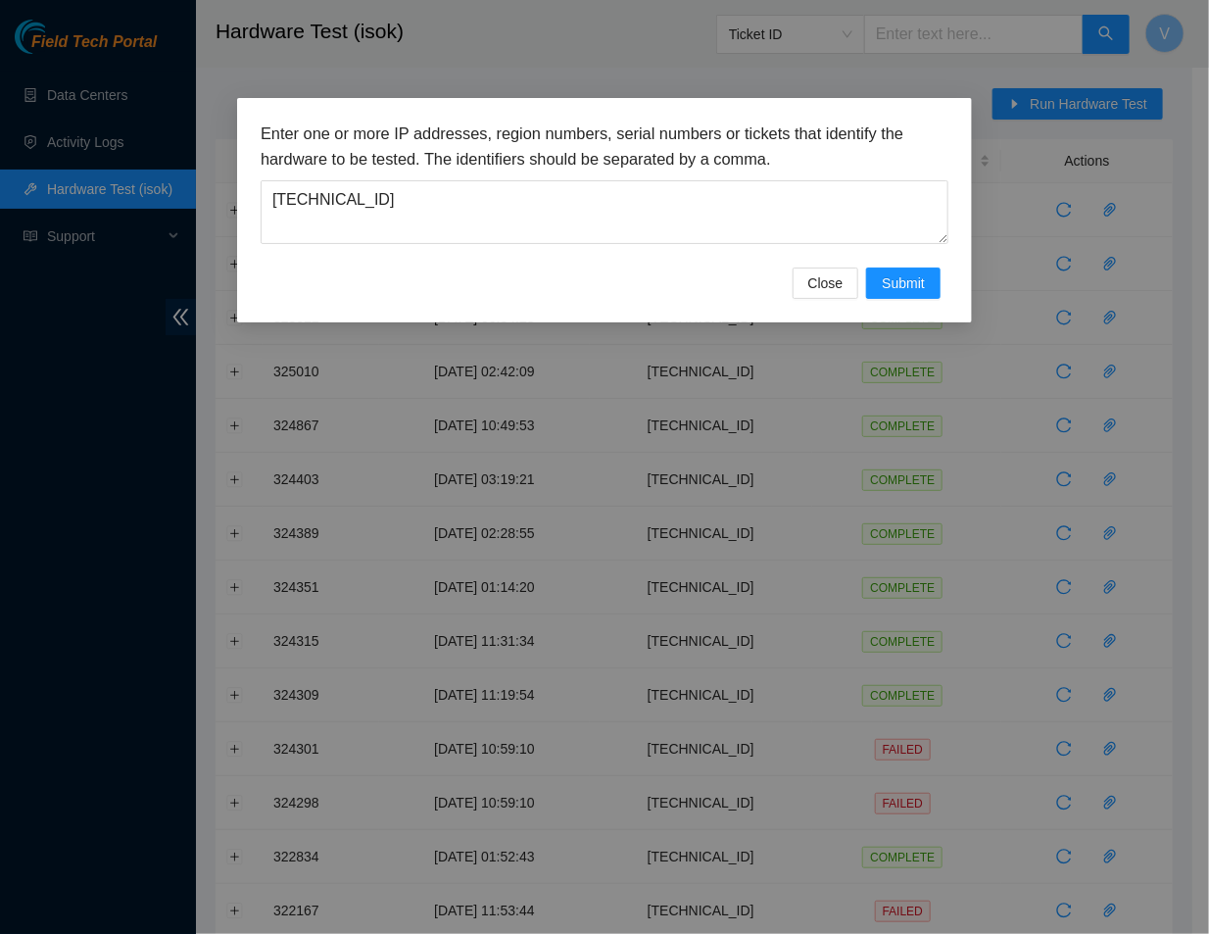
click at [526, 268] on div "Close Submit" at bounding box center [605, 283] width 688 height 31
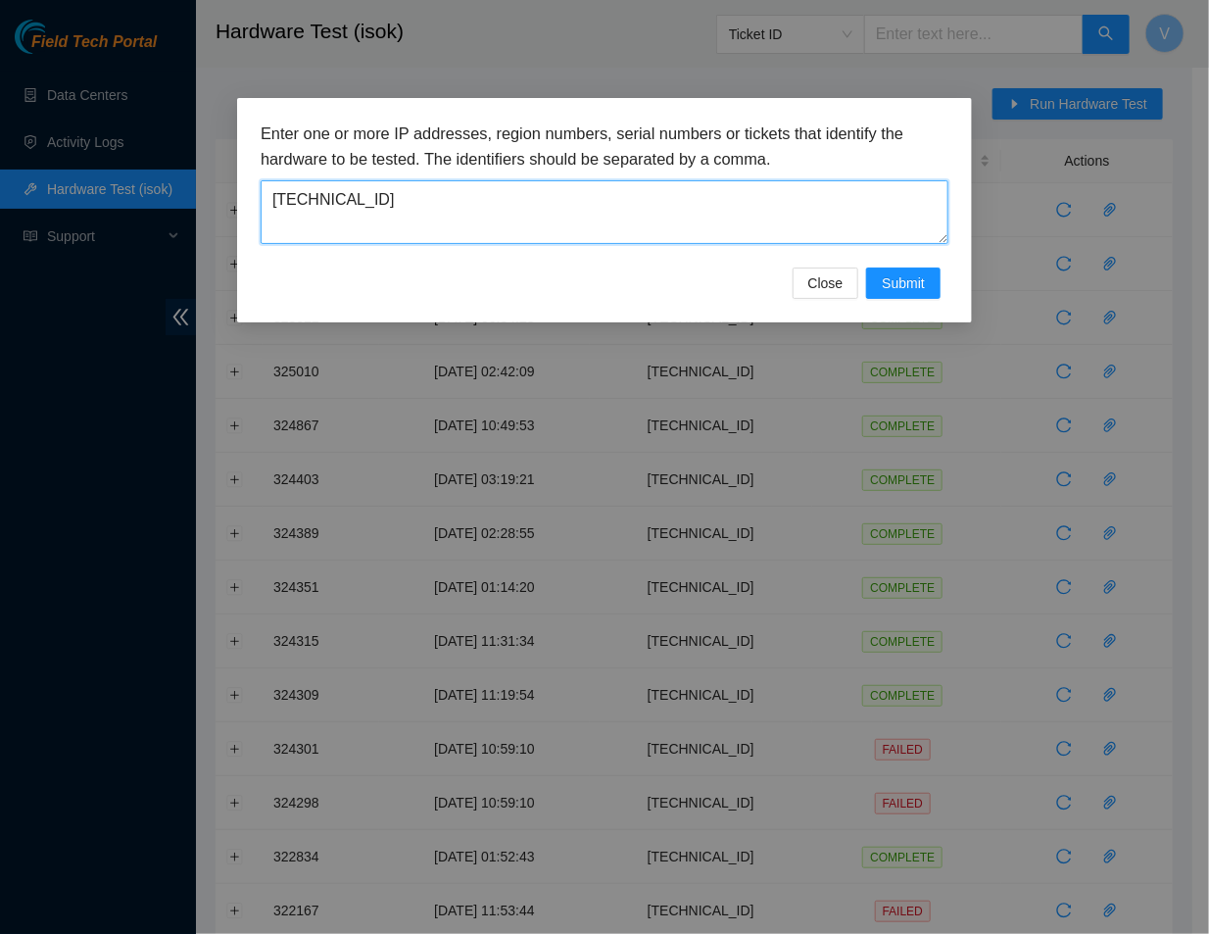
drag, startPoint x: 429, startPoint y: 210, endPoint x: -2, endPoint y: 253, distance: 433.4
click at [0, 253] on html "Field Tech Portal Data Centers Activity Logs Hardware Test (isok) Support Hardw…" at bounding box center [604, 467] width 1209 height 934
paste textarea "[TECHNICAL_ID]"
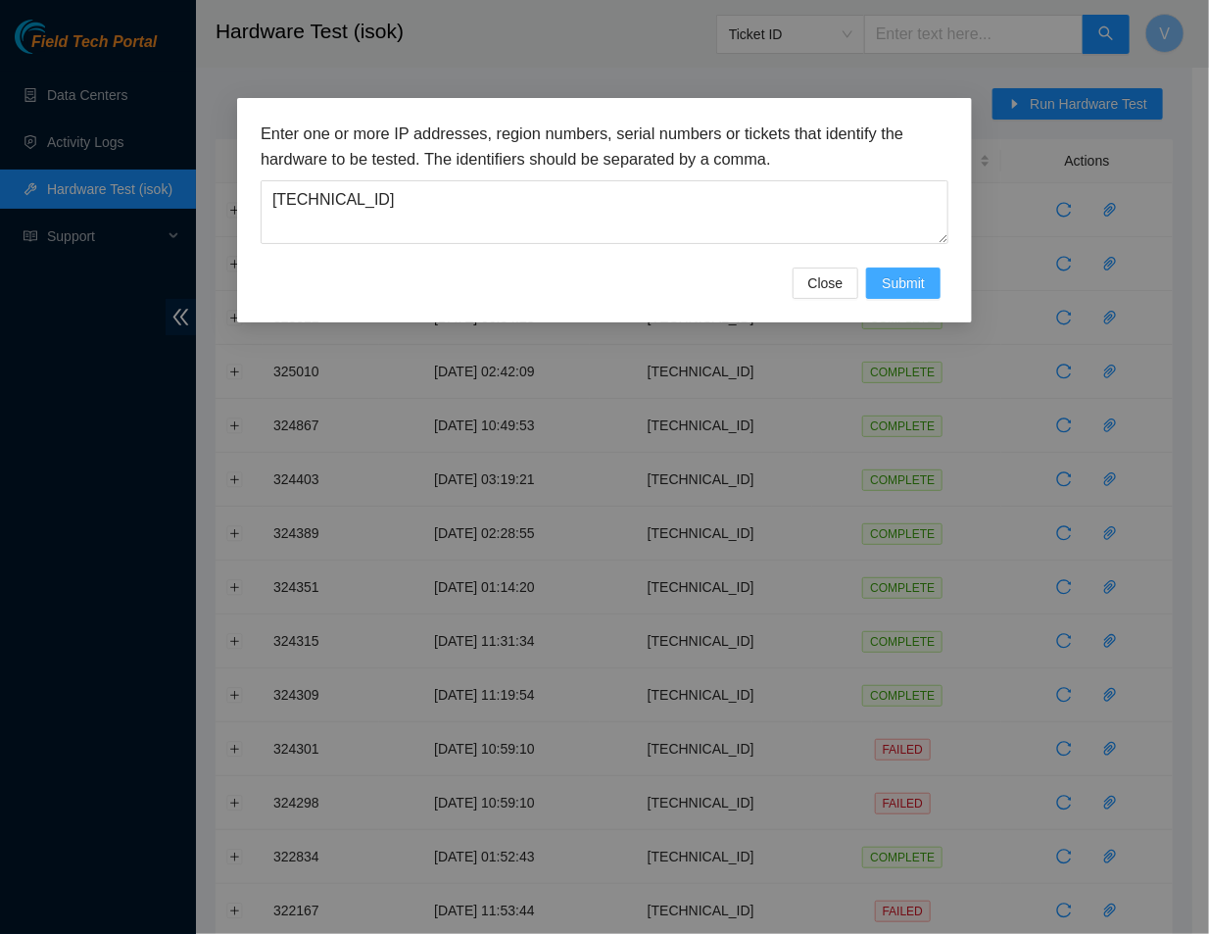
click at [909, 275] on span "Submit" at bounding box center [903, 283] width 43 height 22
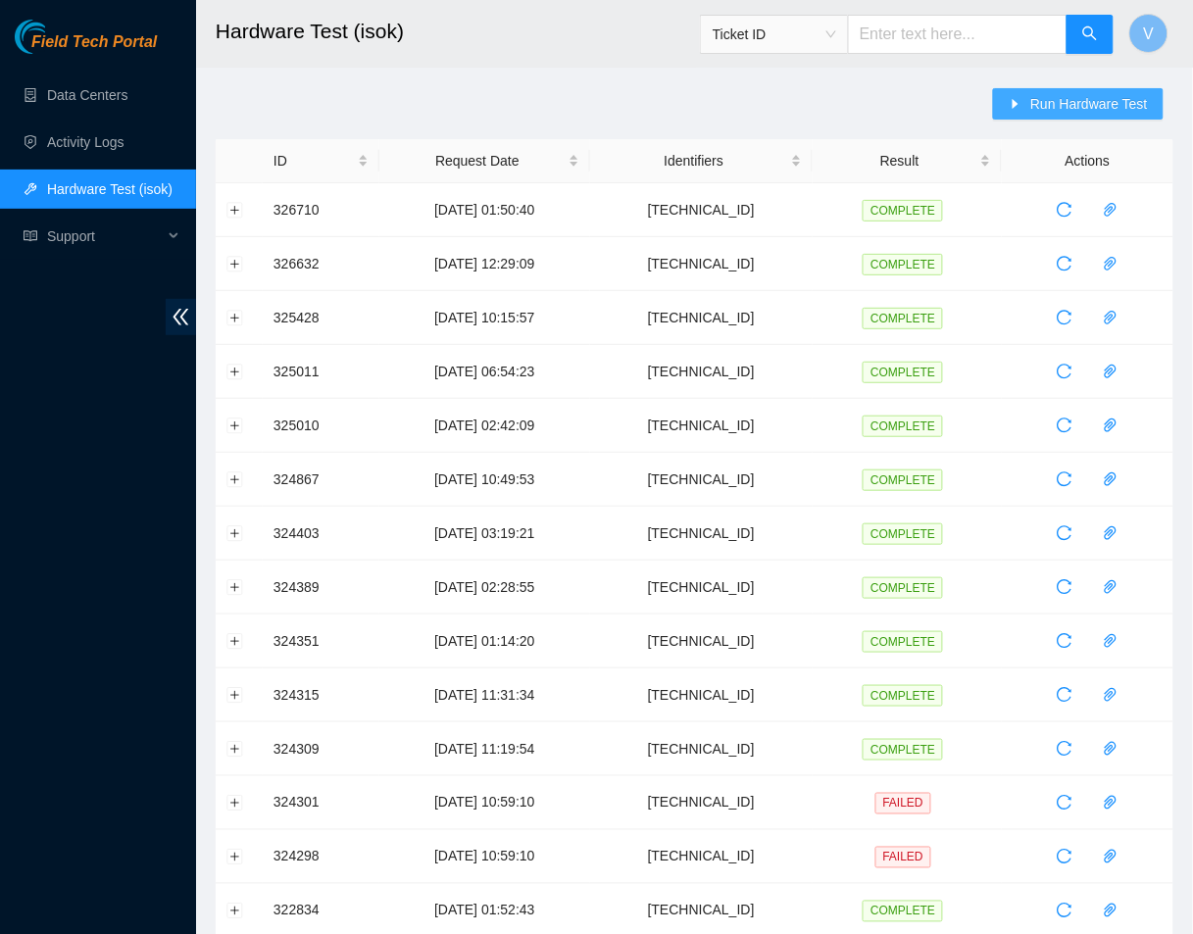
click at [1036, 88] on button "Run Hardware Test" at bounding box center [1078, 103] width 171 height 31
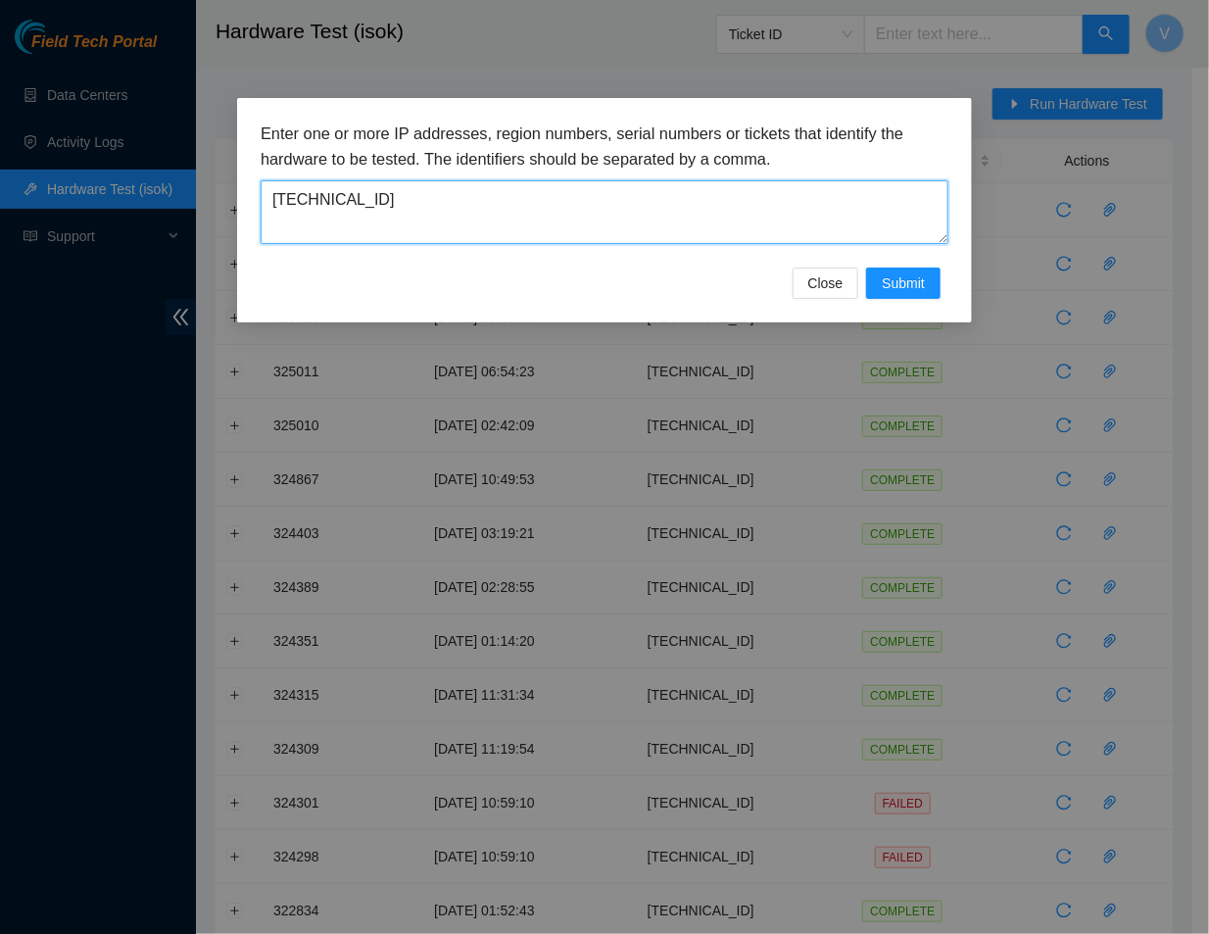
click at [439, 190] on textarea "[TECHNICAL_ID]" at bounding box center [605, 212] width 688 height 64
type textarea "[TECHNICAL_ID]"
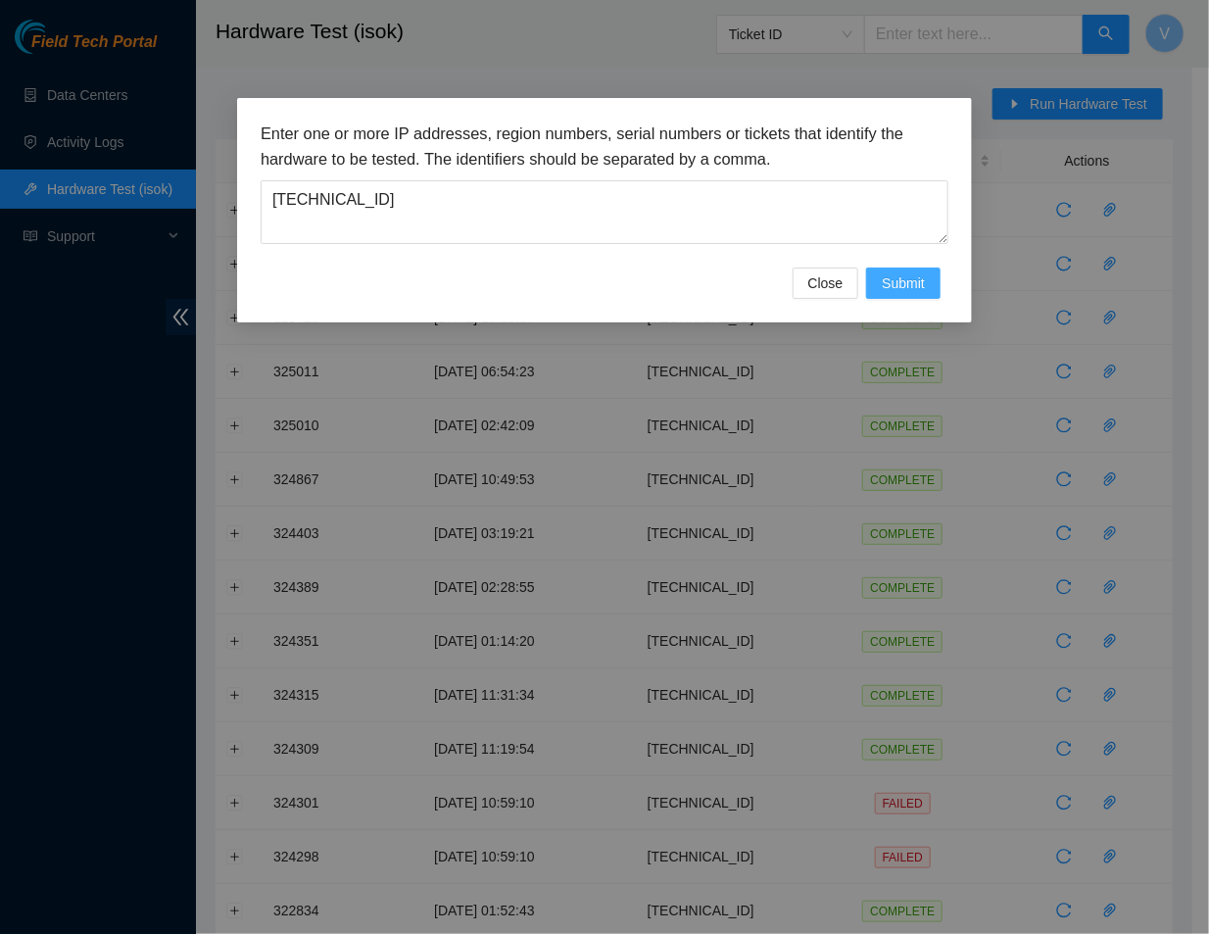
click at [928, 289] on button "Submit" at bounding box center [903, 283] width 74 height 31
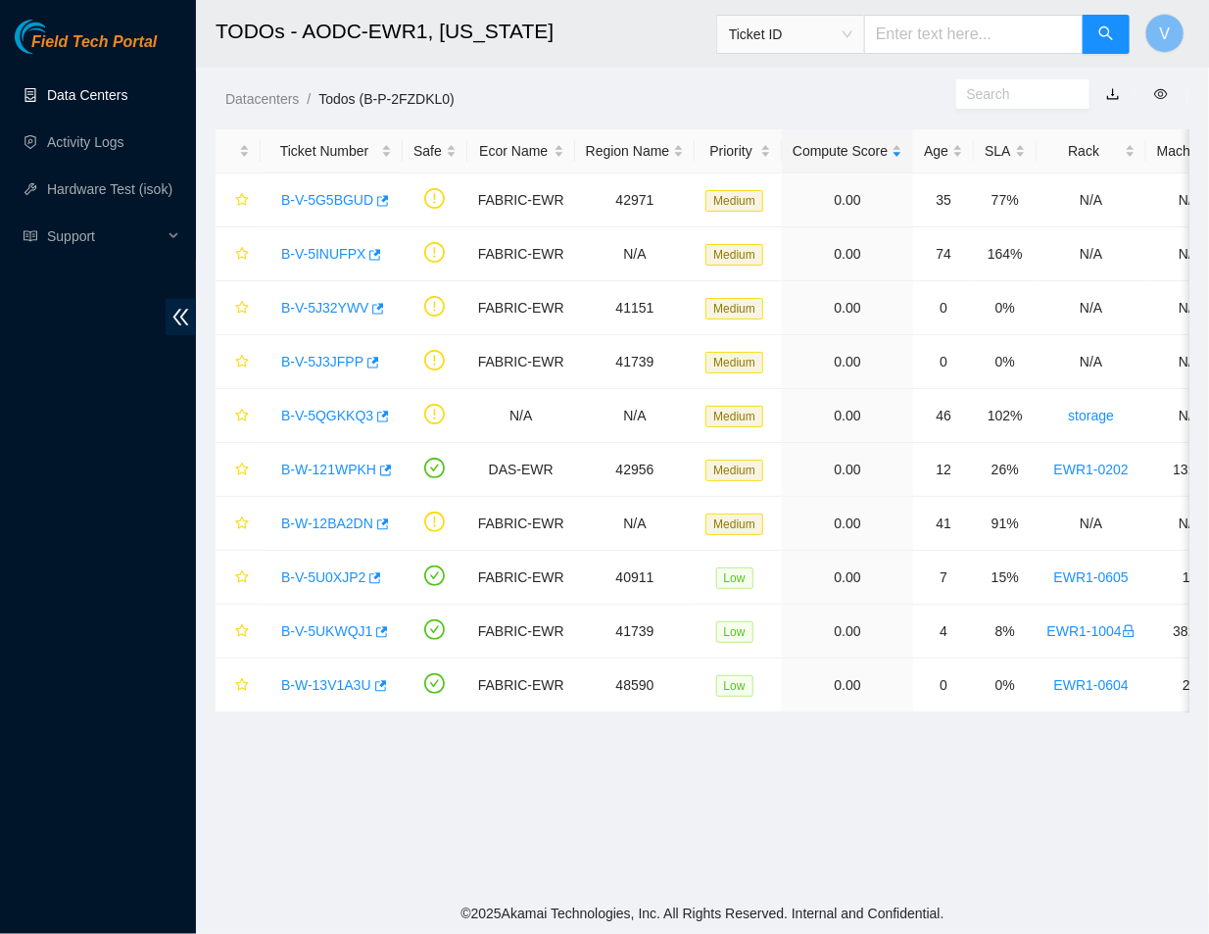
click at [120, 94] on link "Data Centers" at bounding box center [87, 95] width 80 height 16
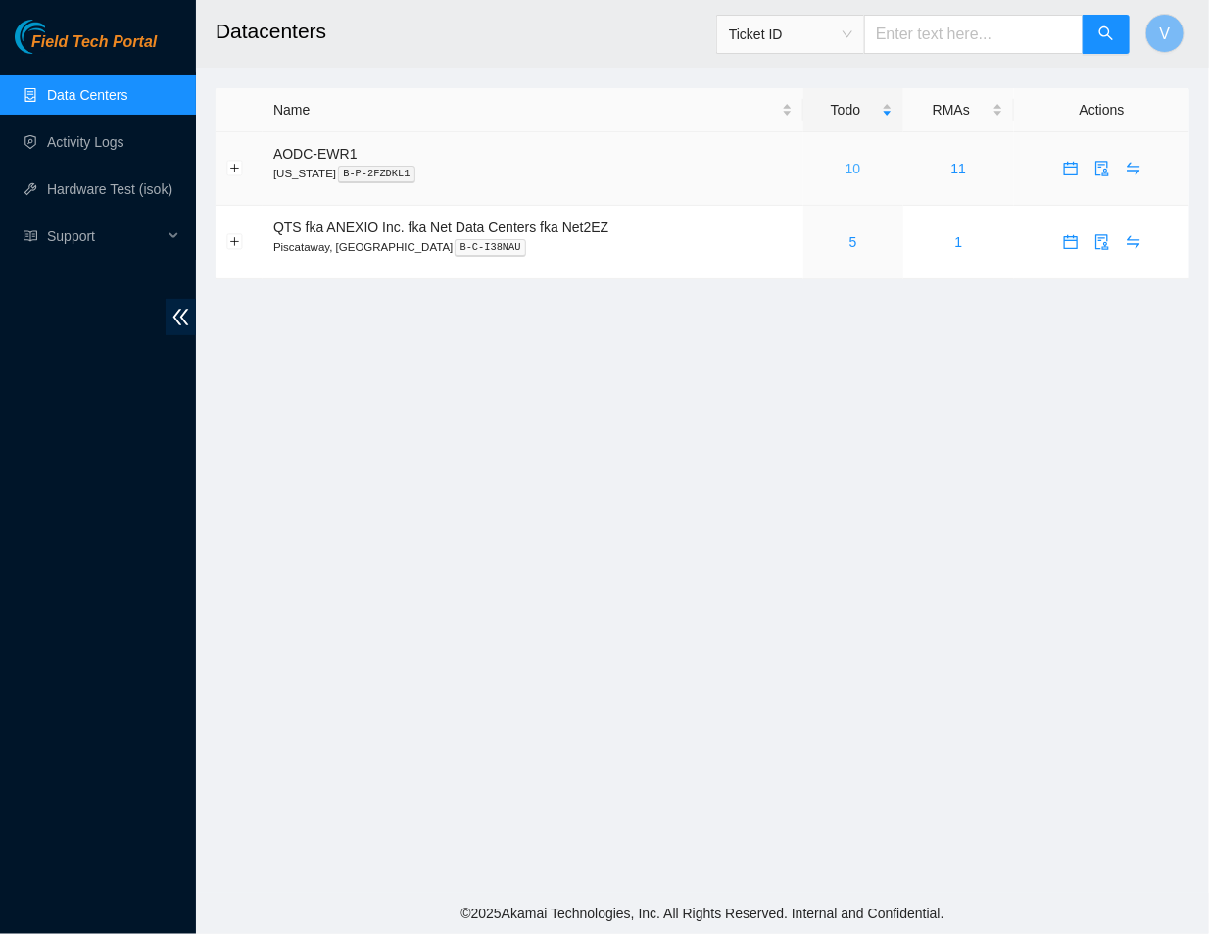
click at [851, 174] on link "10" at bounding box center [854, 169] width 16 height 16
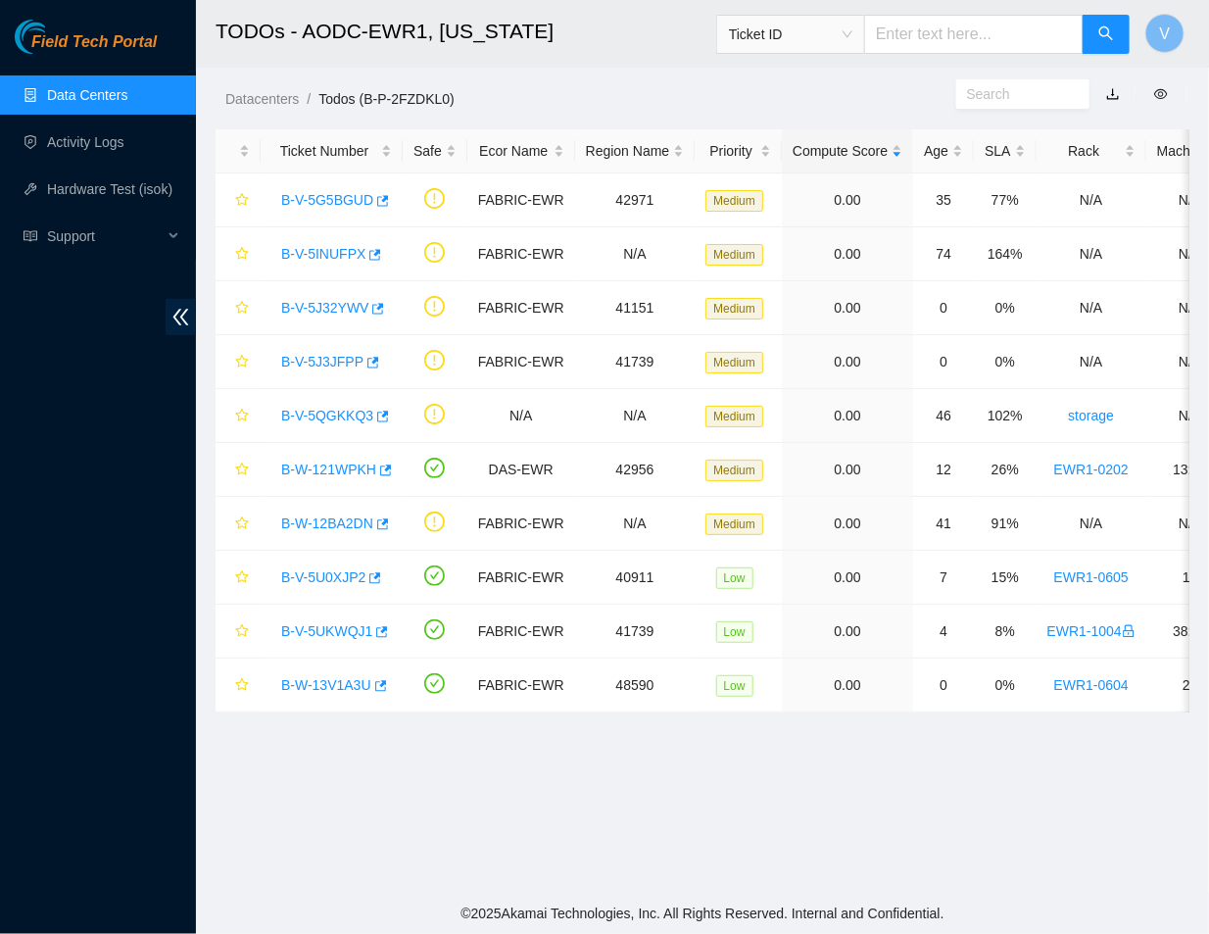
click at [696, 79] on div "Datacenters / Todos (B-P-2FZDKL0) /" at bounding box center [576, 55] width 761 height 110
click at [896, 791] on main "TODOs - AODC-EWR1, New Jersey Ticket ID V Datacenters / Todos (B-P-2FZDKL0) / T…" at bounding box center [702, 446] width 1013 height 893
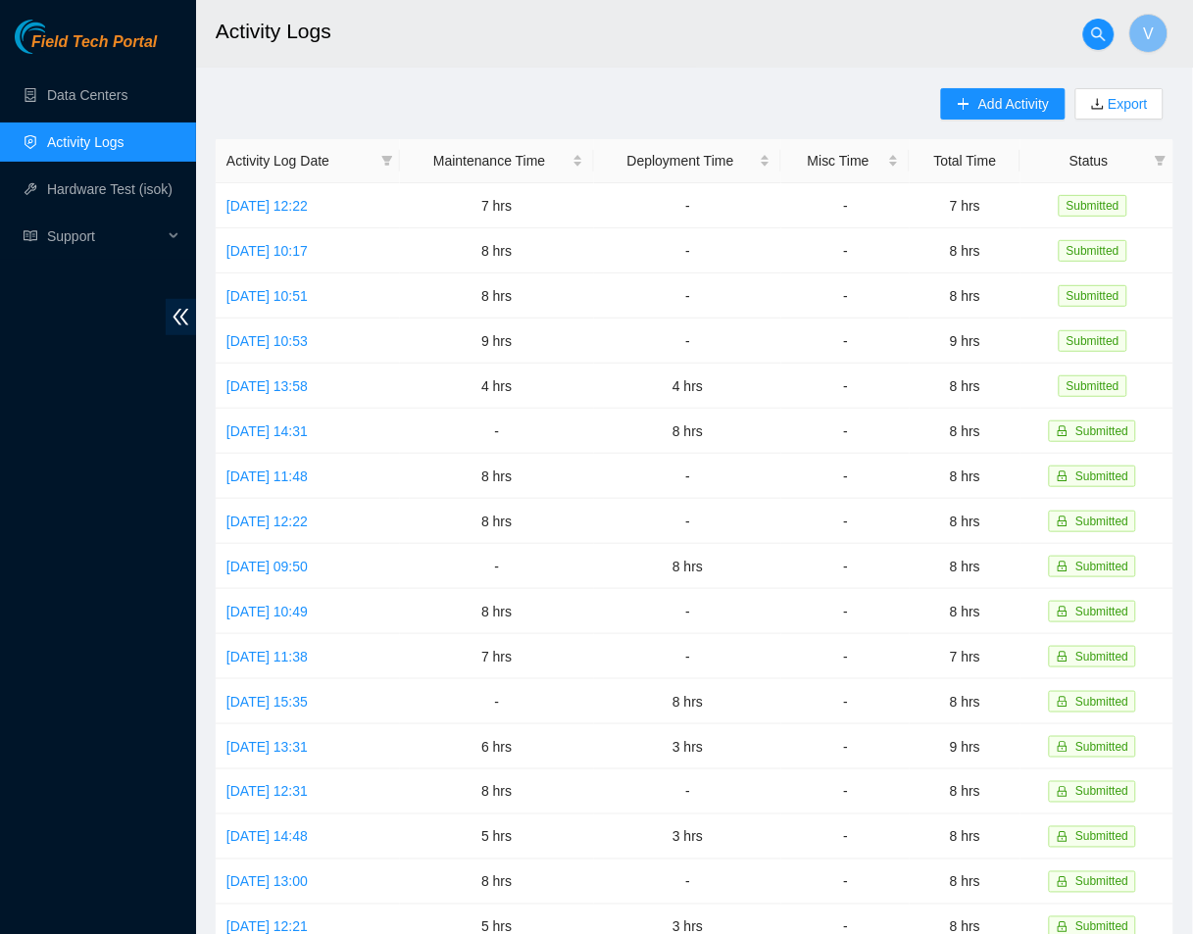
click at [355, 70] on main "Activity Logs V Add Activity Export Activity Log Date Maintenance Time Deployme…" at bounding box center [694, 583] width 997 height 1167
click at [292, 207] on link "[DATE] 12:22" at bounding box center [266, 206] width 81 height 16
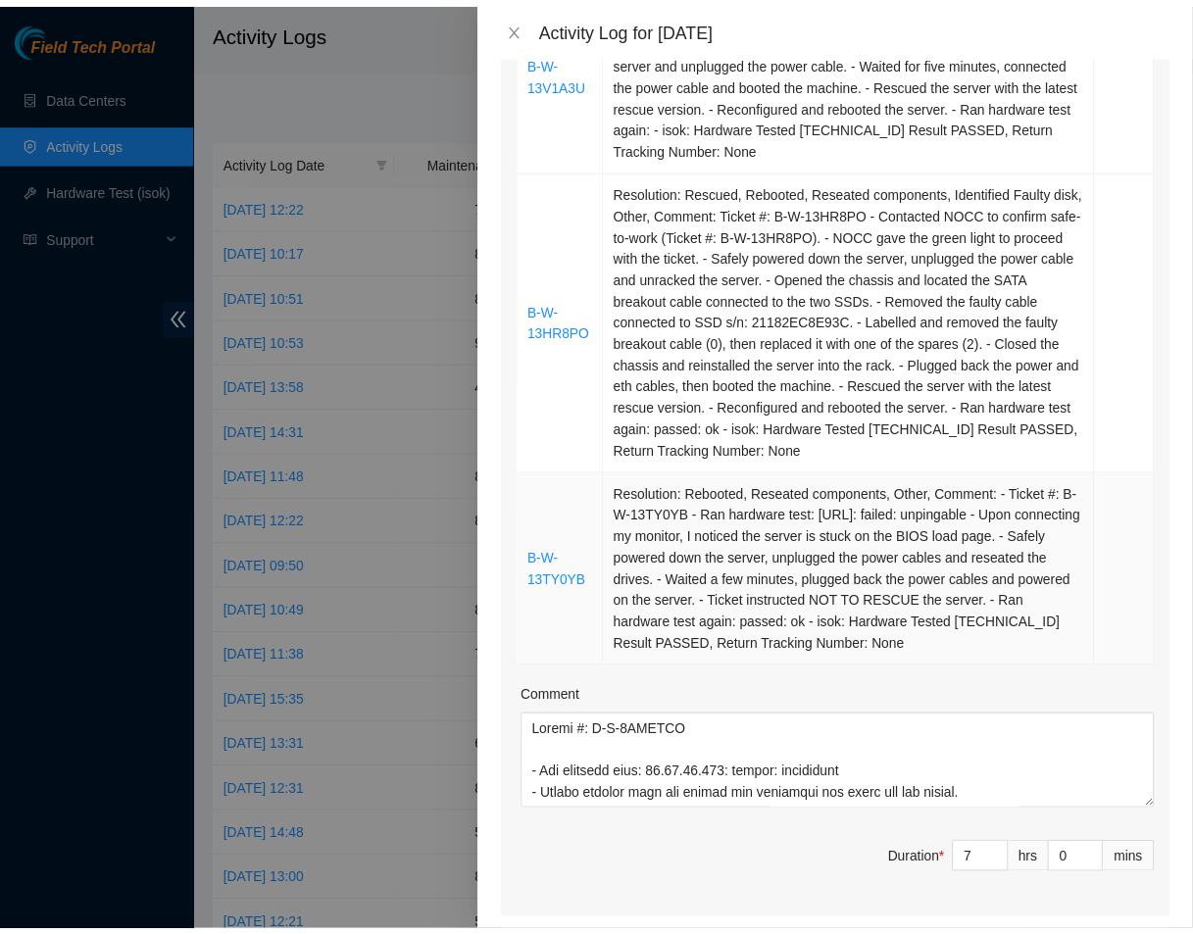
scroll to position [670, 0]
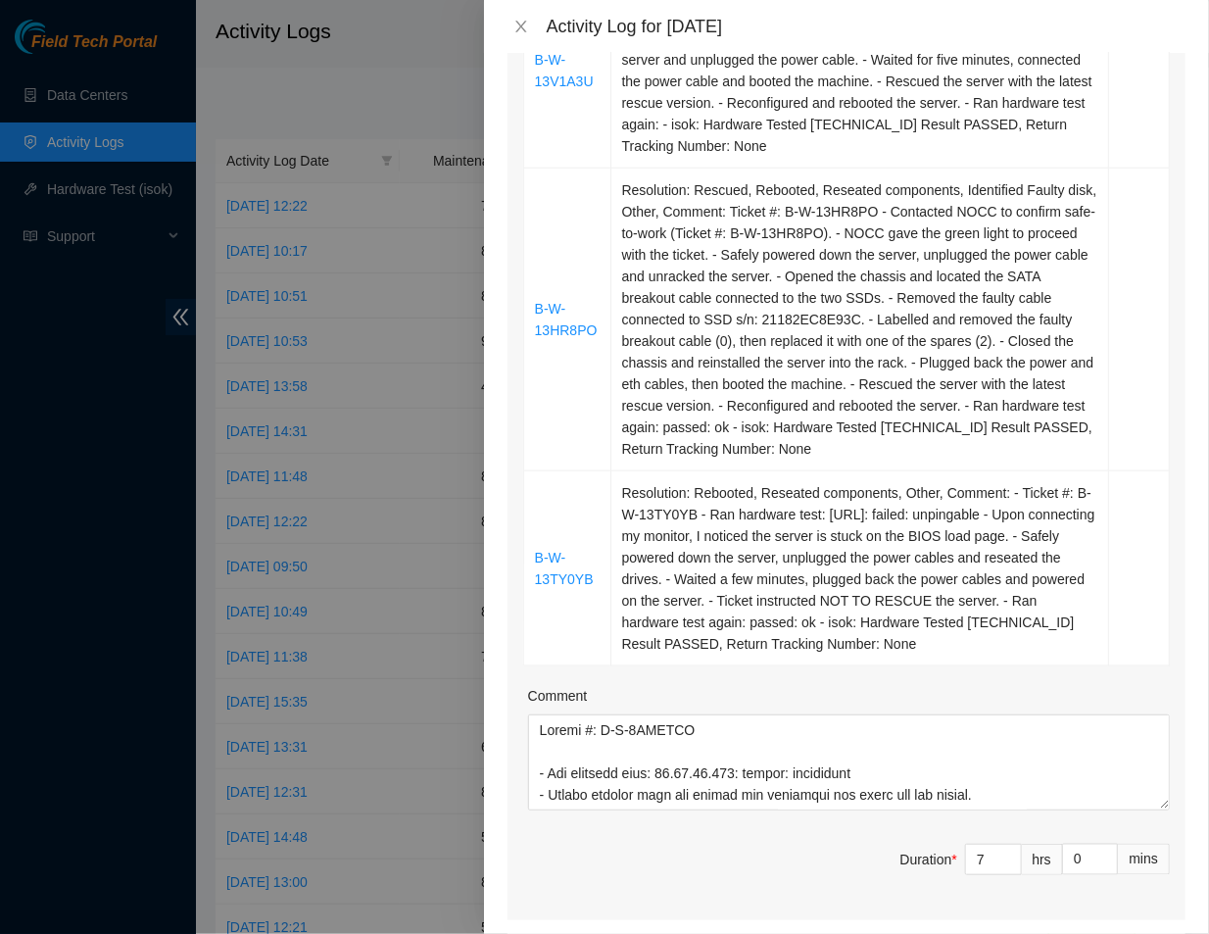
click at [417, 55] on div at bounding box center [604, 467] width 1209 height 934
click at [516, 23] on icon "close" at bounding box center [522, 27] width 16 height 16
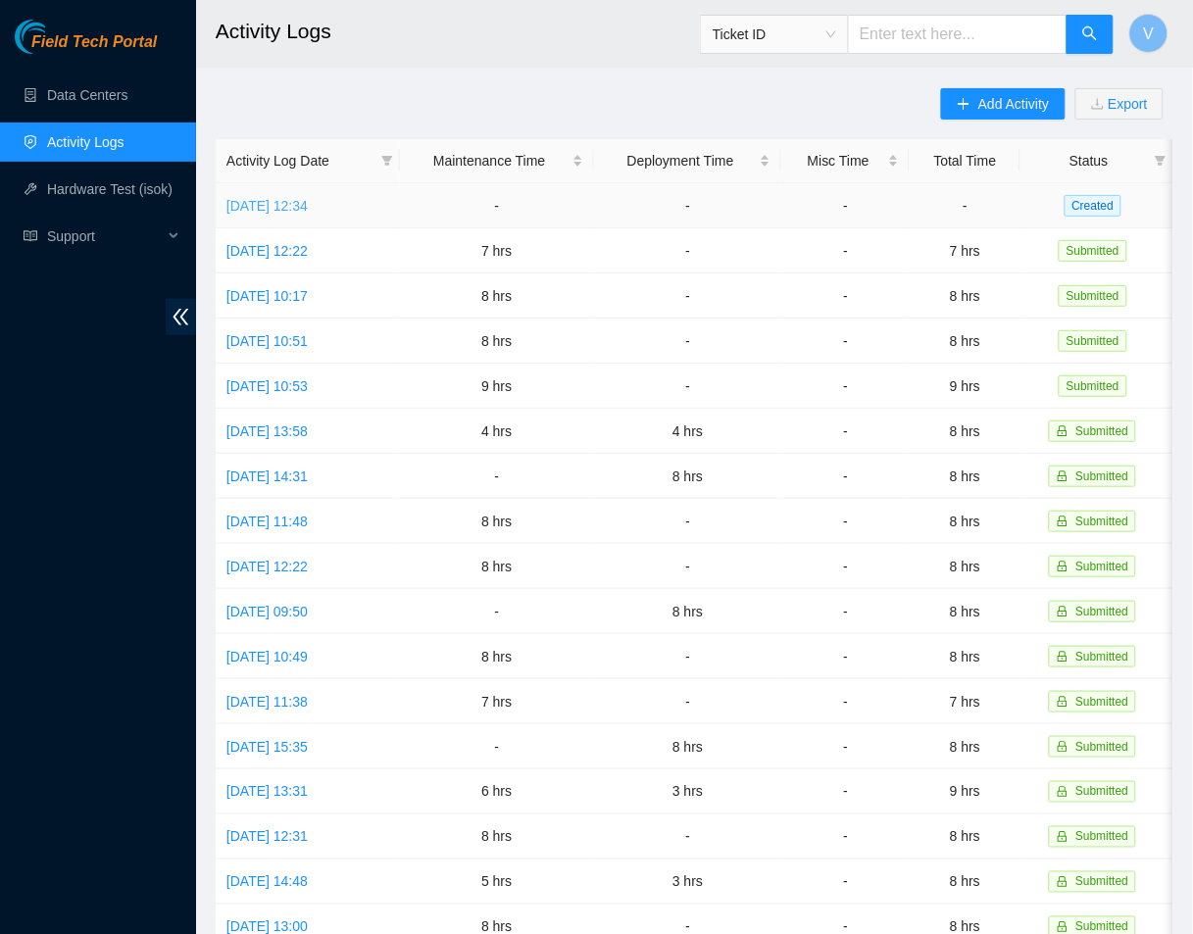
click at [292, 209] on link "[DATE] 12:34" at bounding box center [266, 206] width 81 height 16
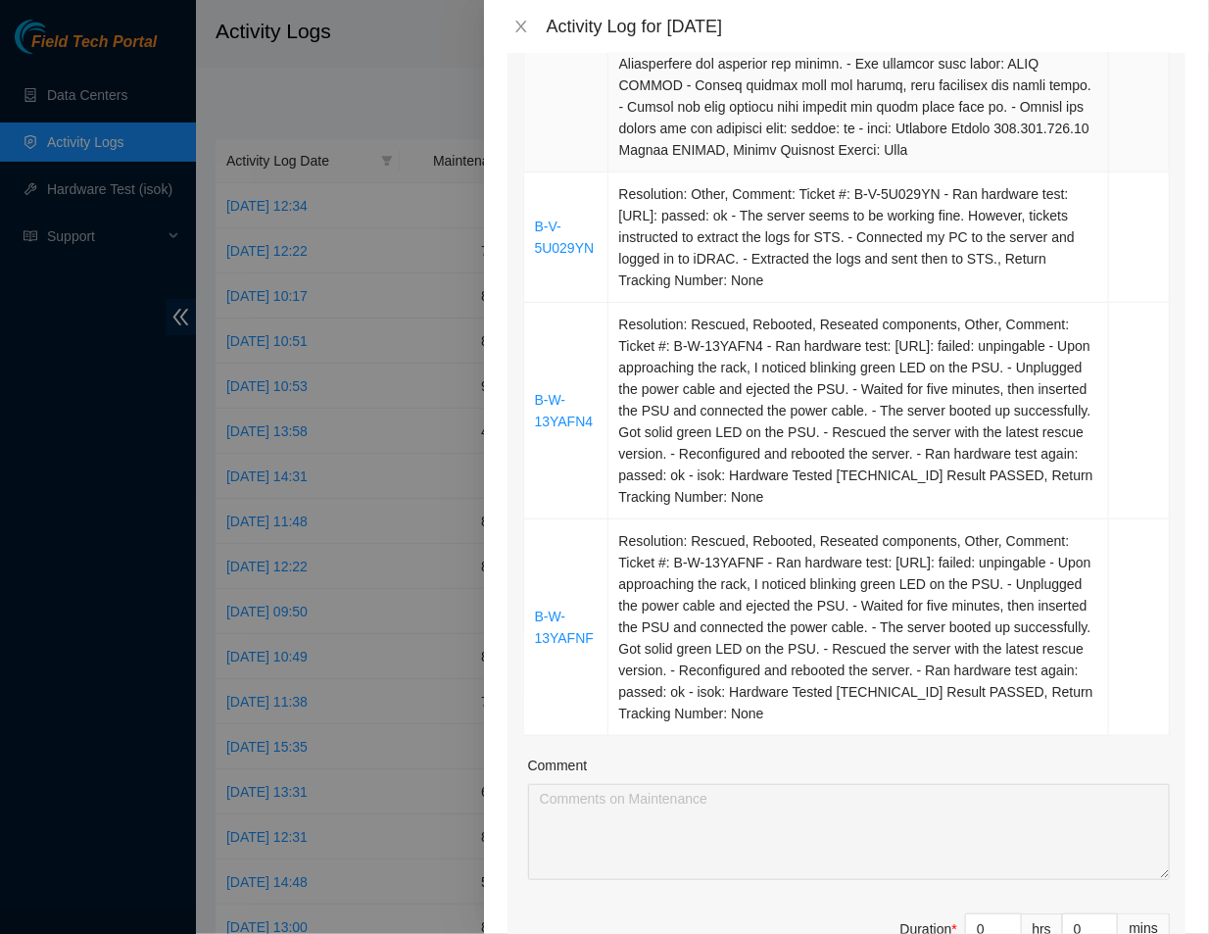
scroll to position [662, 0]
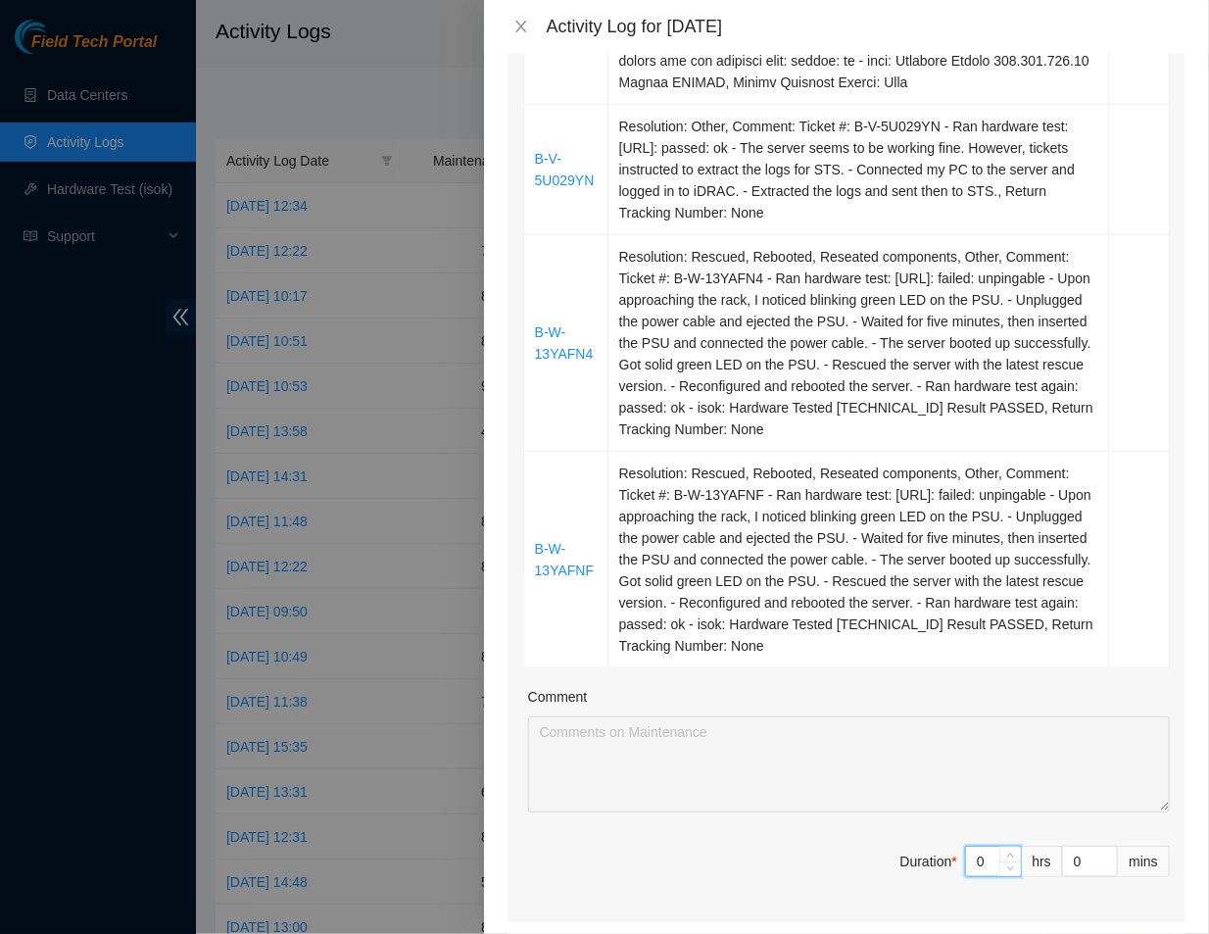
drag, startPoint x: 981, startPoint y: 910, endPoint x: 731, endPoint y: 919, distance: 250.1
click at [731, 919] on div "Maintenance Issues Ticket Number Resolution Action B-V-5TNF3M0 B-V-5U029YN Reso…" at bounding box center [847, 617] width 678 height 2035
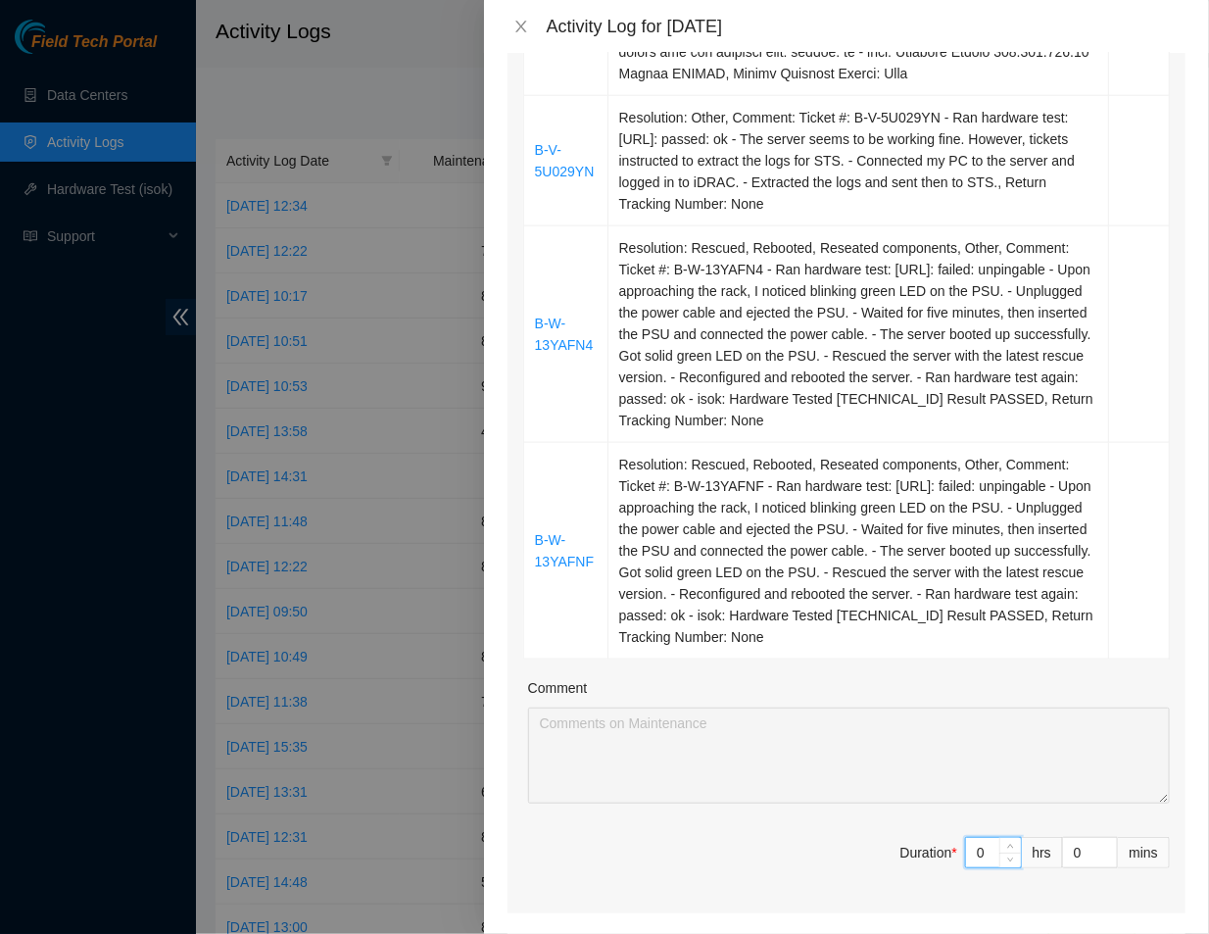
type input "8"
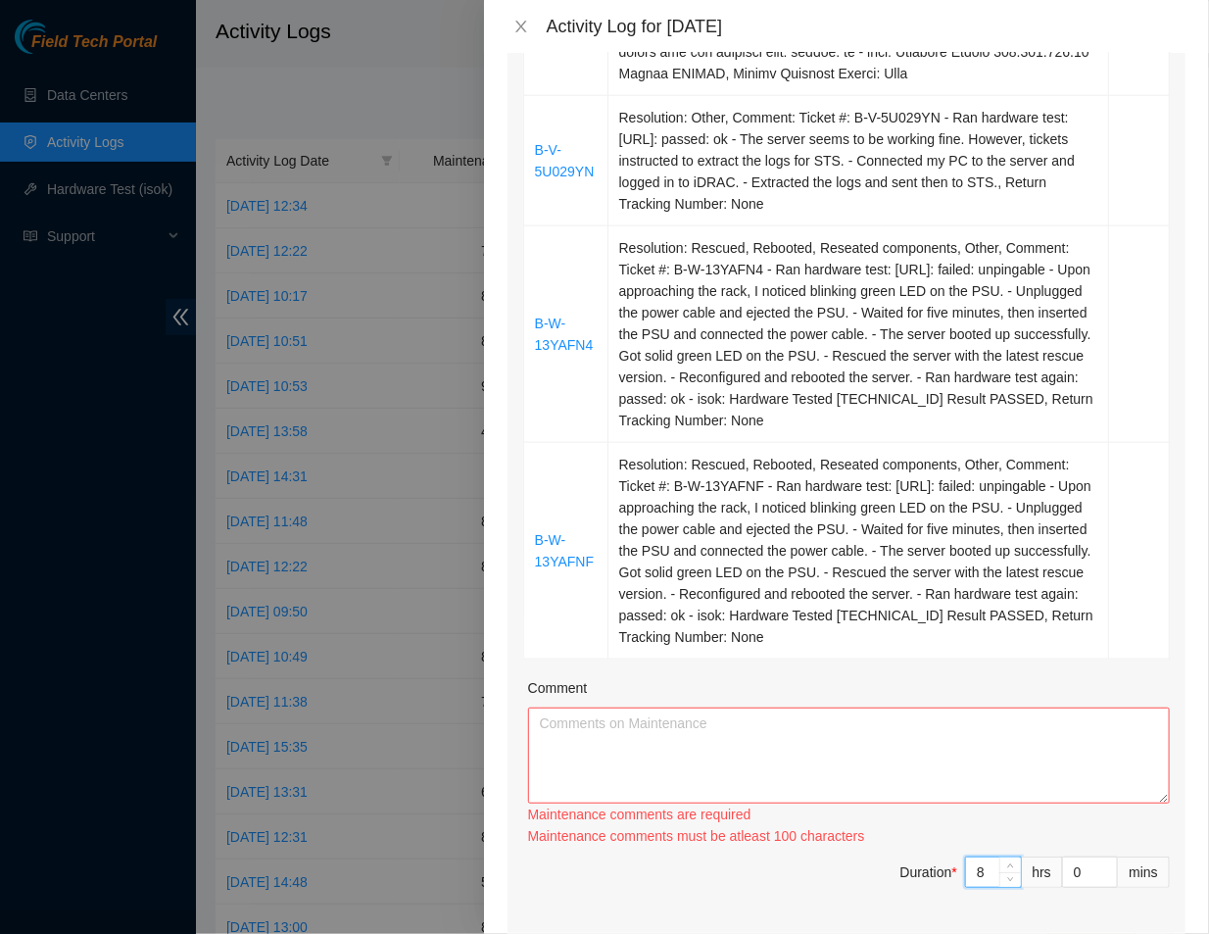
type input "8"
click at [617, 739] on textarea "Comment" at bounding box center [849, 756] width 642 height 96
paste textarea "Ticket #: B-V-5TNF3M0 - Ran hardware test: [URL]: failed: _isok_bug: _isok_bug …"
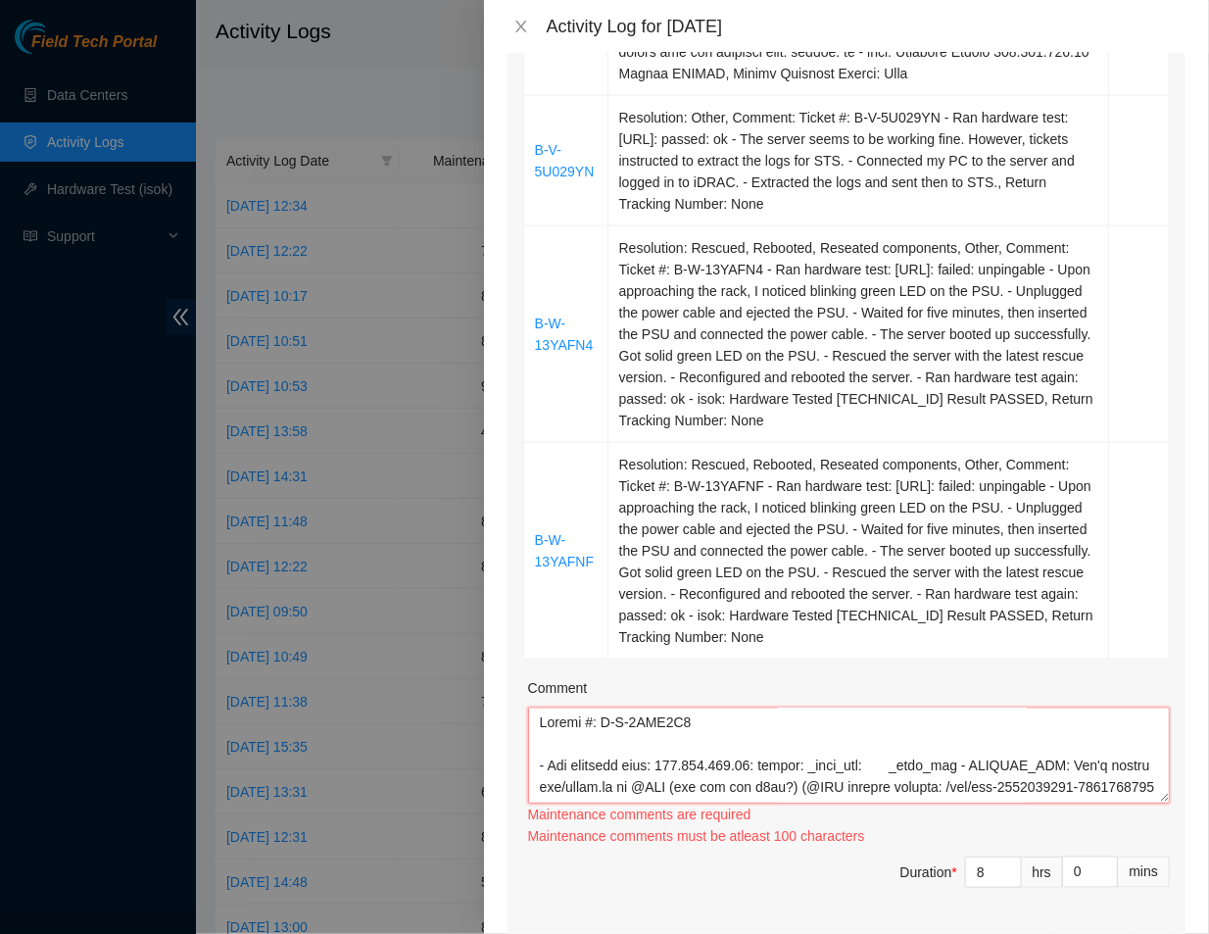
scroll to position [1394, 0]
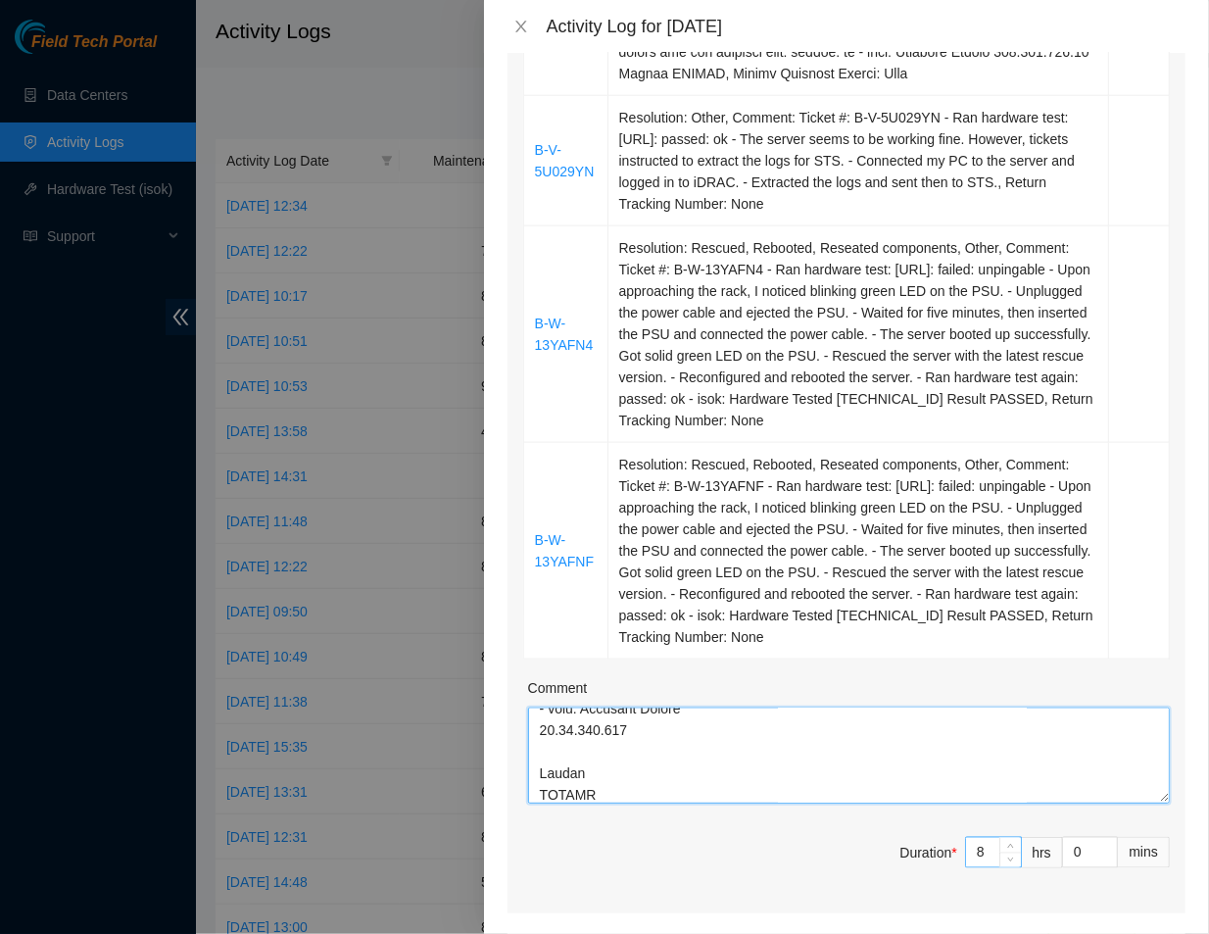
type textarea "Ticket #: B-V-5TNF3M0 - Ran hardware test: [URL]: failed: _isok_bug: _isok_bug …"
click at [975, 850] on input "8" at bounding box center [993, 852] width 55 height 29
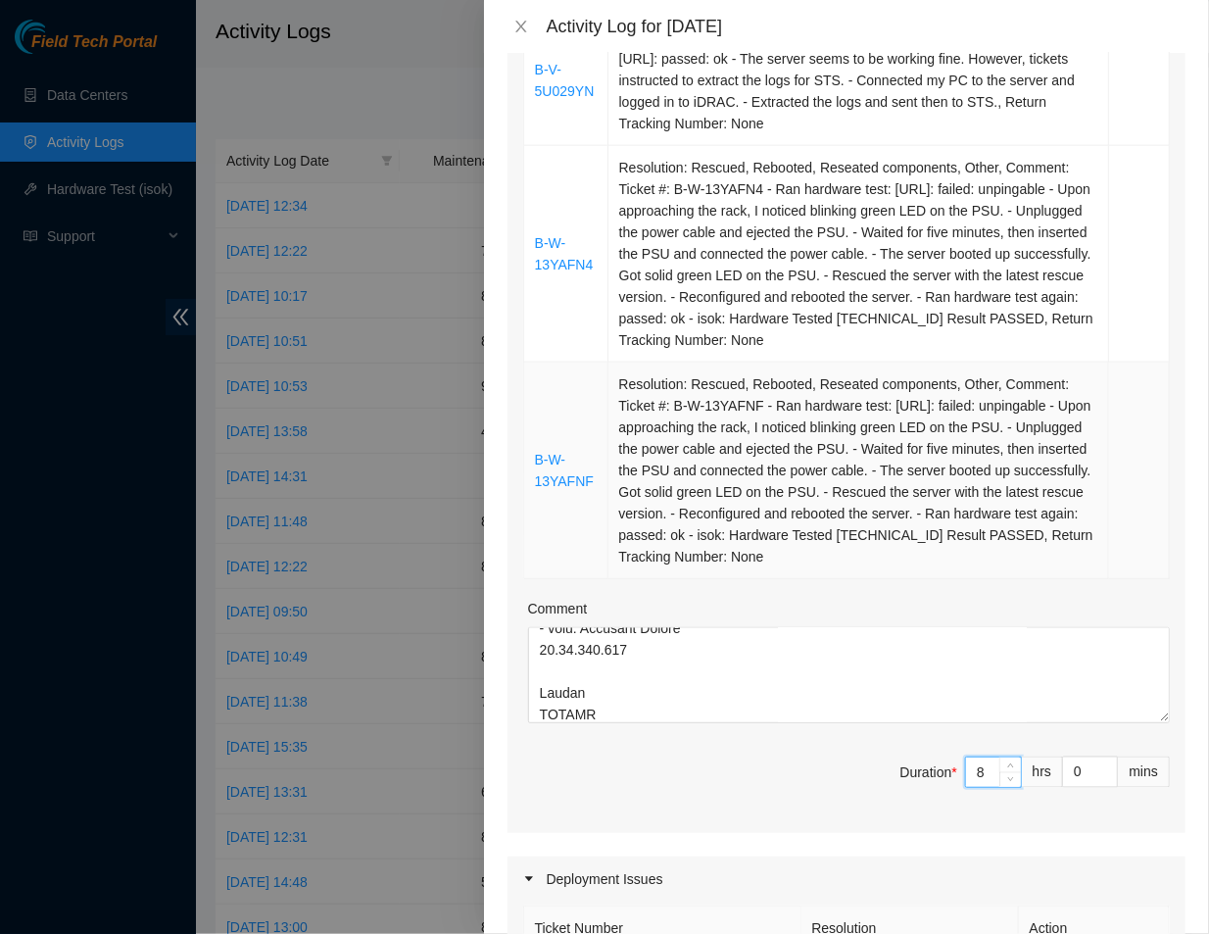
scroll to position [802, 0]
type input "0"
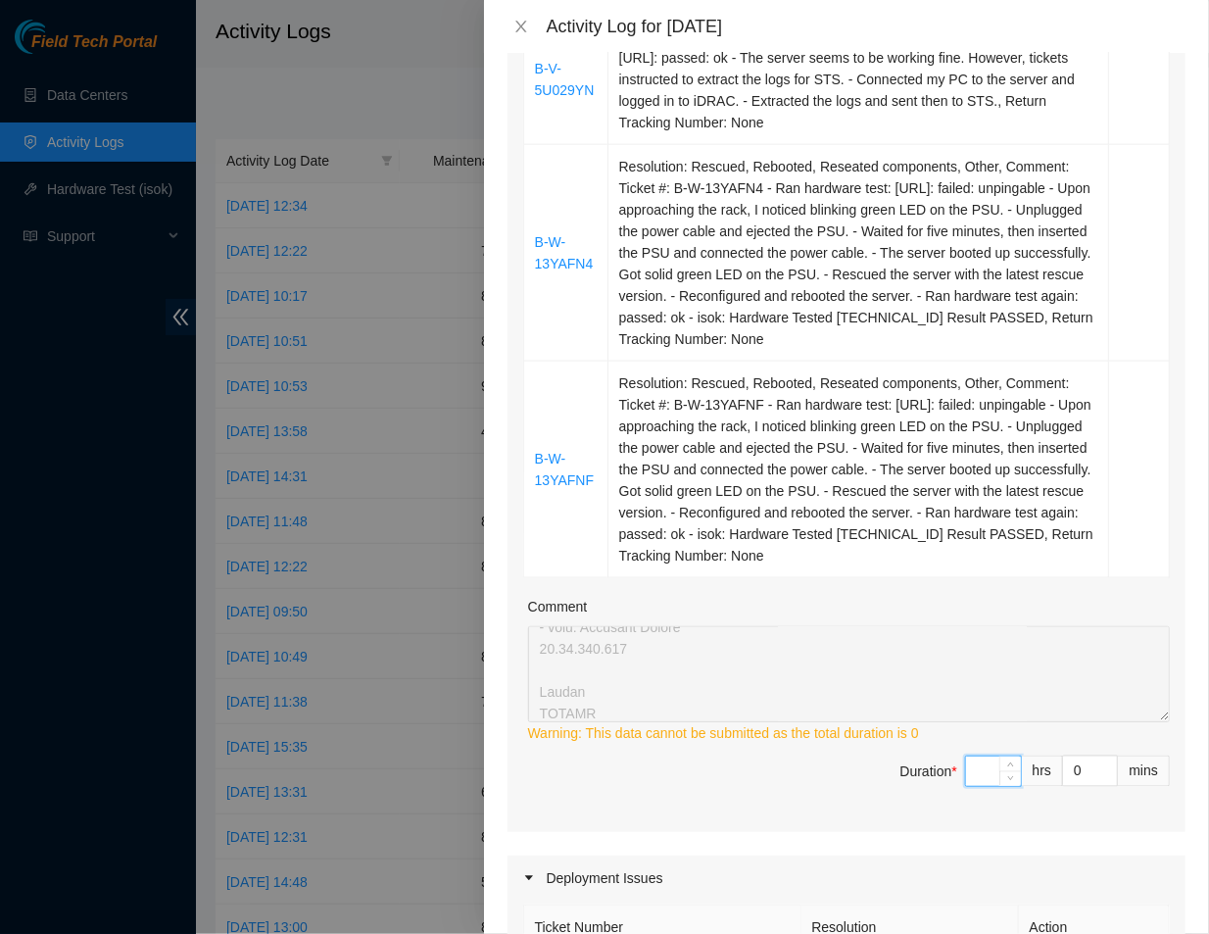
type input "6"
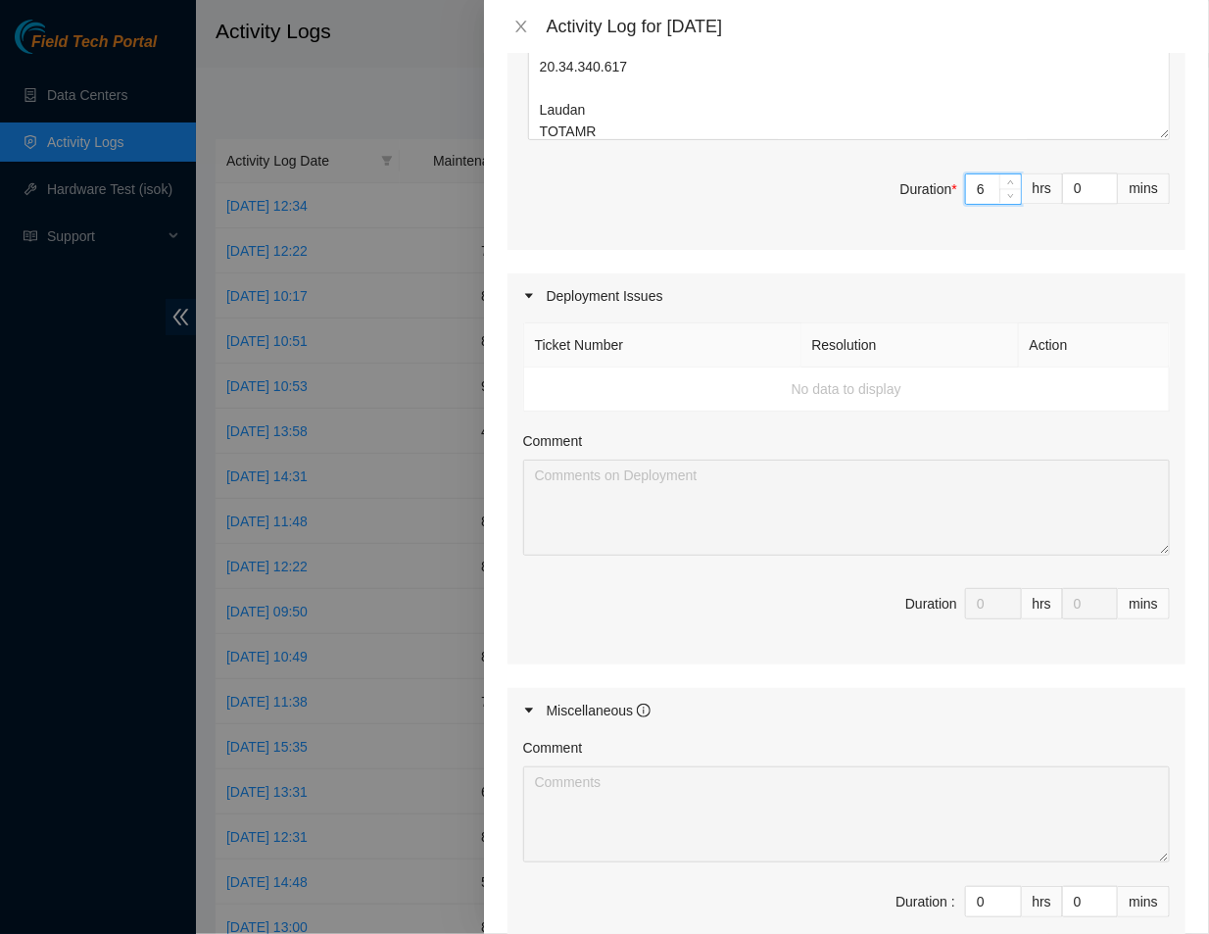
scroll to position [1471, 0]
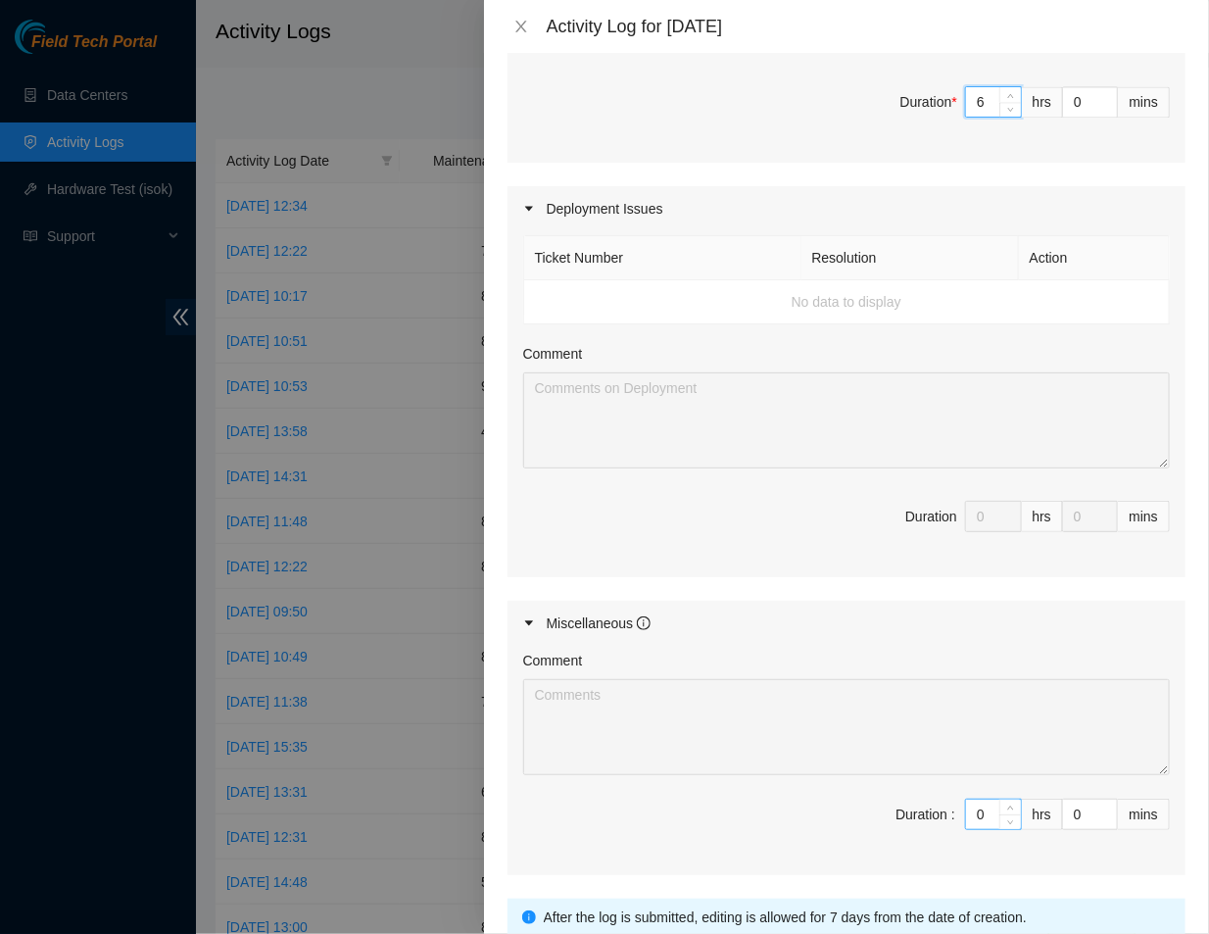
type input "6"
drag, startPoint x: 973, startPoint y: 815, endPoint x: 906, endPoint y: 810, distance: 67.9
click at [906, 810] on span "Duration : 0 hrs 0 mins" at bounding box center [846, 826] width 647 height 55
type input "2"
type input "8"
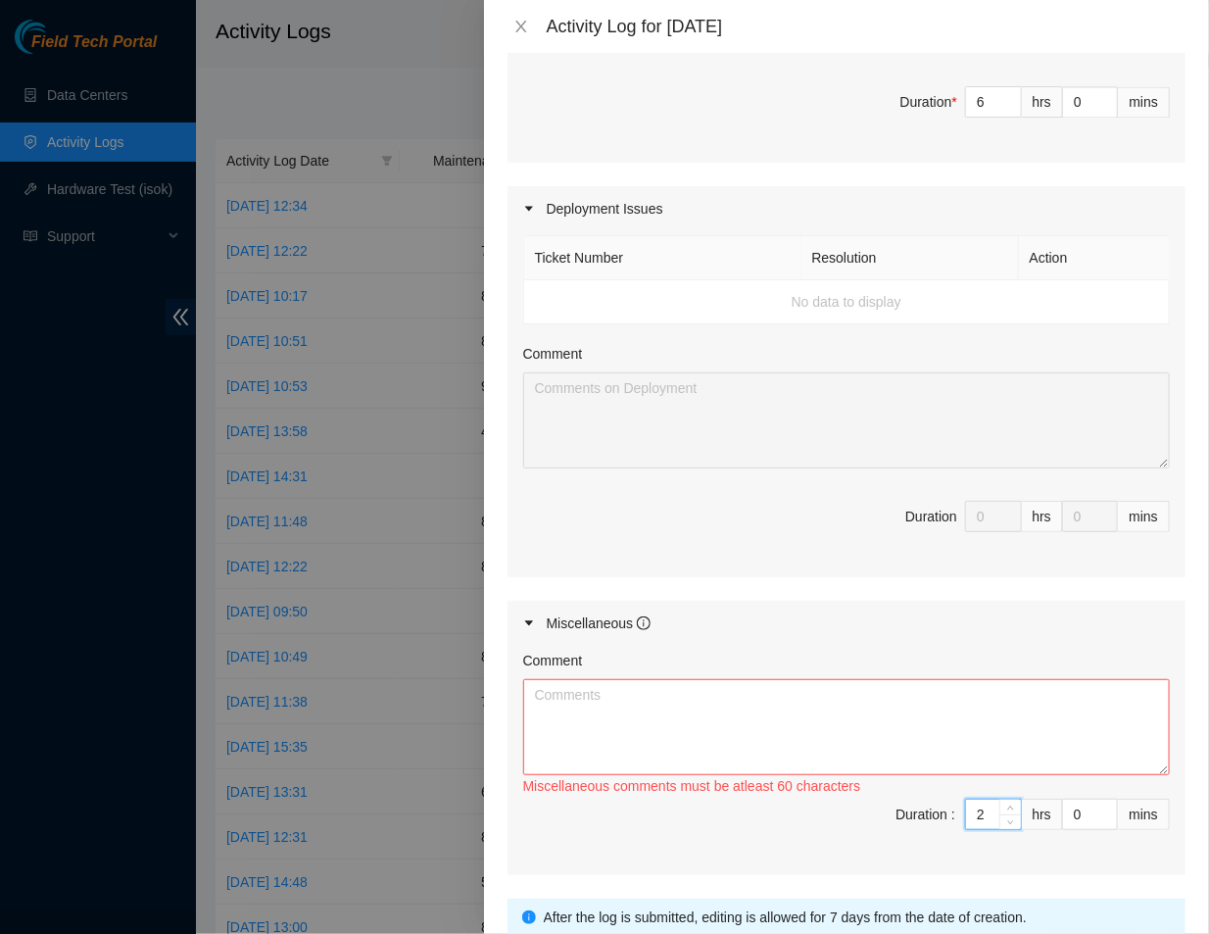
type input "2"
click at [571, 699] on textarea "Comment" at bounding box center [846, 727] width 647 height 96
type textarea "t"
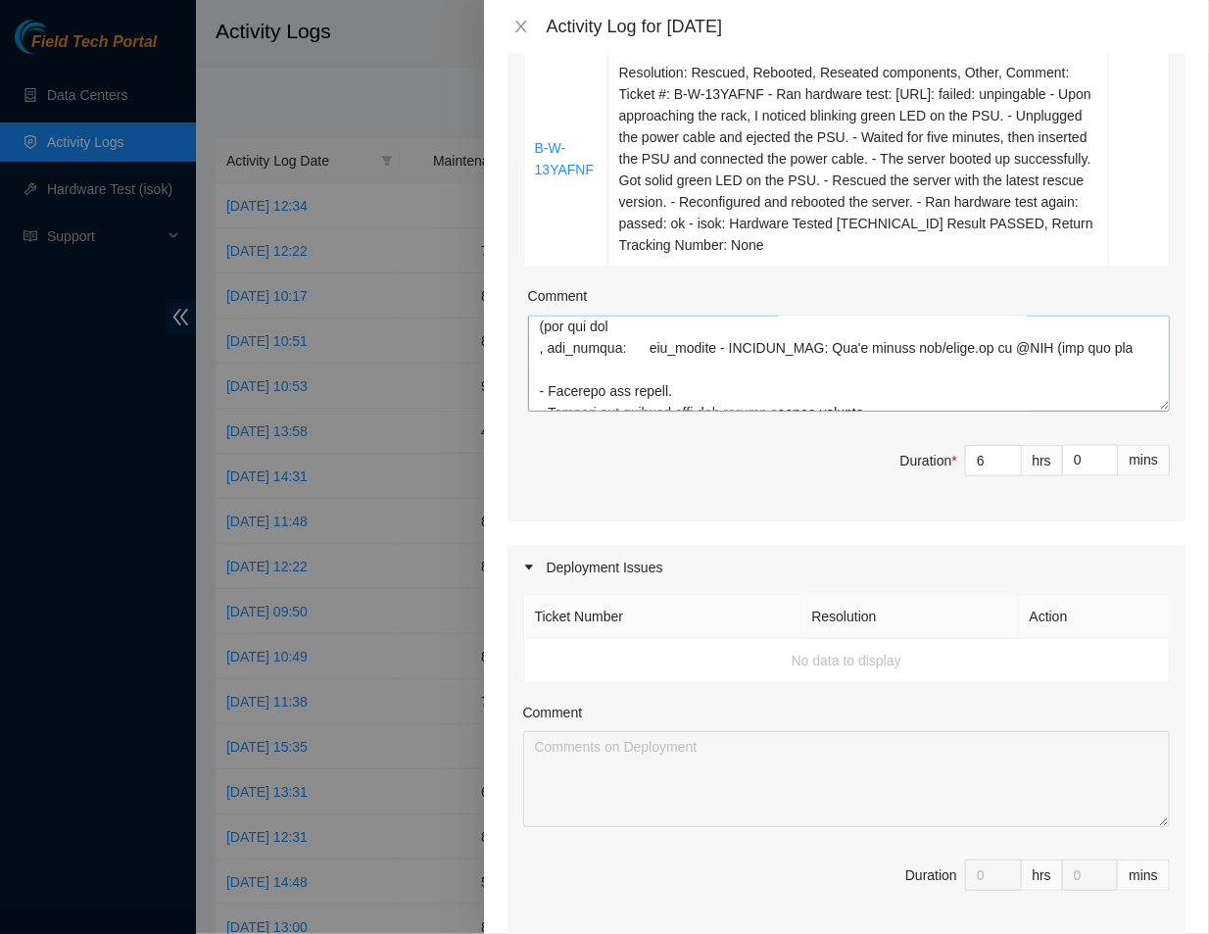
scroll to position [0, 0]
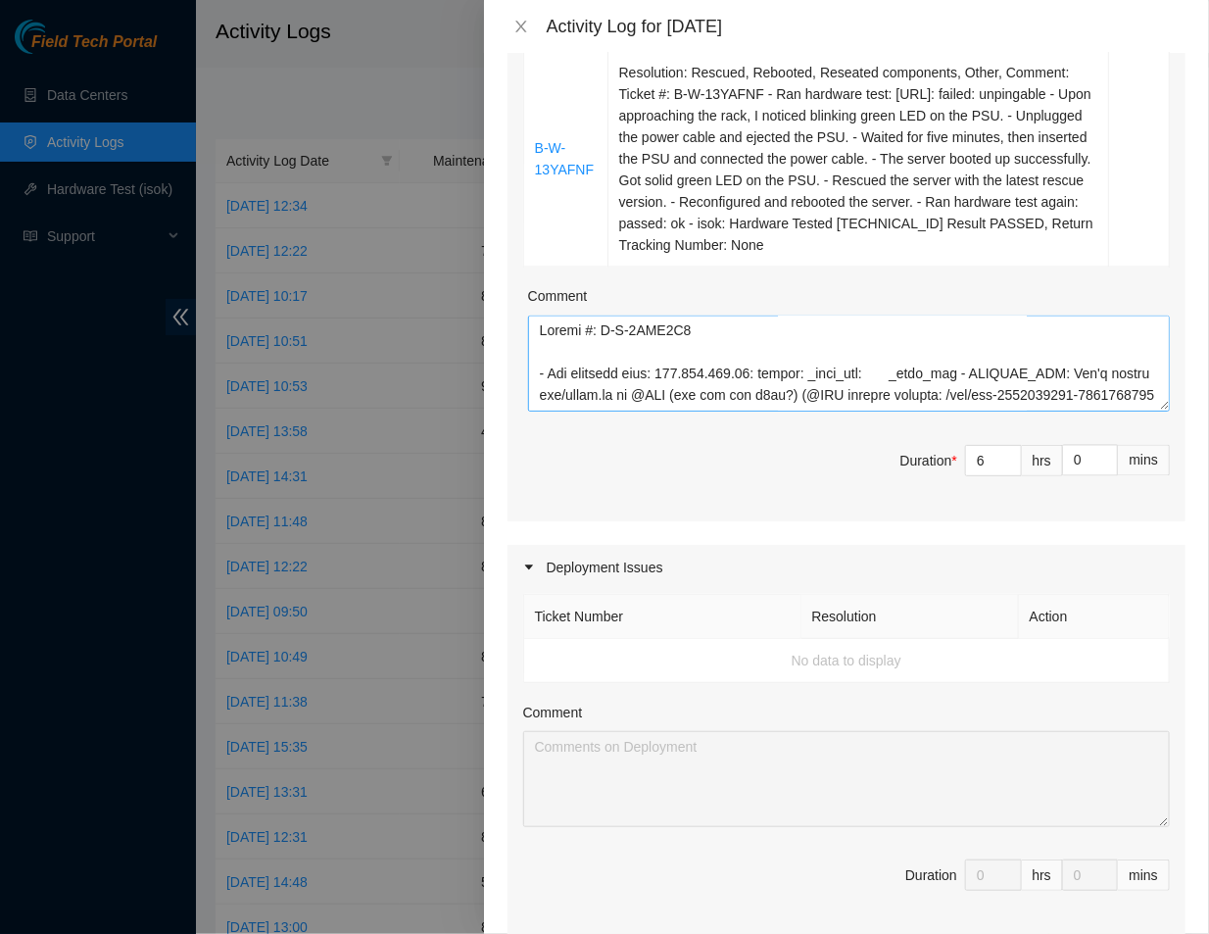
type textarea "Assisted [PERSON_NAME] in getting his Iron Mountain badge and setting him up fo…"
click at [543, 327] on textarea "Comment" at bounding box center [849, 364] width 642 height 96
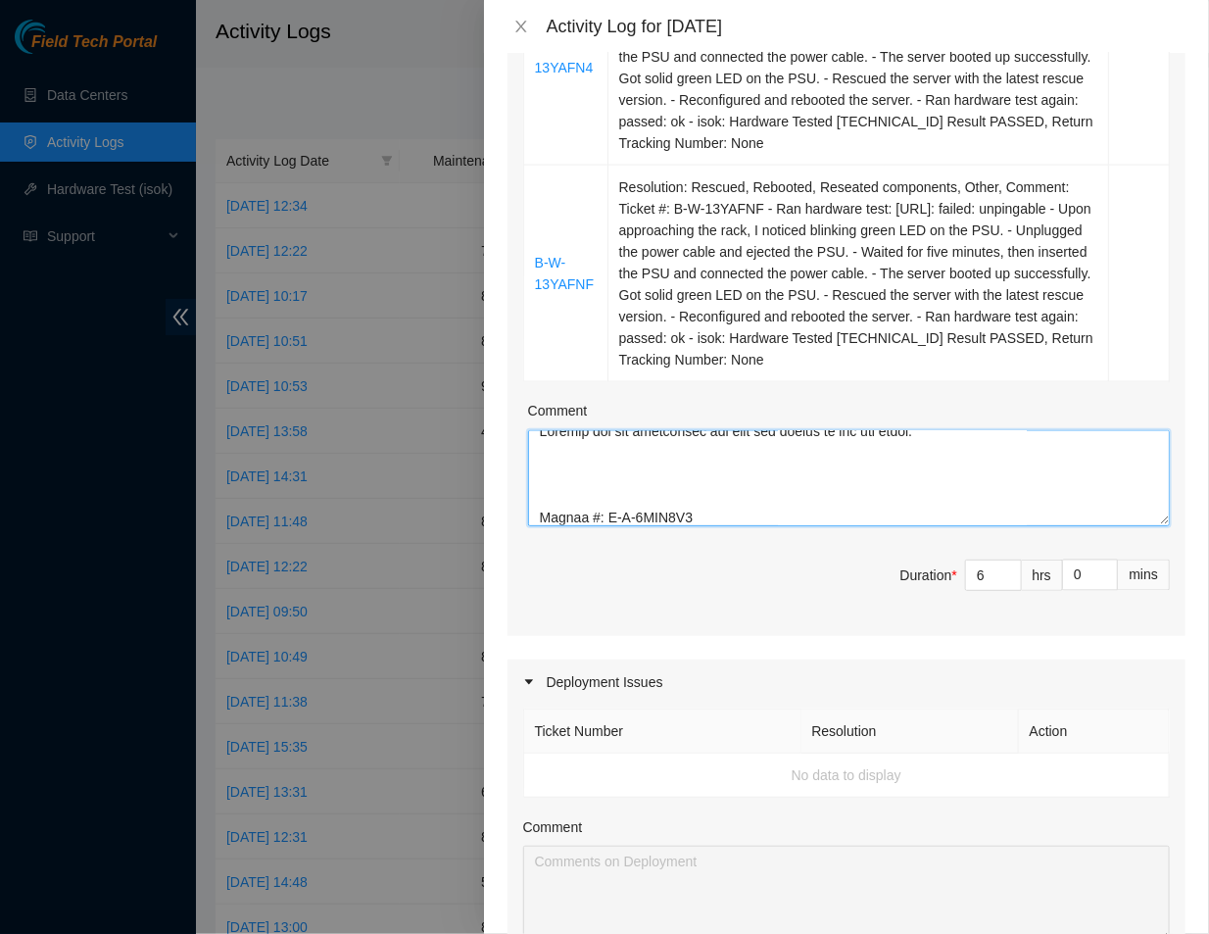
scroll to position [997, 0]
type textarea "Trained the new technician and have his shadow me for the shift. Ticket #: B-V-…"
click at [674, 585] on span "Duration * 6 hrs 0 mins" at bounding box center [846, 588] width 647 height 55
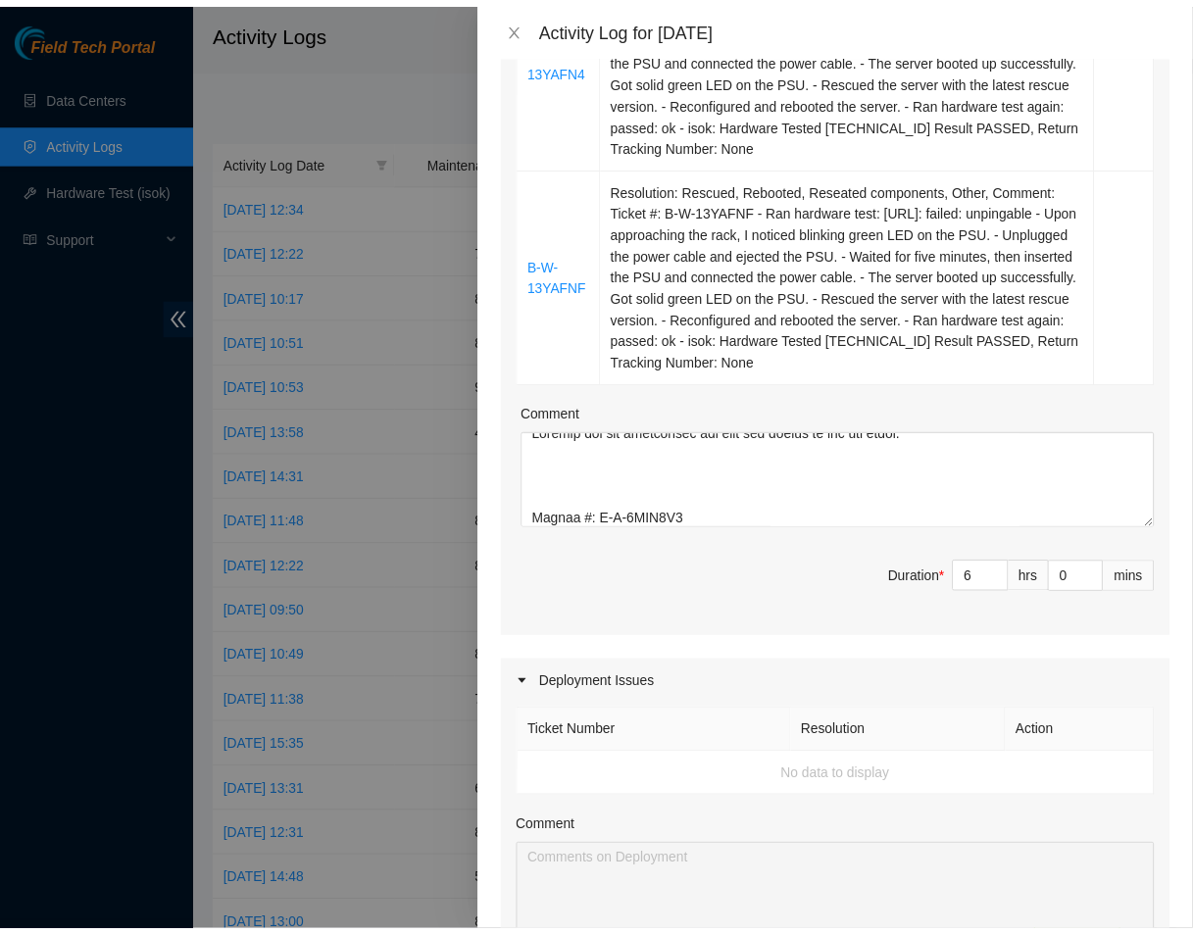
scroll to position [1624, 0]
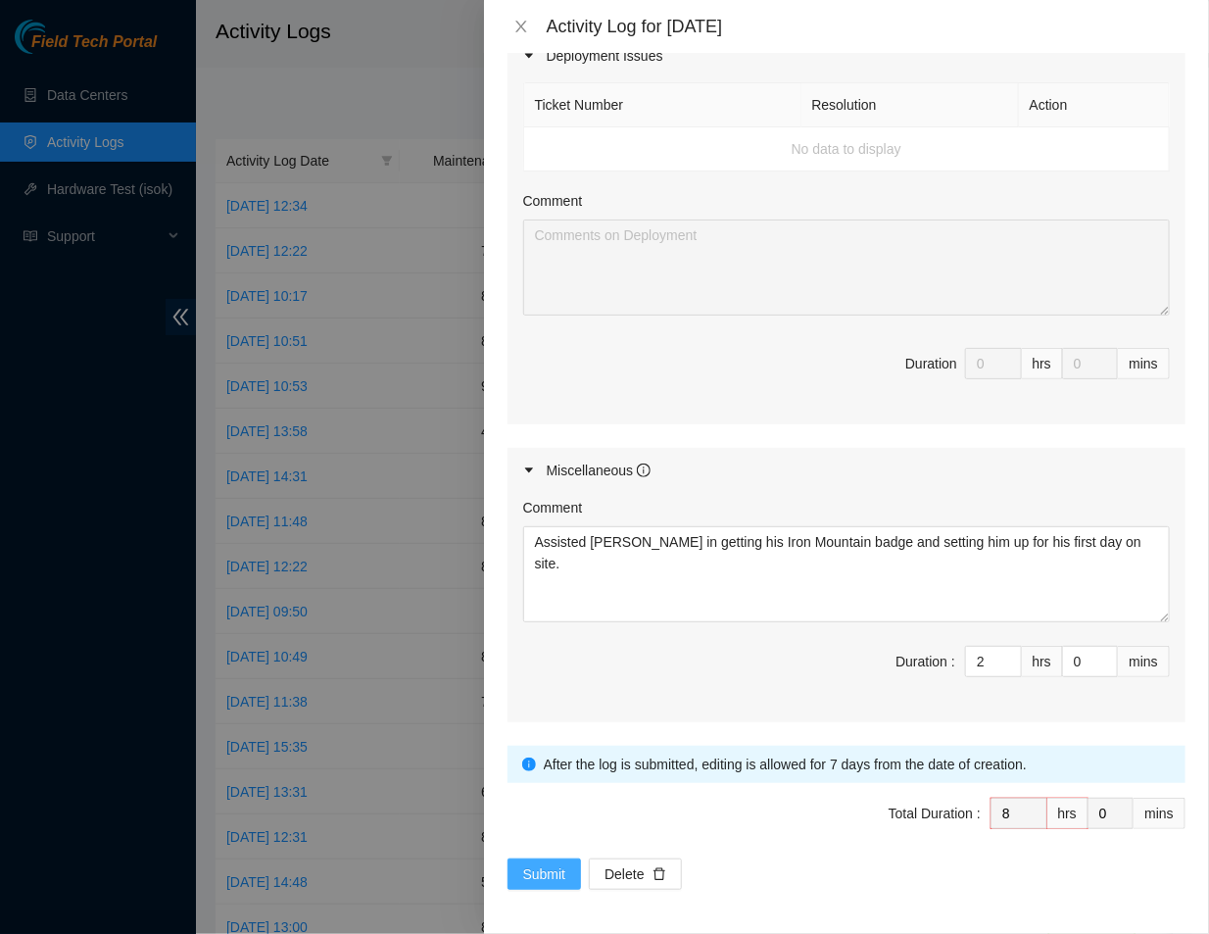
click at [545, 869] on span "Submit" at bounding box center [544, 874] width 43 height 22
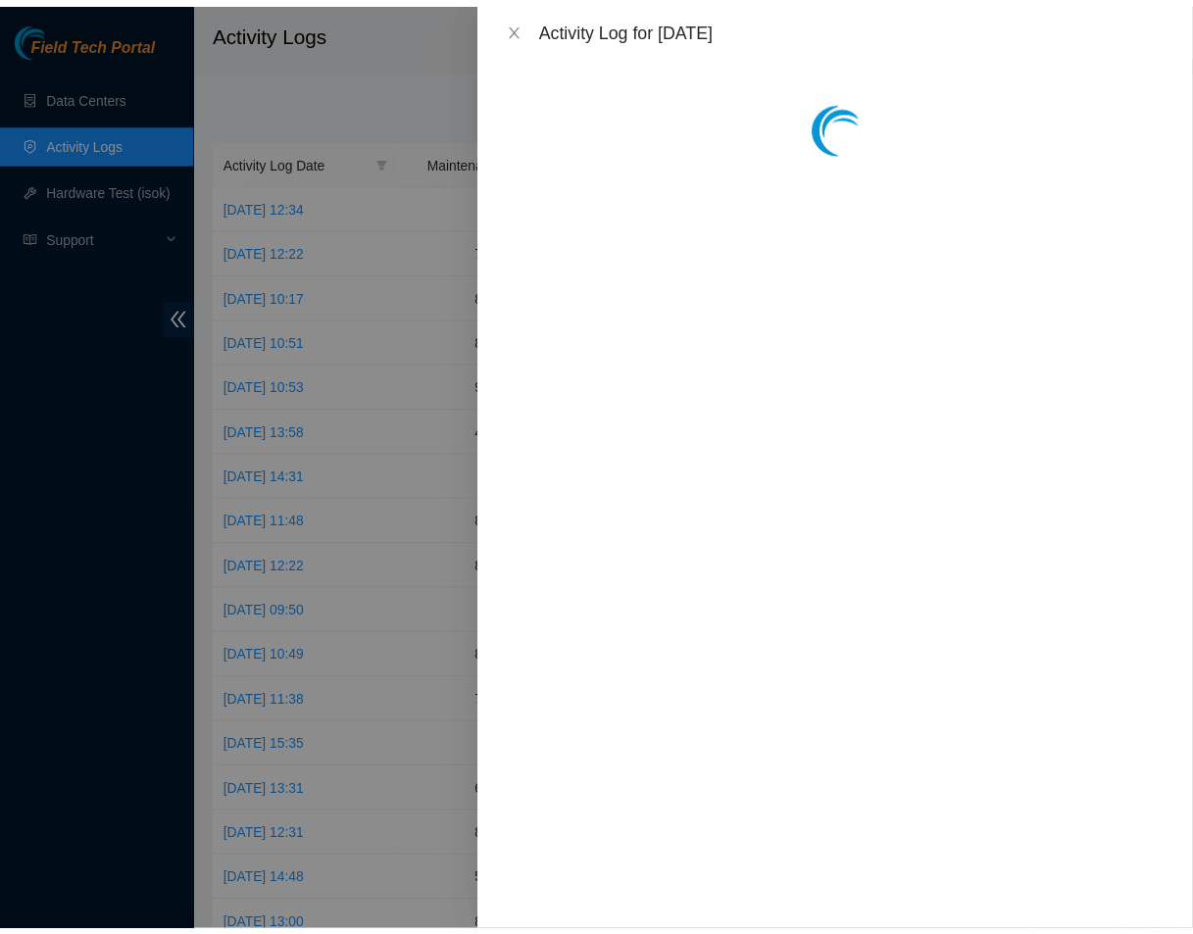
scroll to position [0, 0]
